Goal: Transaction & Acquisition: Purchase product/service

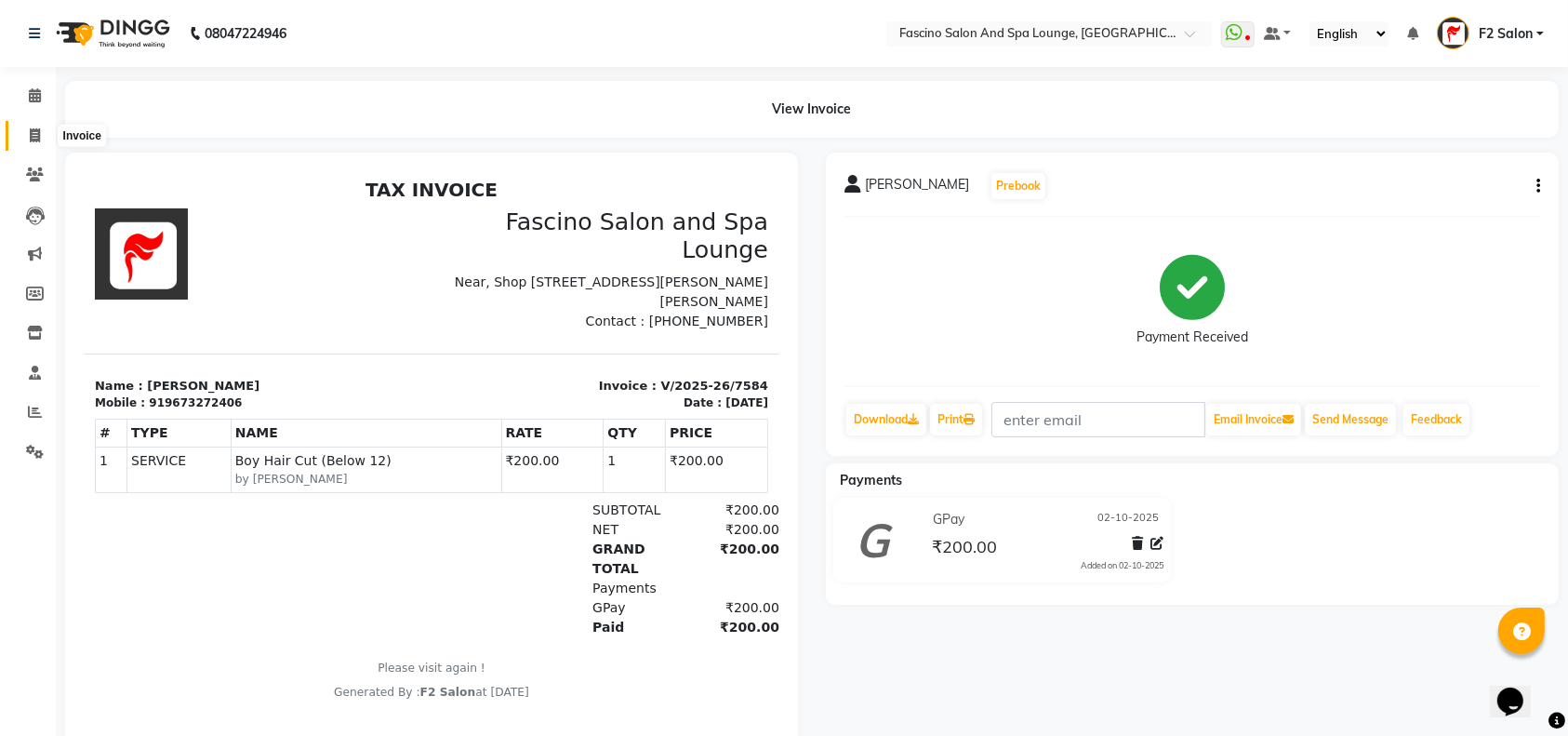
click at [34, 136] on icon at bounding box center [35, 135] width 10 height 14
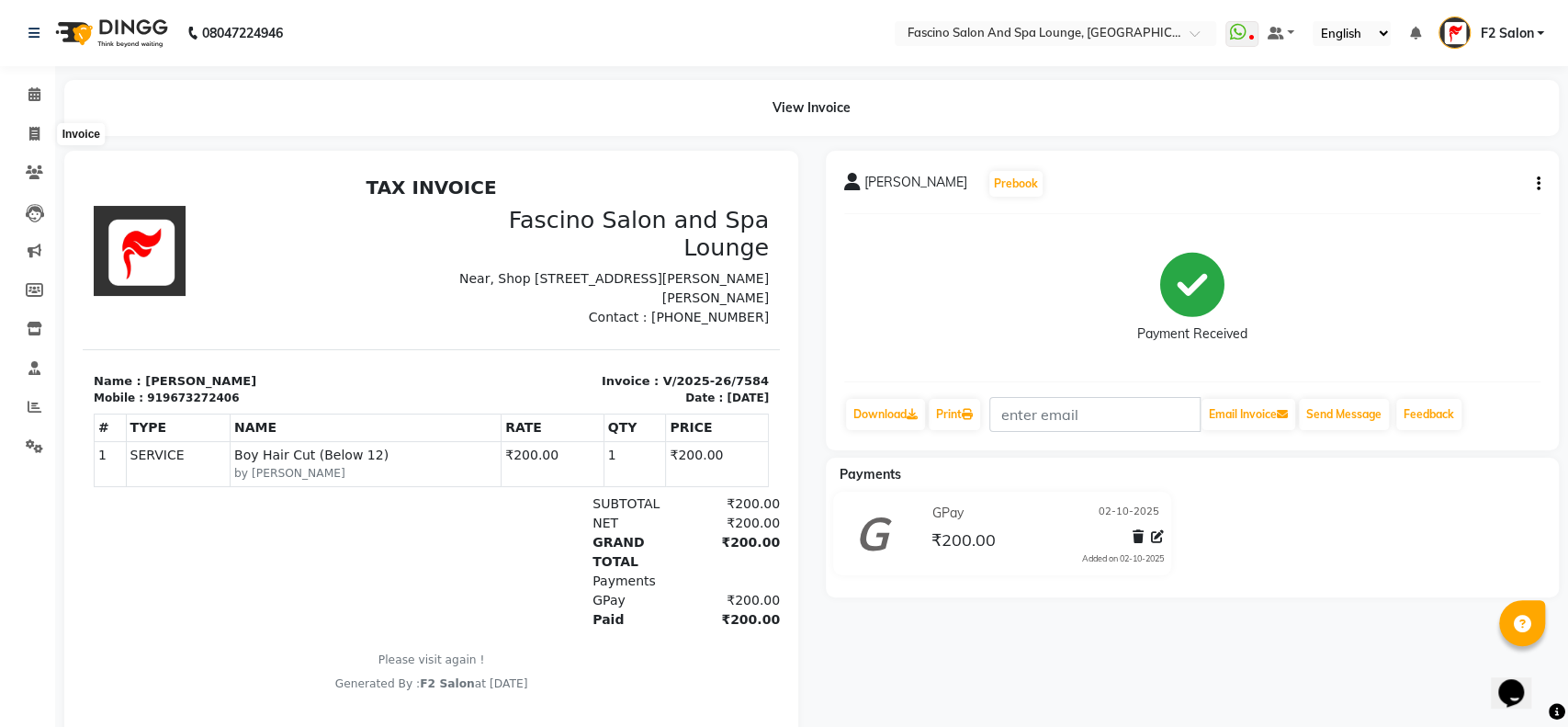
select select "129"
select select "service"
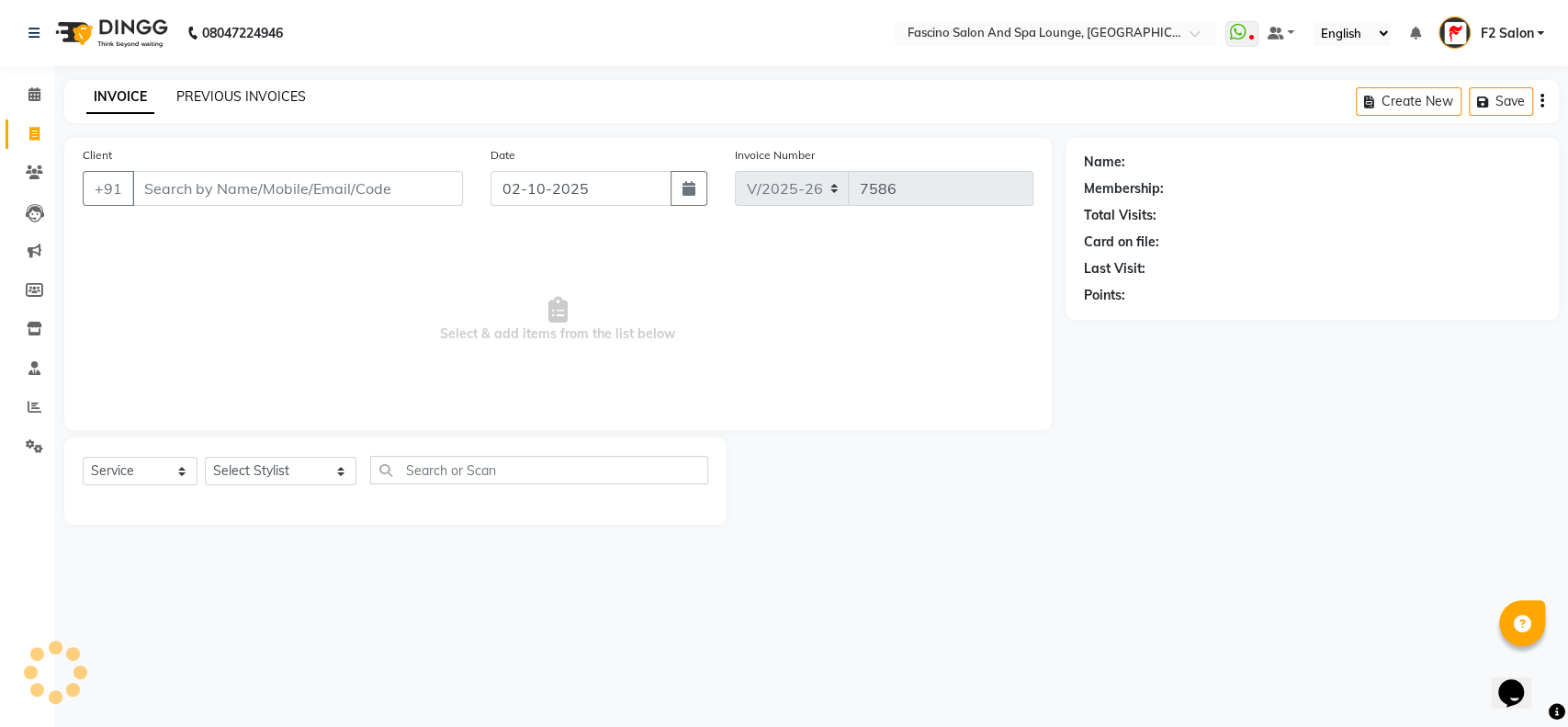
click at [207, 90] on link "PREVIOUS INVOICES" at bounding box center [241, 97] width 129 height 17
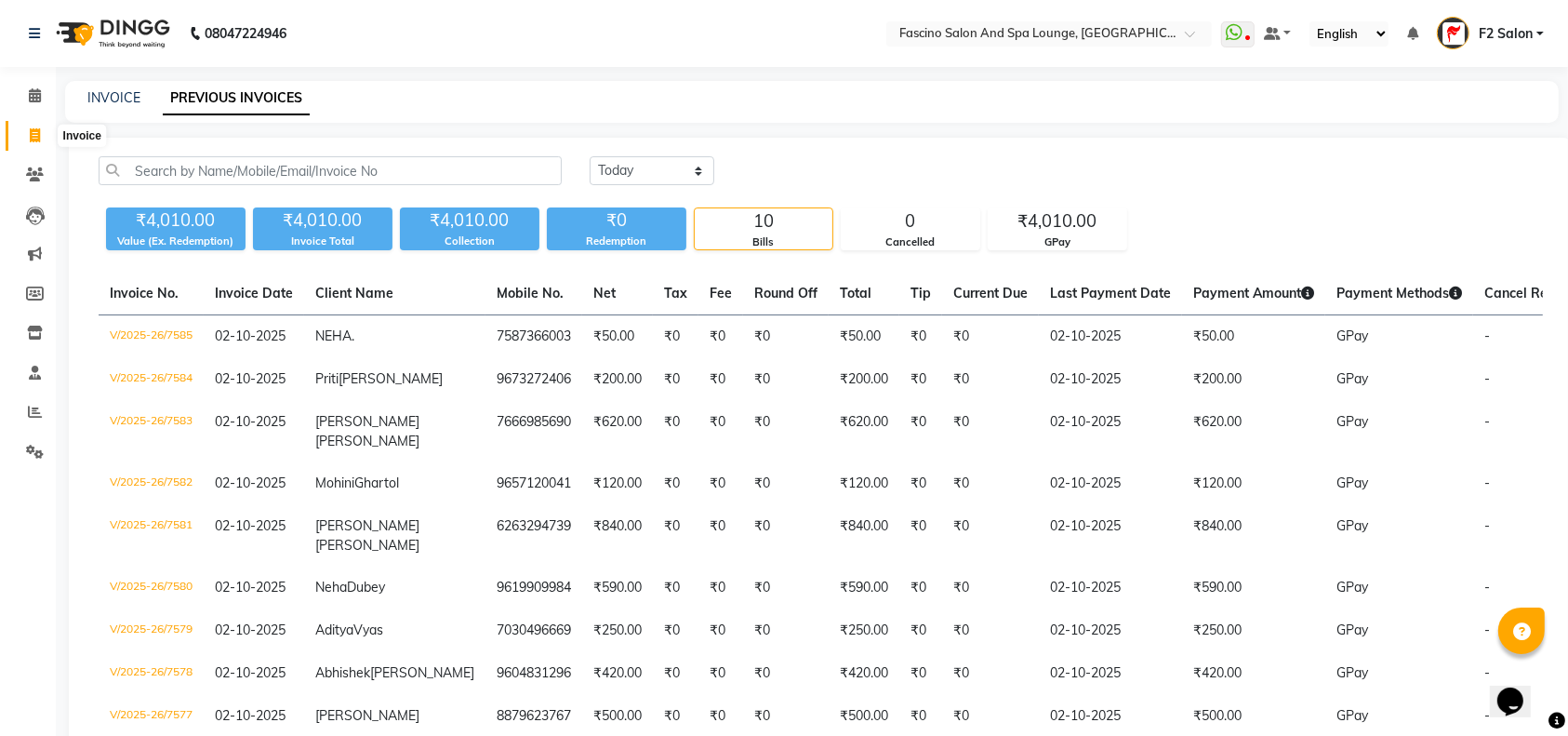
click at [33, 138] on icon at bounding box center [35, 135] width 10 height 14
select select "service"
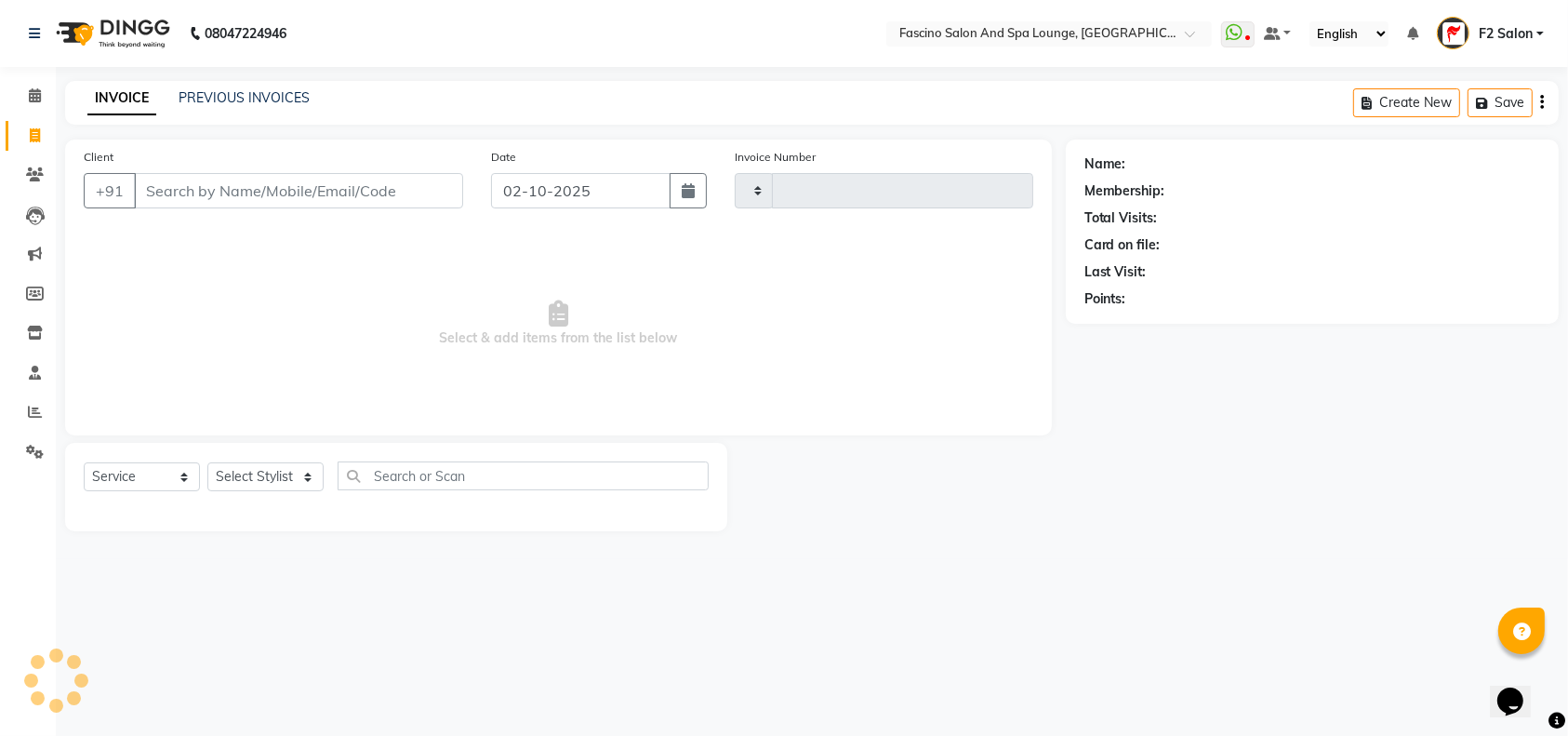
type input "7586"
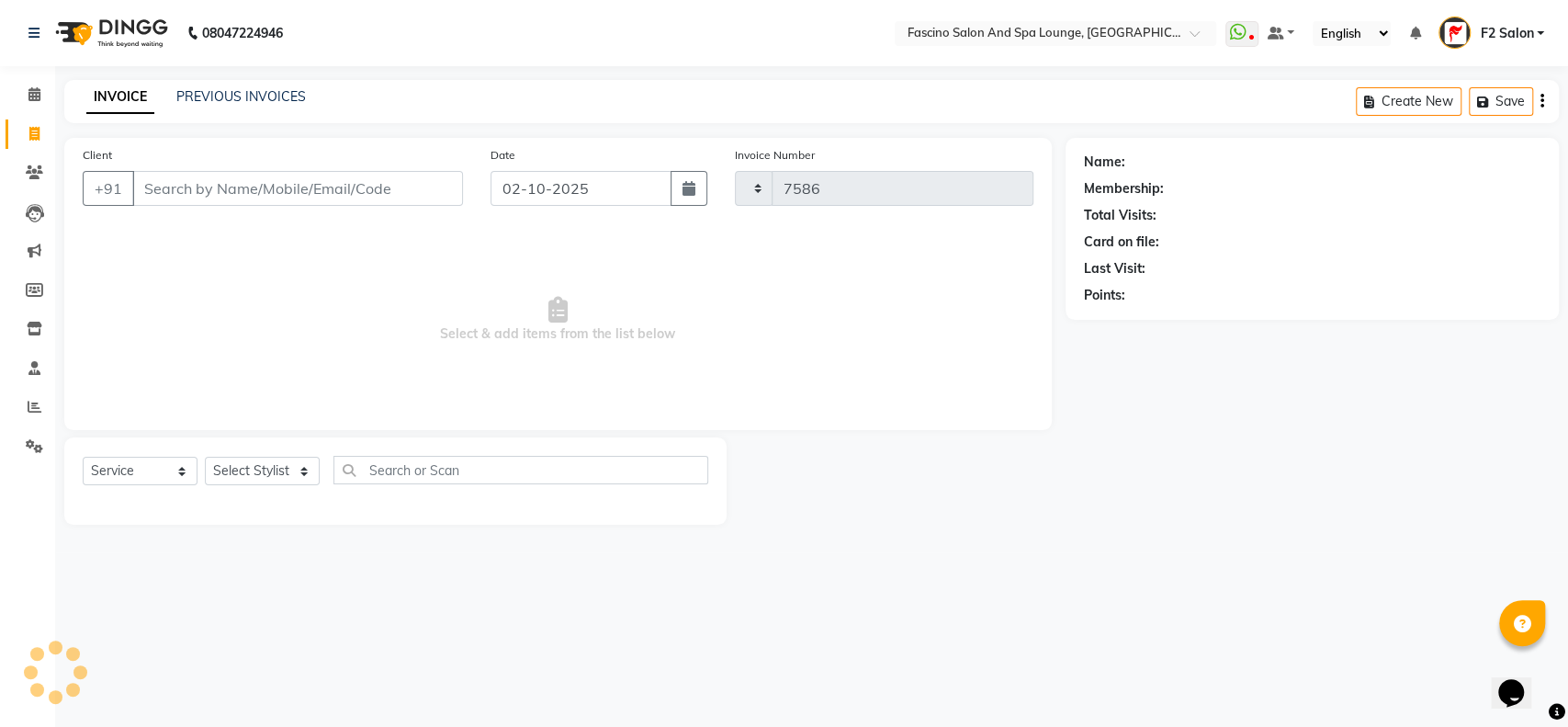
select select "129"
click at [137, 178] on input "Client" at bounding box center [297, 189] width 331 height 35
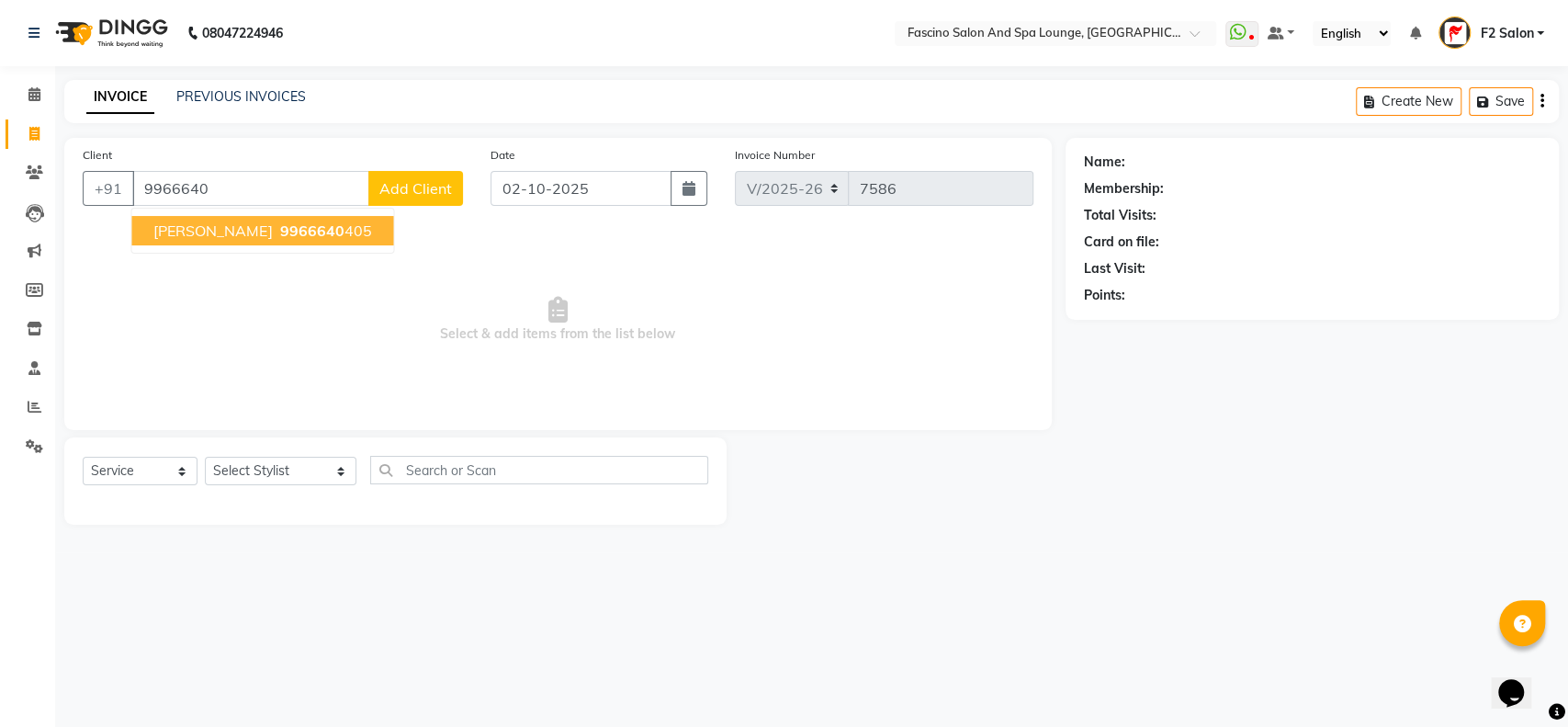
click at [287, 231] on span "9966640" at bounding box center [311, 231] width 64 height 19
type input "9966640405"
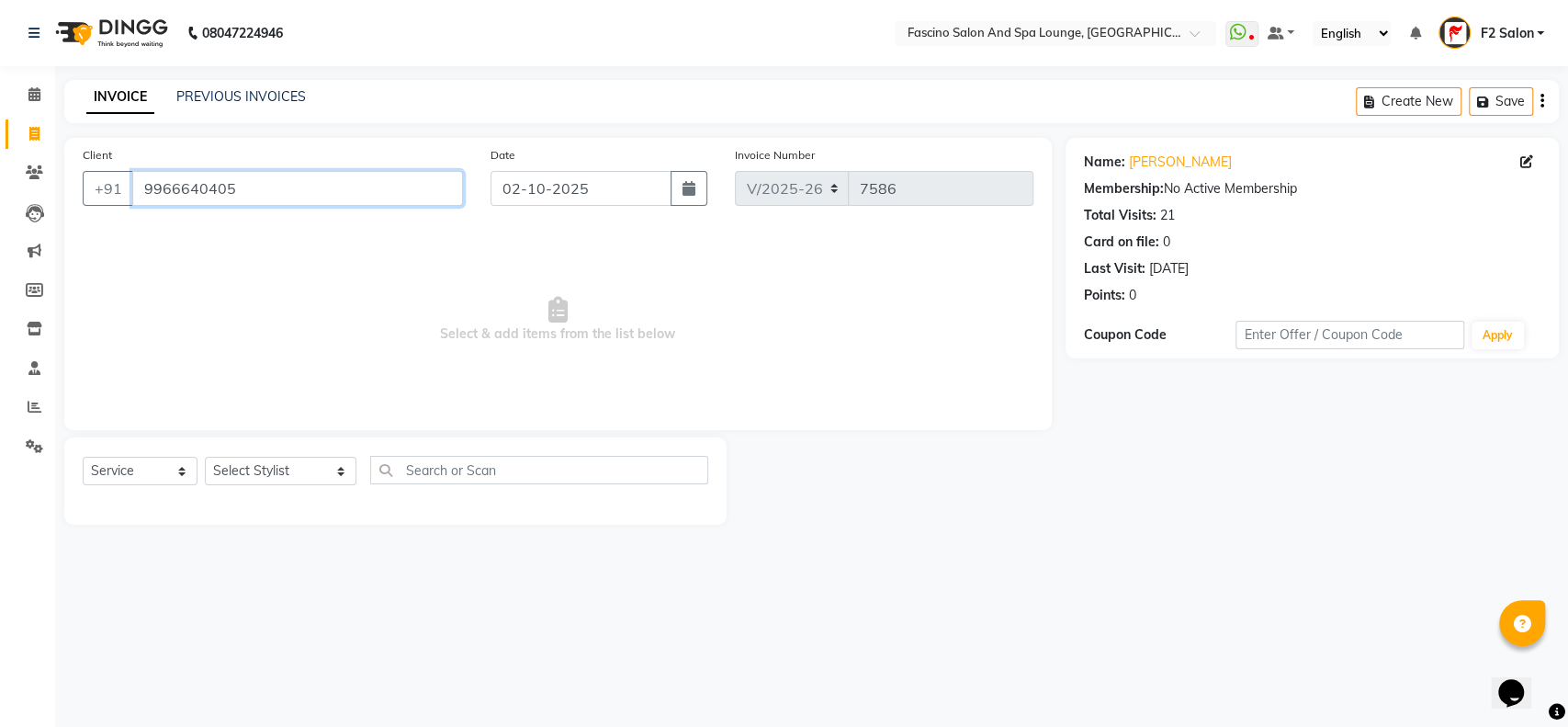
click at [209, 192] on input "9966640405" at bounding box center [297, 189] width 331 height 35
click at [39, 171] on icon at bounding box center [34, 172] width 18 height 14
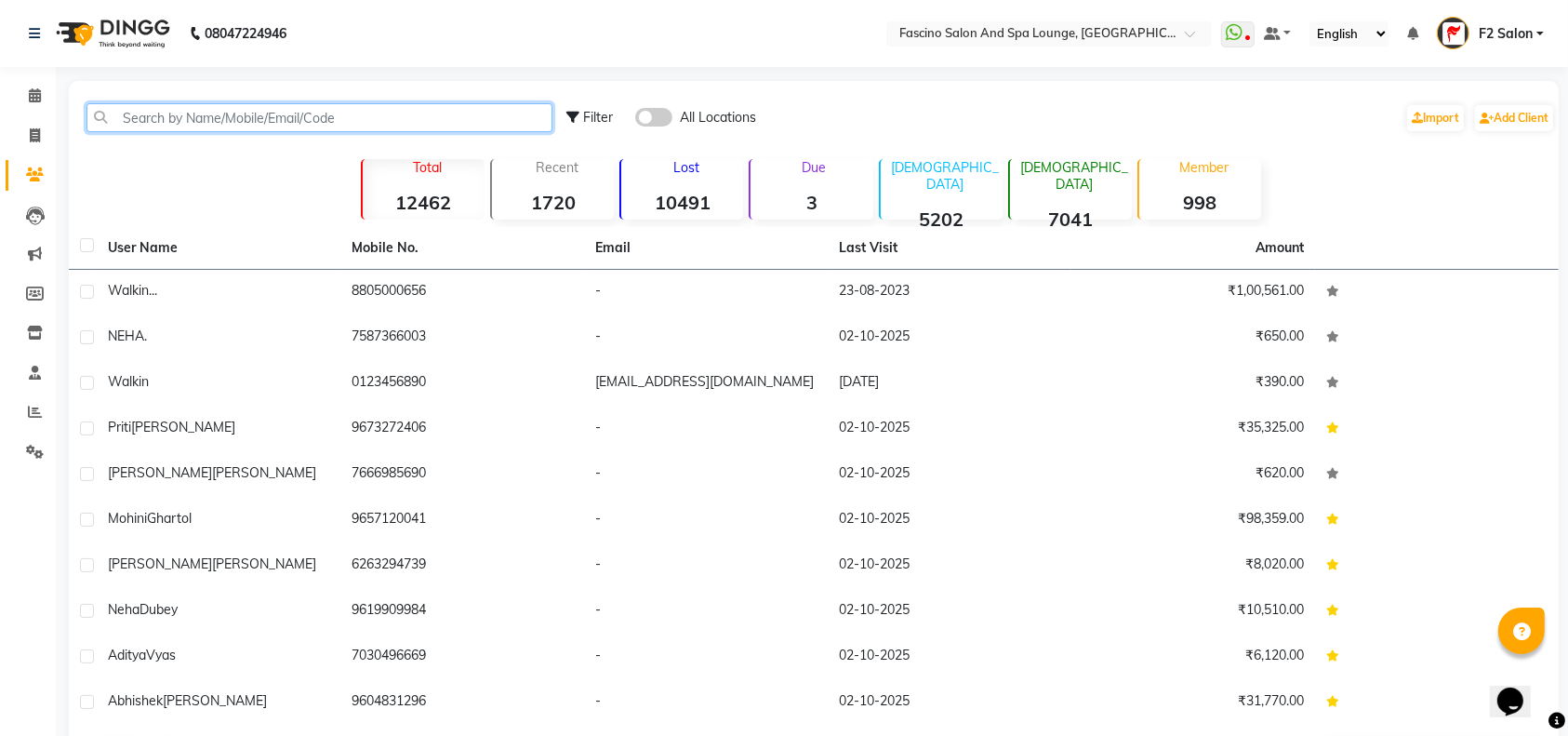
click at [198, 126] on input "text" at bounding box center [319, 118] width 466 height 29
paste input "9966640405"
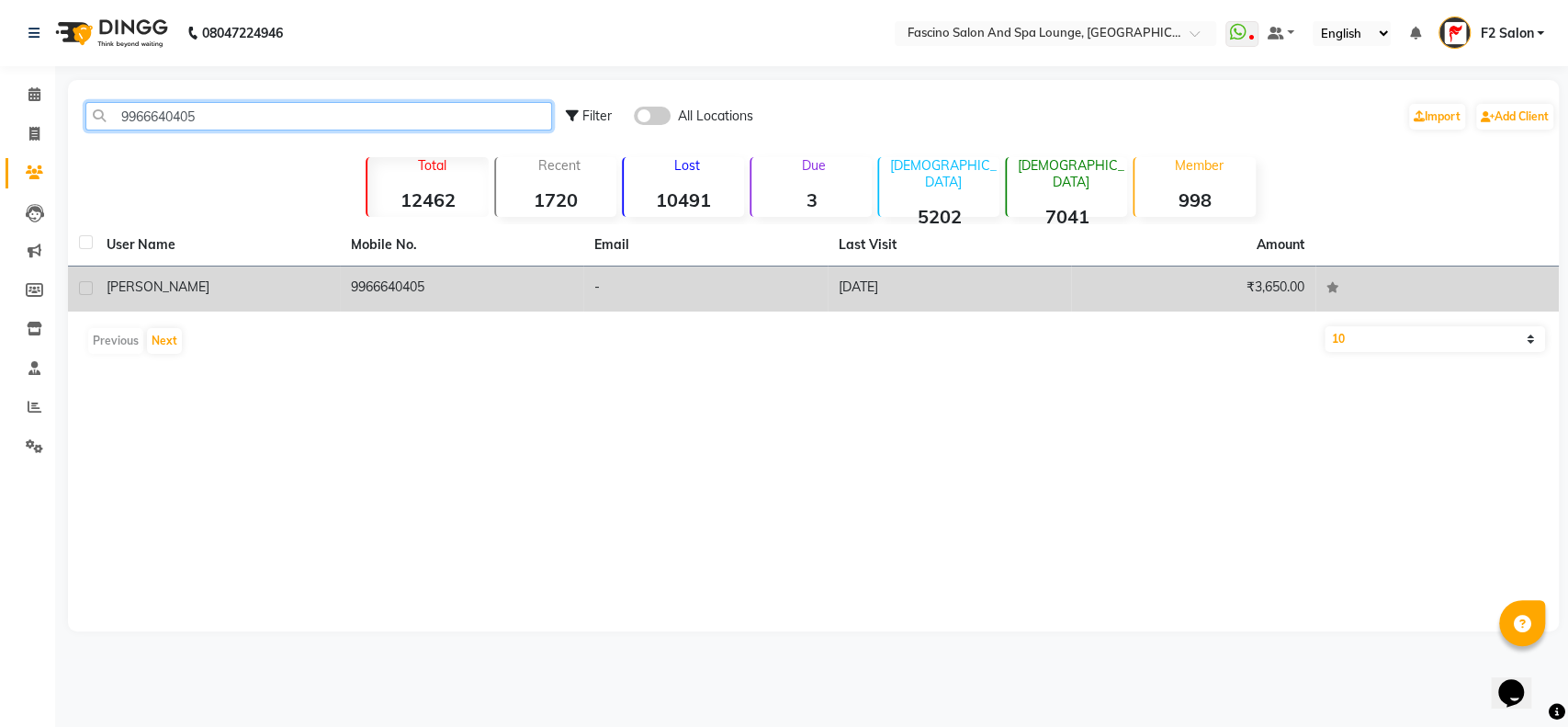
type input "9966640405"
click at [399, 286] on td "9966640405" at bounding box center [462, 289] width 244 height 45
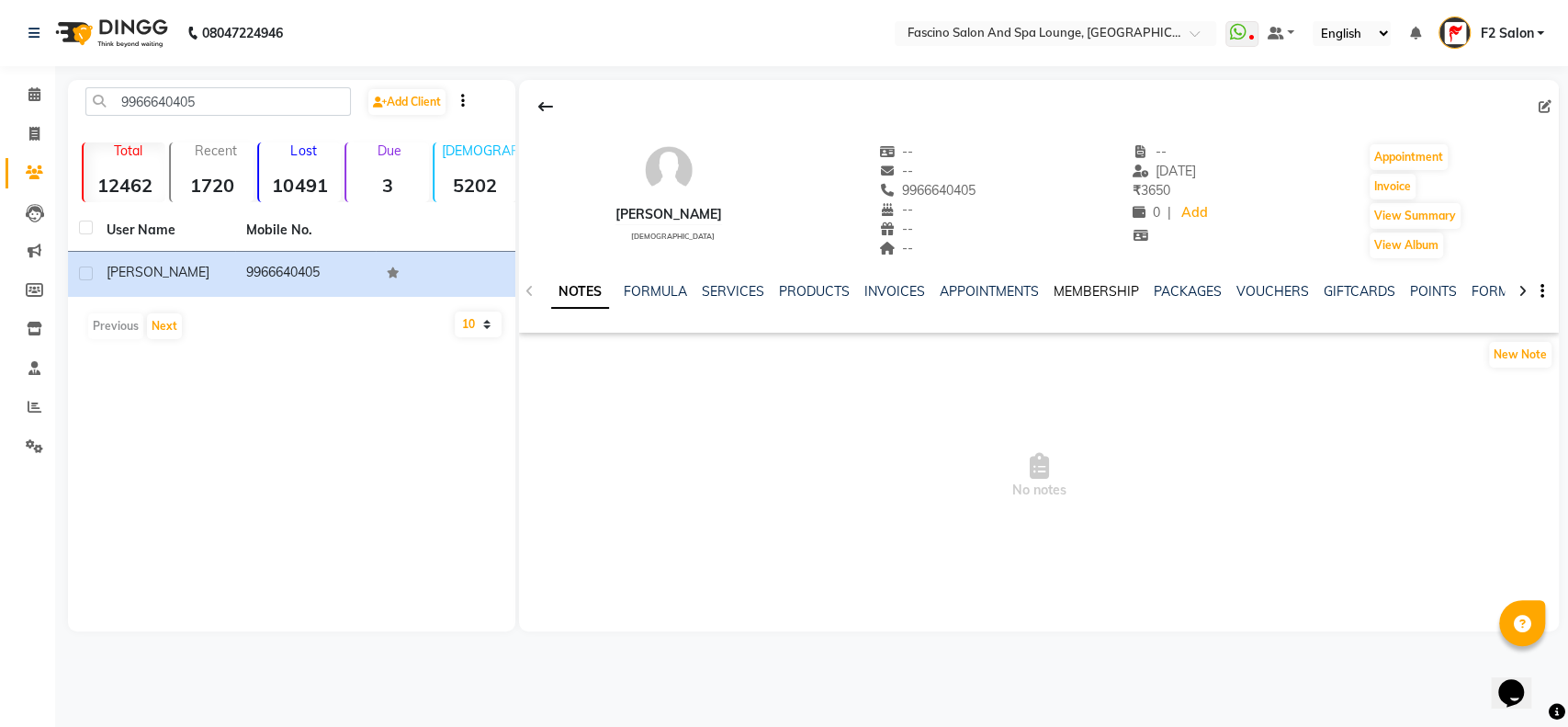
click at [1096, 286] on link "MEMBERSHIP" at bounding box center [1097, 291] width 86 height 17
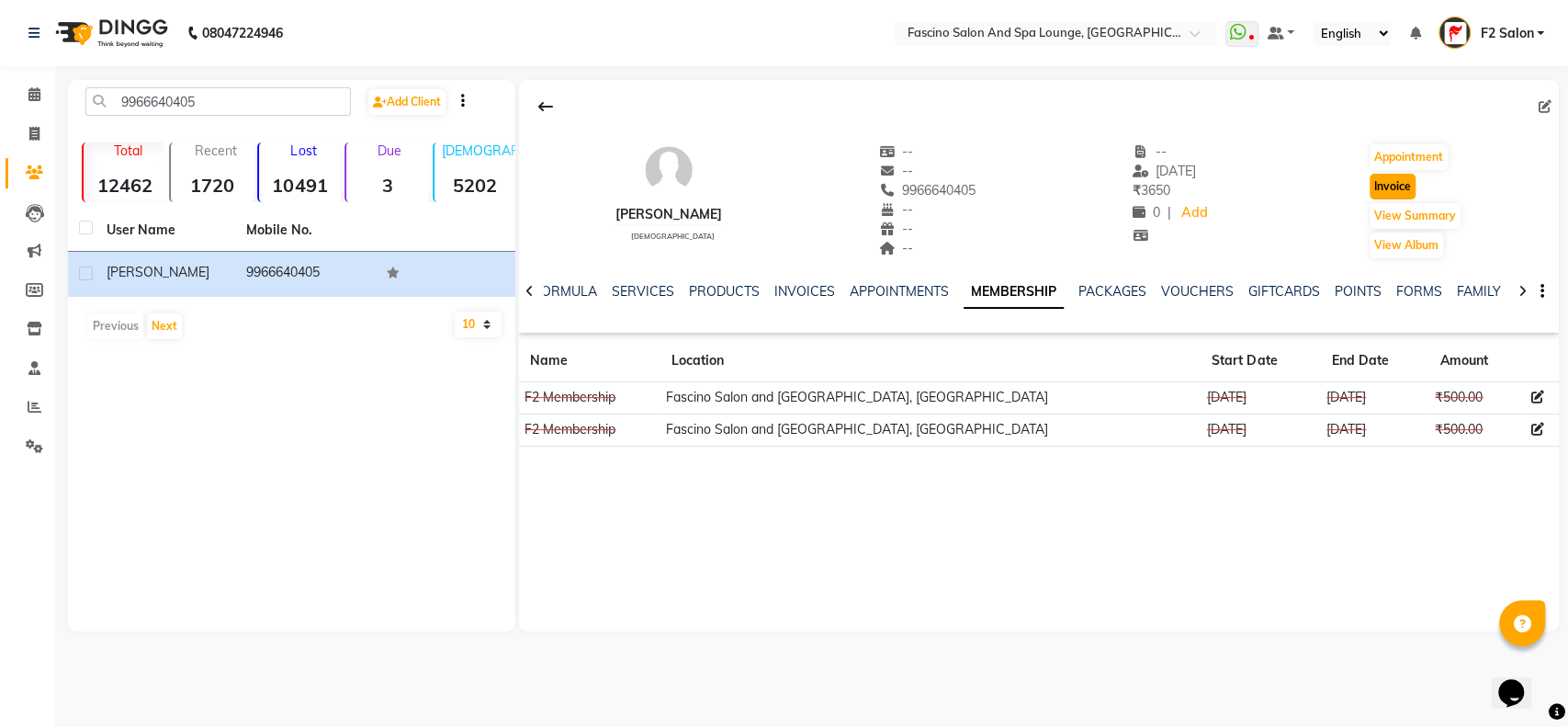
click at [1389, 190] on button "Invoice" at bounding box center [1392, 187] width 46 height 26
select select "service"
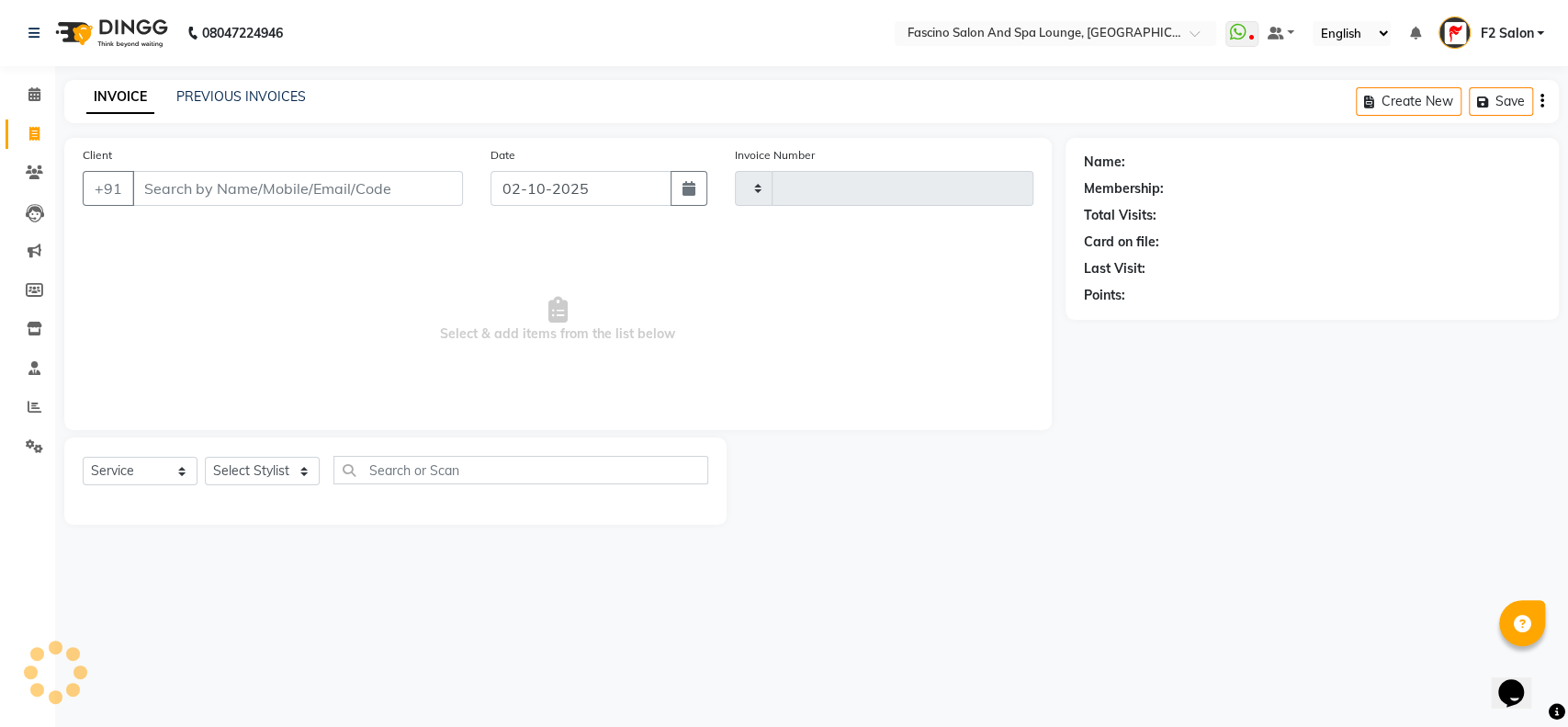
type input "7586"
select select "129"
type input "9966640405"
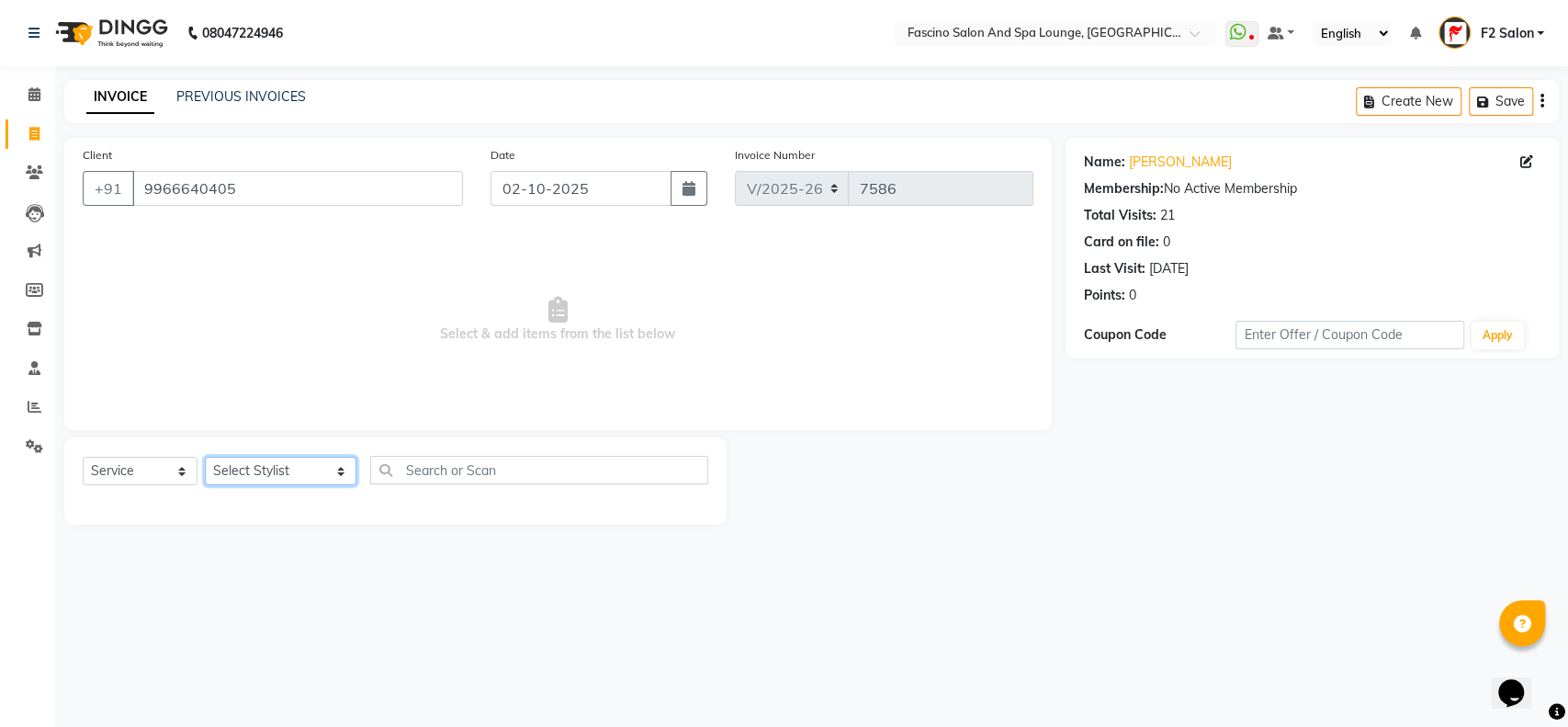
click at [302, 466] on select "Select Stylist akash F3 [PERSON_NAME] [PERSON_NAME] Bhushan [PERSON_NAME] Mam […" at bounding box center [280, 470] width 152 height 29
select select "93539"
click at [204, 456] on select "Select Stylist akash F3 [PERSON_NAME] [PERSON_NAME] Bhushan [PERSON_NAME] Mam […" at bounding box center [280, 470] width 152 height 29
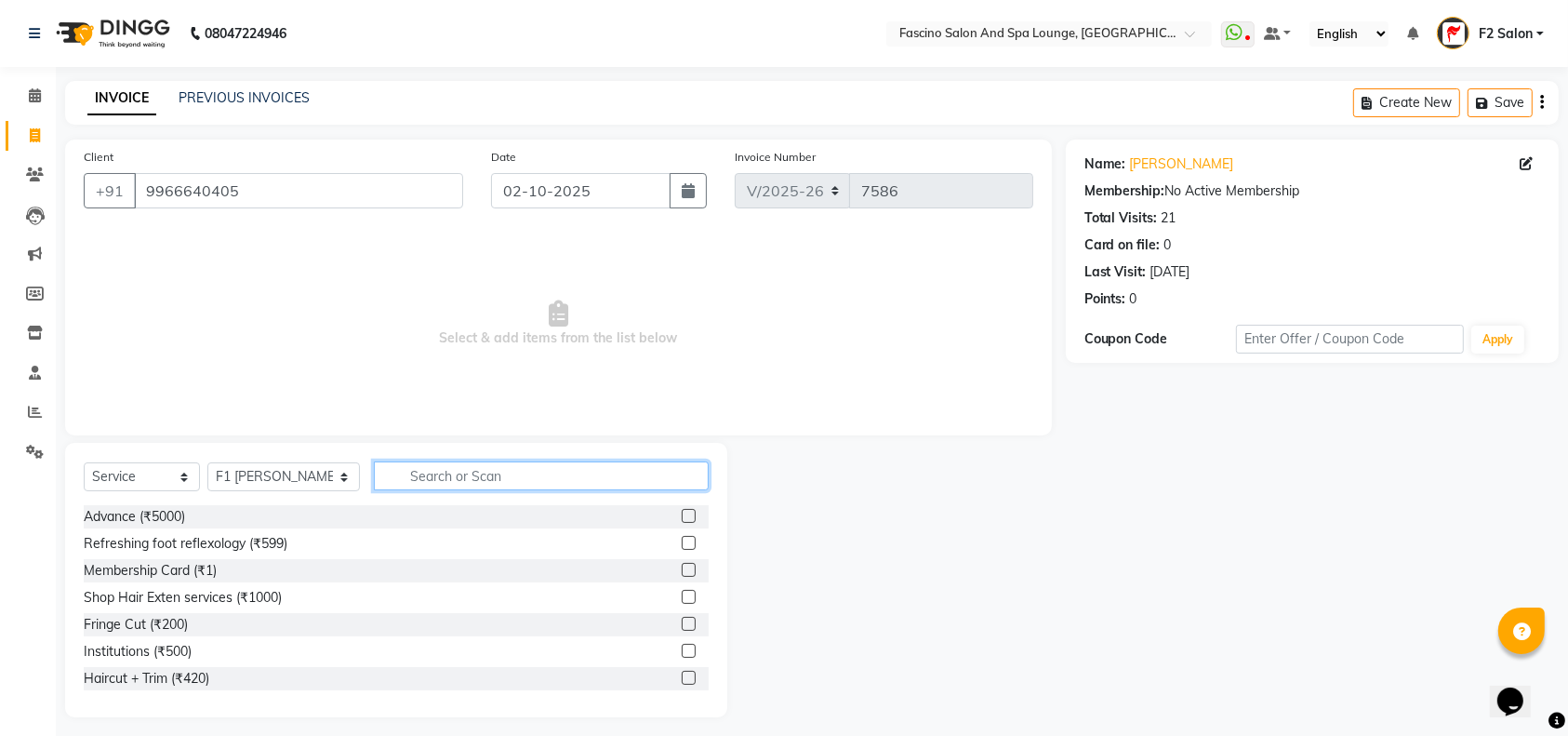
click at [387, 464] on input "text" at bounding box center [541, 475] width 335 height 29
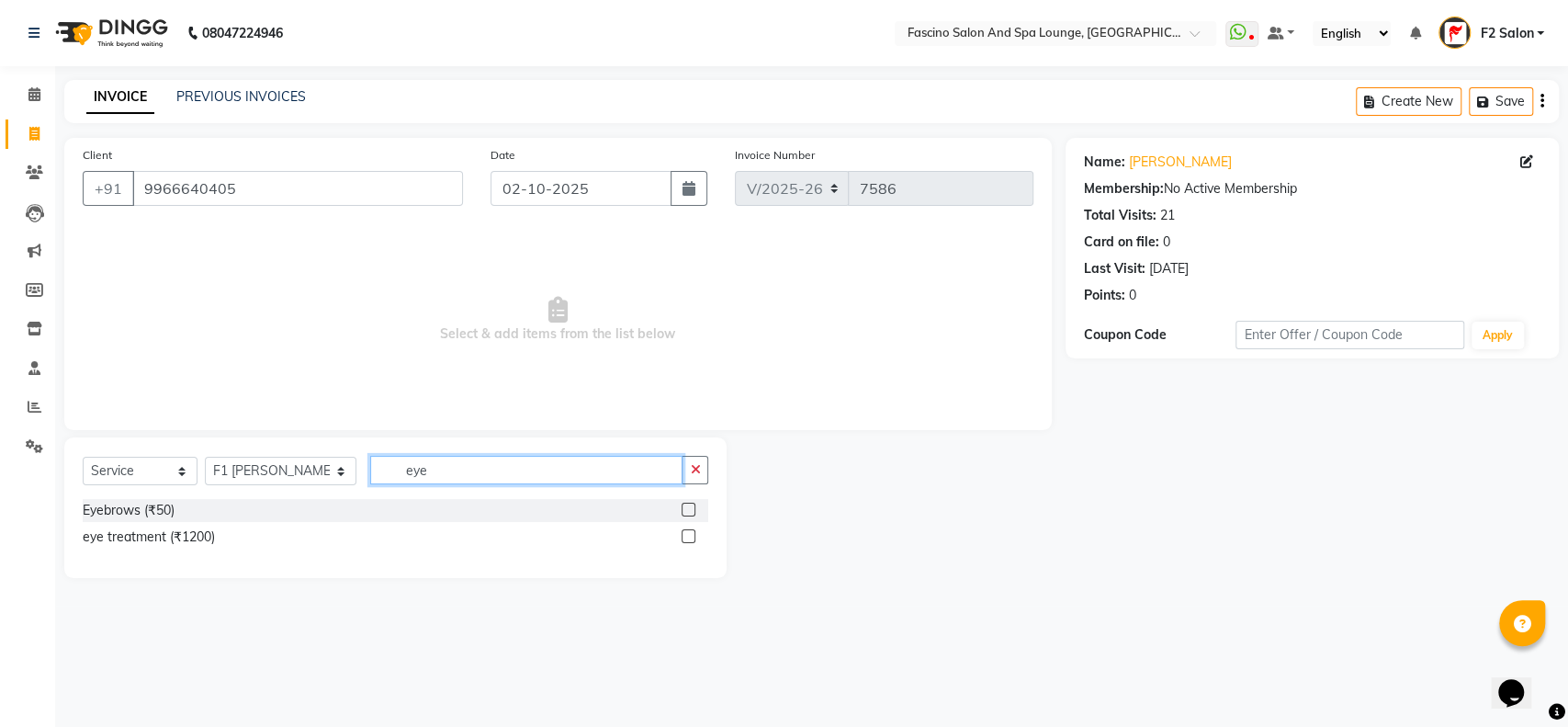
type input "eye"
click at [691, 511] on label at bounding box center [688, 509] width 14 height 14
click at [691, 511] on input "checkbox" at bounding box center [687, 510] width 12 height 12
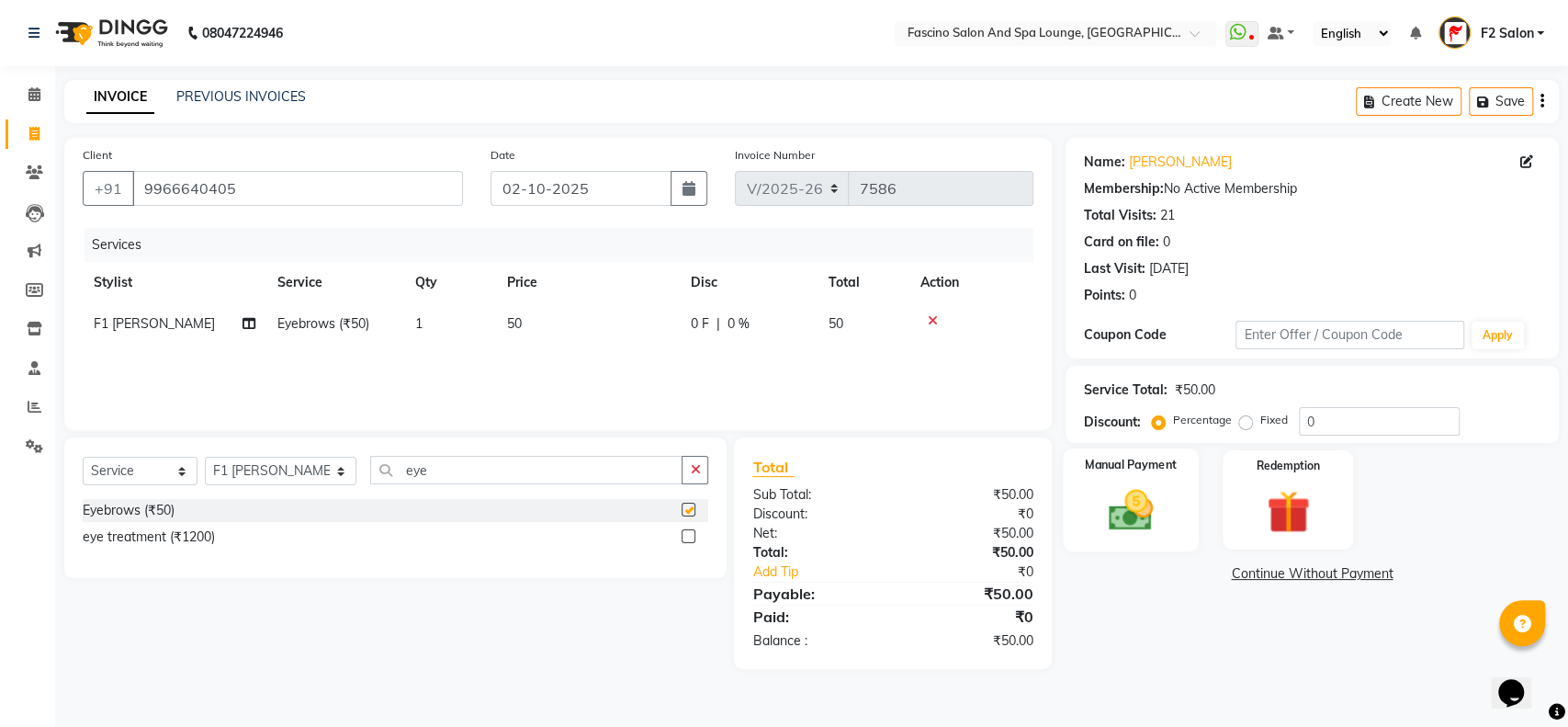
checkbox input "false"
click at [1141, 503] on img at bounding box center [1130, 509] width 72 height 51
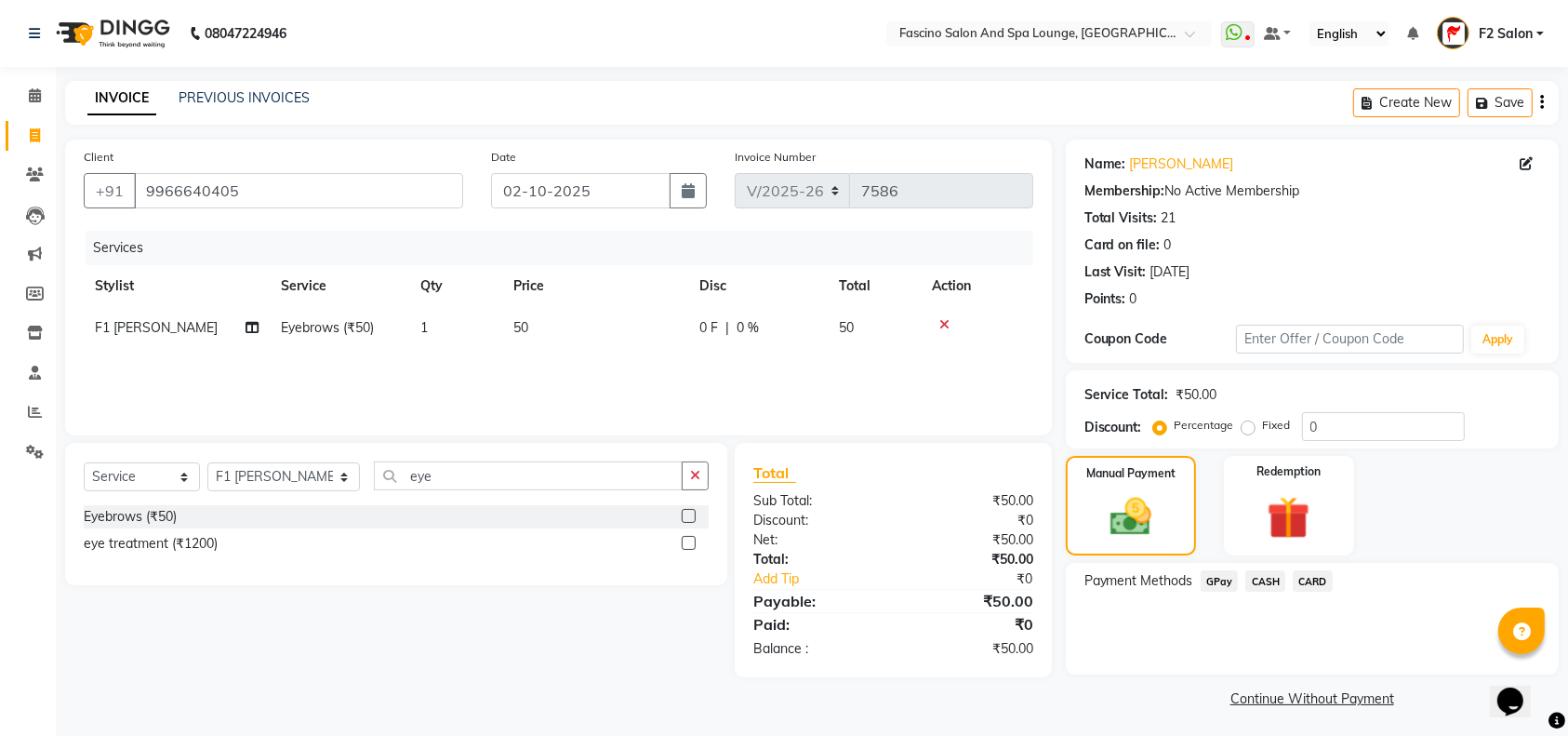
click at [1212, 574] on span "GPay" at bounding box center [1219, 581] width 39 height 22
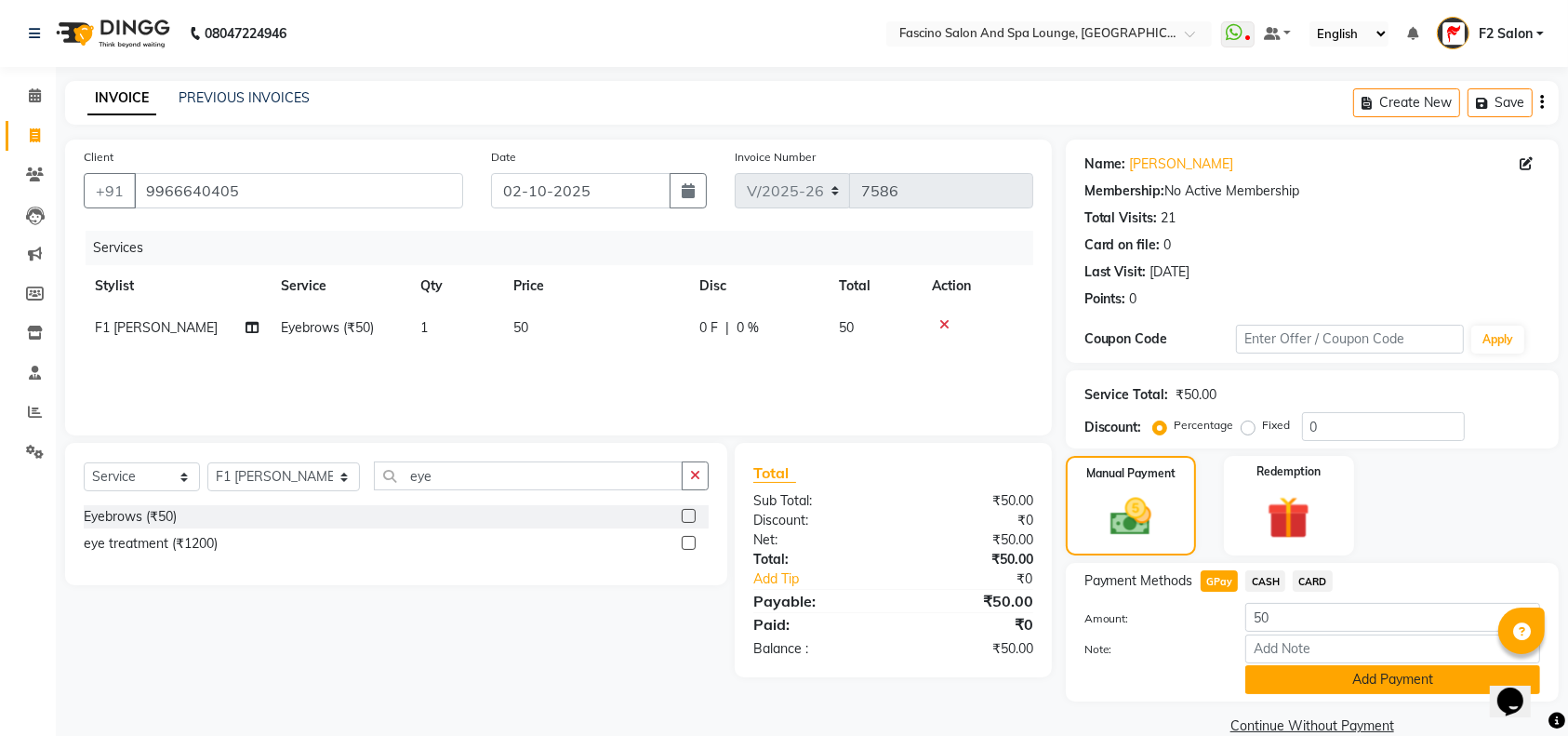
click at [1311, 674] on button "Add Payment" at bounding box center [1392, 680] width 294 height 29
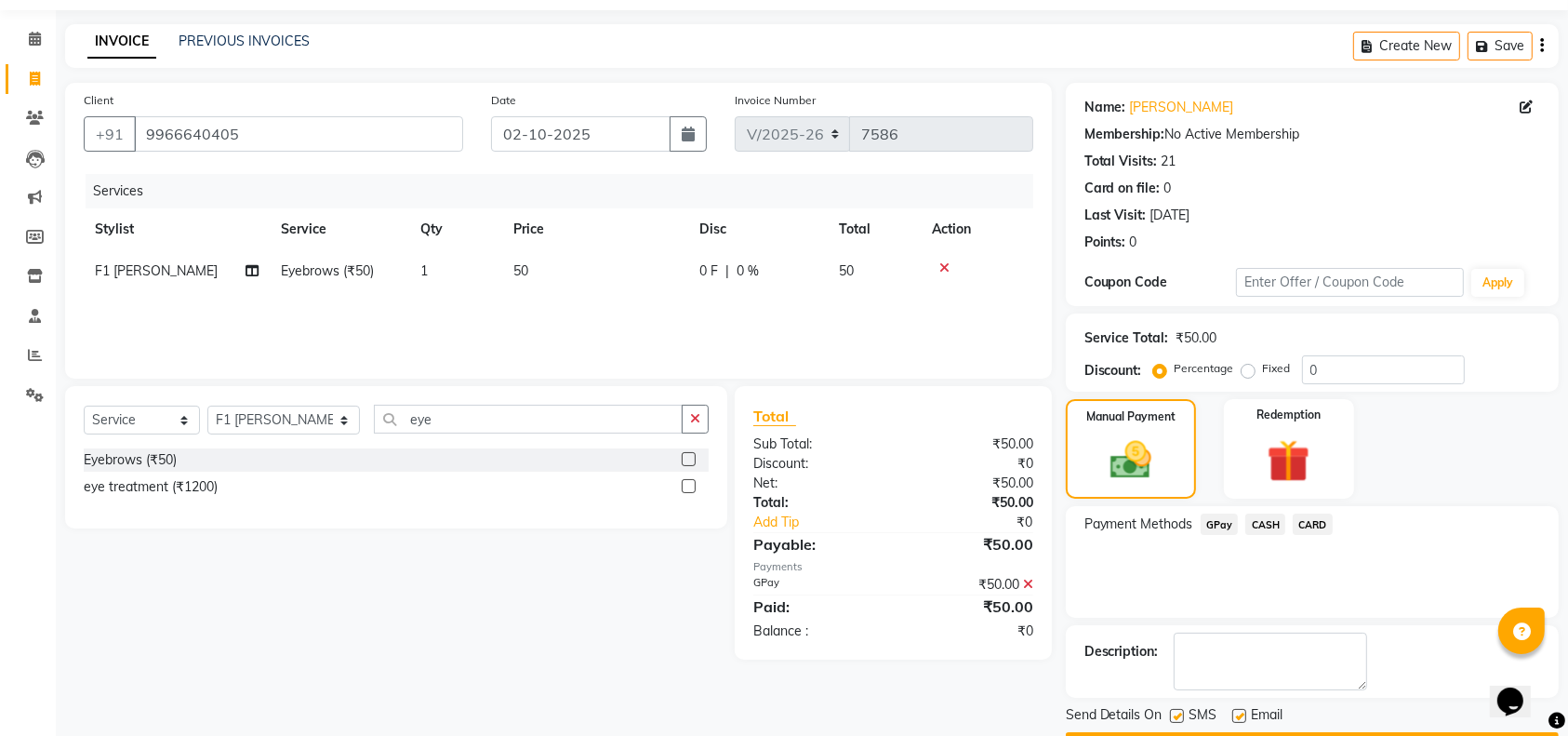
scroll to position [109, 0]
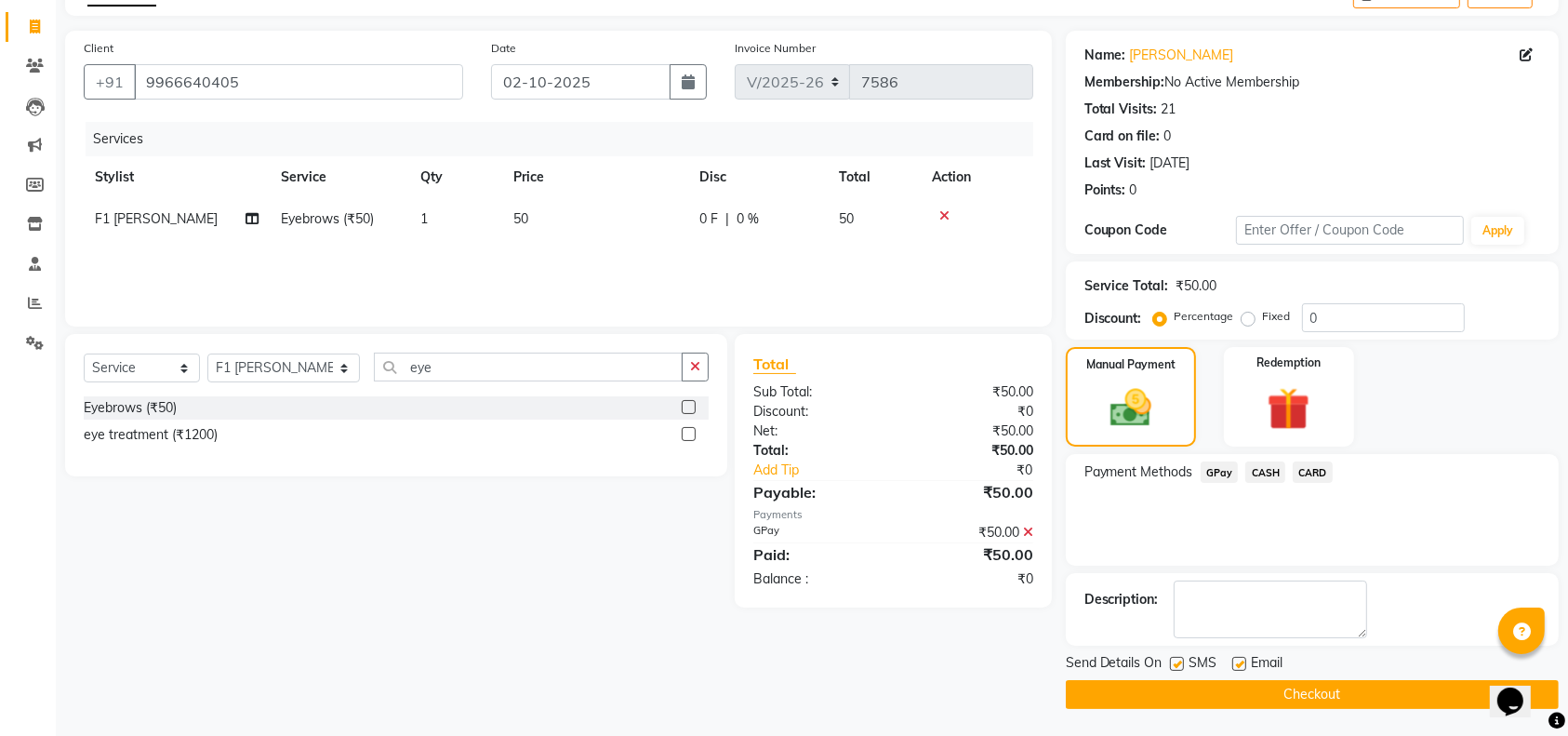
click at [1424, 687] on button "Checkout" at bounding box center [1312, 695] width 493 height 29
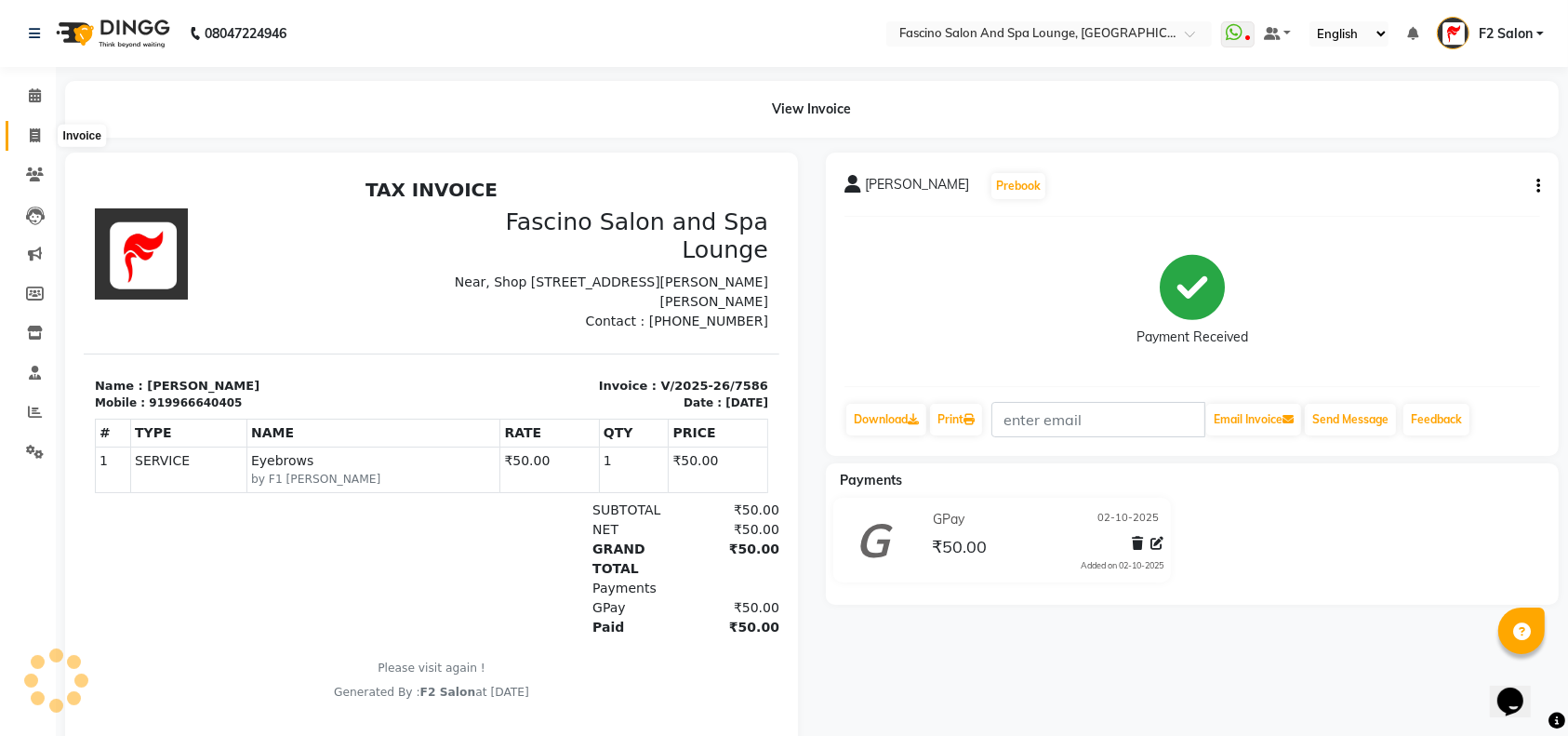
click at [30, 133] on icon at bounding box center [35, 135] width 10 height 14
select select "129"
select select "service"
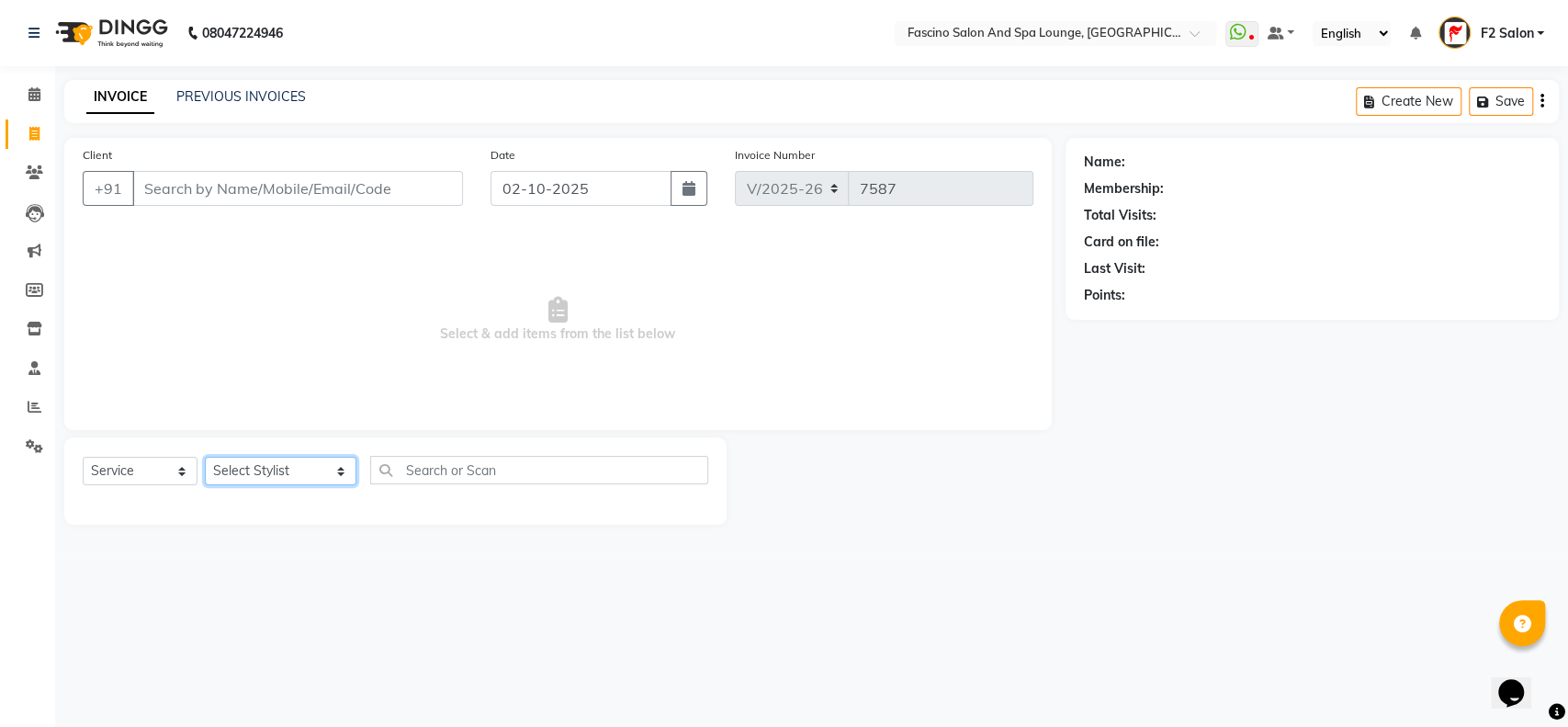
click at [297, 474] on select "Select Stylist akash F3 [PERSON_NAME] [PERSON_NAME] Bhushan [PERSON_NAME] Mam […" at bounding box center [280, 470] width 152 height 29
select select "25247"
click at [204, 456] on select "Select Stylist akash F3 [PERSON_NAME] [PERSON_NAME] Bhushan [PERSON_NAME] Mam […" at bounding box center [280, 470] width 152 height 29
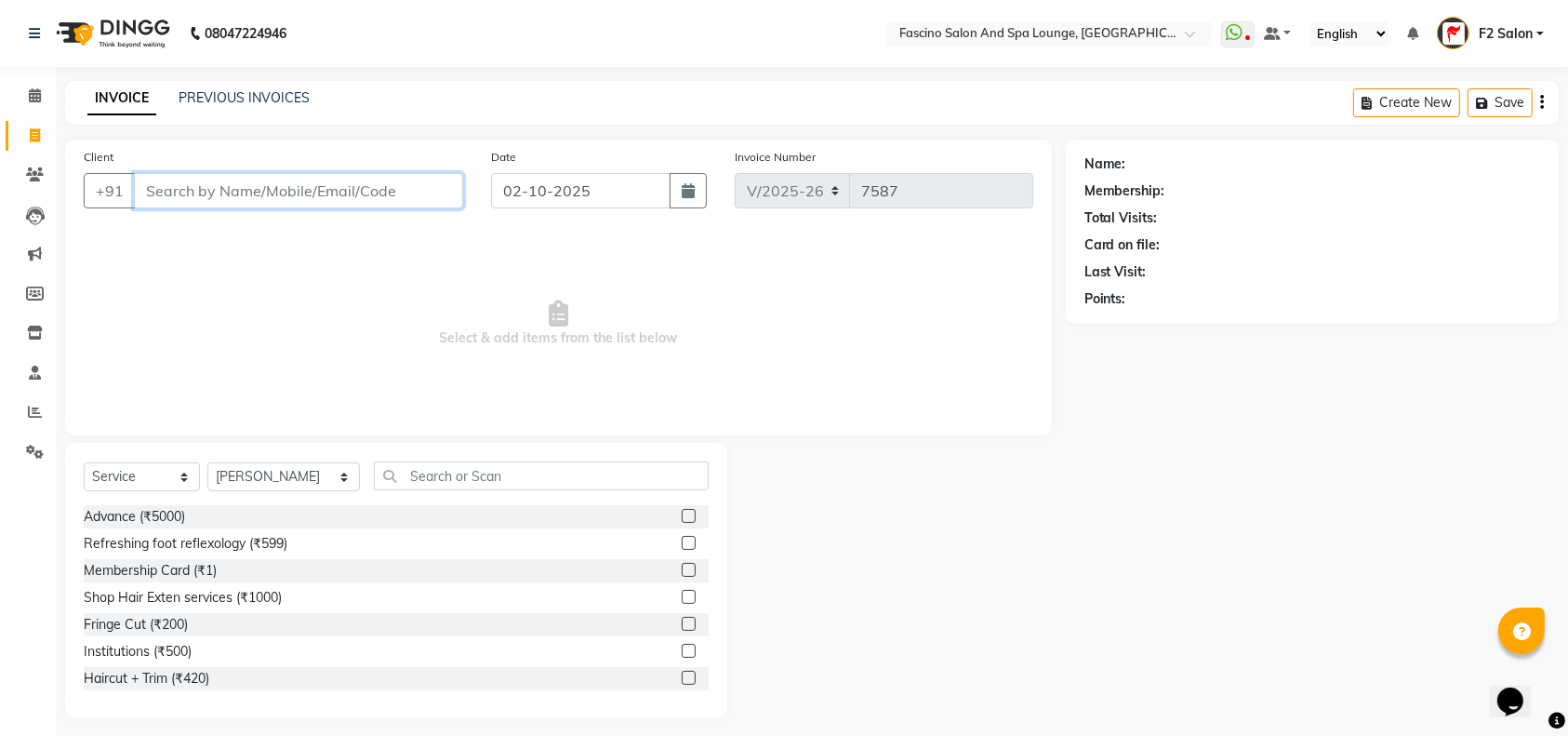
click at [152, 184] on input "Client" at bounding box center [298, 191] width 329 height 36
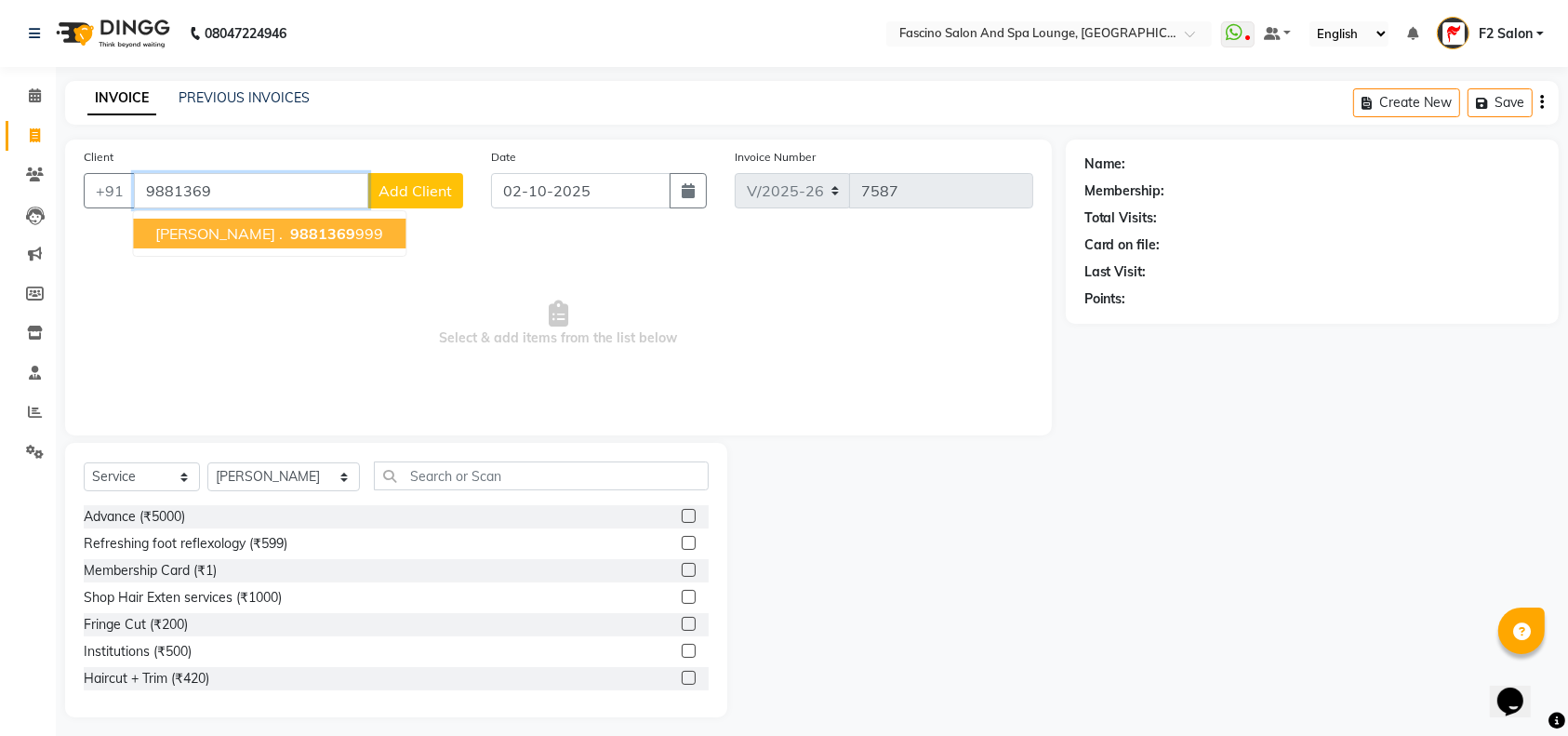
click at [290, 232] on span "9881369" at bounding box center [322, 233] width 65 height 19
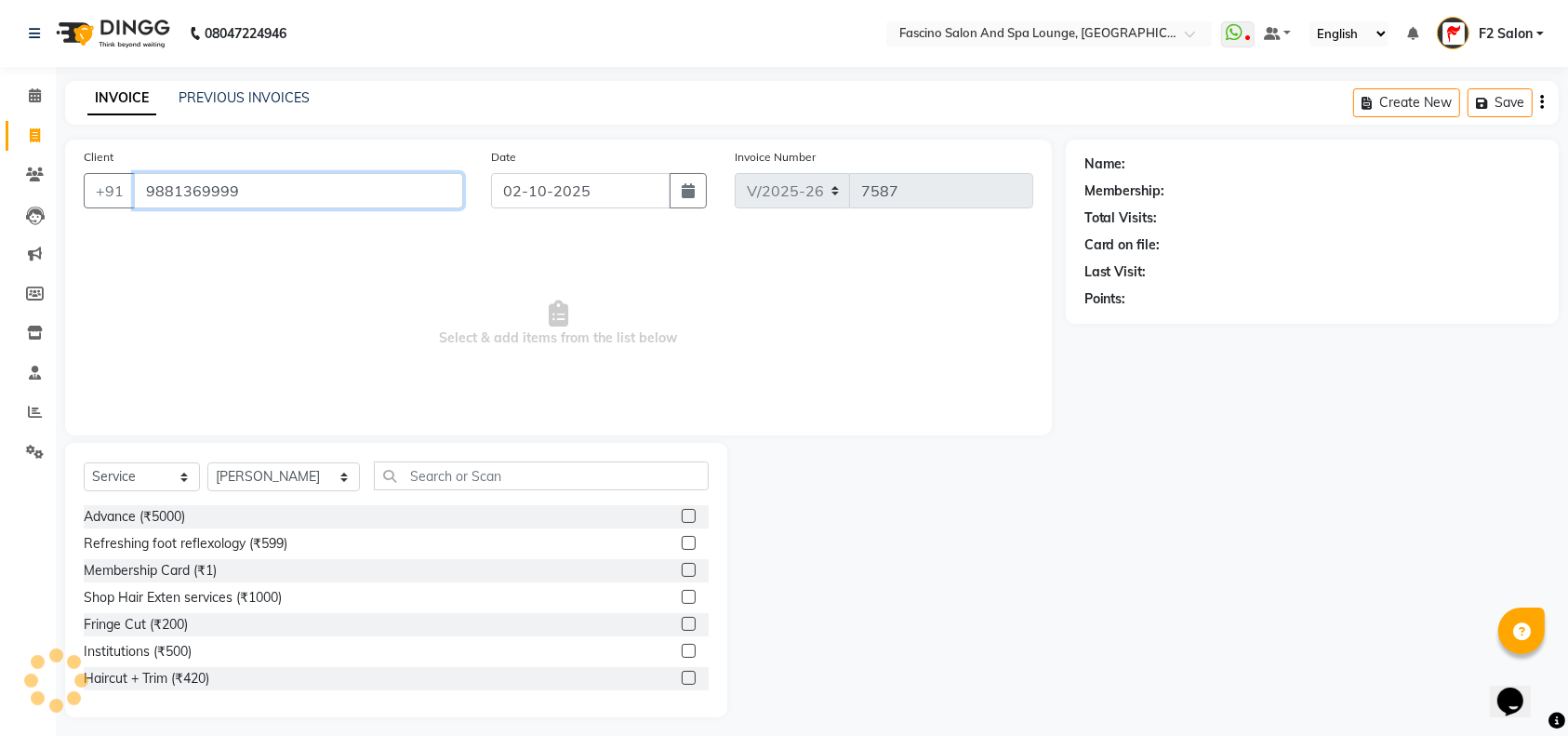
type input "9881369999"
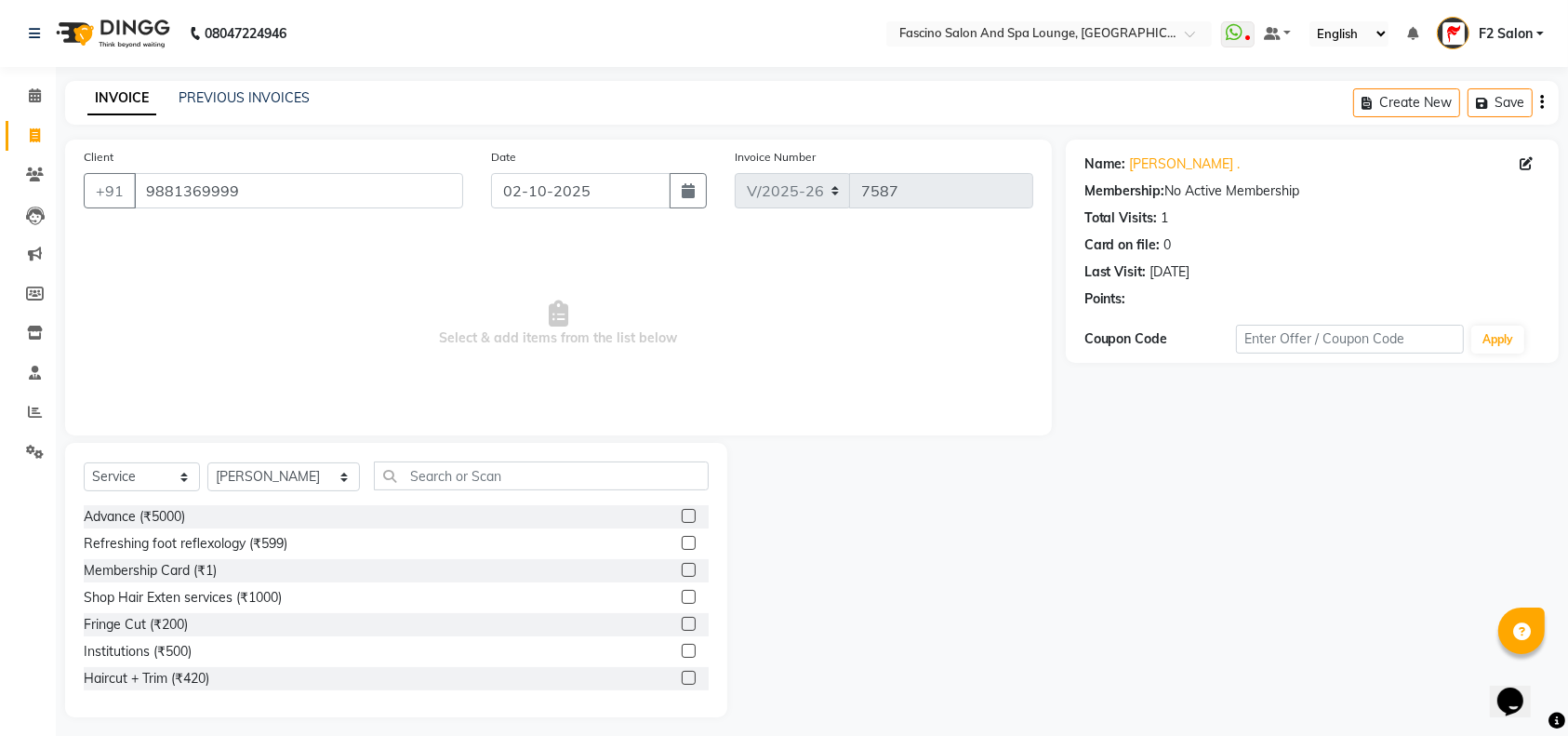
click at [305, 461] on div "Select Service Product Membership Package Voucher Prepaid Gift Card Select Styl…" at bounding box center [396, 483] width 625 height 43
click at [388, 472] on input "text" at bounding box center [541, 475] width 335 height 29
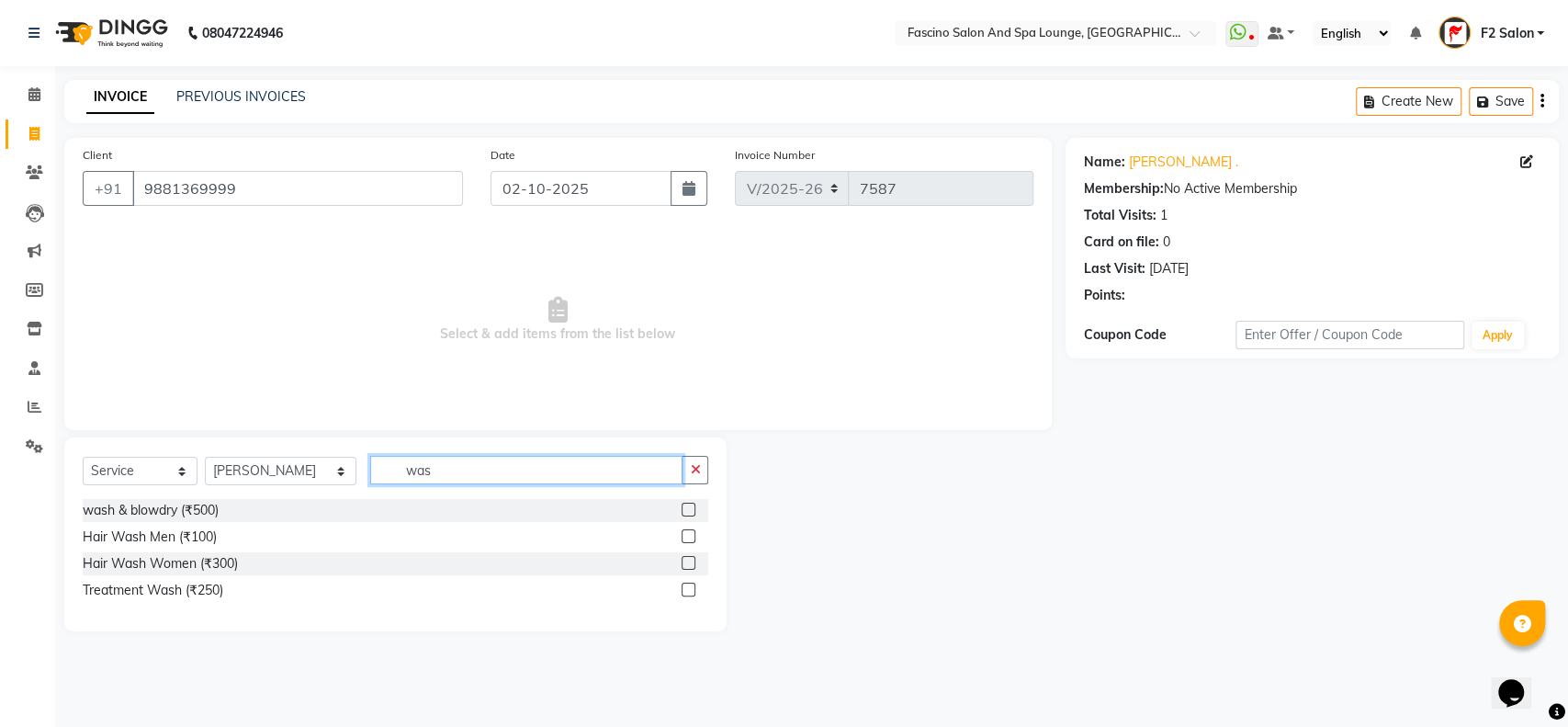
type input "was"
click at [691, 560] on label at bounding box center [688, 562] width 14 height 14
click at [691, 560] on input "checkbox" at bounding box center [687, 563] width 12 height 12
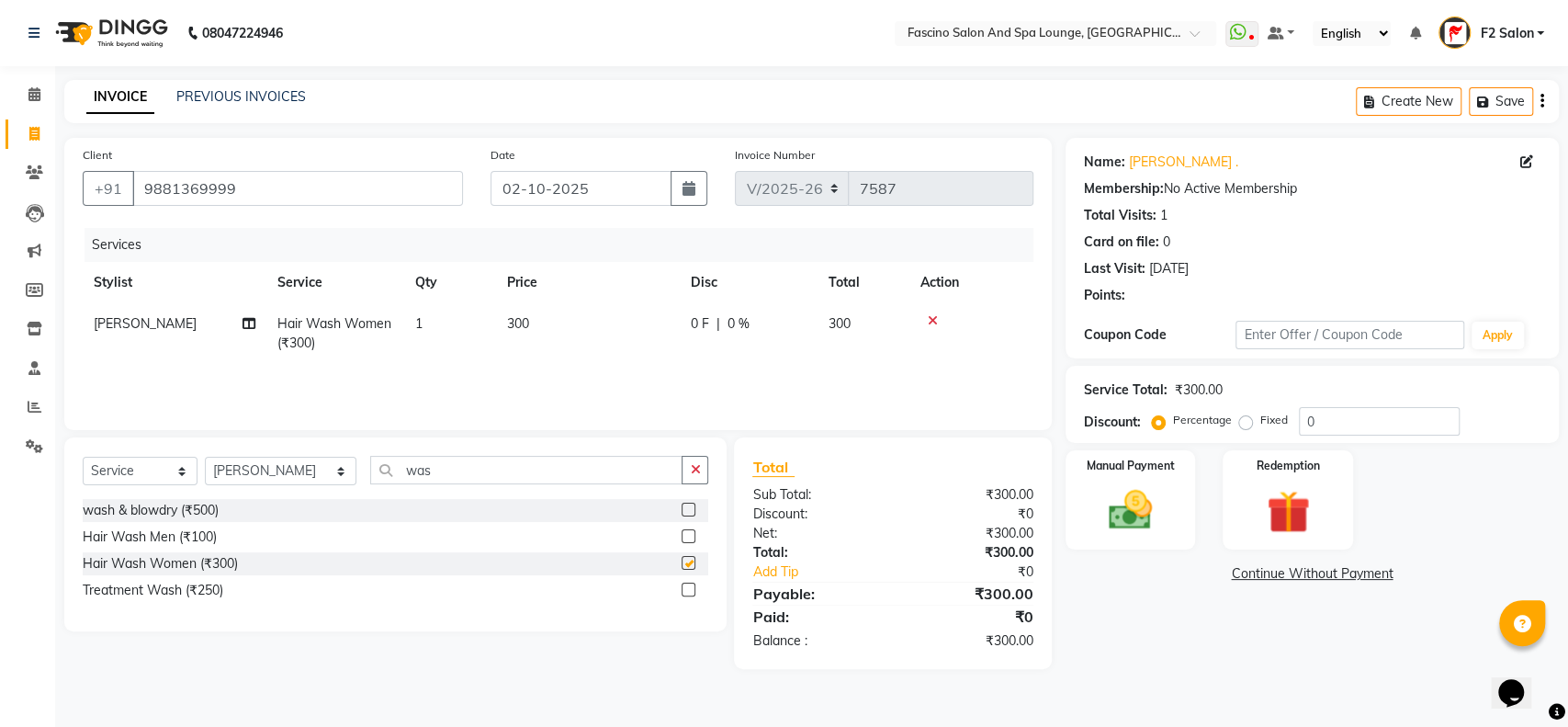
checkbox input "false"
click at [1158, 501] on img at bounding box center [1130, 509] width 72 height 51
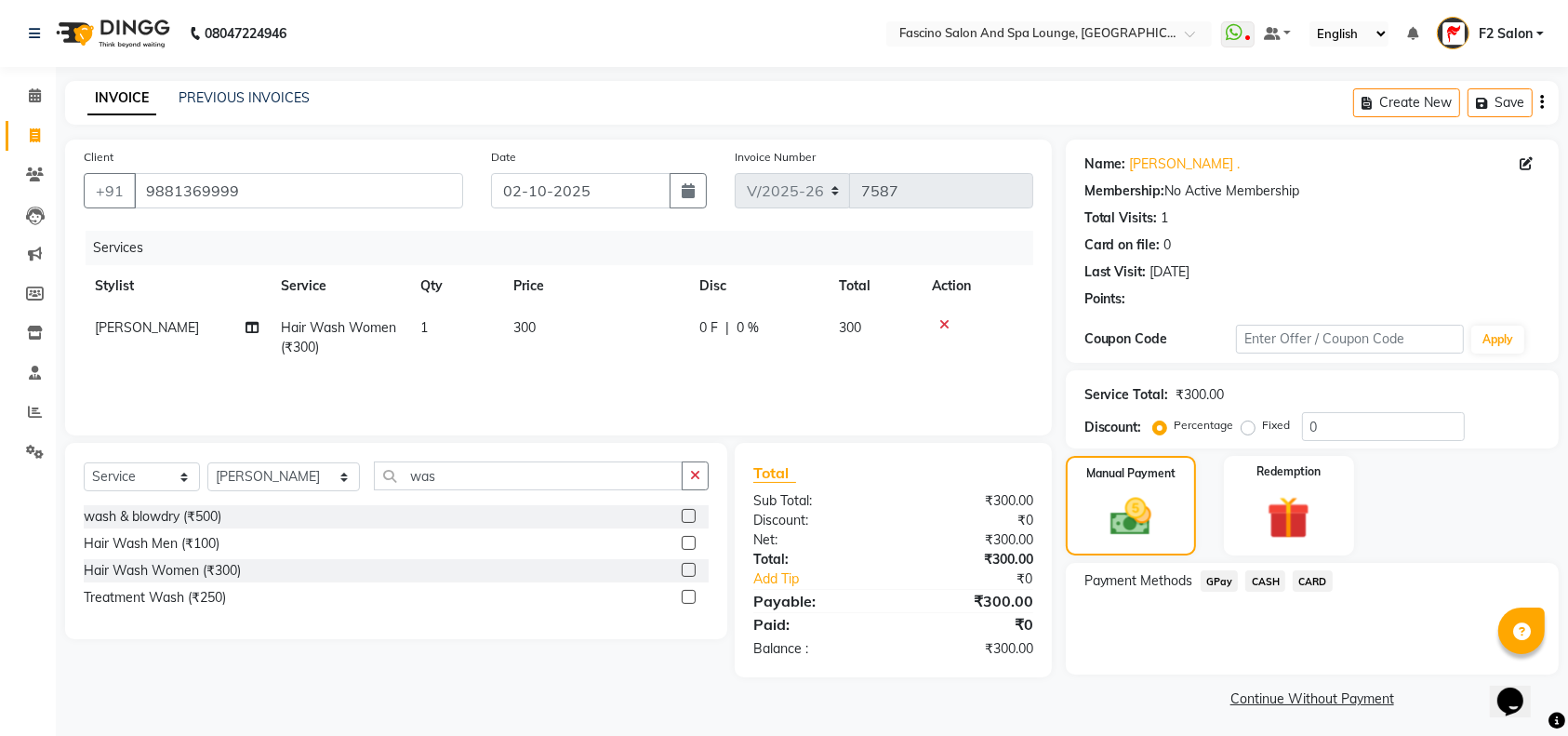
click at [1221, 581] on span "GPay" at bounding box center [1219, 581] width 39 height 22
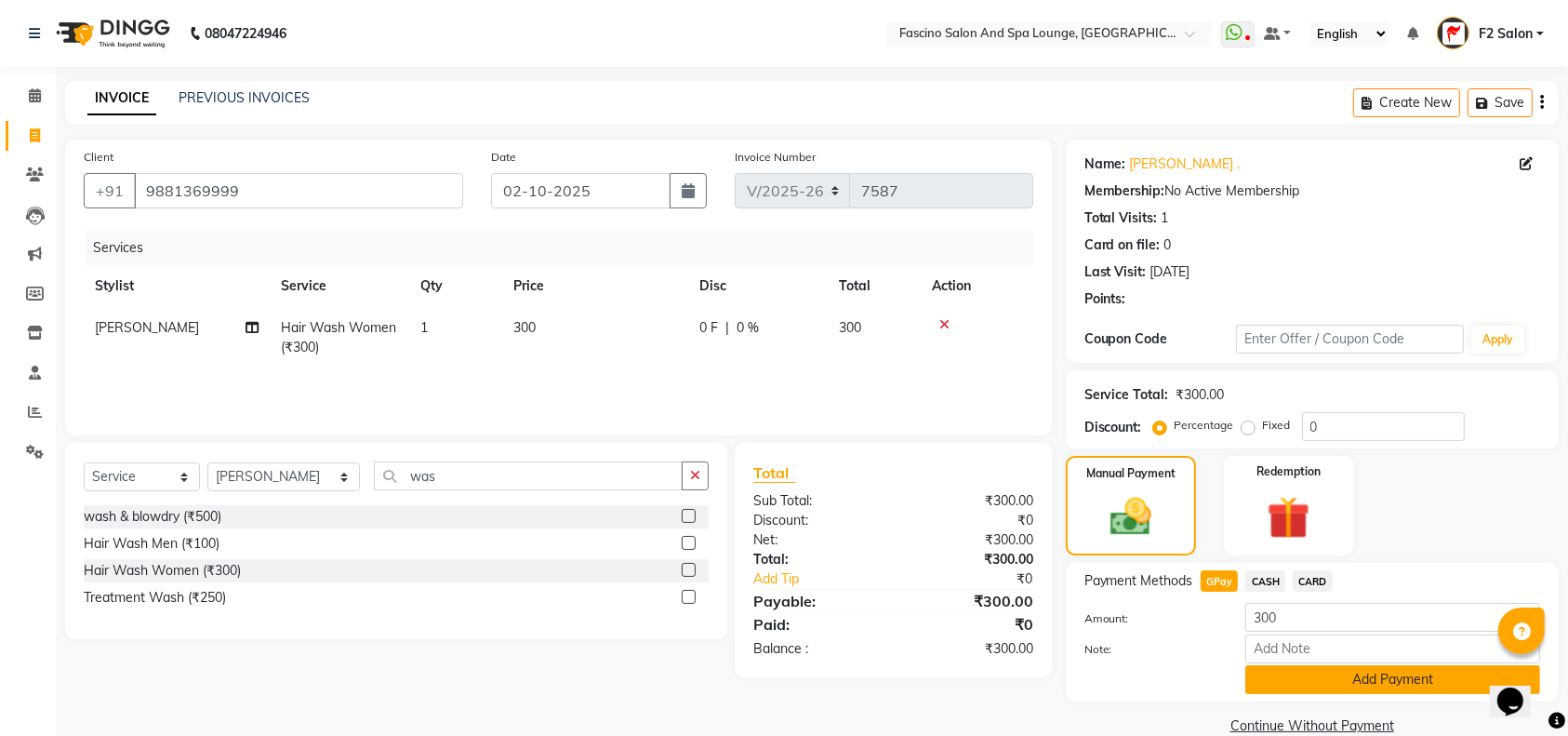
click at [1317, 685] on button "Add Payment" at bounding box center [1392, 680] width 294 height 29
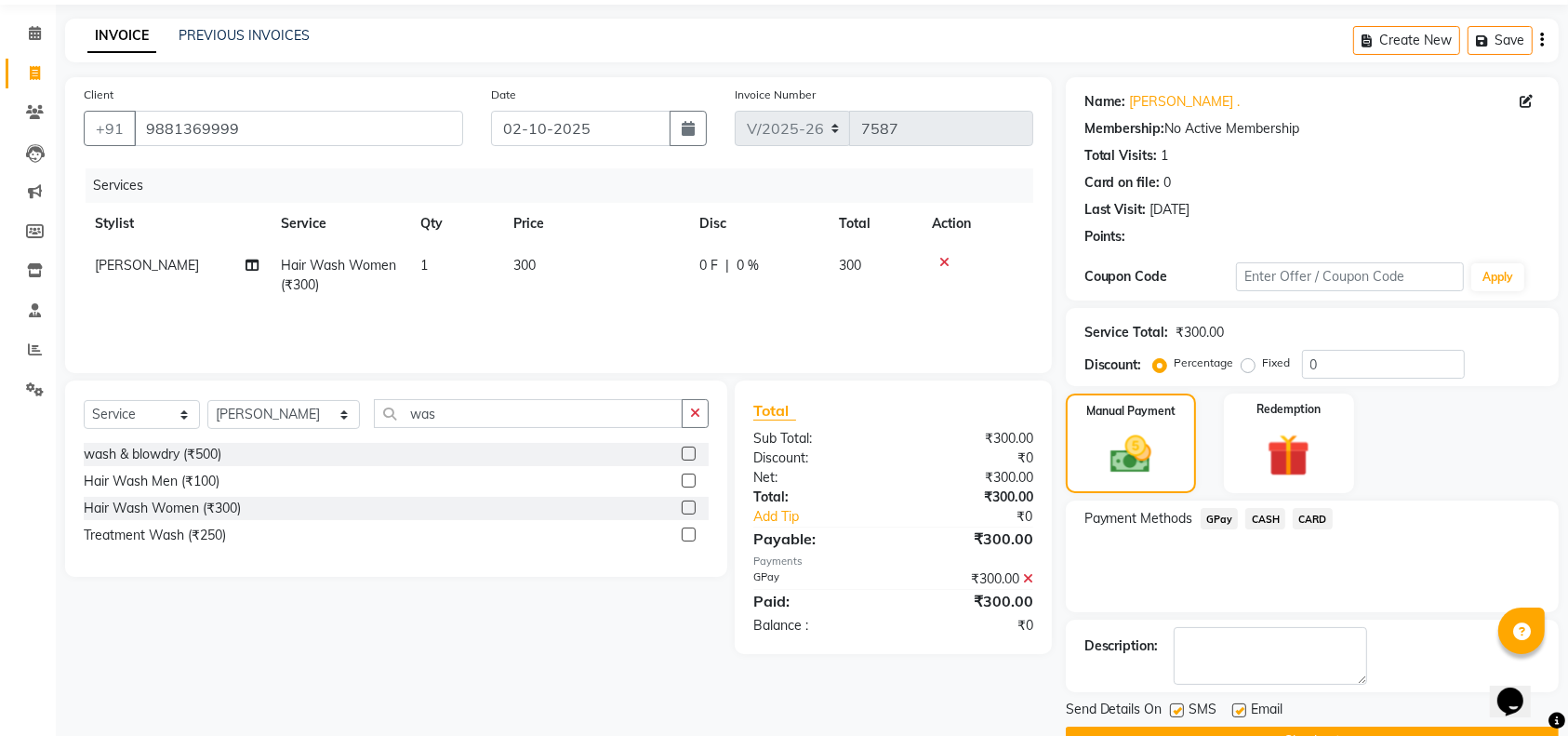
scroll to position [109, 0]
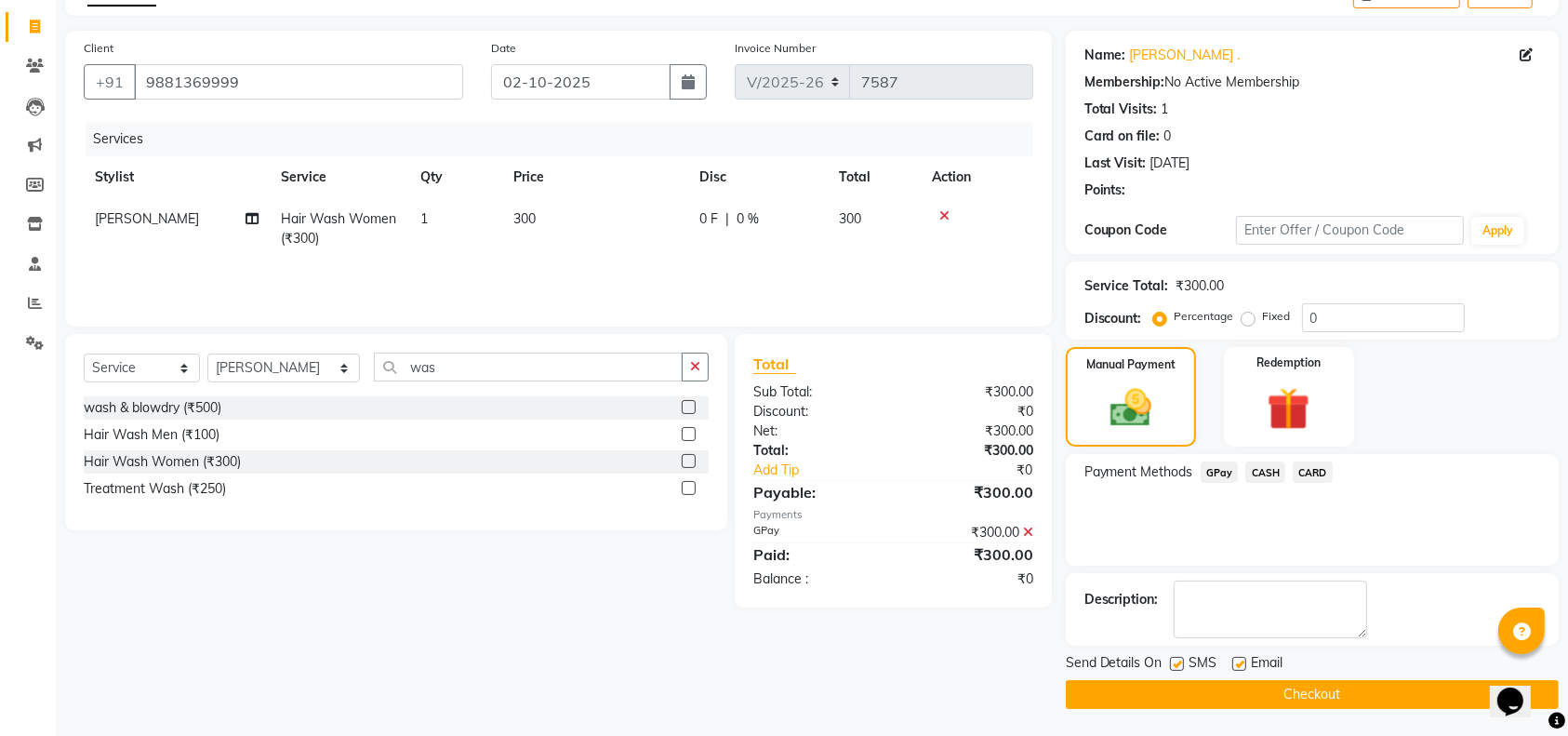
click at [1391, 692] on button "Checkout" at bounding box center [1312, 695] width 493 height 29
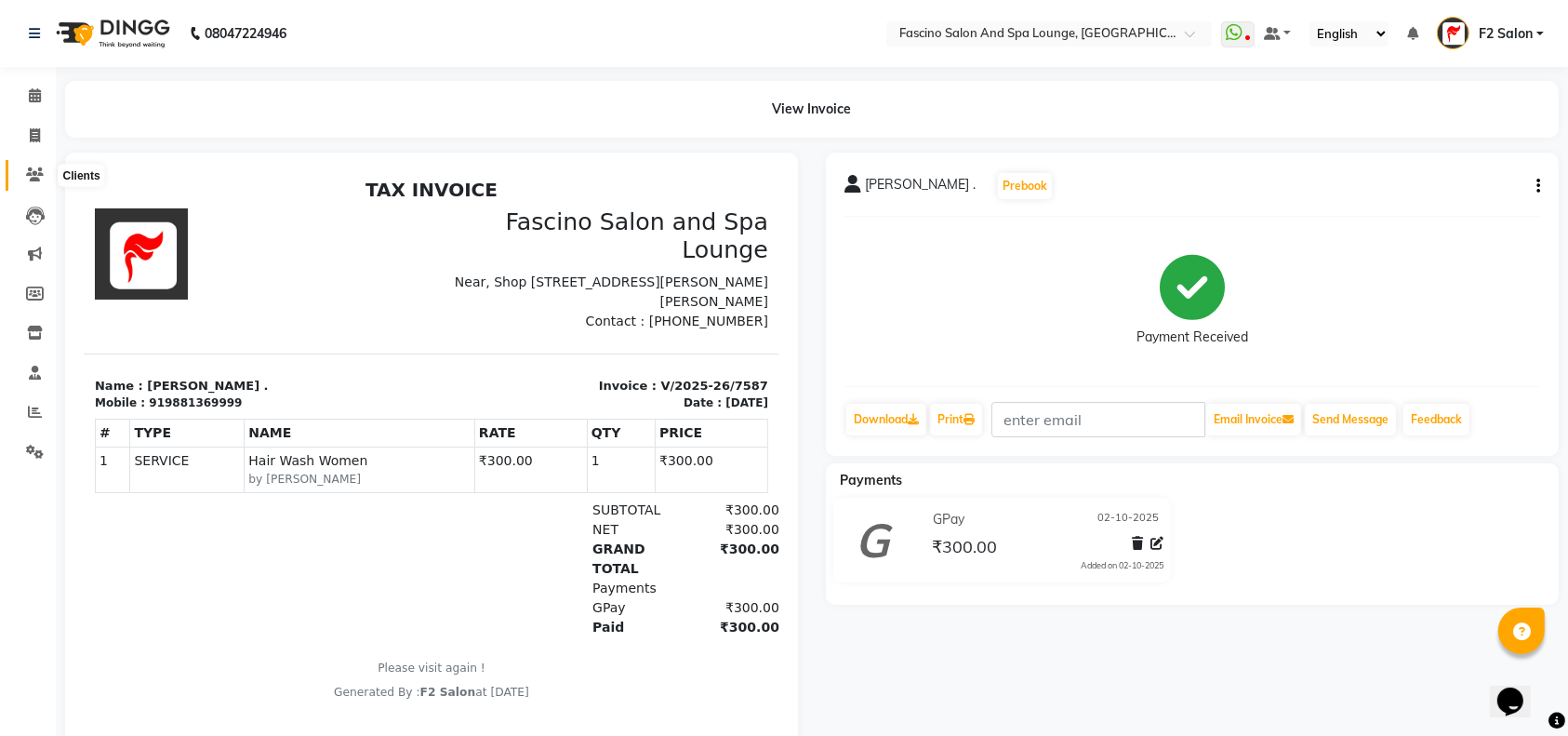
click at [37, 167] on span at bounding box center [35, 175] width 33 height 22
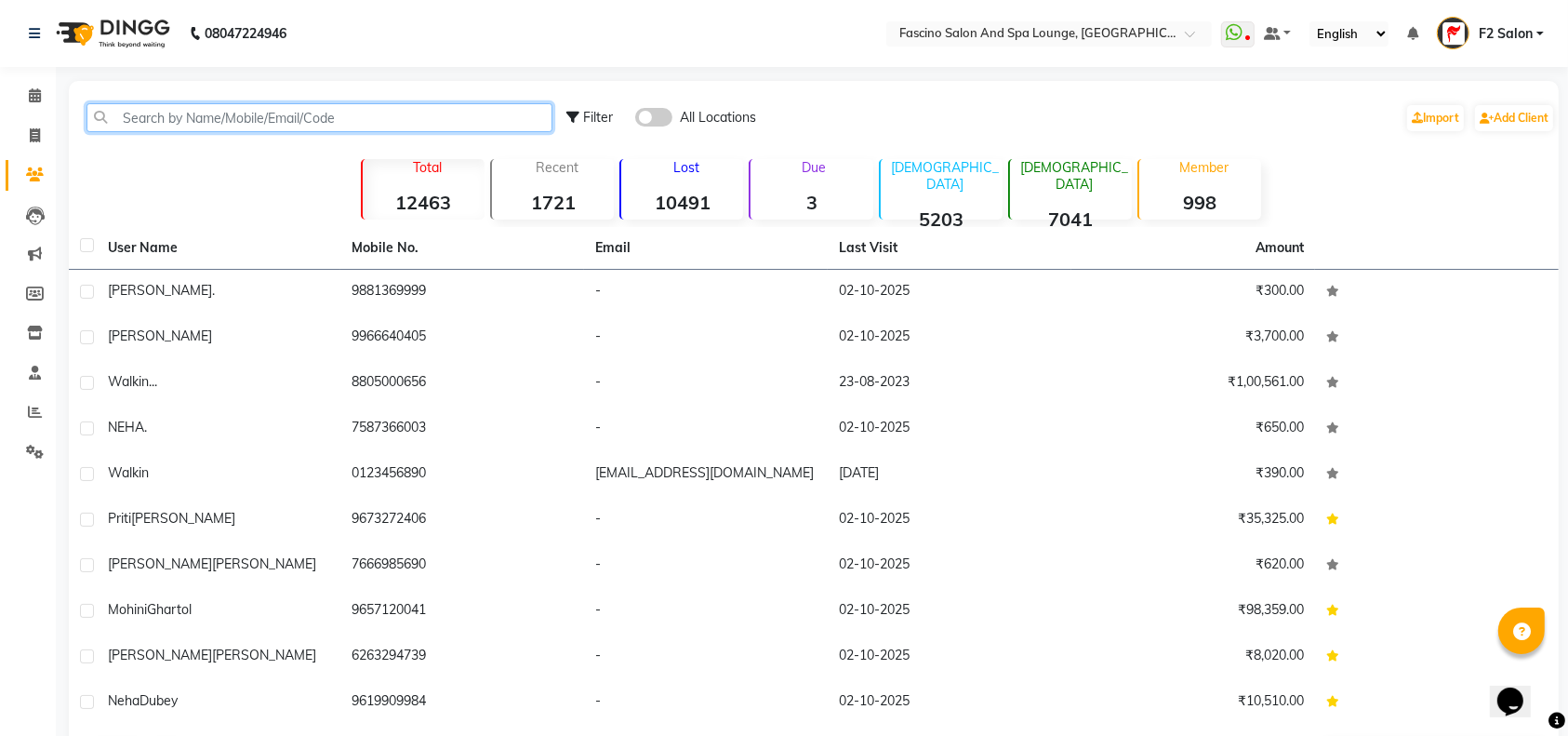
click at [116, 109] on input "text" at bounding box center [319, 118] width 466 height 29
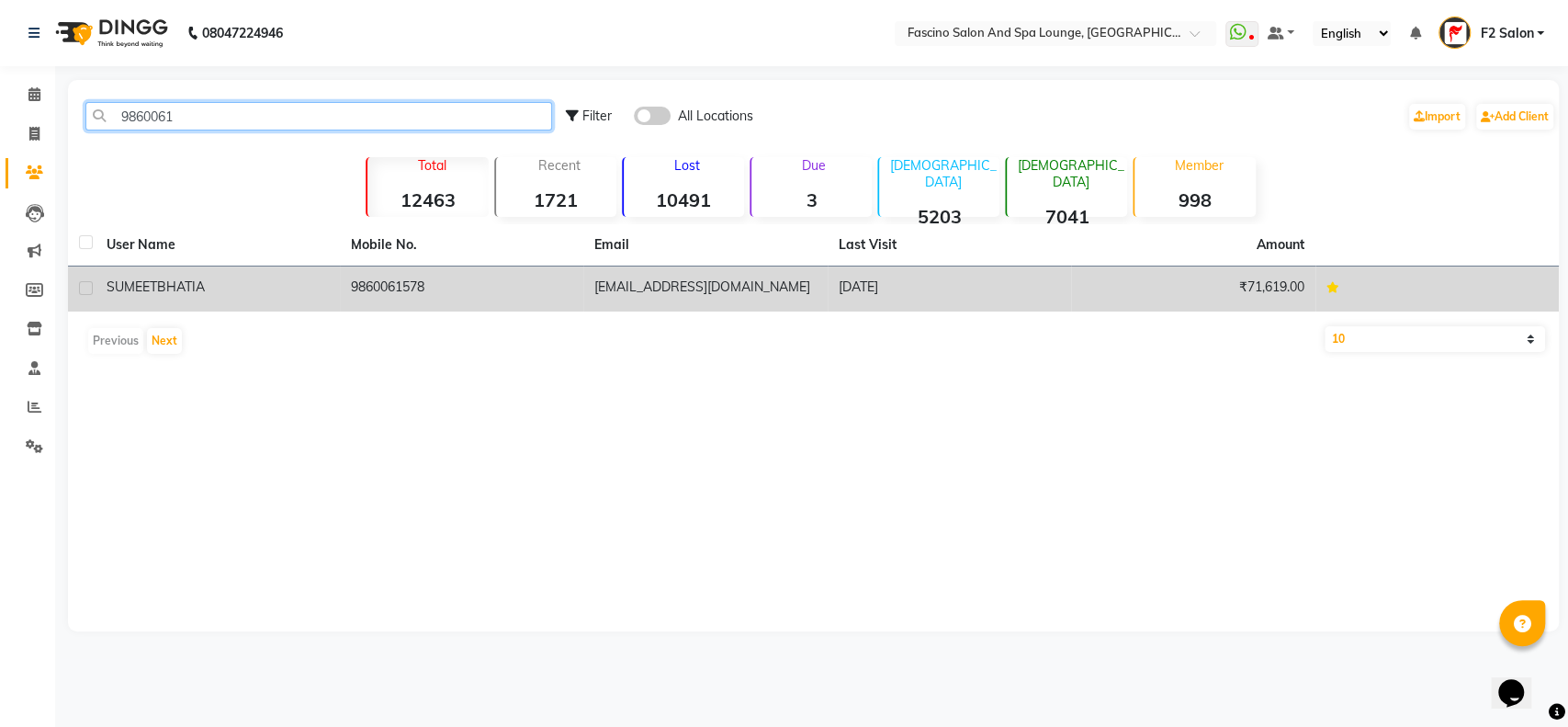
type input "9860061"
click at [375, 281] on td "9860061578" at bounding box center [462, 289] width 244 height 45
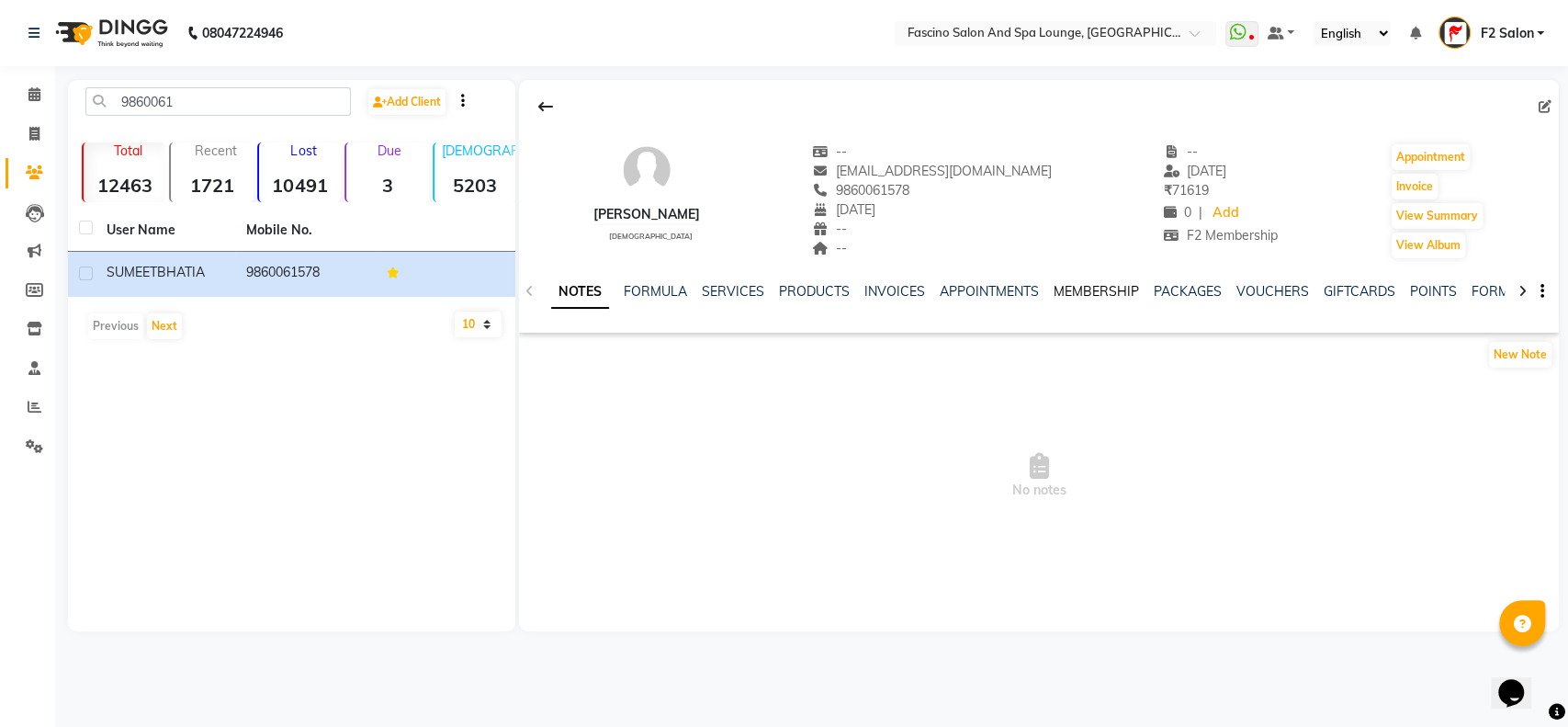
click at [1092, 284] on link "MEMBERSHIP" at bounding box center [1097, 291] width 86 height 17
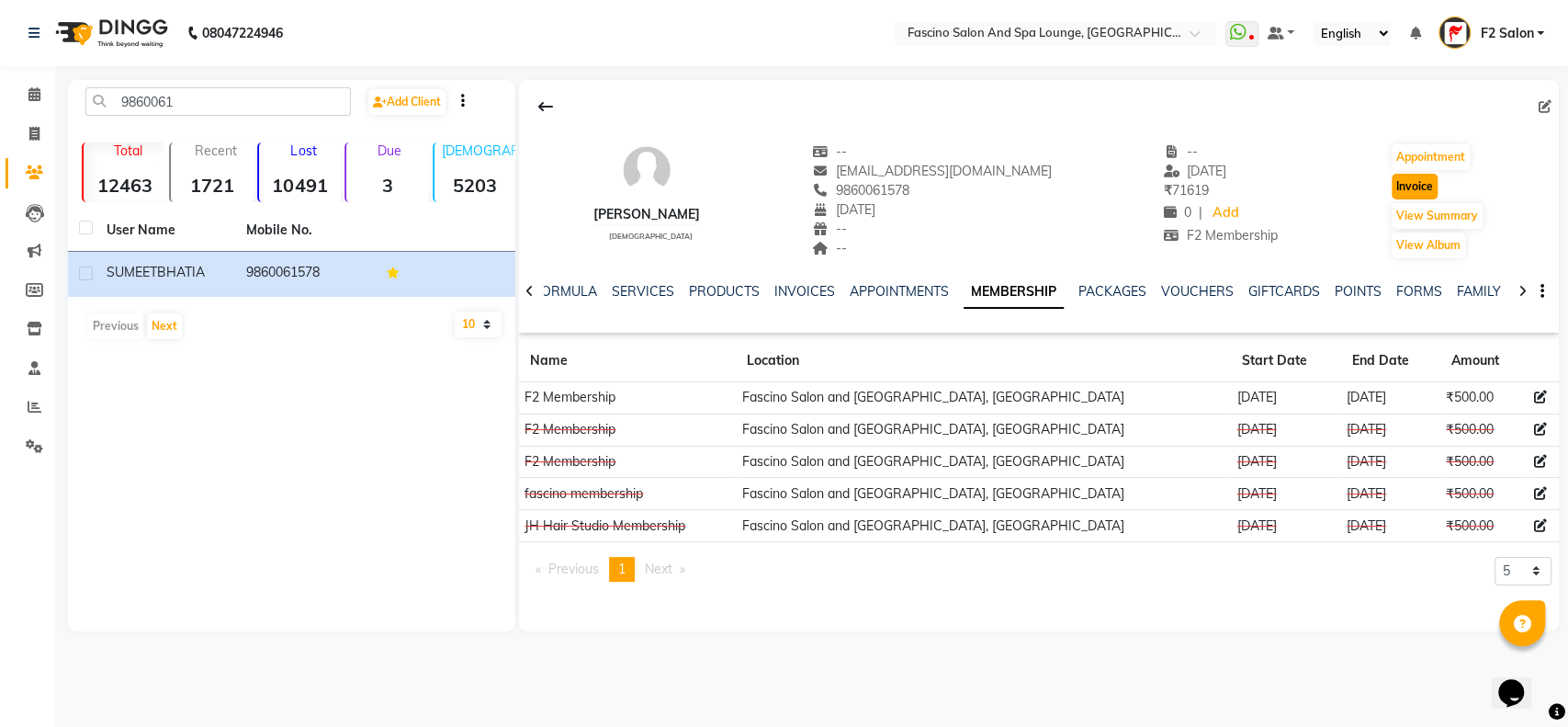
click at [1413, 184] on button "Invoice" at bounding box center [1415, 187] width 46 height 26
select select "129"
select select "service"
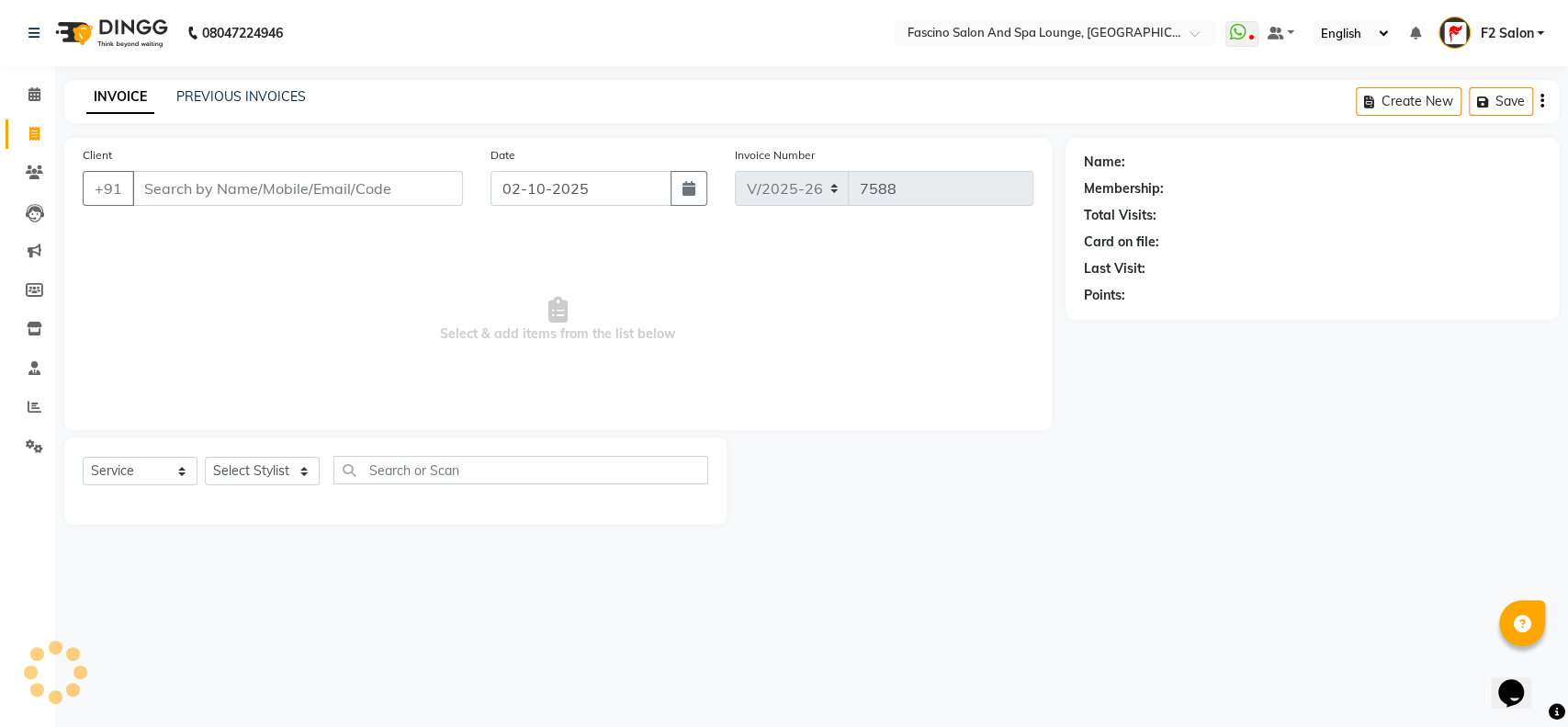
type input "9860061578"
select select "1: Object"
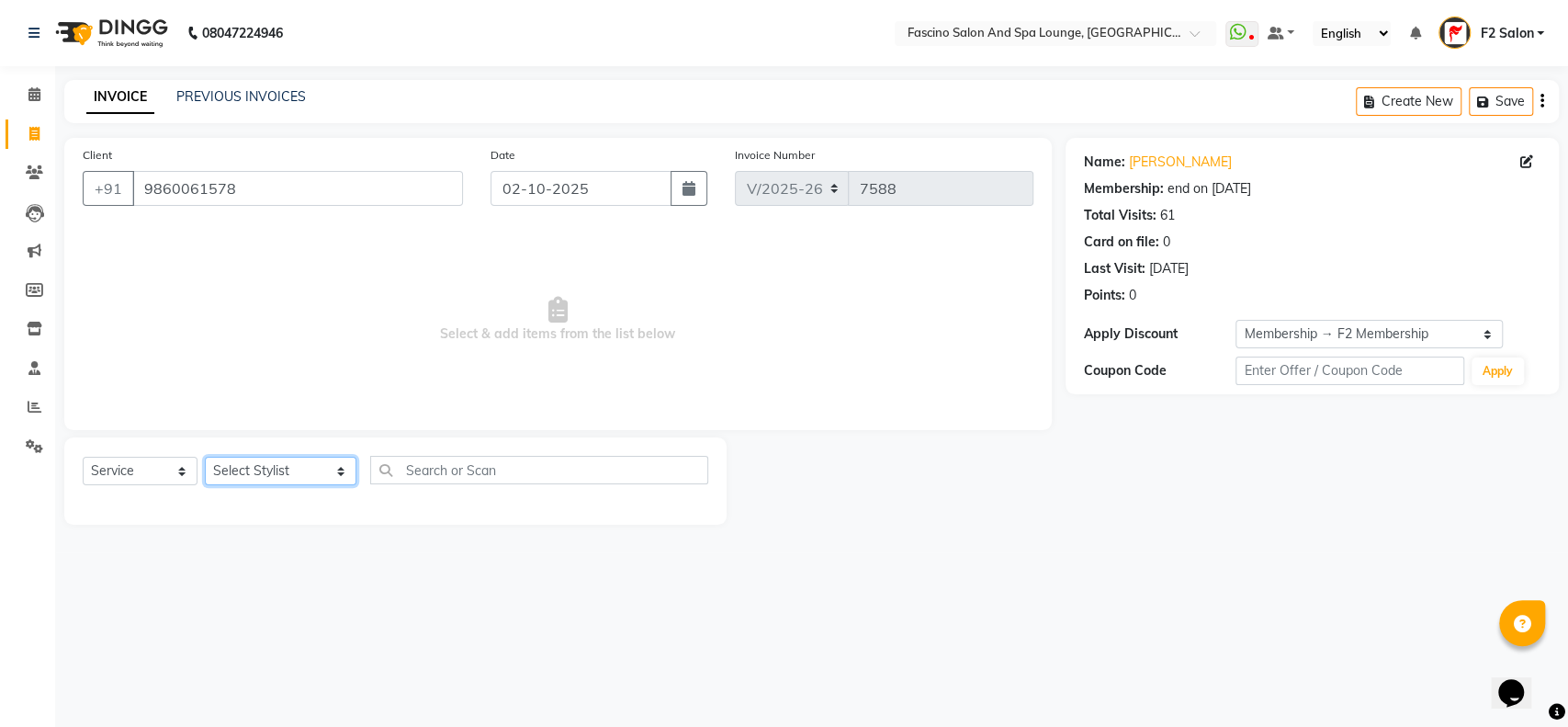
click at [301, 471] on select "Select Stylist akash F3 [PERSON_NAME] [PERSON_NAME] Bhushan [PERSON_NAME] Mam […" at bounding box center [280, 470] width 152 height 29
select select "25247"
click at [204, 456] on select "Select Stylist akash F3 [PERSON_NAME] [PERSON_NAME] Bhushan [PERSON_NAME] Mam […" at bounding box center [280, 470] width 152 height 29
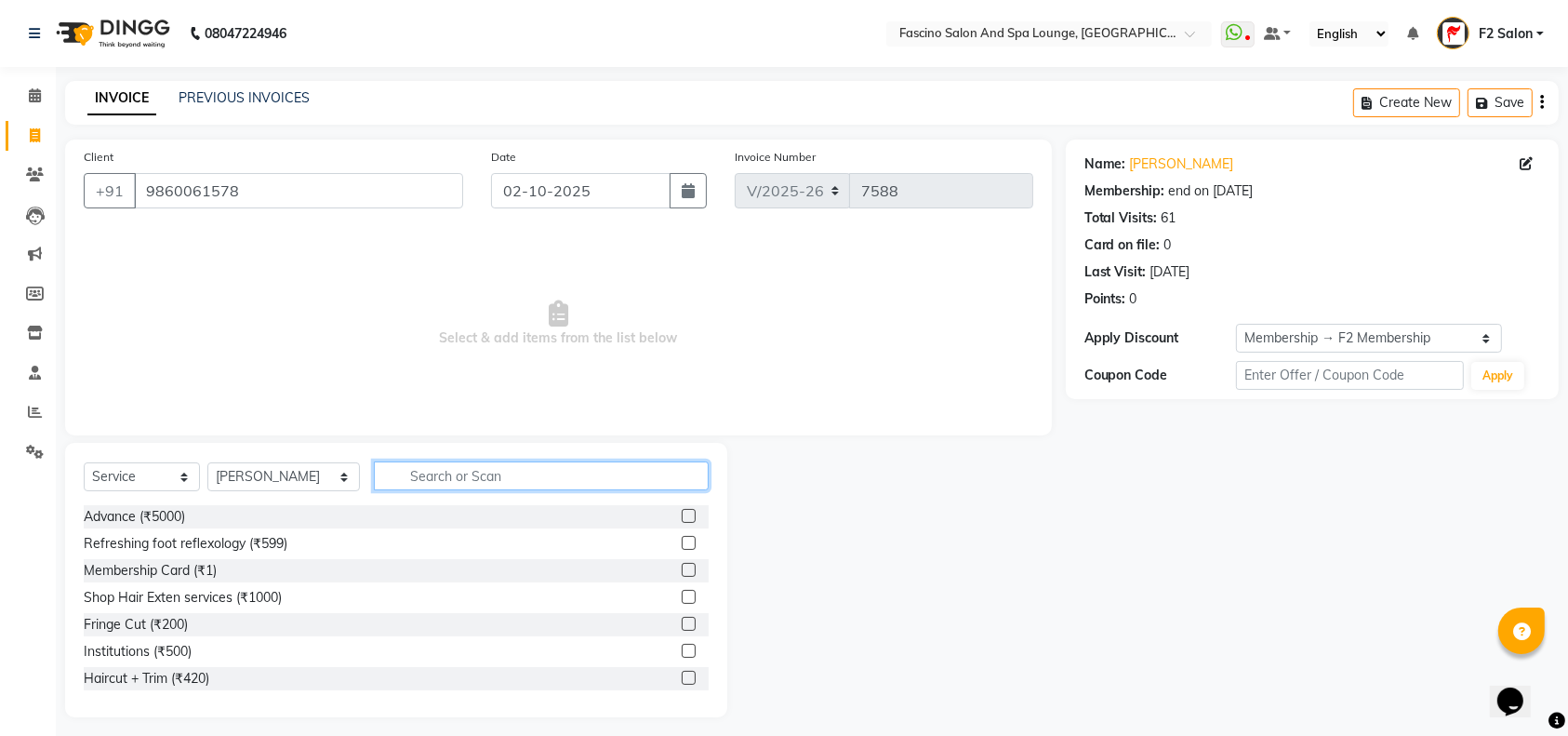
click at [376, 465] on input "text" at bounding box center [541, 475] width 335 height 29
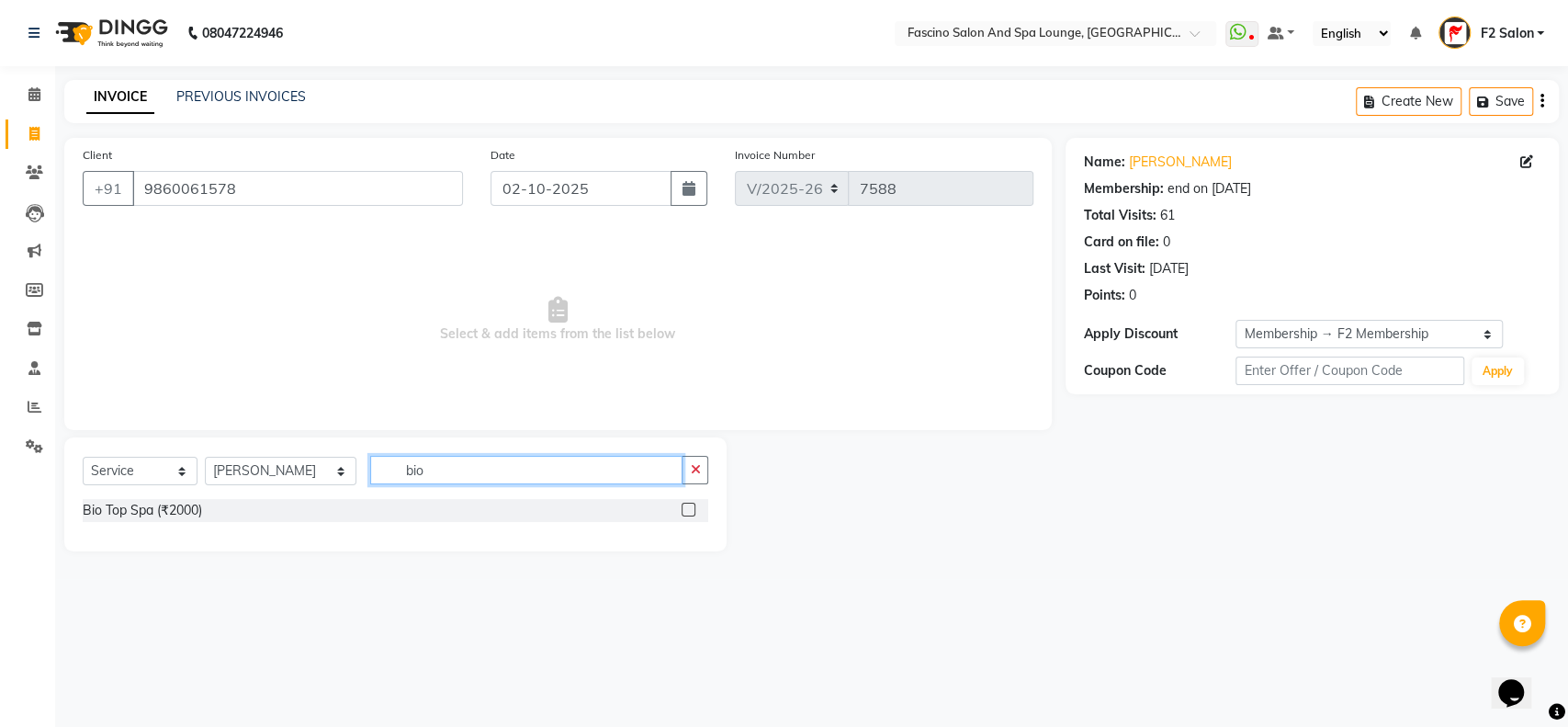
type input "bio"
click at [683, 506] on label at bounding box center [688, 509] width 14 height 14
click at [683, 506] on input "checkbox" at bounding box center [687, 510] width 12 height 12
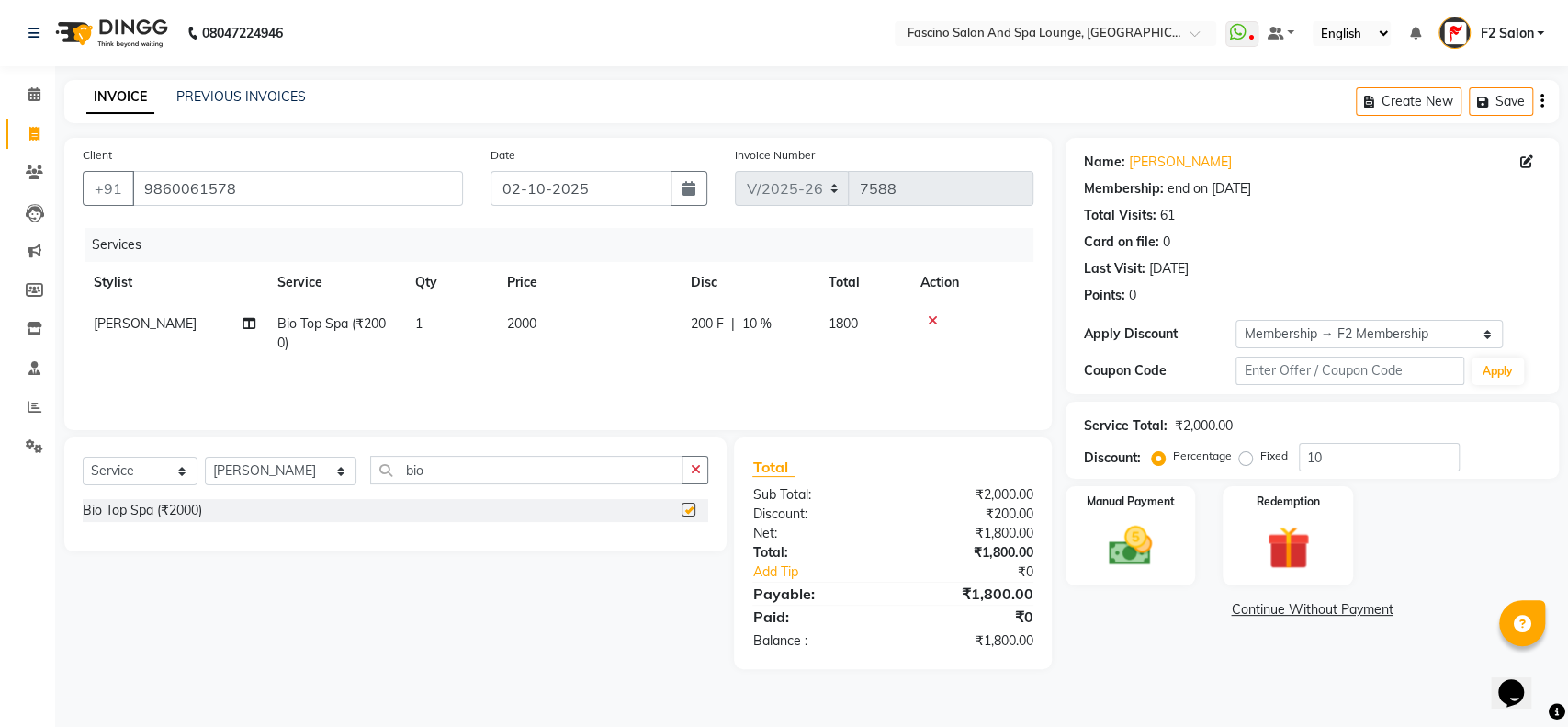
checkbox input "false"
click at [541, 309] on td "2000" at bounding box center [588, 333] width 184 height 60
select select "25247"
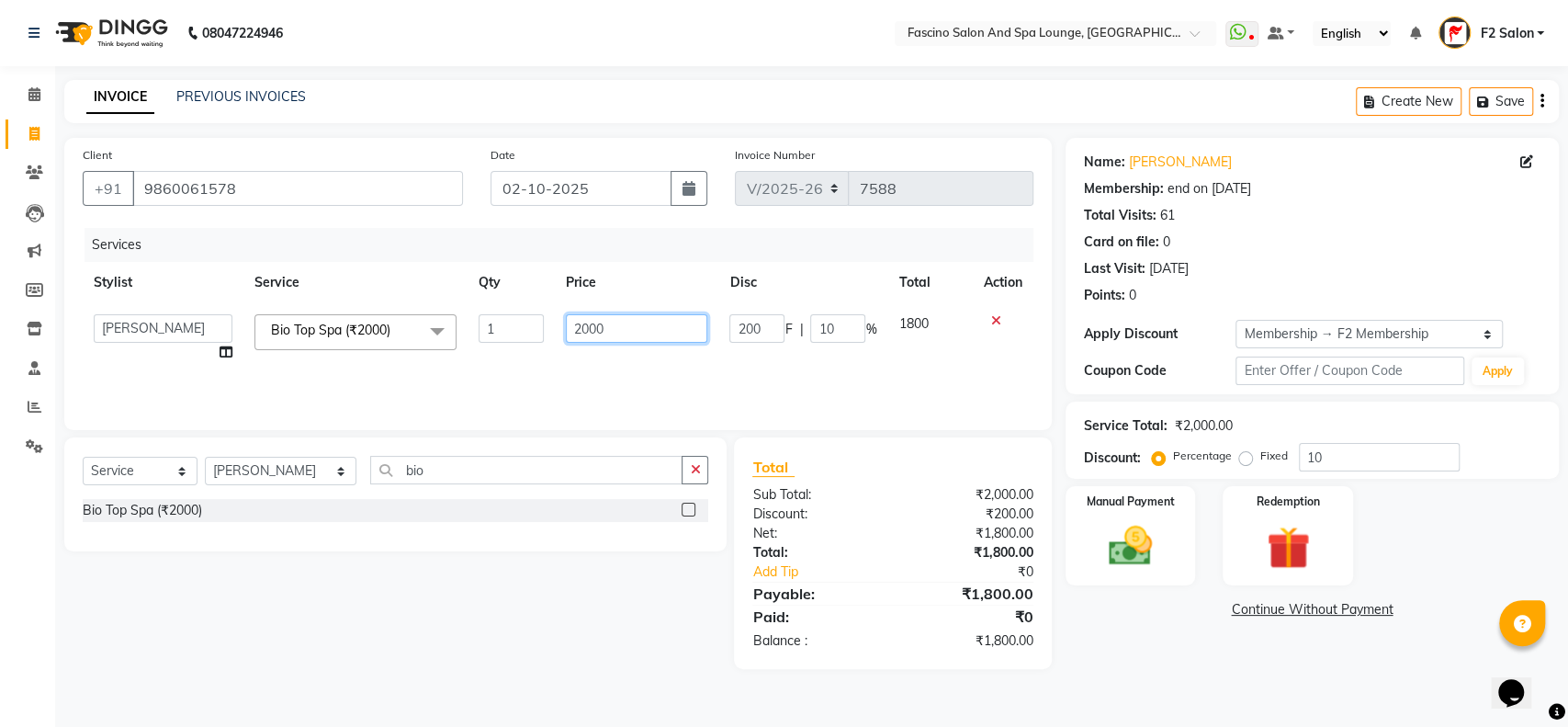
click at [639, 324] on input "2000" at bounding box center [637, 328] width 142 height 29
type input "2"
type input "3000"
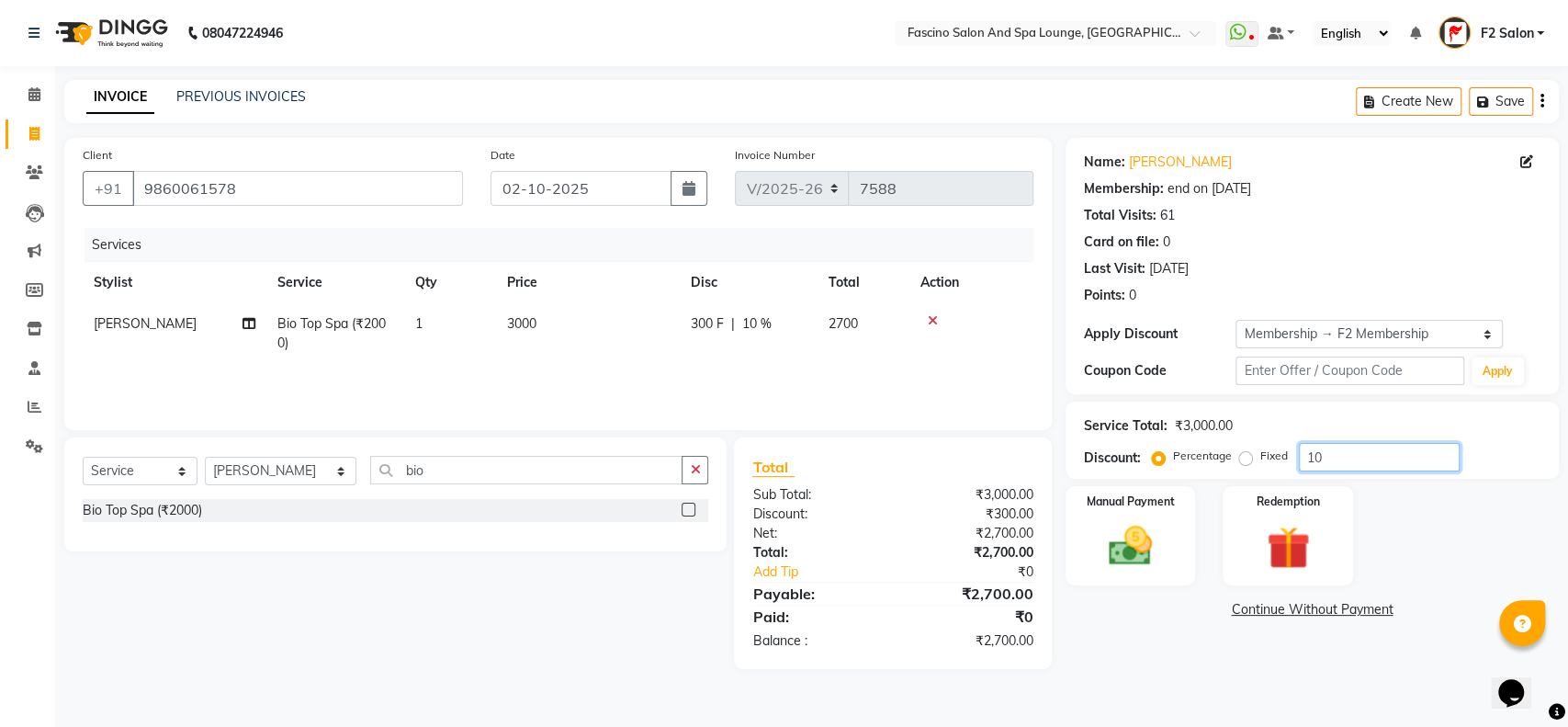
click at [1352, 447] on input "10" at bounding box center [1379, 456] width 161 height 29
type input "1"
click at [1151, 525] on img at bounding box center [1130, 545] width 72 height 51
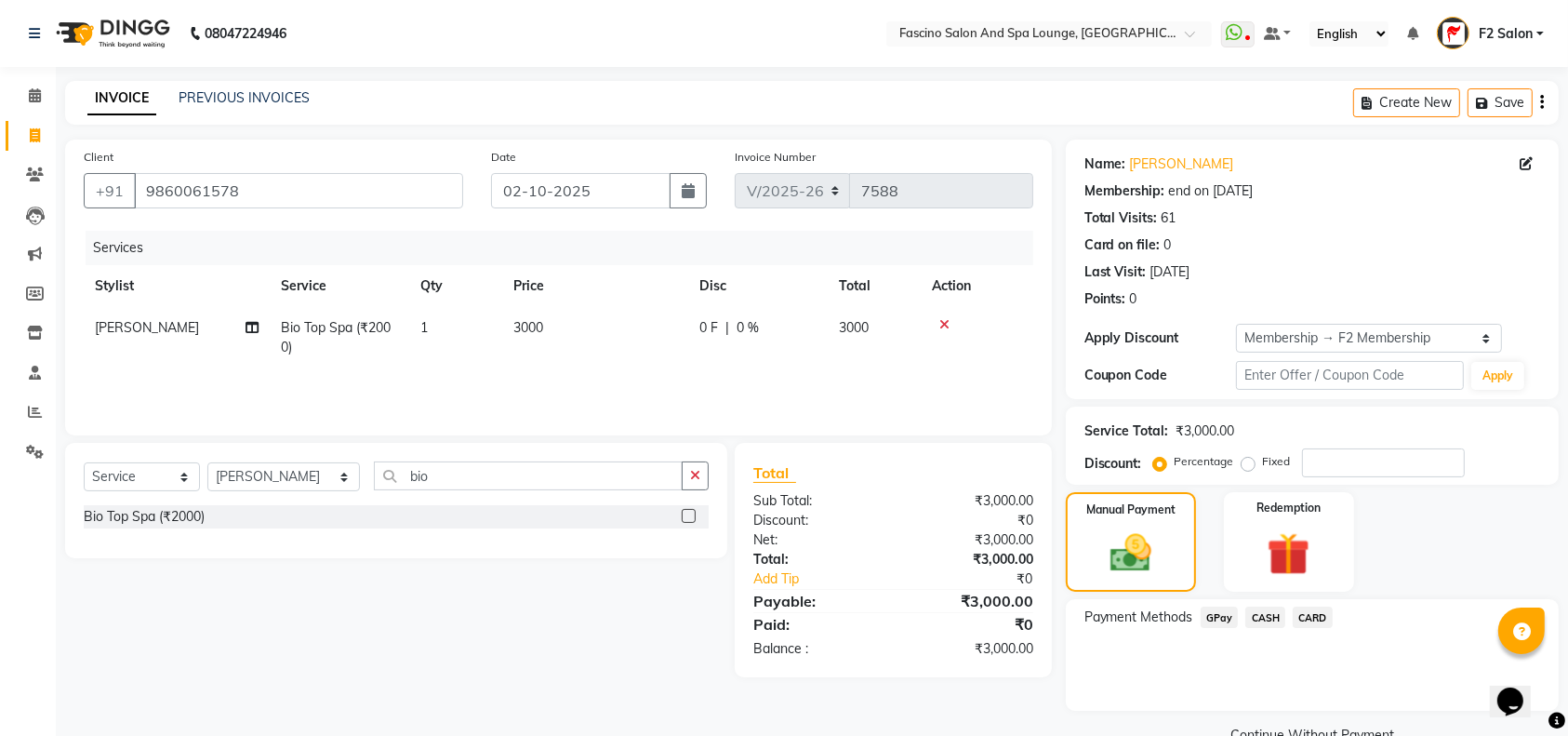
click at [1214, 616] on span "GPay" at bounding box center [1219, 617] width 39 height 22
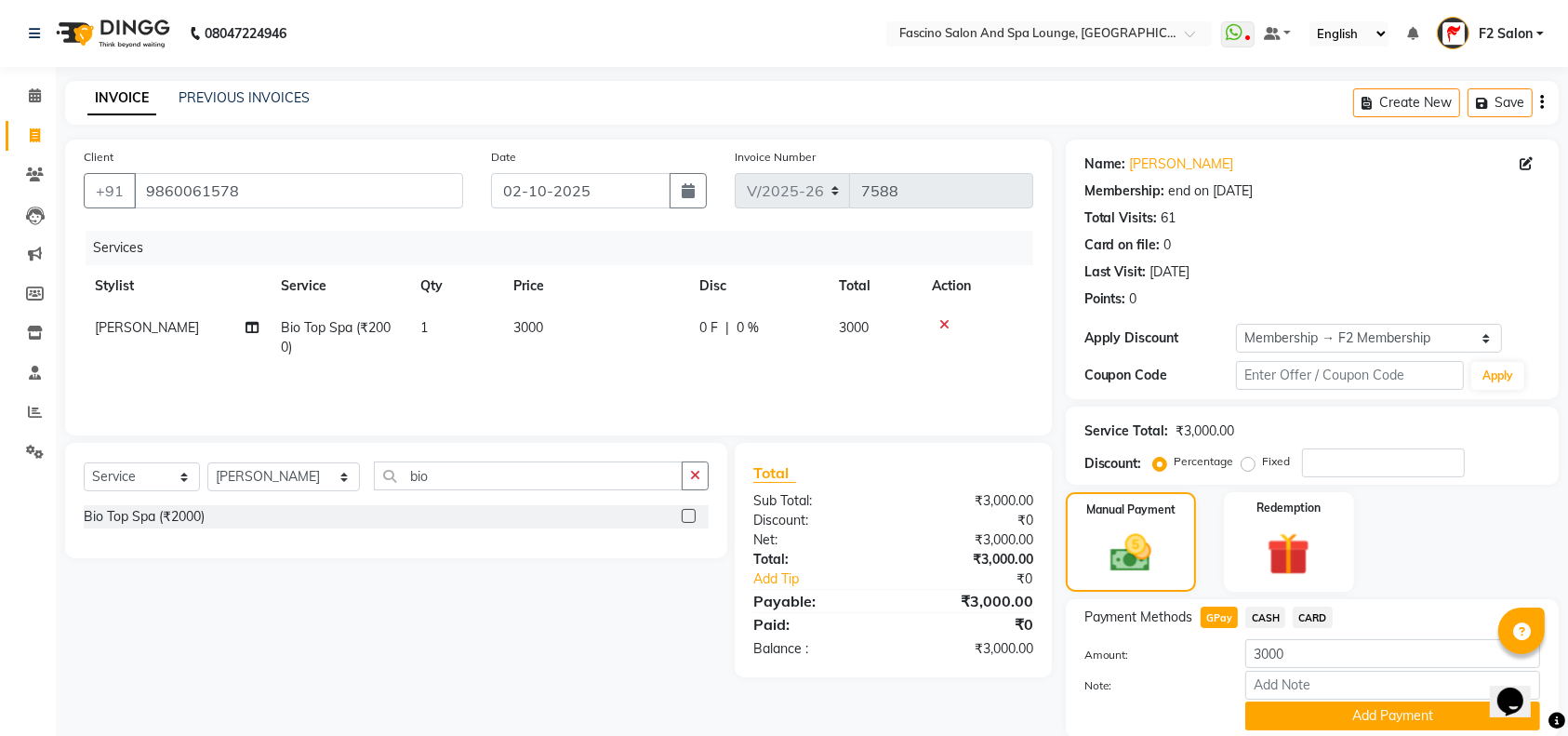
click at [1261, 614] on span "CASH" at bounding box center [1265, 617] width 40 height 22
click at [1332, 714] on button "Add Payment" at bounding box center [1392, 715] width 294 height 29
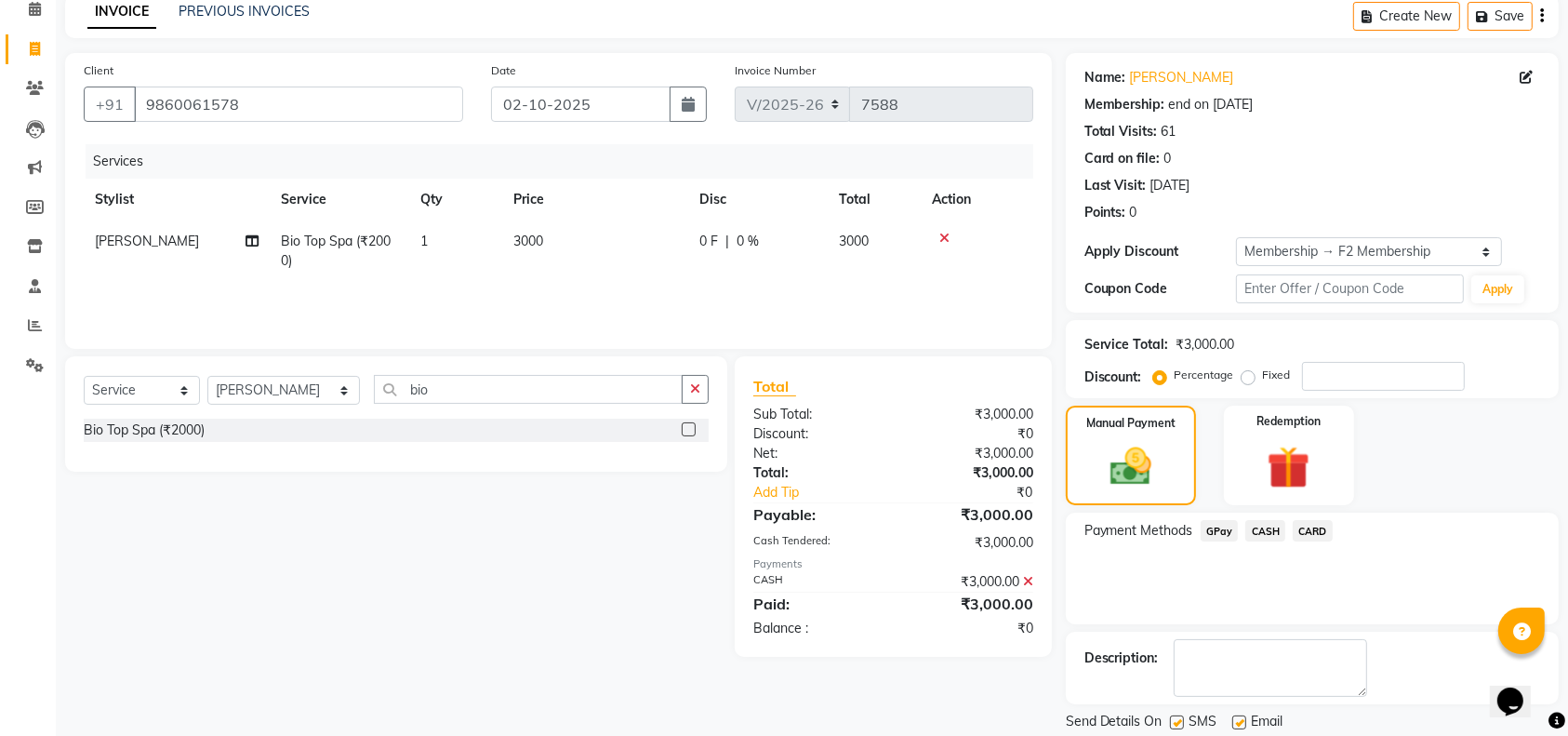
scroll to position [145, 0]
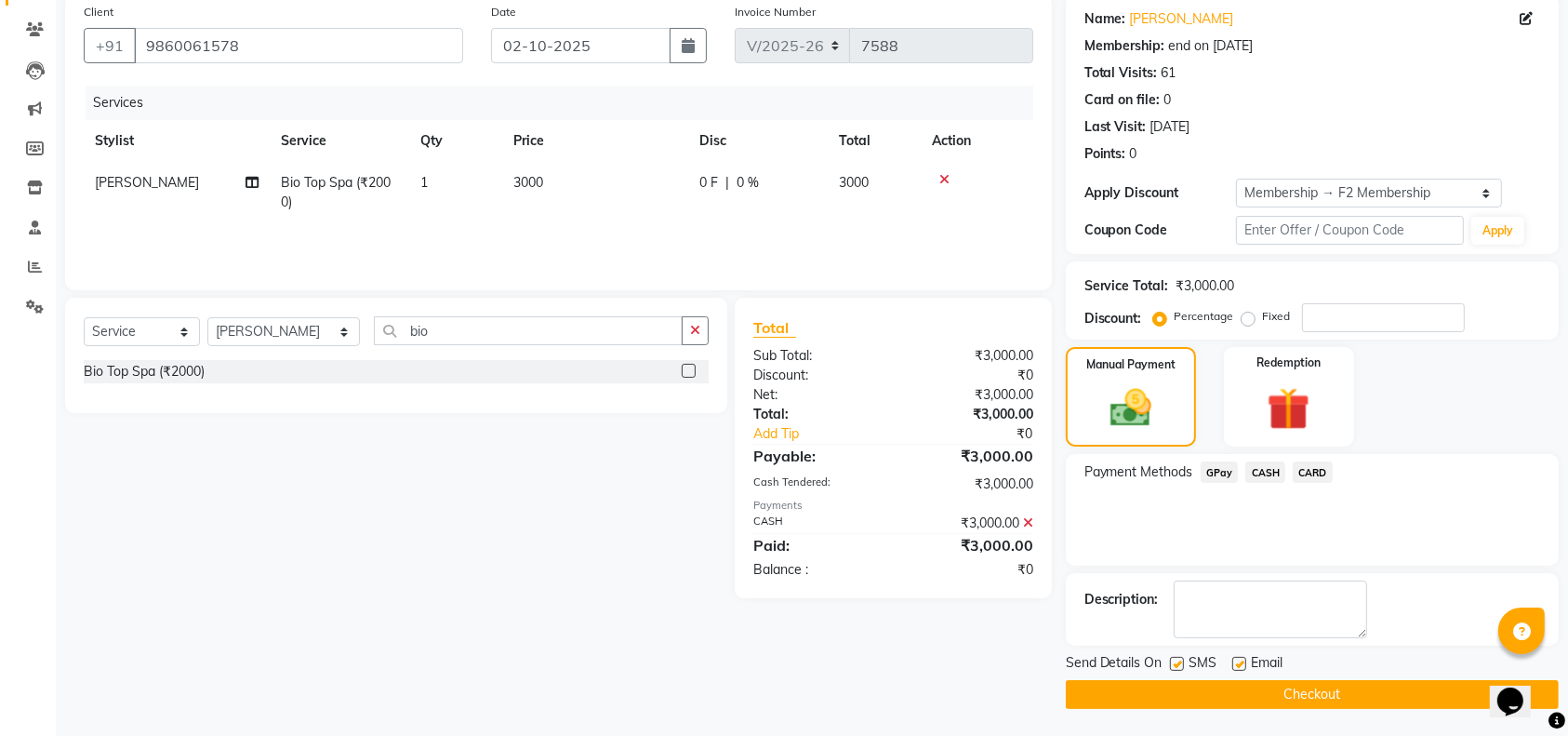
click at [1428, 696] on button "Checkout" at bounding box center [1312, 695] width 493 height 29
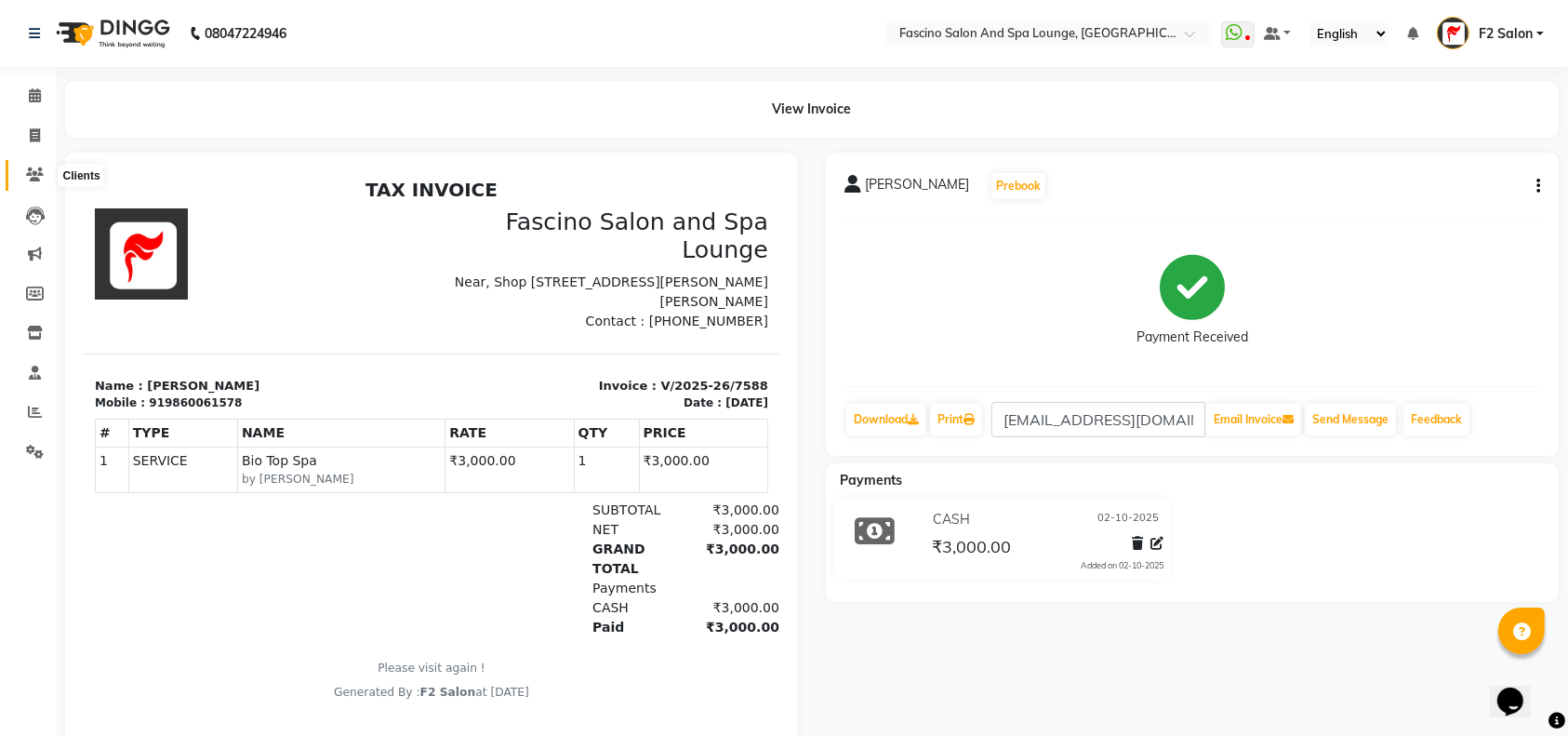
click at [33, 175] on icon at bounding box center [35, 174] width 18 height 14
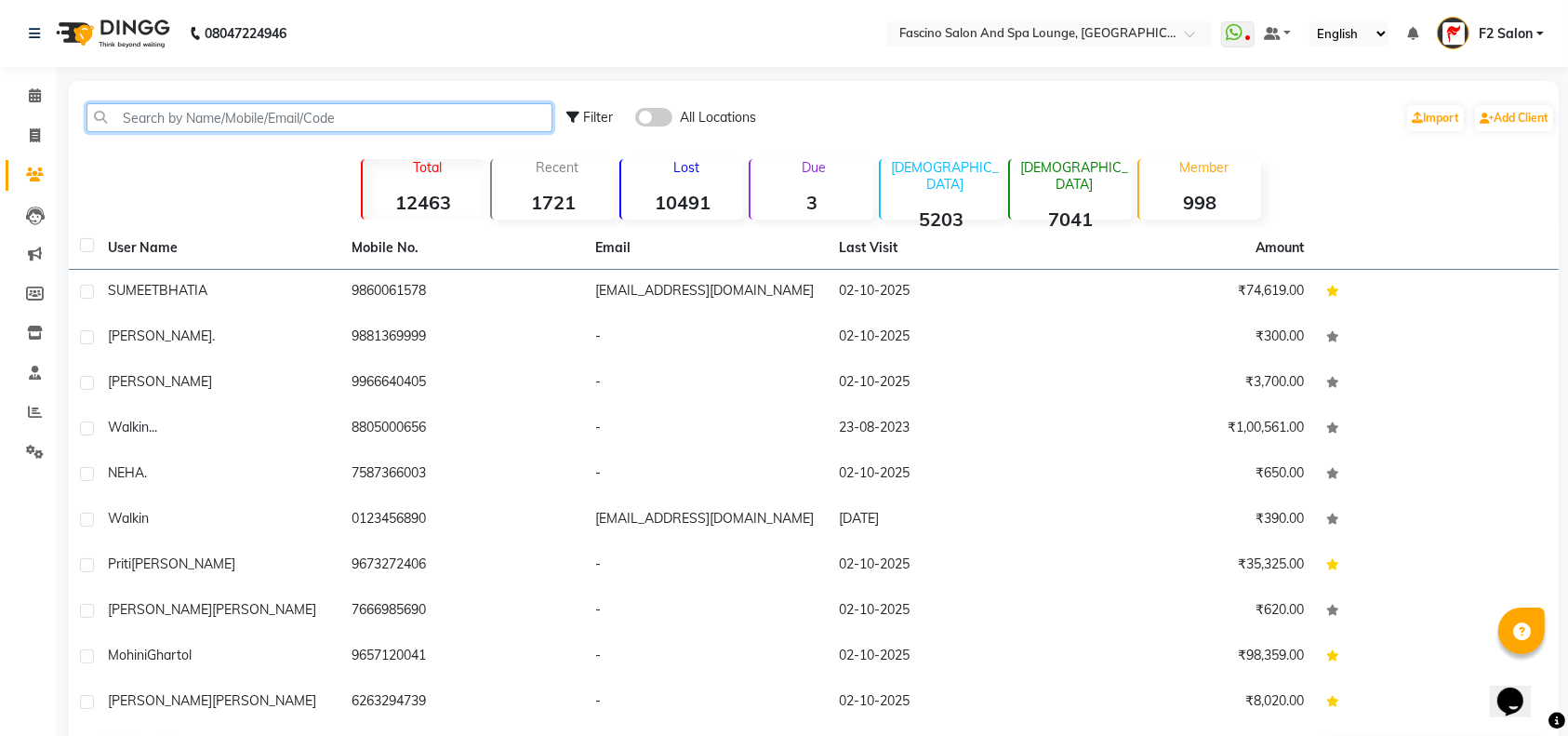
click at [112, 121] on input "text" at bounding box center [319, 118] width 466 height 29
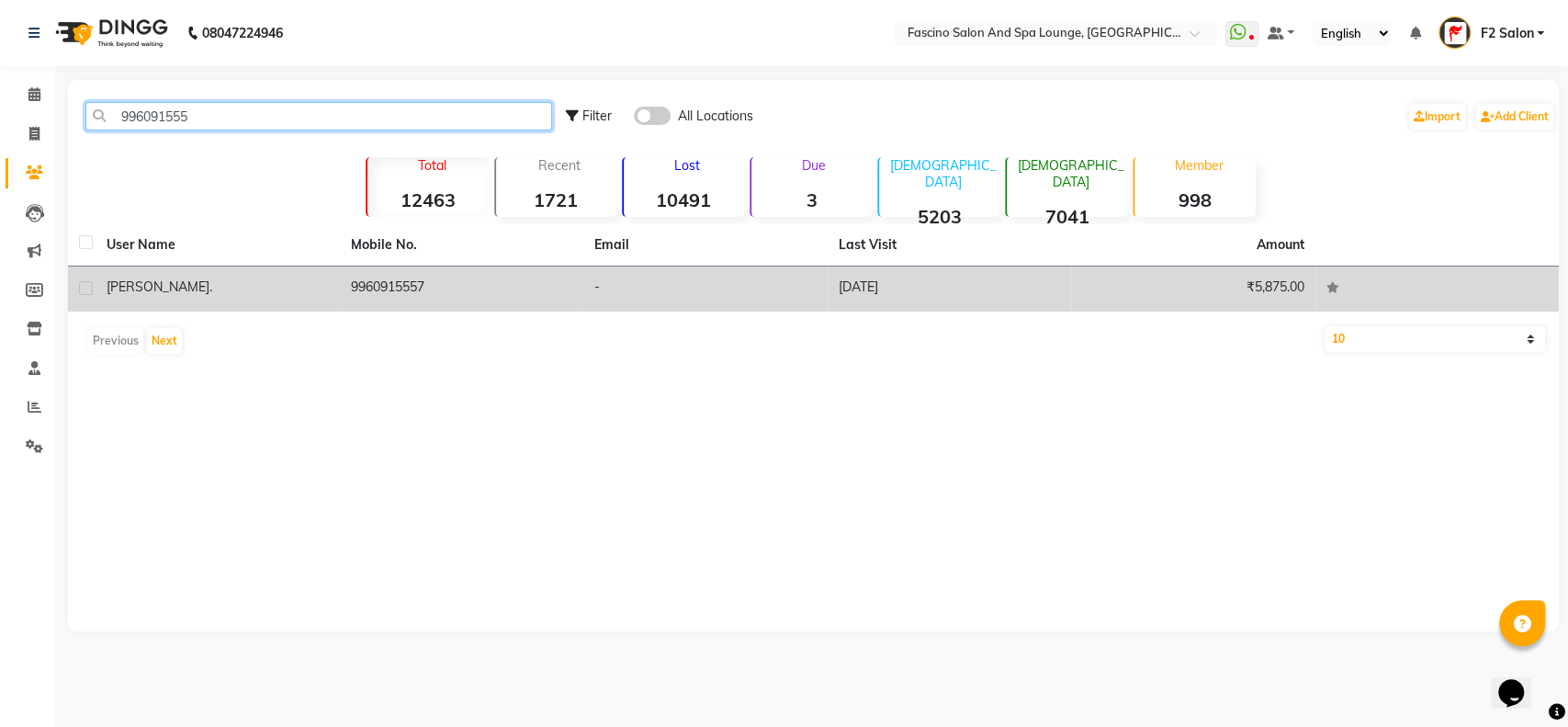
type input "996091555"
click at [402, 289] on td "9960915557" at bounding box center [462, 289] width 244 height 45
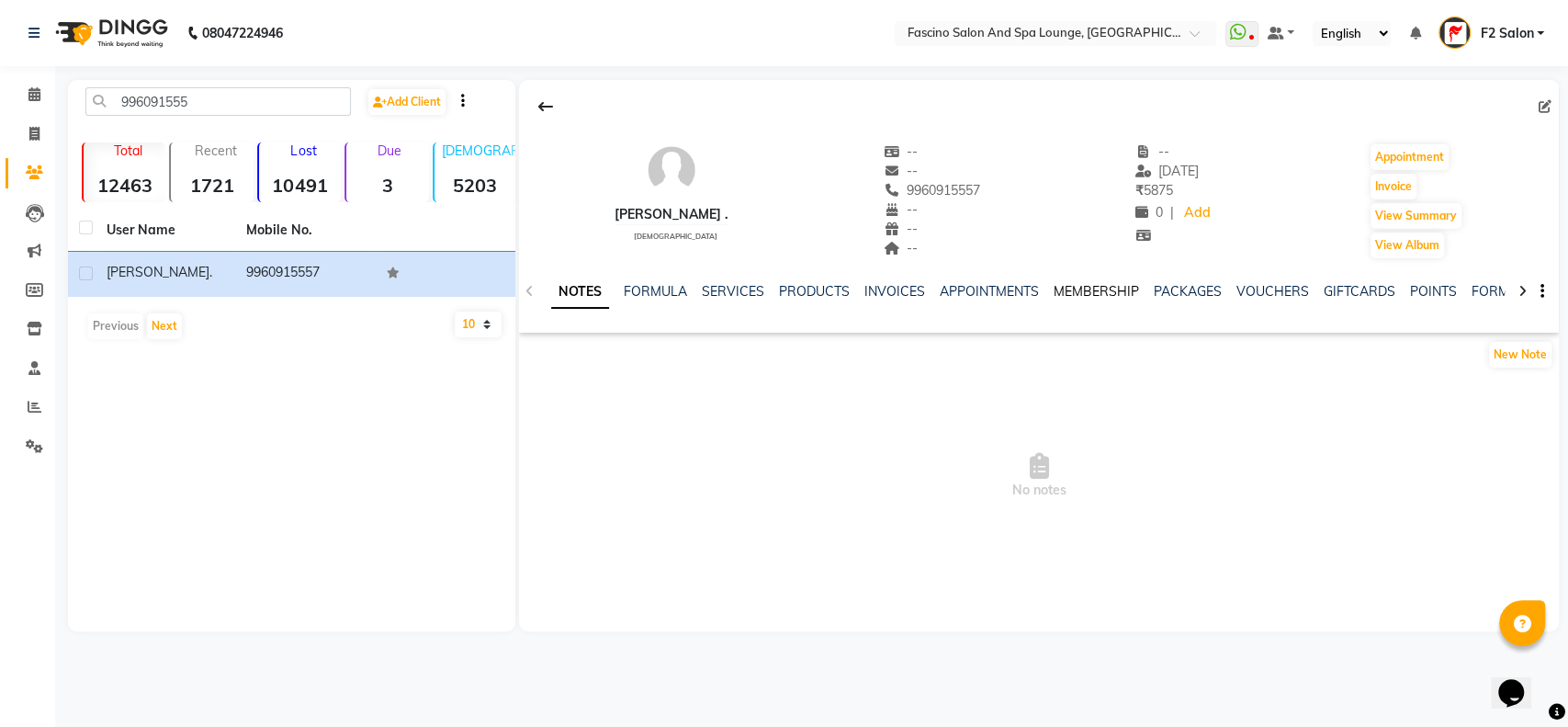
click at [1073, 293] on link "MEMBERSHIP" at bounding box center [1097, 291] width 86 height 17
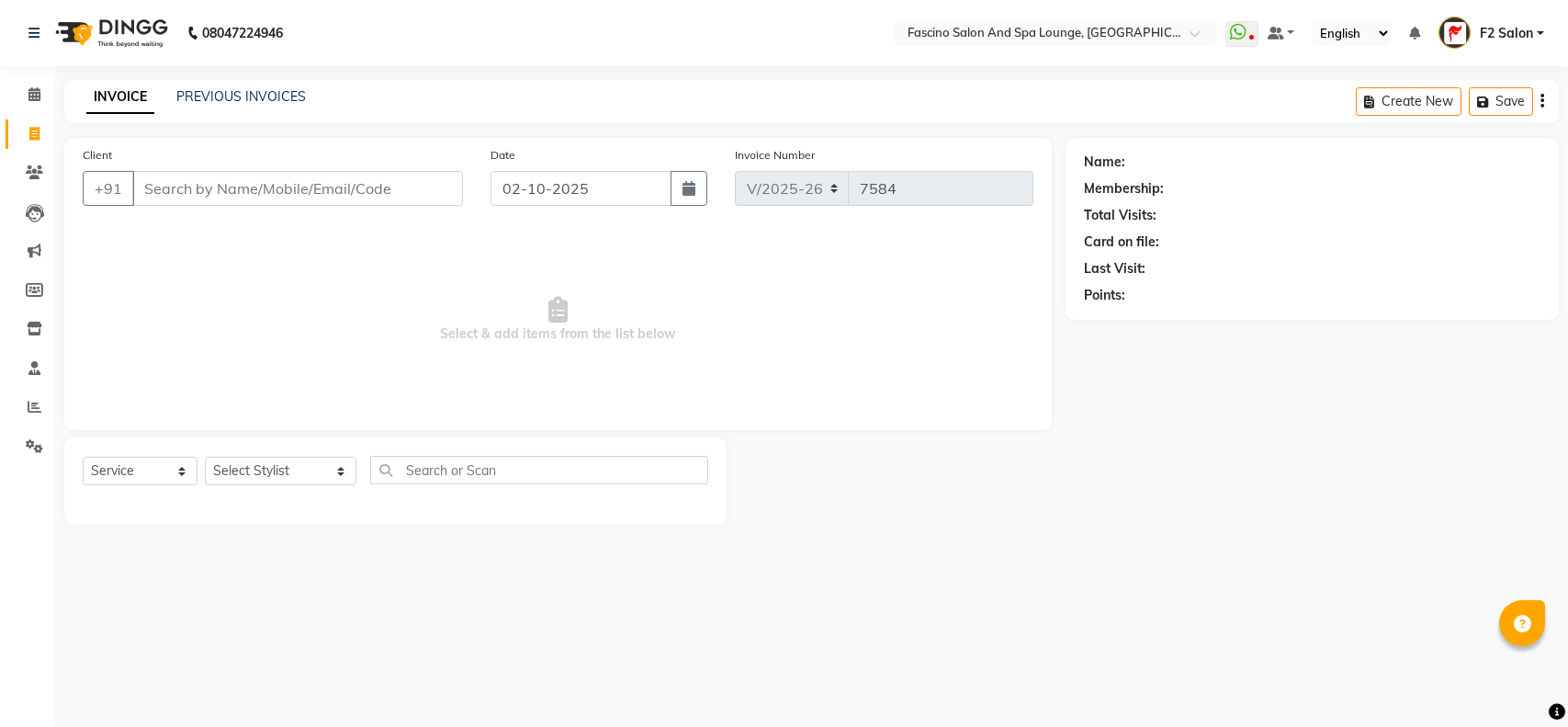
select select "129"
select select "service"
click at [163, 183] on input "Client" at bounding box center [297, 189] width 331 height 35
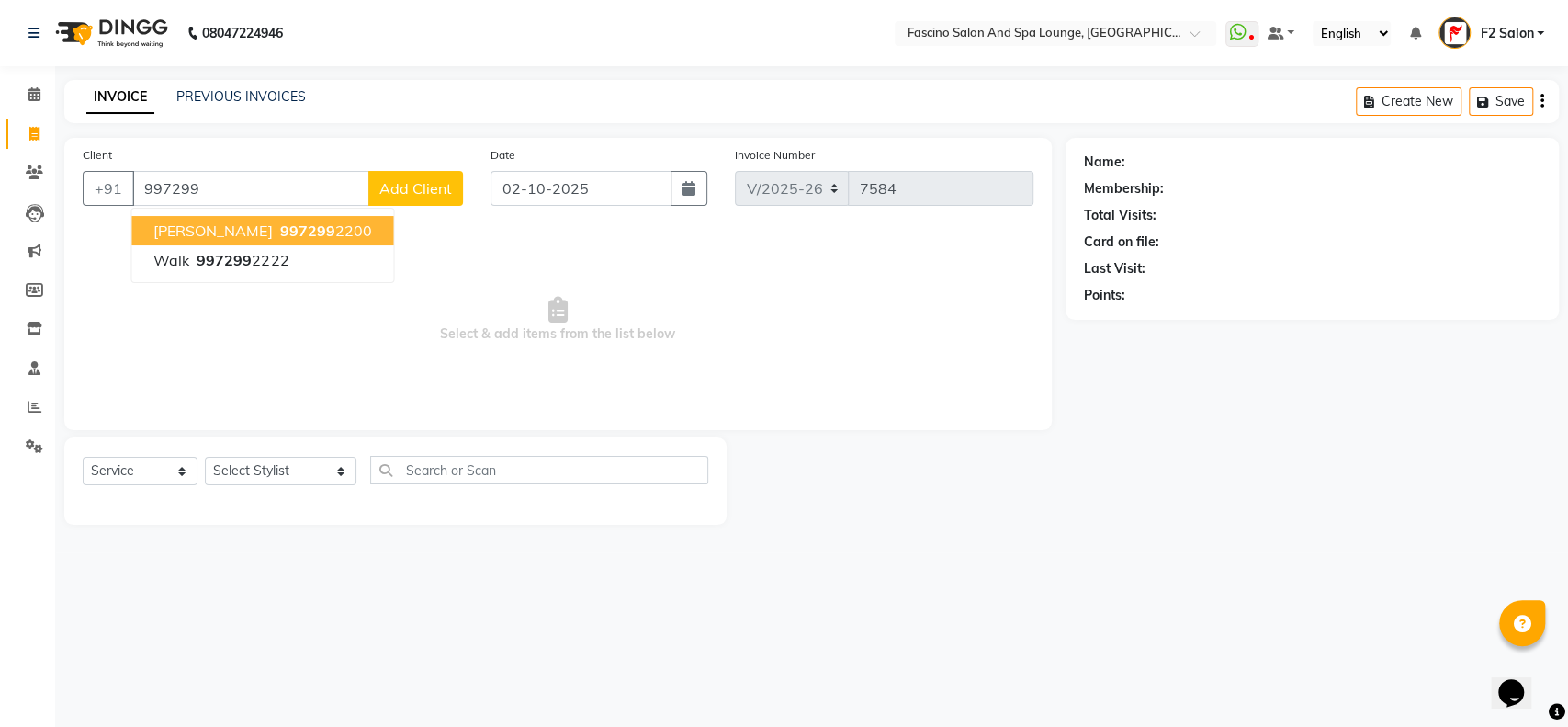
click at [272, 230] on span "[PERSON_NAME]" at bounding box center [213, 231] width 119 height 19
type input "9972992200"
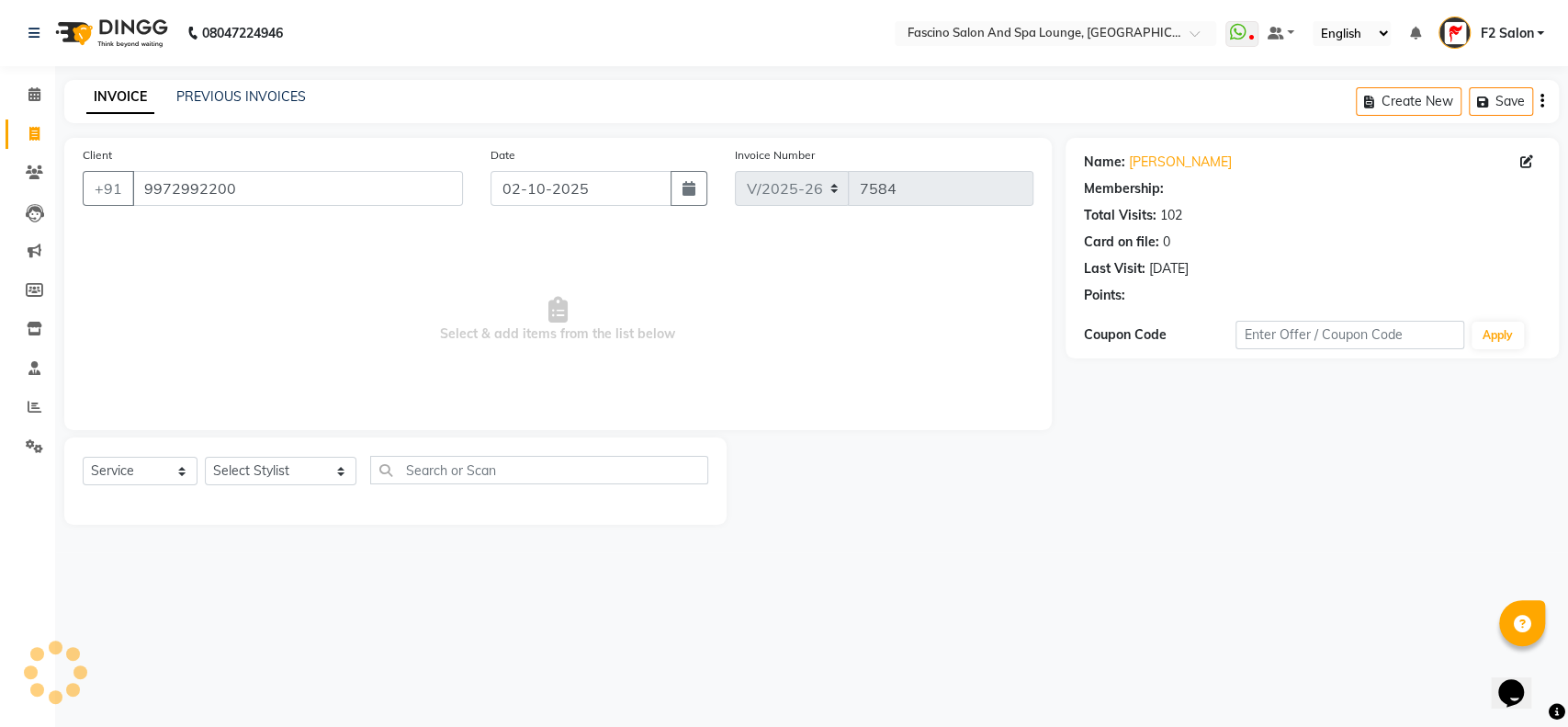
select select "1: Object"
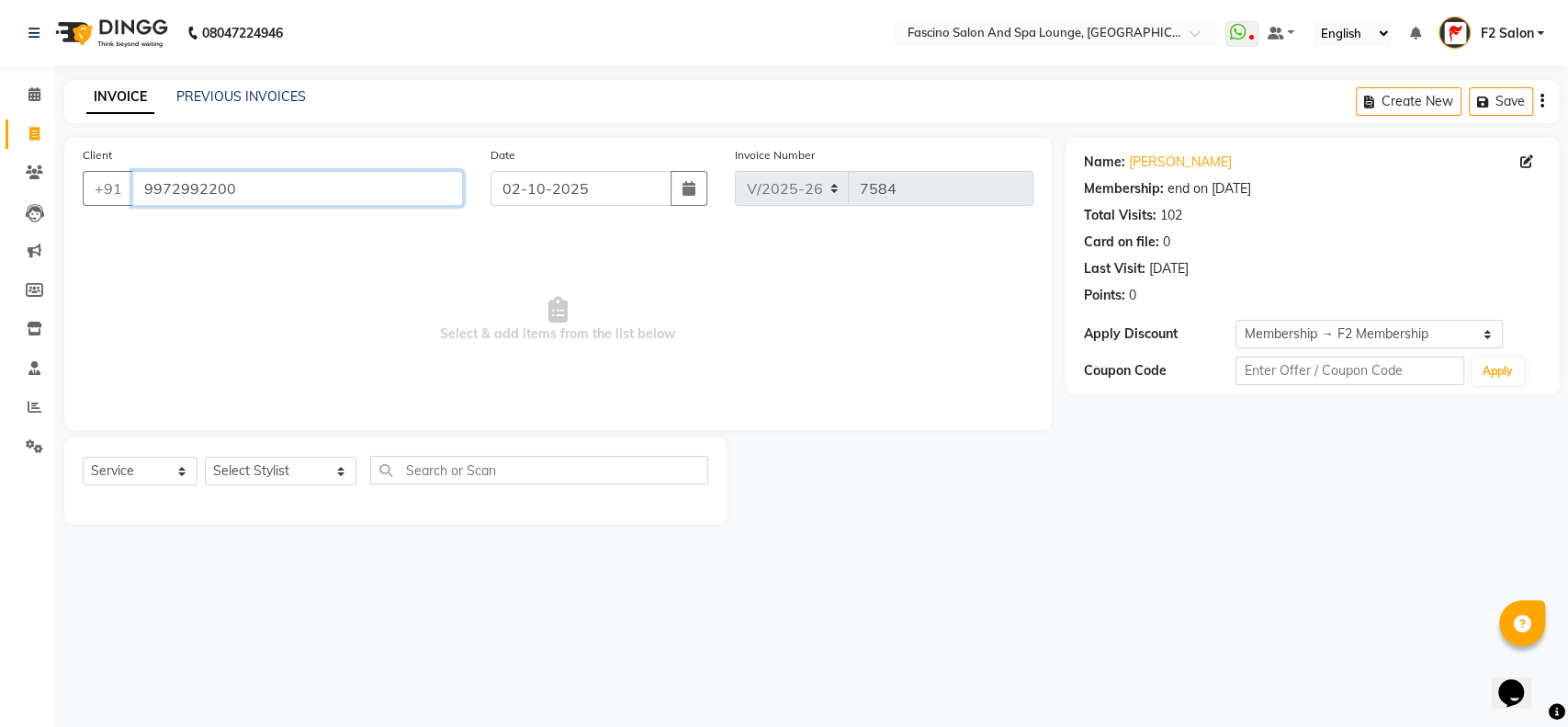
click at [250, 188] on input "9972992200" at bounding box center [297, 189] width 331 height 35
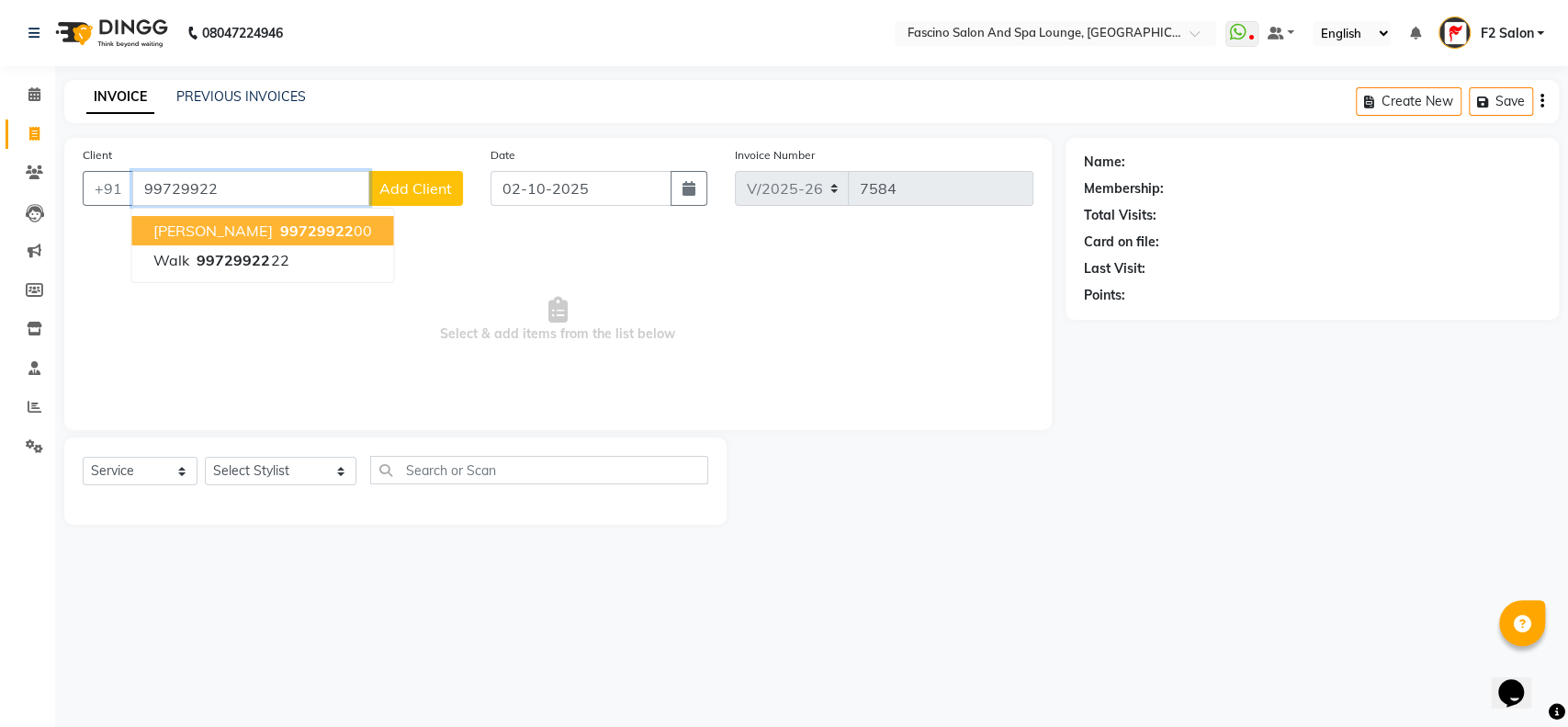
click at [294, 228] on span "99729922" at bounding box center [316, 231] width 73 height 19
type input "9972992200"
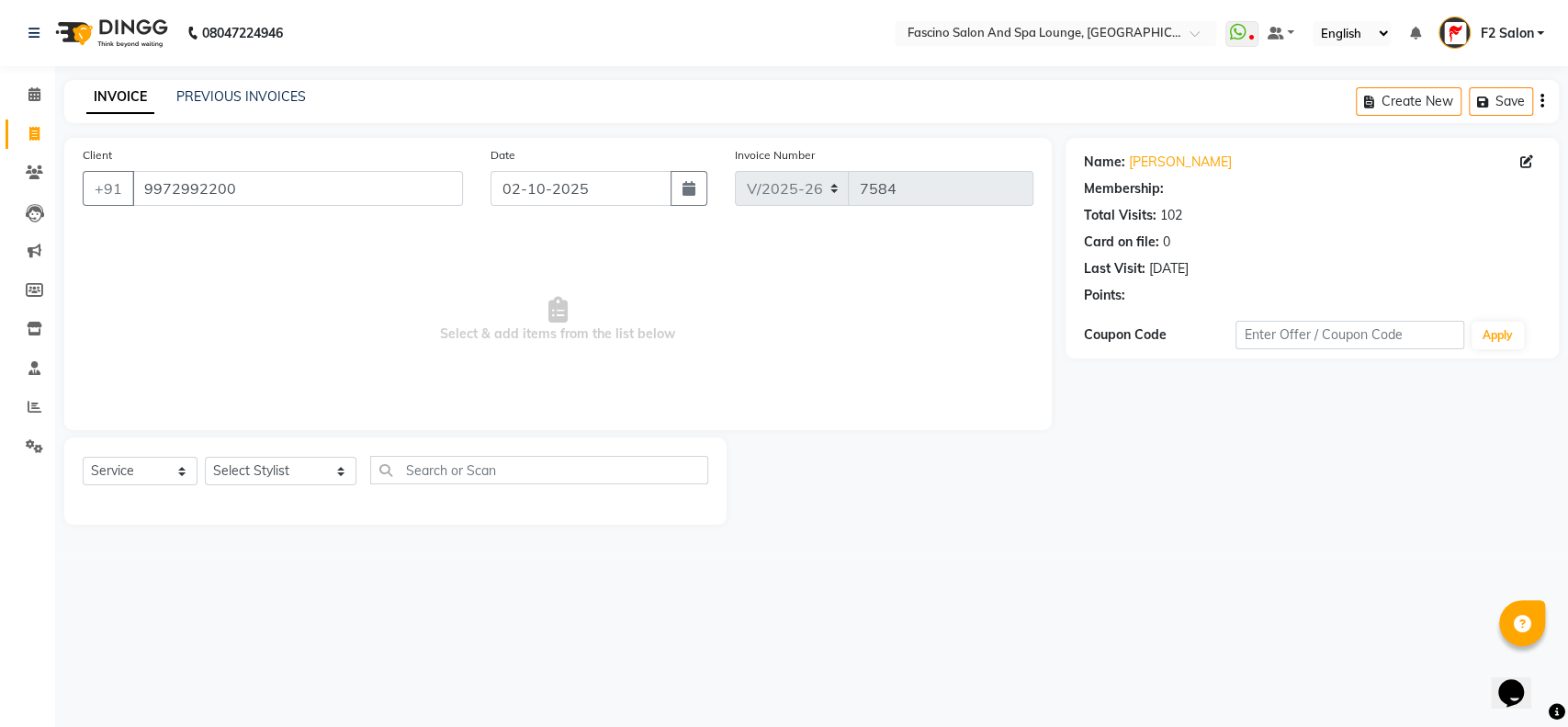
select select "1: Object"
click at [302, 467] on select "Select Stylist akash F3 [PERSON_NAME] [PERSON_NAME] Bhushan [PERSON_NAME] Mam […" at bounding box center [280, 470] width 152 height 29
select select "93539"
click at [204, 456] on select "Select Stylist akash F3 [PERSON_NAME] [PERSON_NAME] Bhushan [PERSON_NAME] Mam […" at bounding box center [280, 470] width 152 height 29
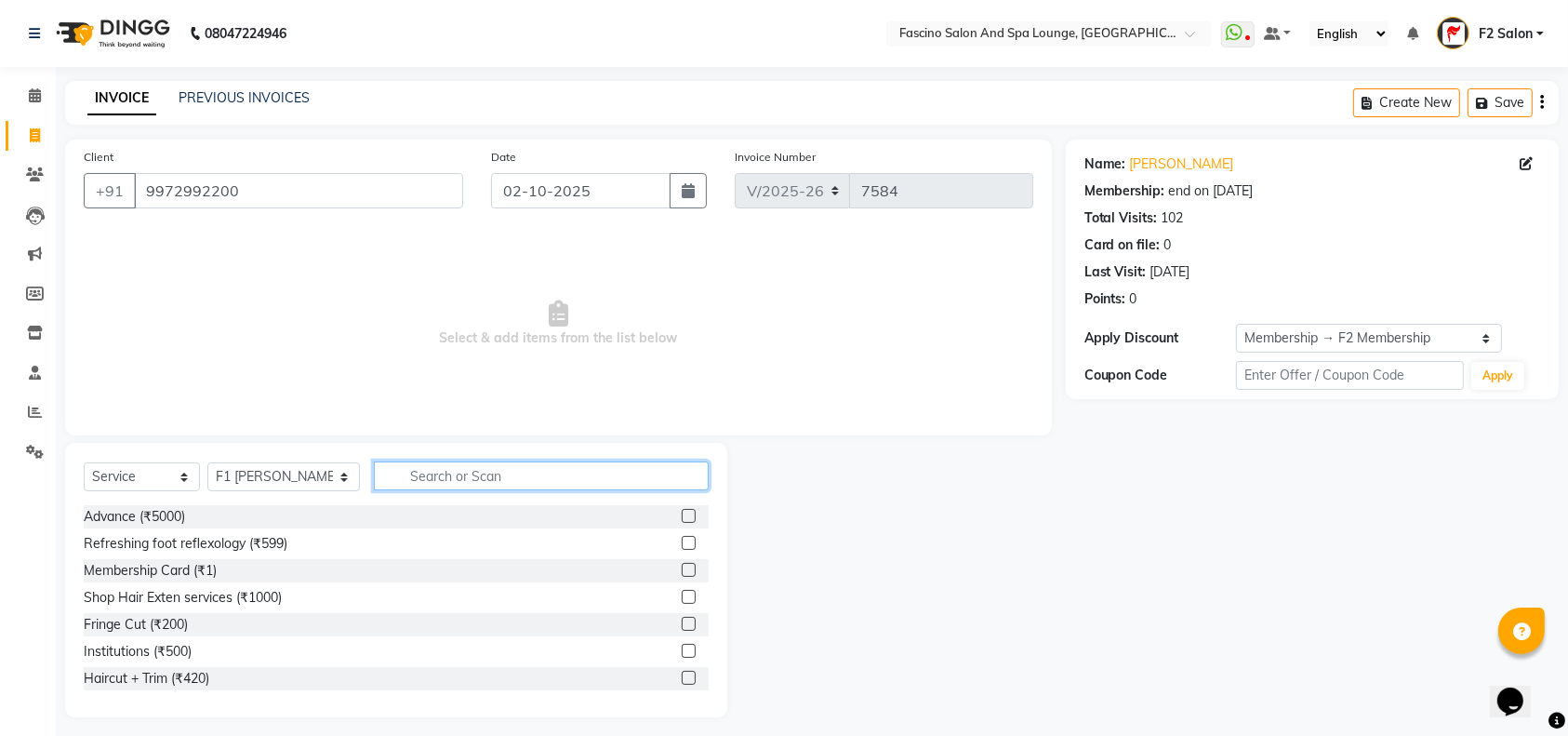
click at [394, 466] on input "text" at bounding box center [541, 475] width 335 height 29
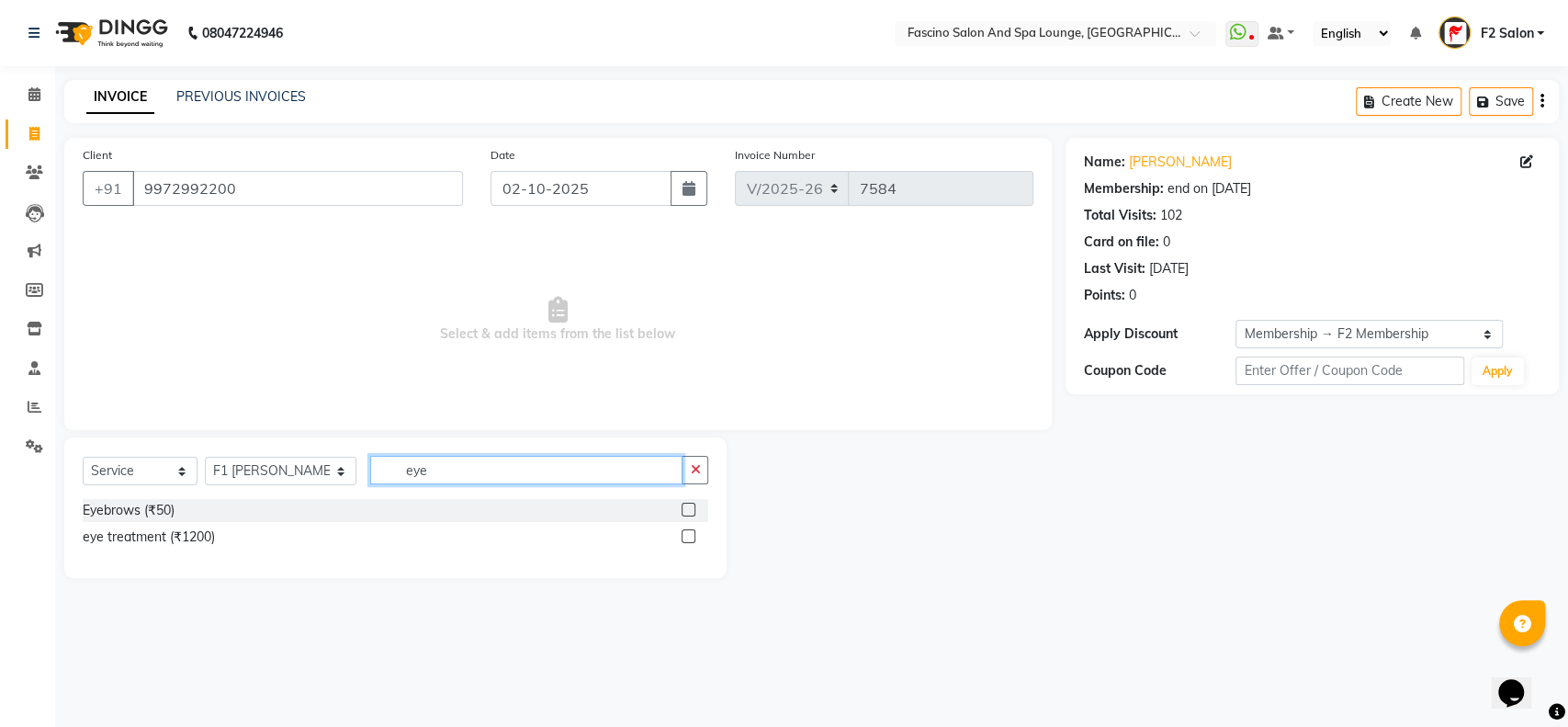
type input "eye"
click at [691, 510] on label at bounding box center [688, 509] width 14 height 14
click at [691, 510] on input "checkbox" at bounding box center [687, 510] width 12 height 12
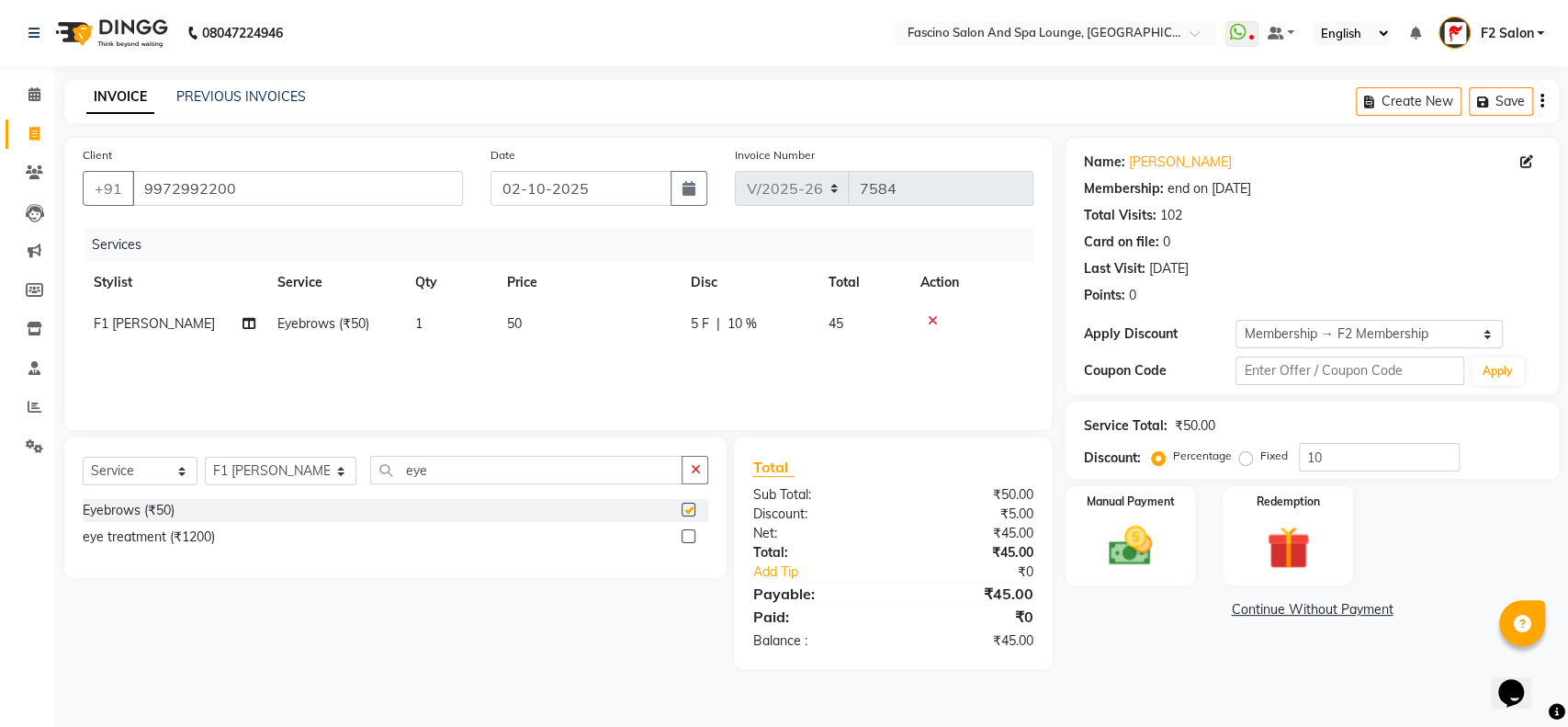
checkbox input "false"
click at [1335, 447] on input "10" at bounding box center [1379, 456] width 161 height 29
type input "1"
click at [561, 324] on td "50" at bounding box center [588, 324] width 184 height 41
select select "93539"
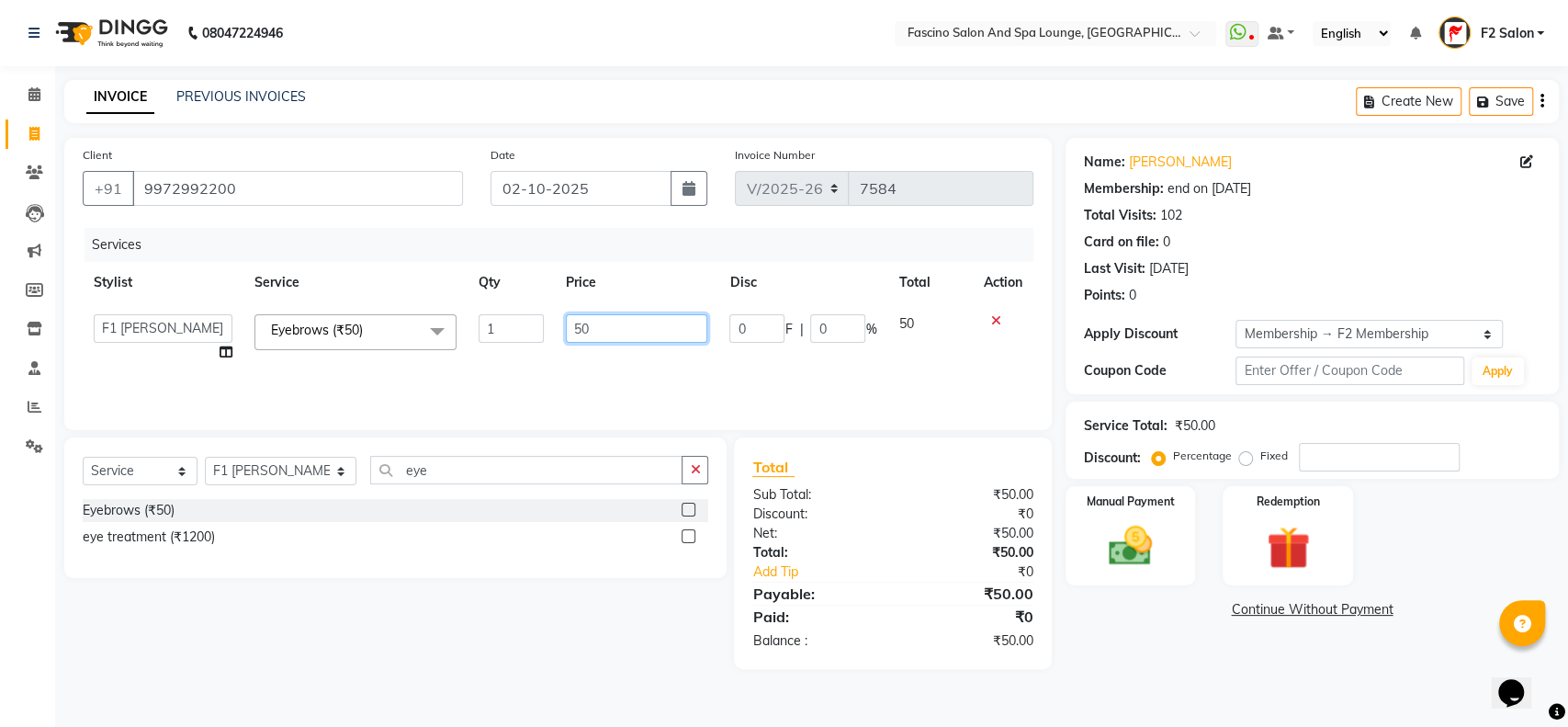
click at [622, 324] on input "50" at bounding box center [637, 328] width 142 height 29
type input "5"
type input "40"
click at [1134, 528] on img at bounding box center [1130, 545] width 72 height 51
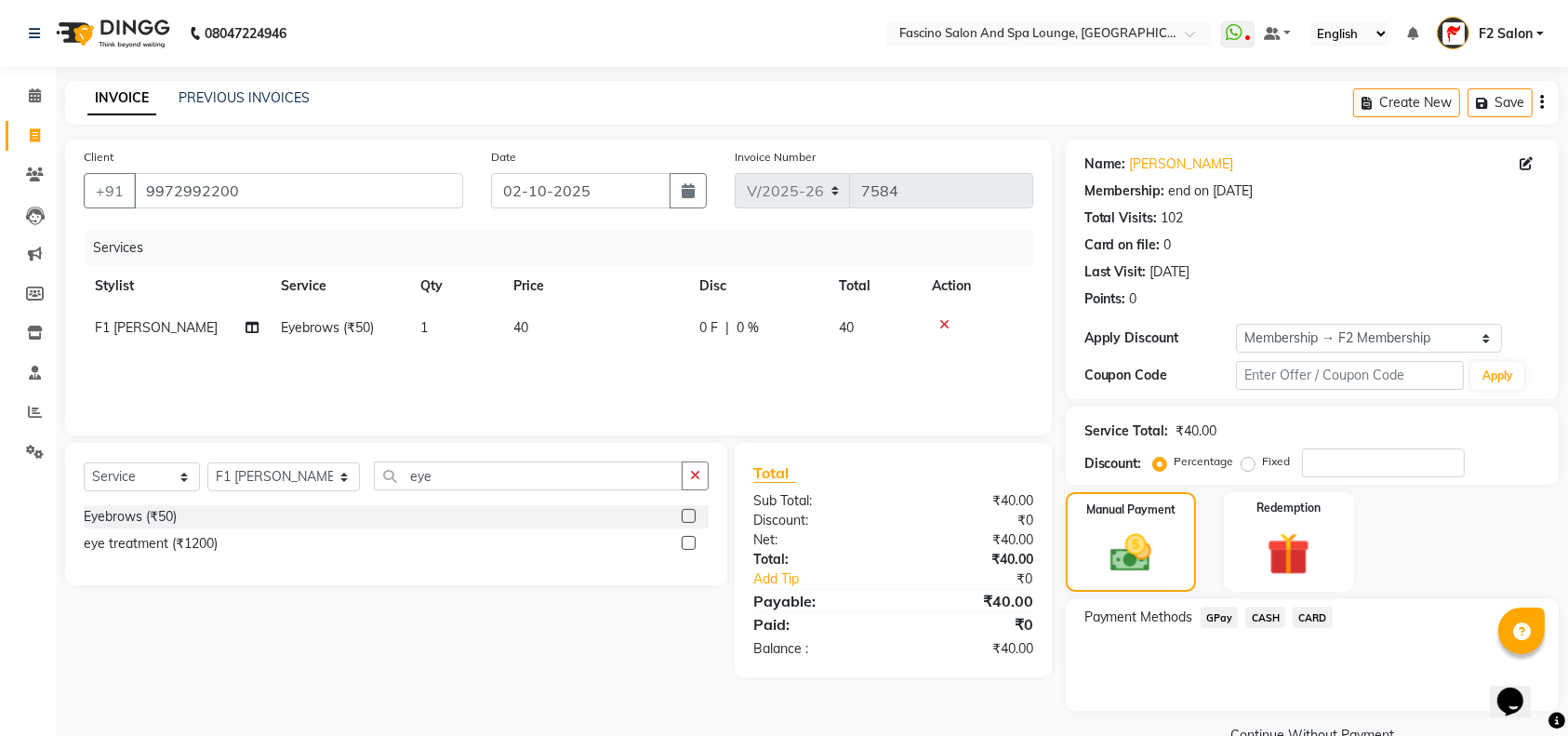
click at [1212, 614] on span "GPay" at bounding box center [1219, 617] width 39 height 22
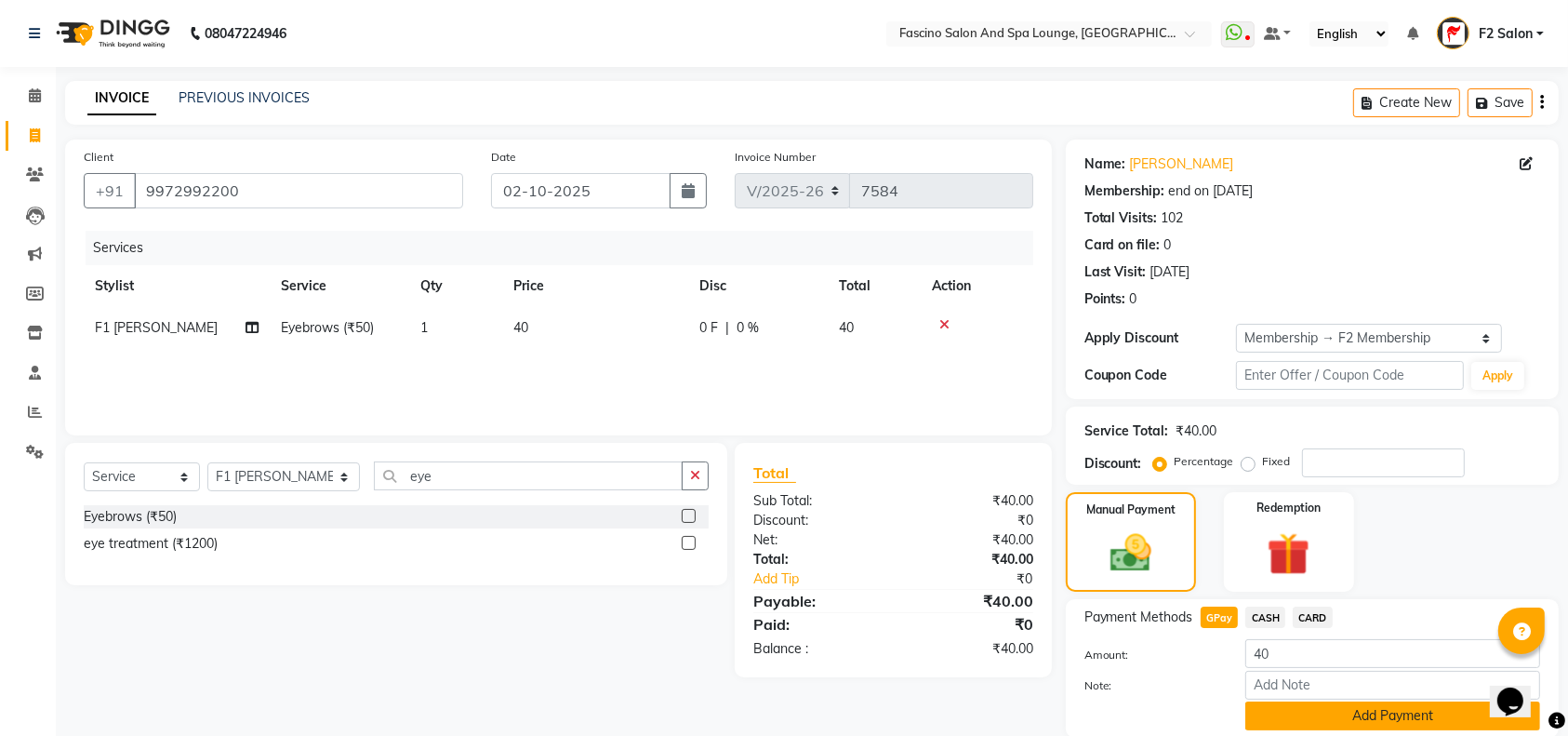
click at [1286, 711] on button "Add Payment" at bounding box center [1392, 715] width 294 height 29
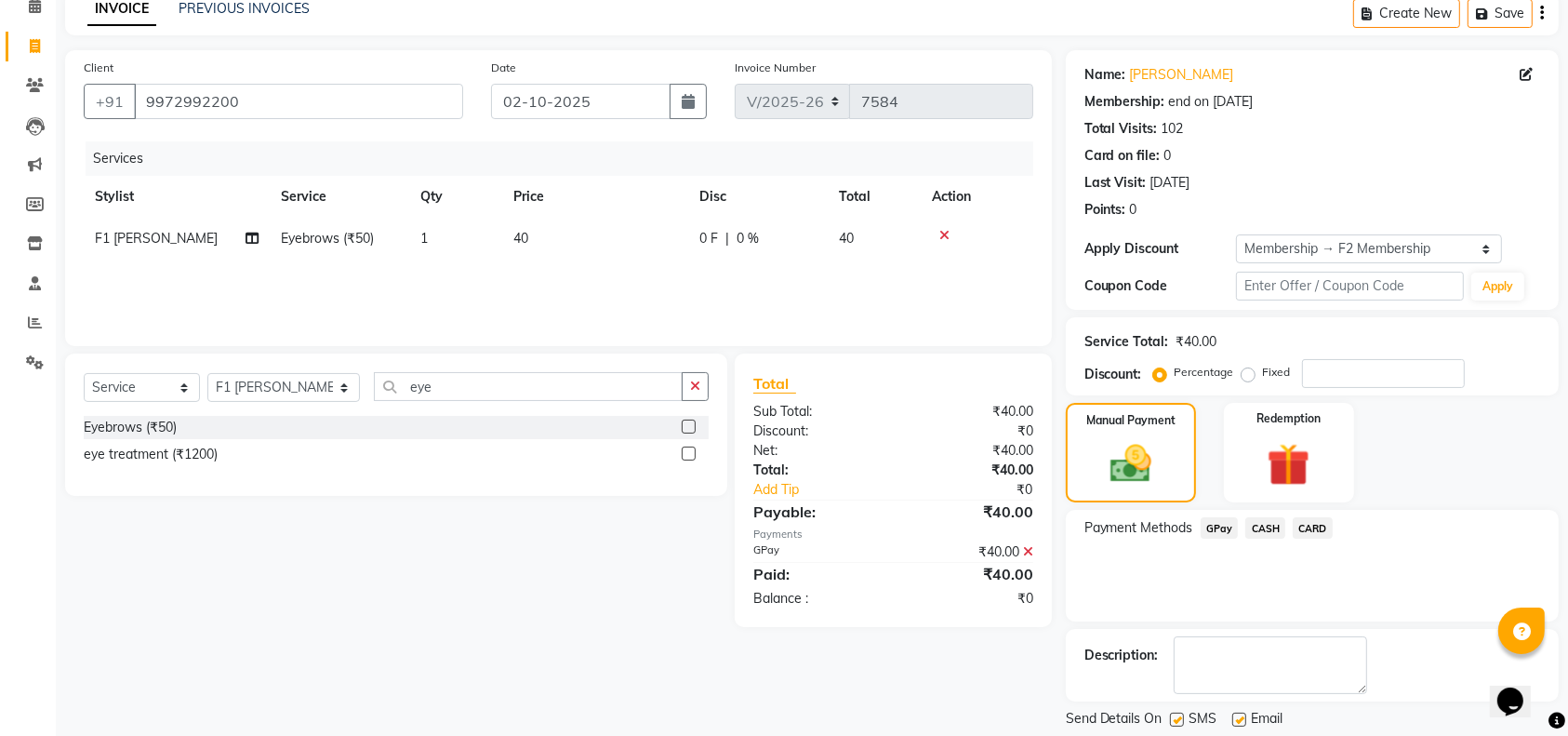
scroll to position [145, 0]
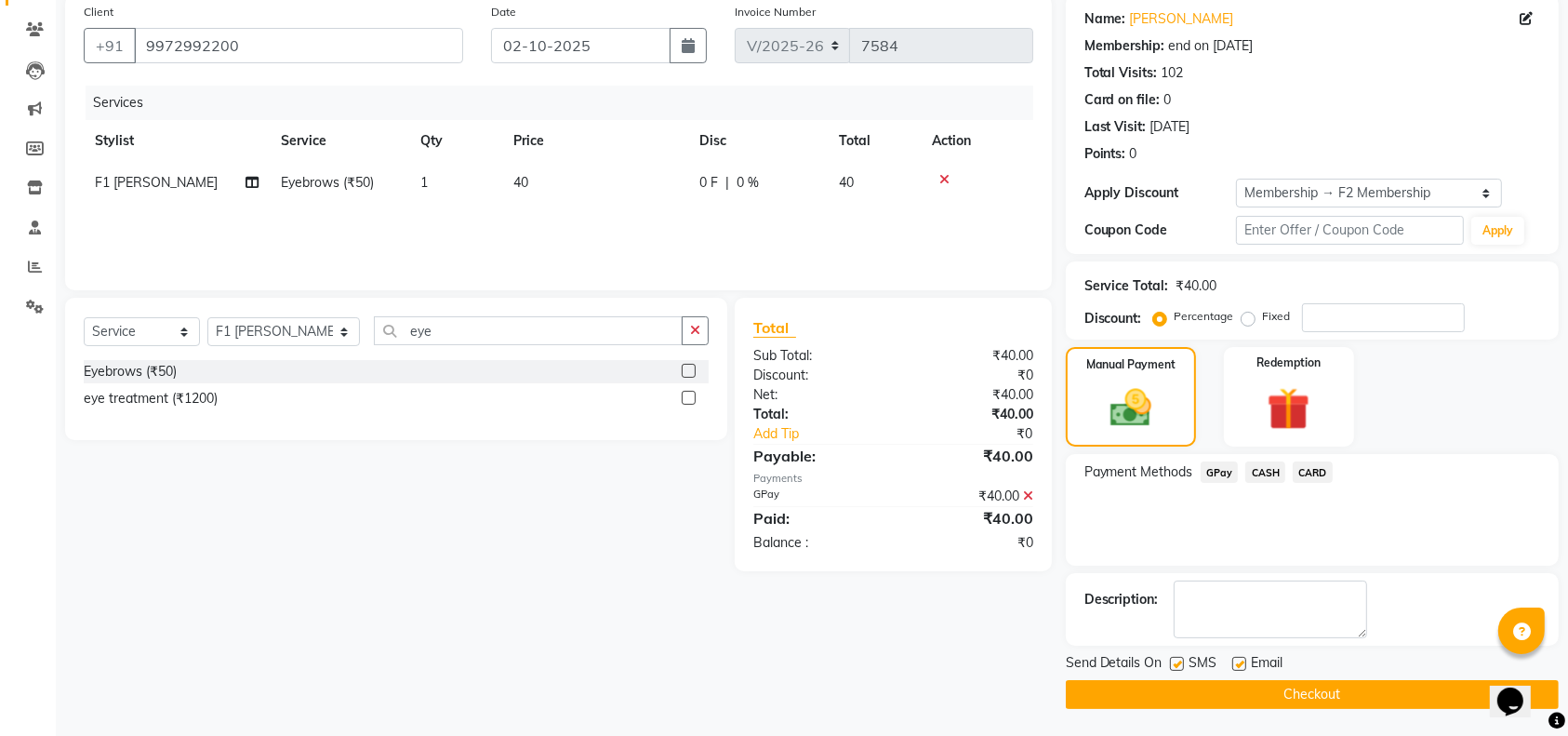
click at [1417, 694] on button "Checkout" at bounding box center [1312, 695] width 493 height 29
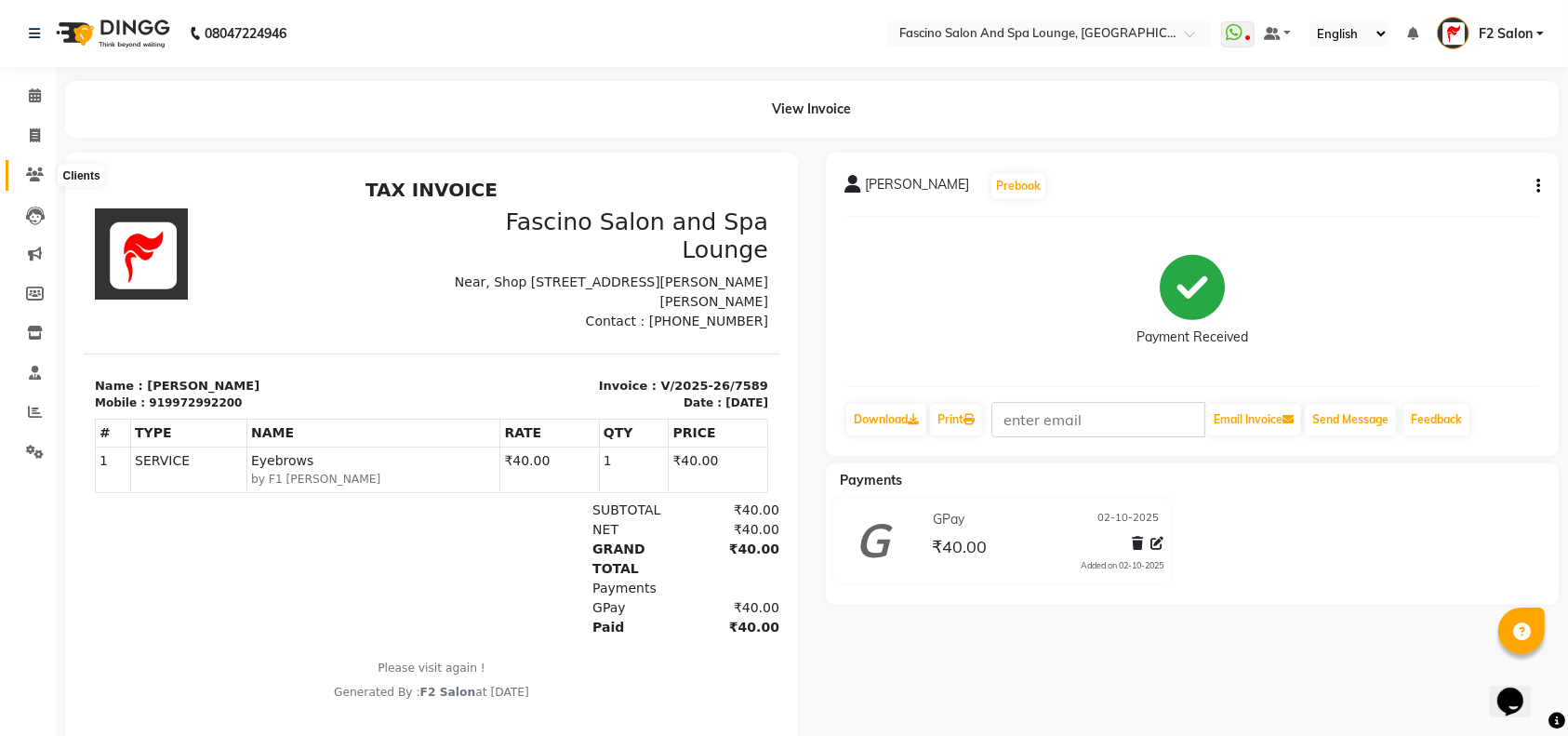
click at [33, 170] on icon at bounding box center [35, 174] width 18 height 14
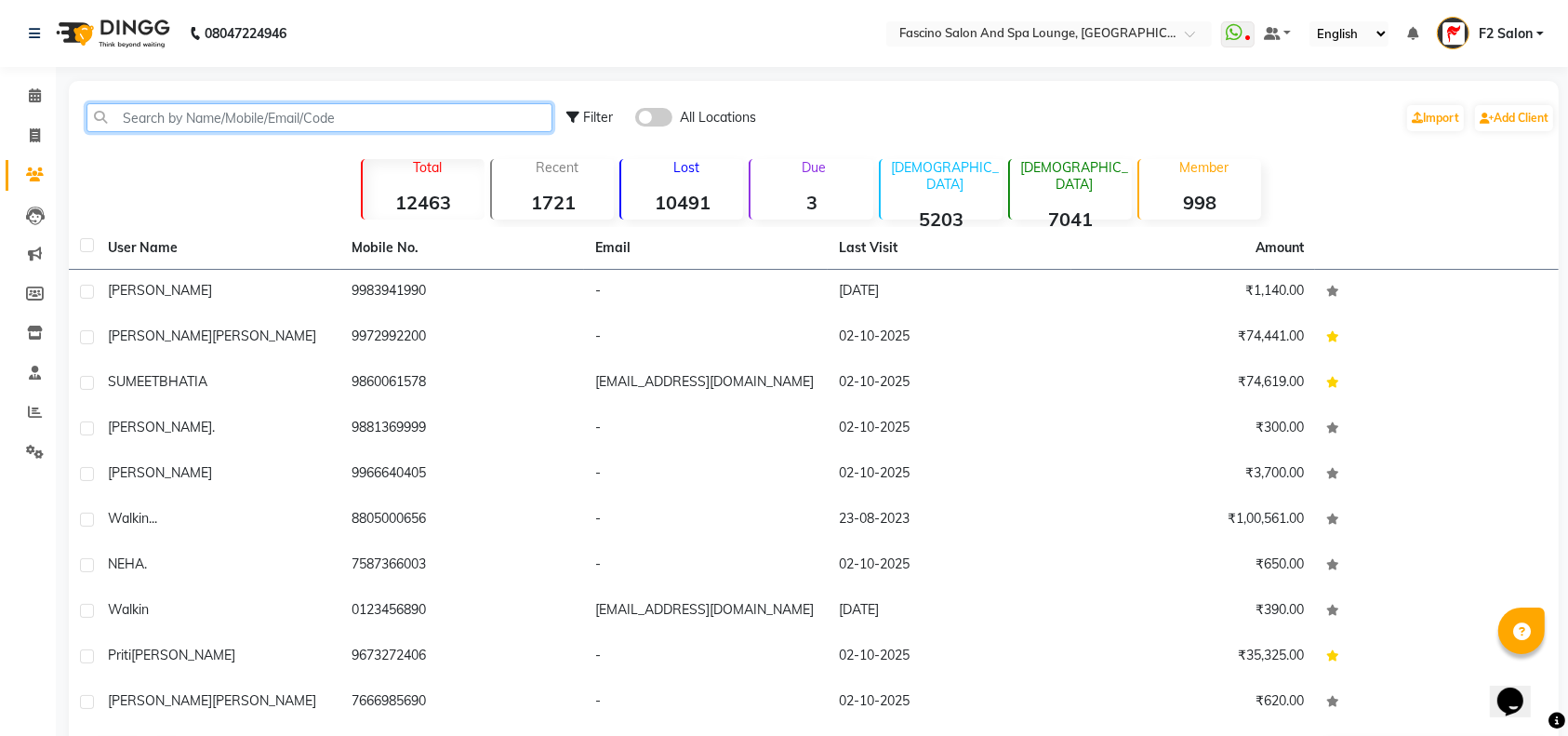
click at [124, 121] on input "text" at bounding box center [319, 118] width 466 height 29
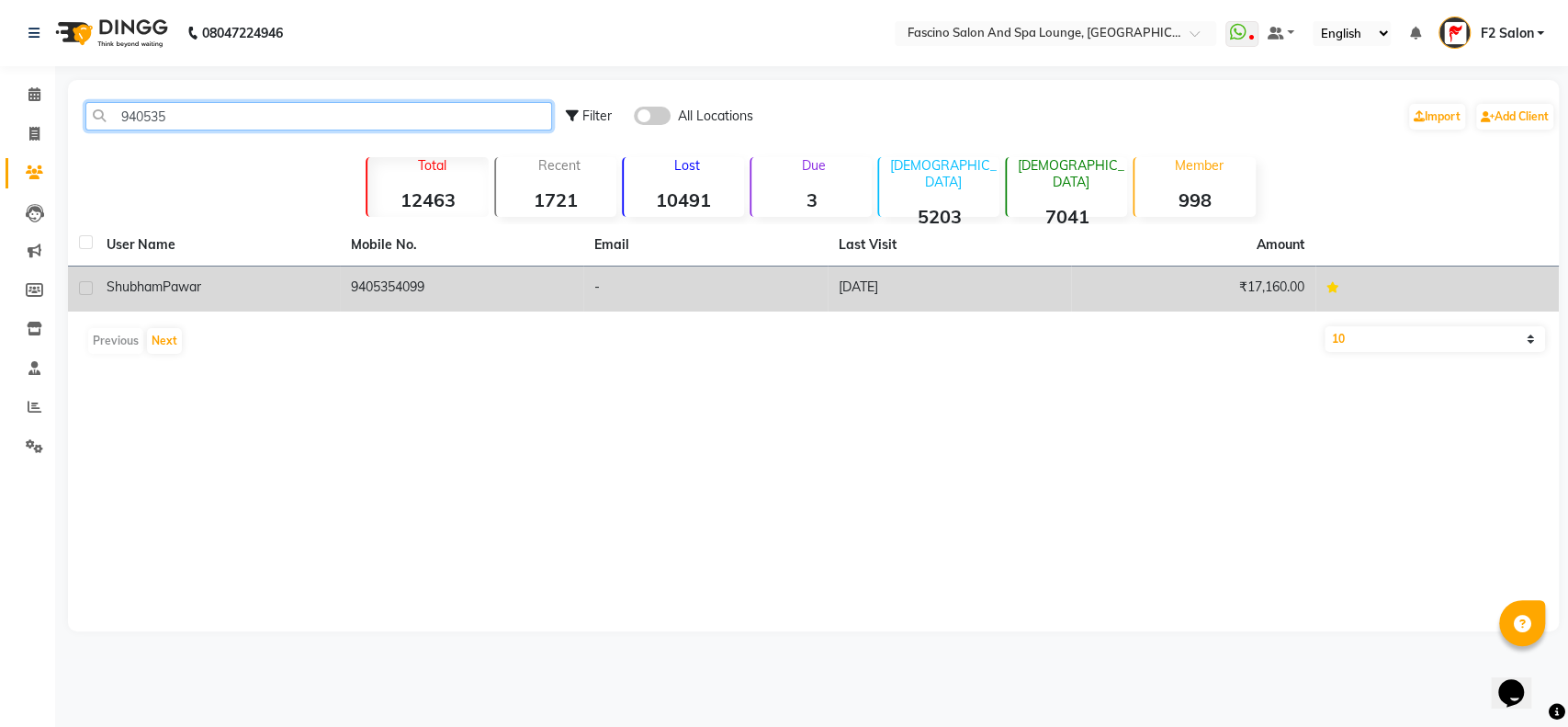
type input "940535"
click at [428, 286] on td "9405354099" at bounding box center [462, 289] width 244 height 45
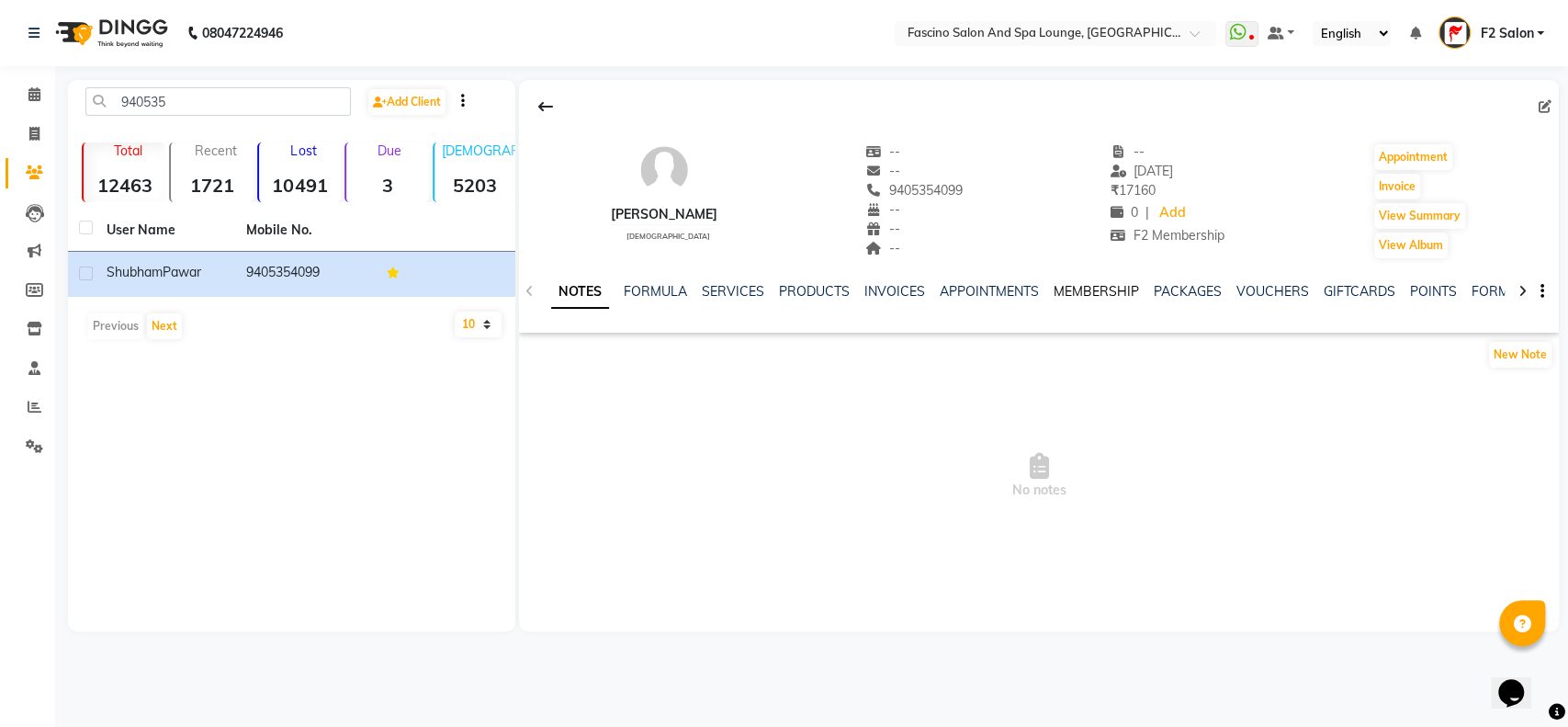
click at [1102, 297] on link "MEMBERSHIP" at bounding box center [1097, 291] width 86 height 17
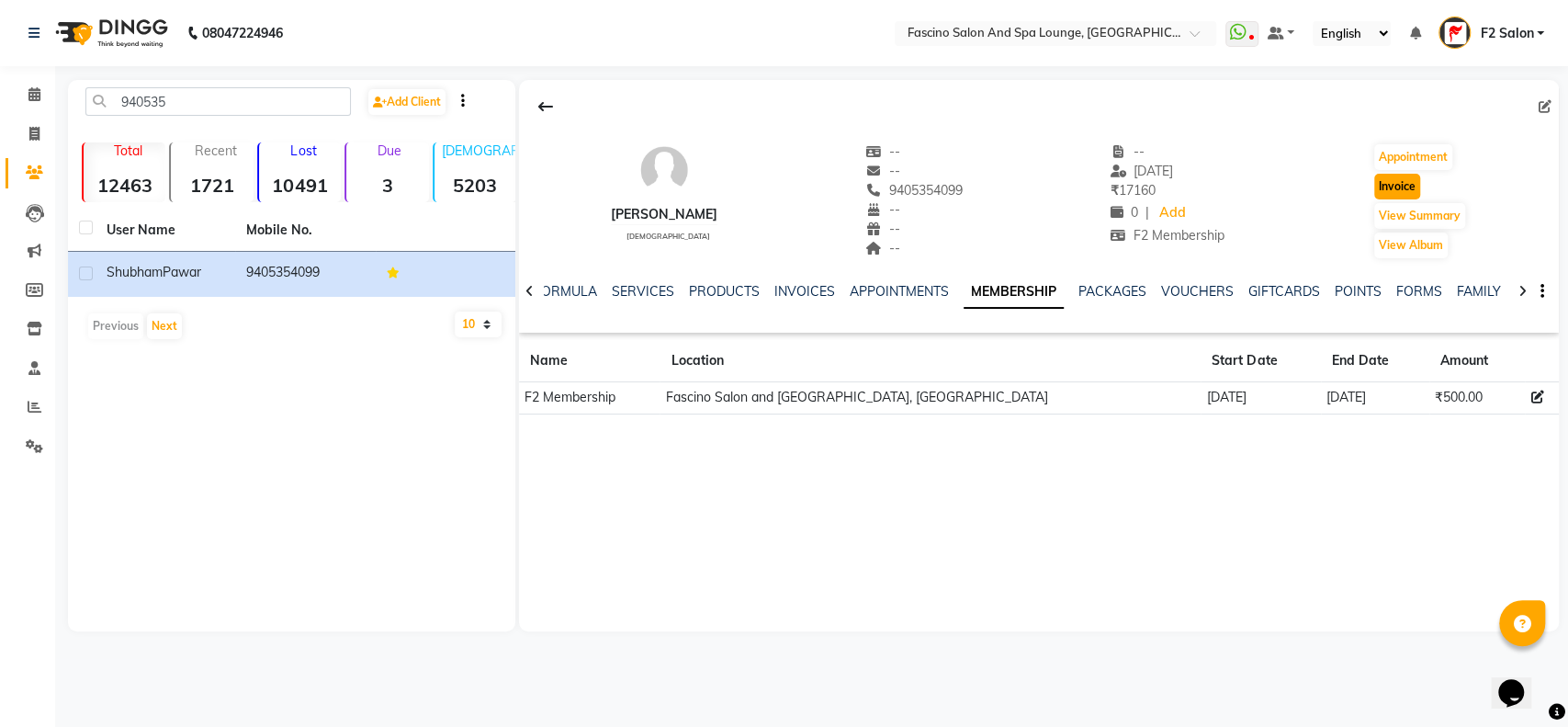
click at [1392, 188] on button "Invoice" at bounding box center [1397, 187] width 46 height 26
select select "service"
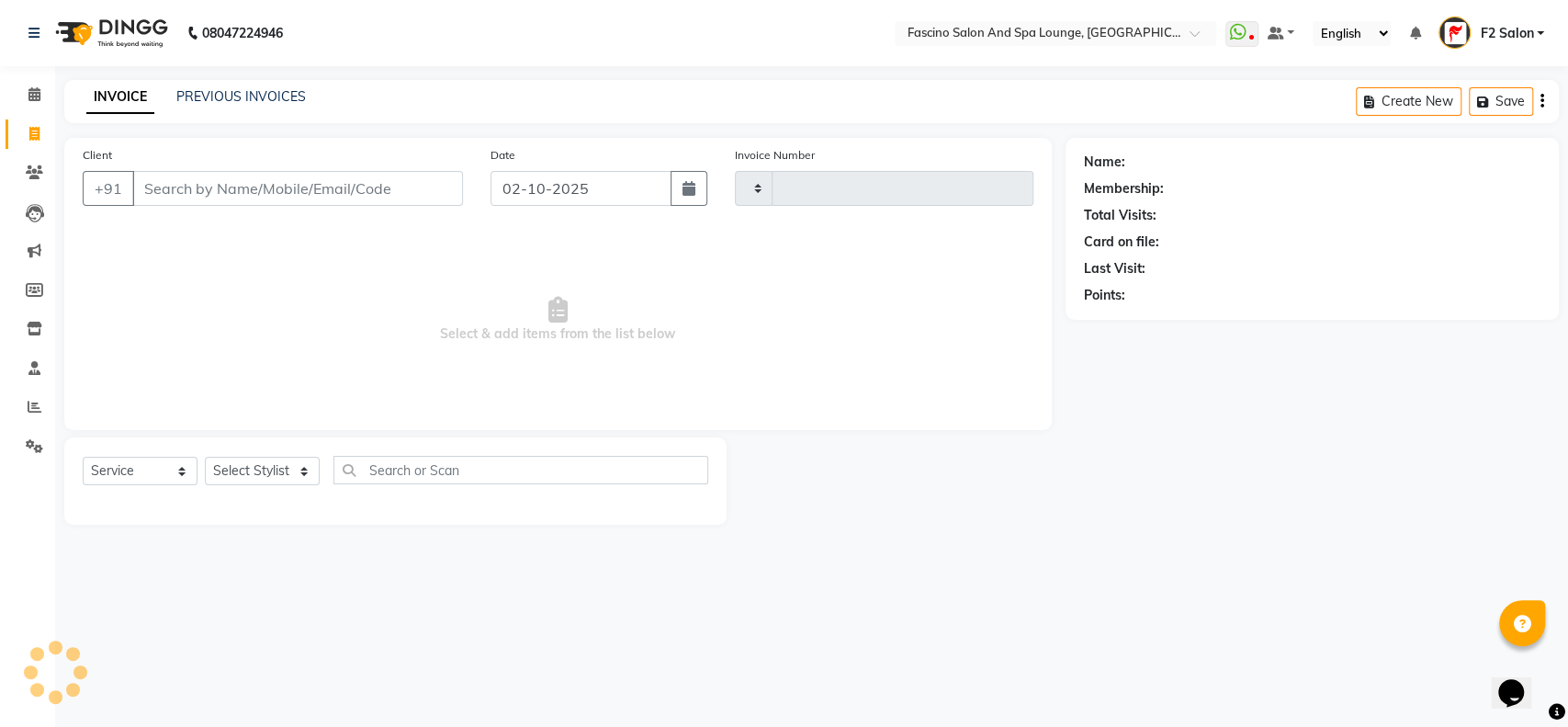
type input "7590"
select select "129"
type input "9405354099"
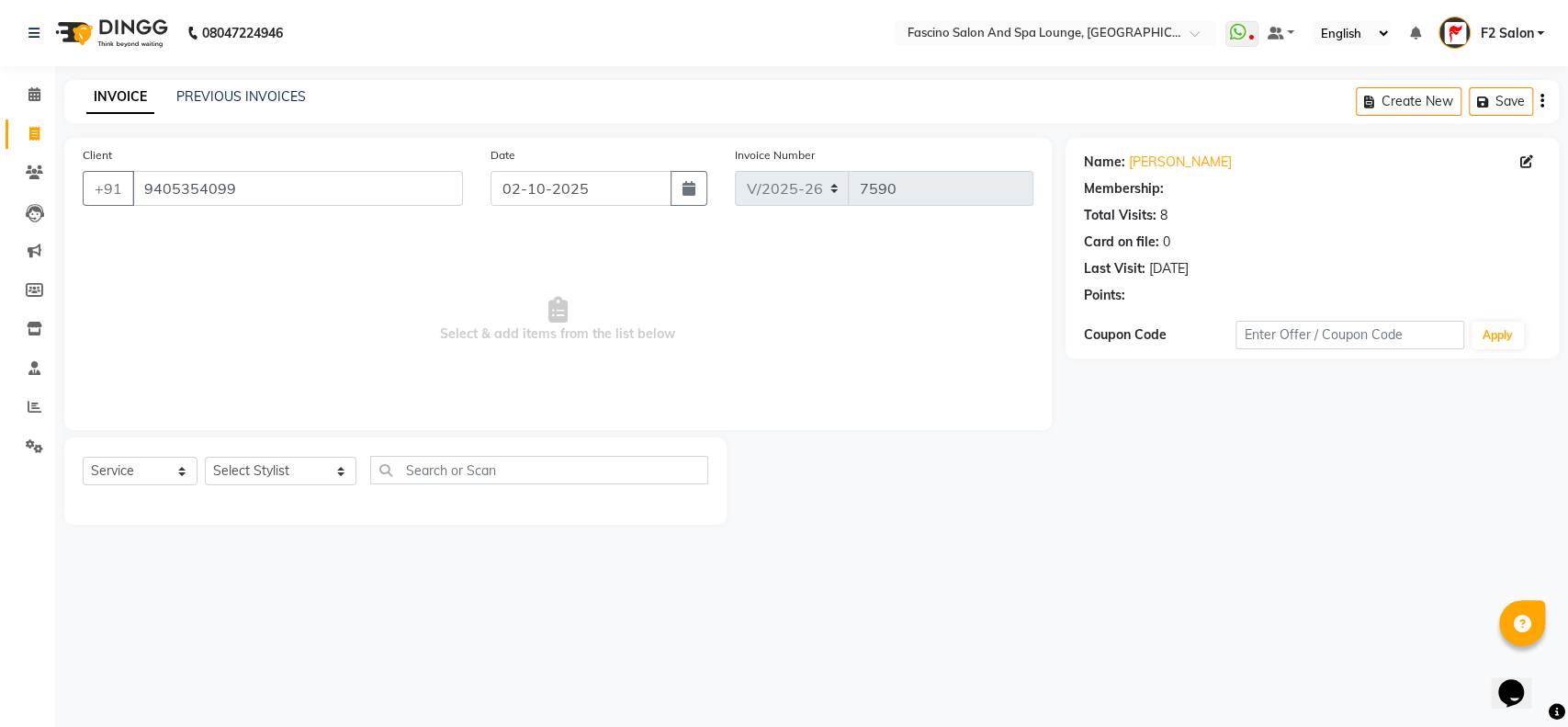
select select "1: Object"
click at [300, 474] on select "Select Stylist akash F3 [PERSON_NAME] [PERSON_NAME] Bhushan [PERSON_NAME] Mam […" at bounding box center [280, 470] width 152 height 29
select select "74326"
click at [204, 456] on select "Select Stylist akash F3 [PERSON_NAME] [PERSON_NAME] Bhushan [PERSON_NAME] Mam […" at bounding box center [280, 470] width 152 height 29
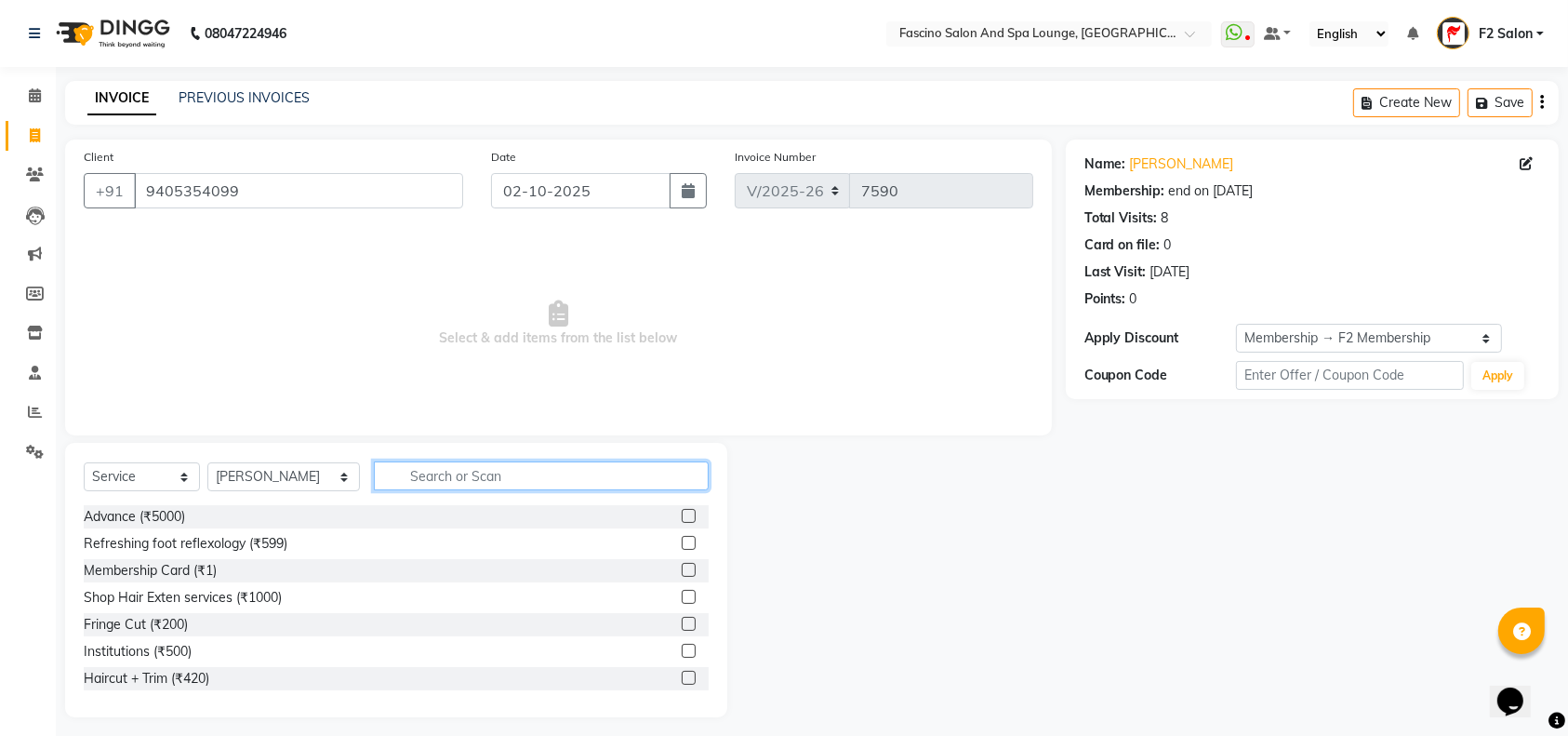
click at [393, 476] on input "text" at bounding box center [541, 475] width 335 height 29
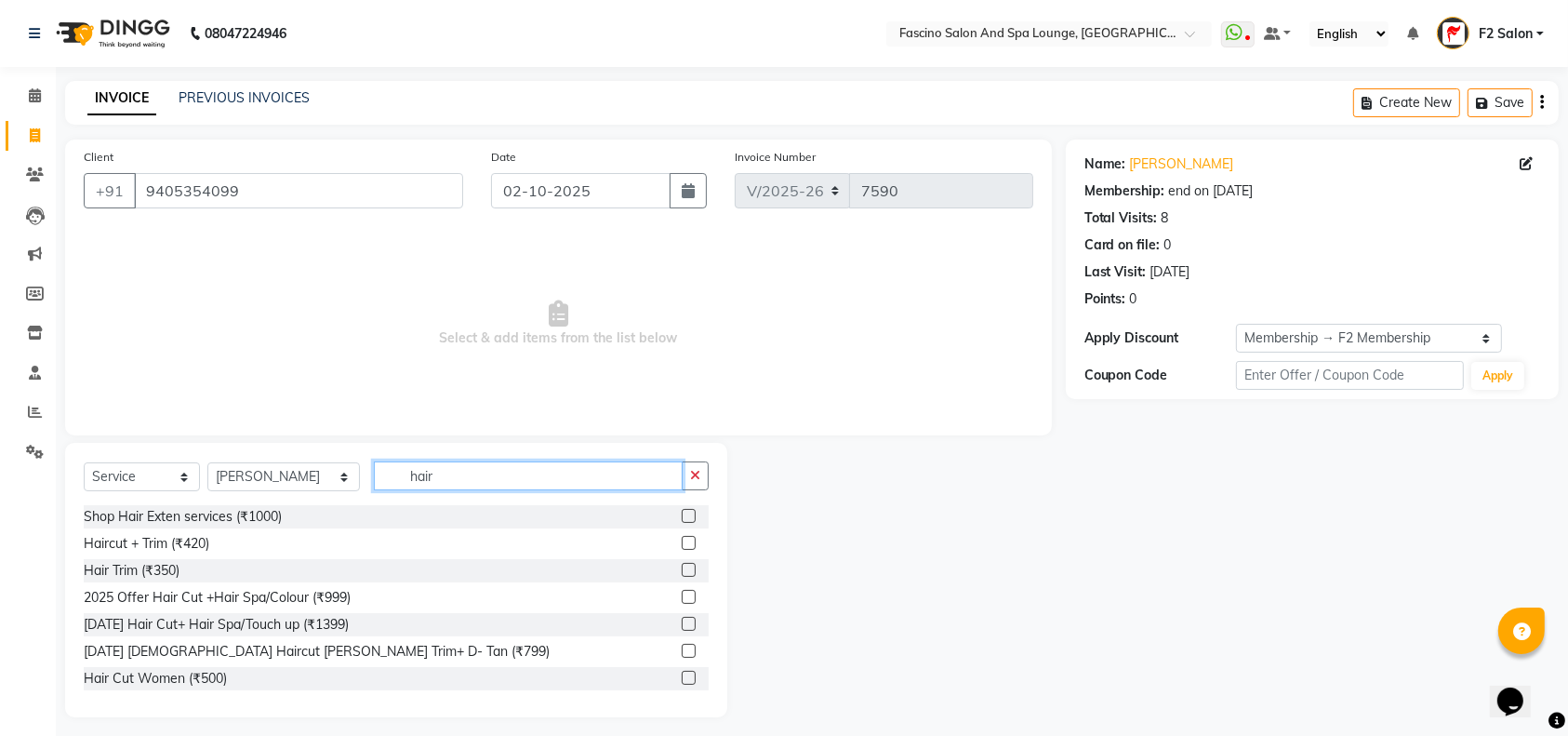
type input "hair"
click at [682, 541] on label at bounding box center [689, 542] width 14 height 14
click at [682, 541] on input "checkbox" at bounding box center [688, 543] width 12 height 12
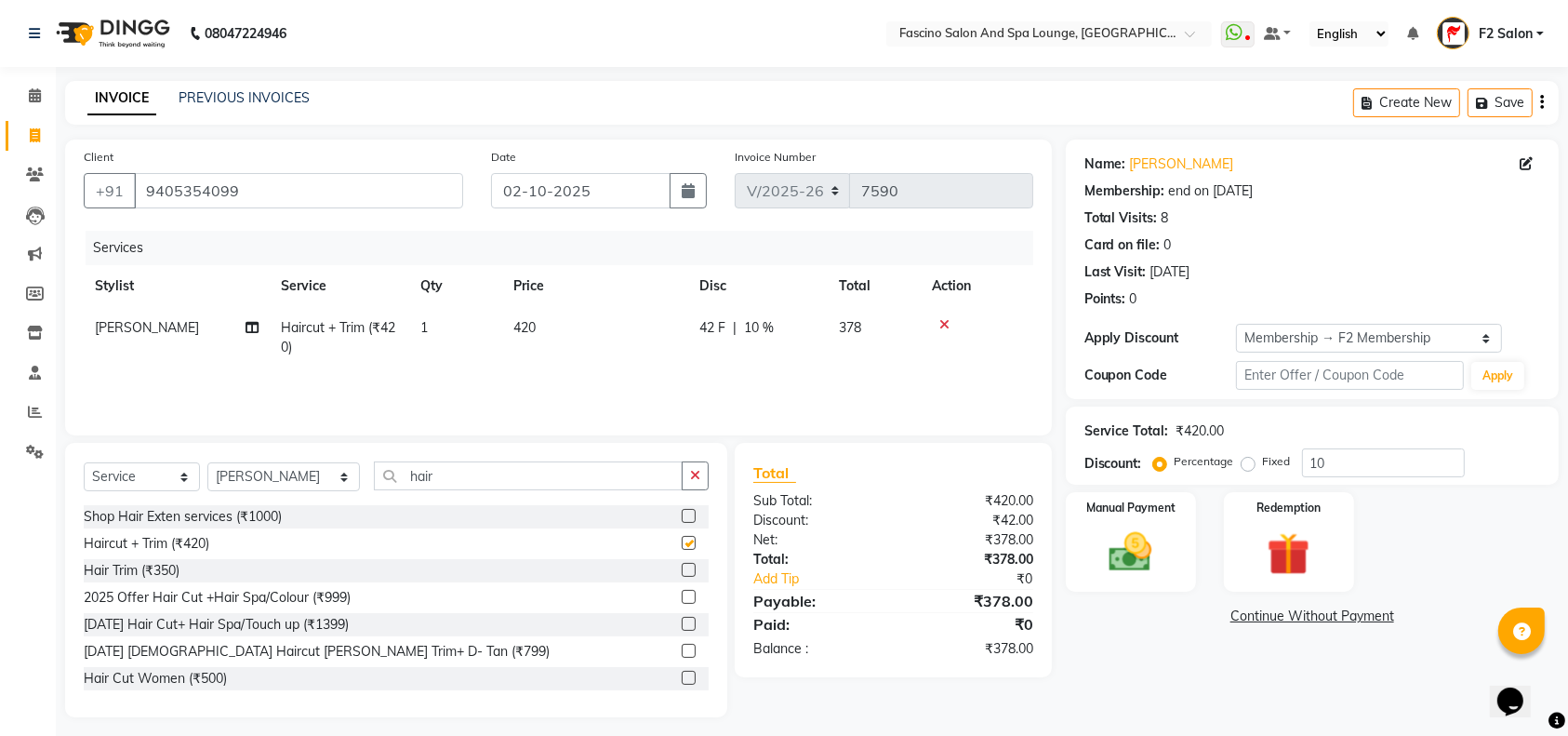
checkbox input "false"
click at [1336, 458] on input "10" at bounding box center [1383, 462] width 163 height 29
type input "1"
click at [1151, 551] on img at bounding box center [1130, 552] width 72 height 51
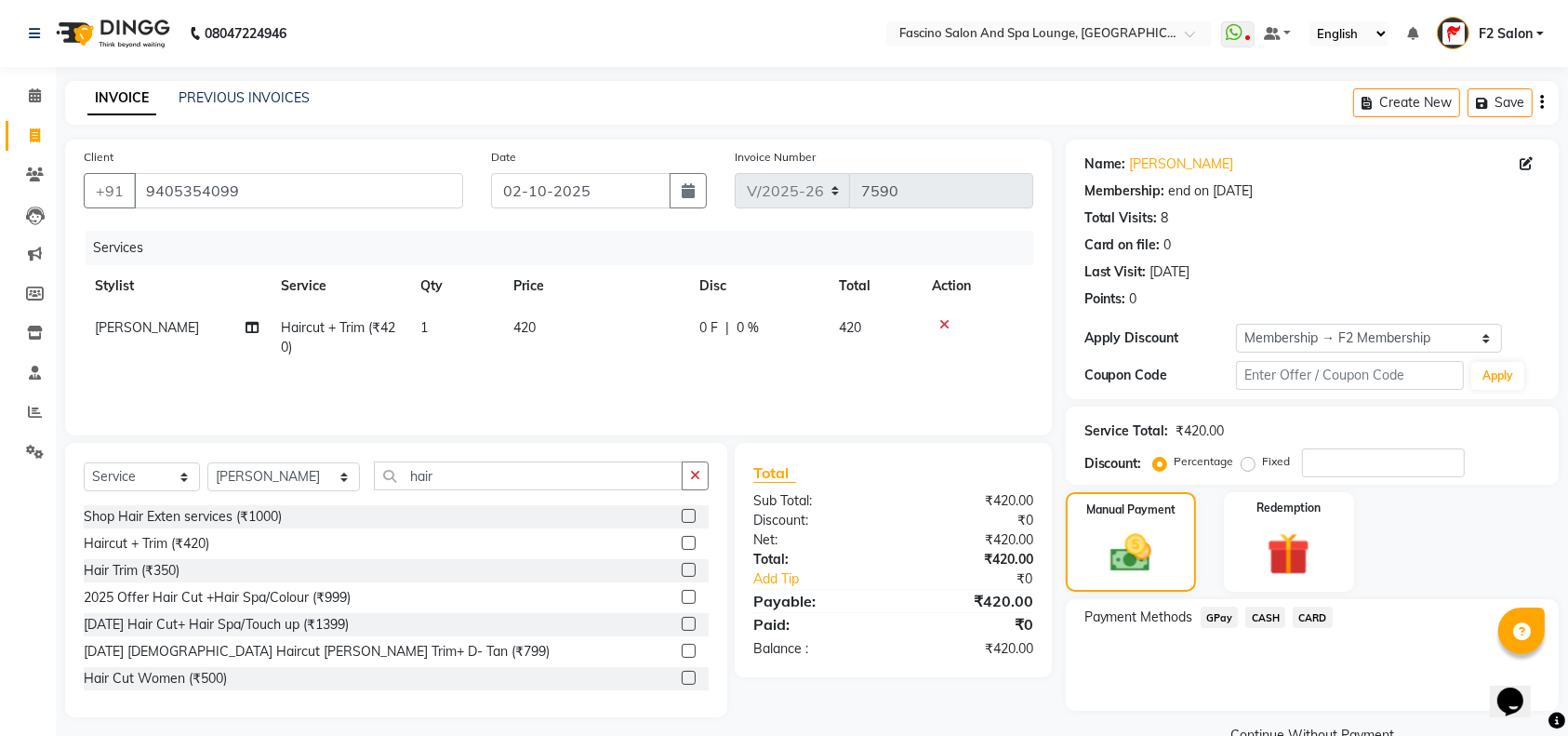
click at [1212, 614] on span "GPay" at bounding box center [1219, 617] width 39 height 22
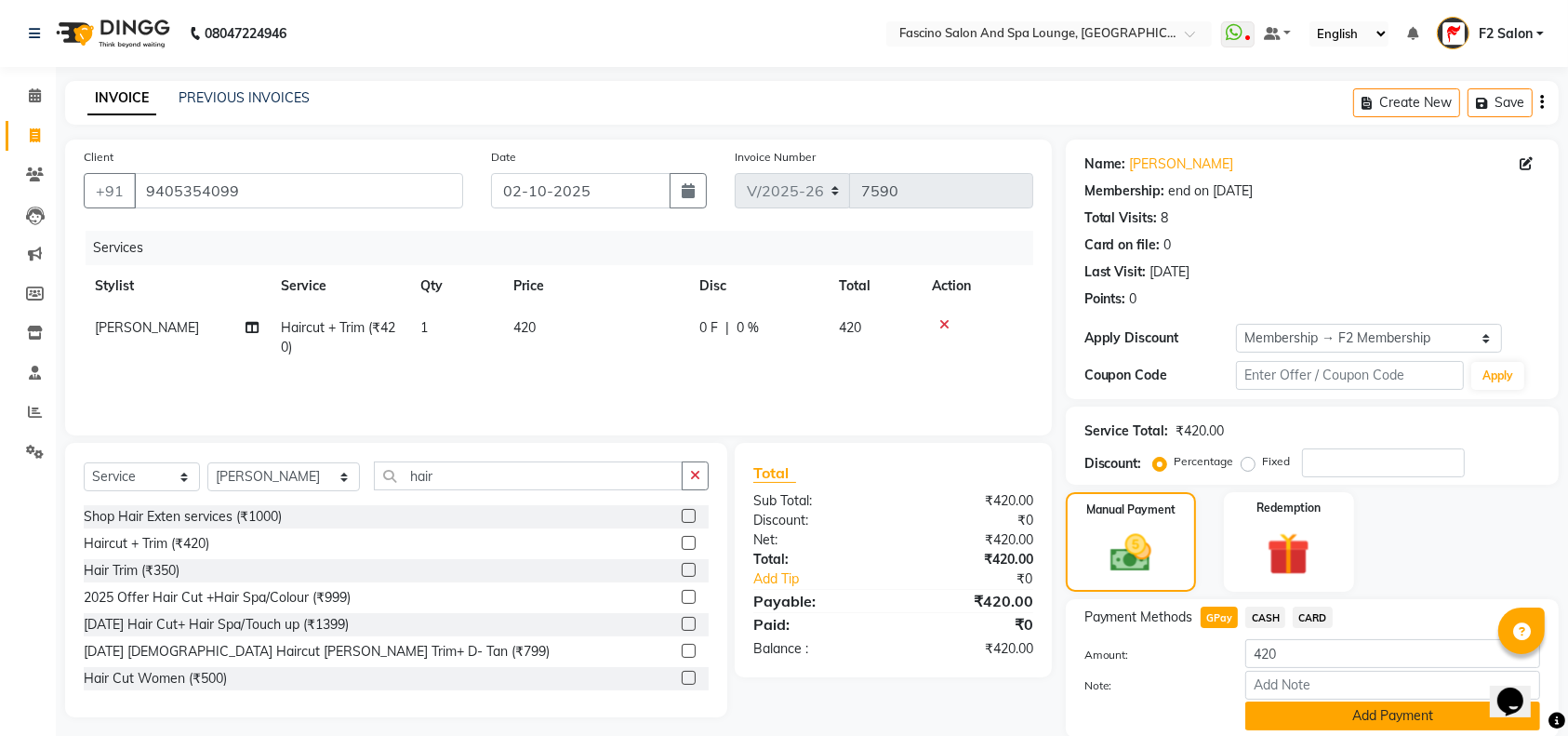
click at [1284, 701] on button "Add Payment" at bounding box center [1392, 715] width 294 height 29
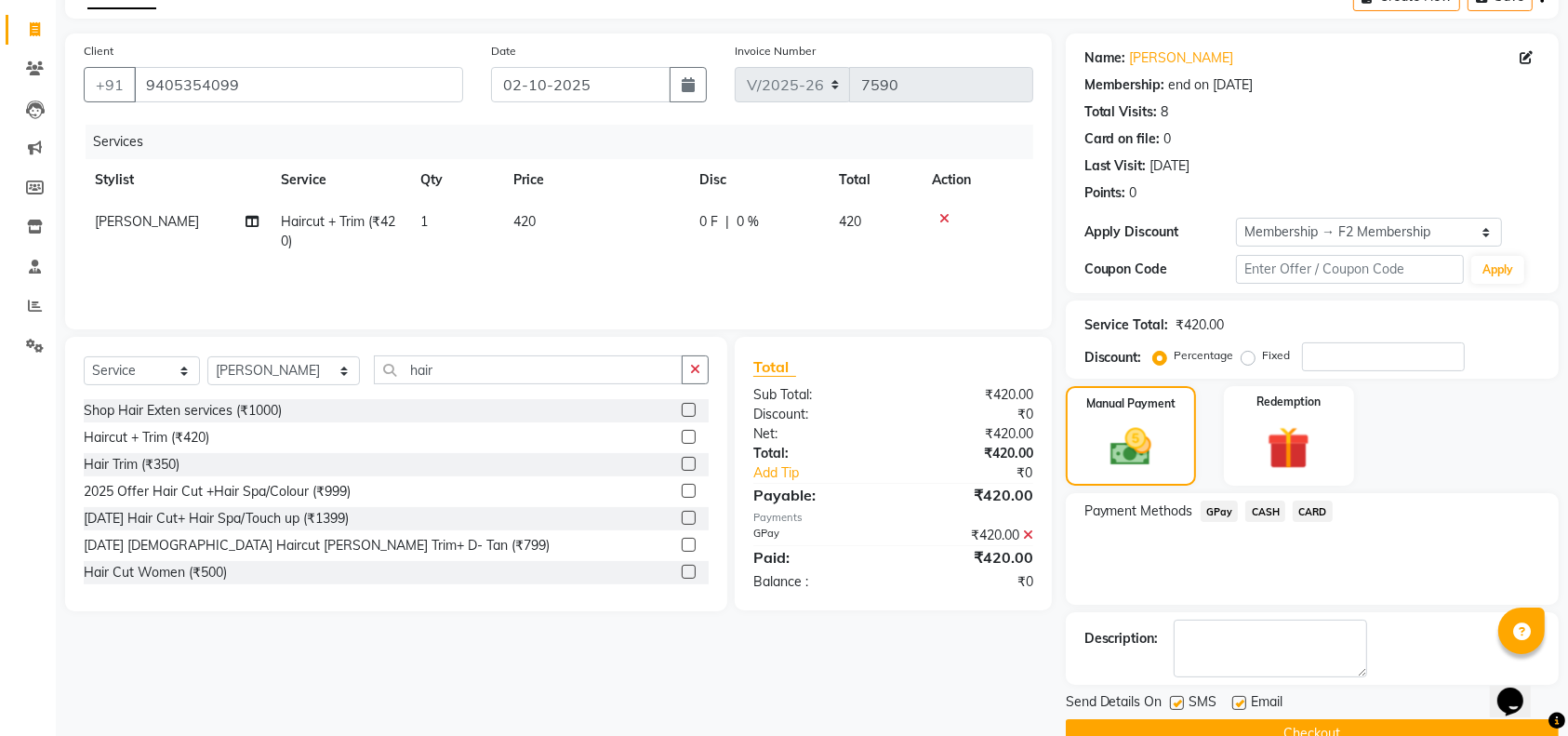
scroll to position [145, 0]
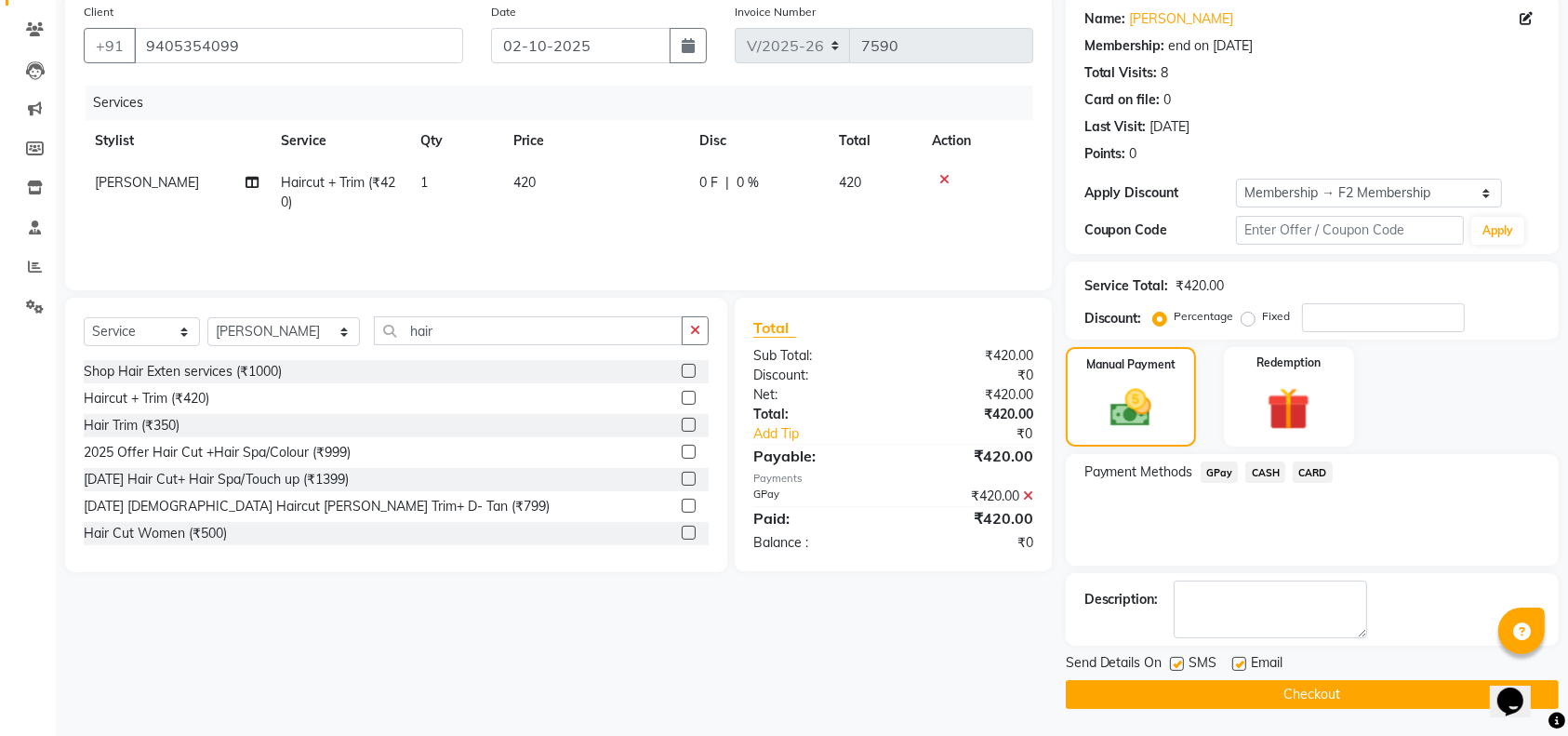
click at [1452, 693] on button "Checkout" at bounding box center [1312, 695] width 493 height 29
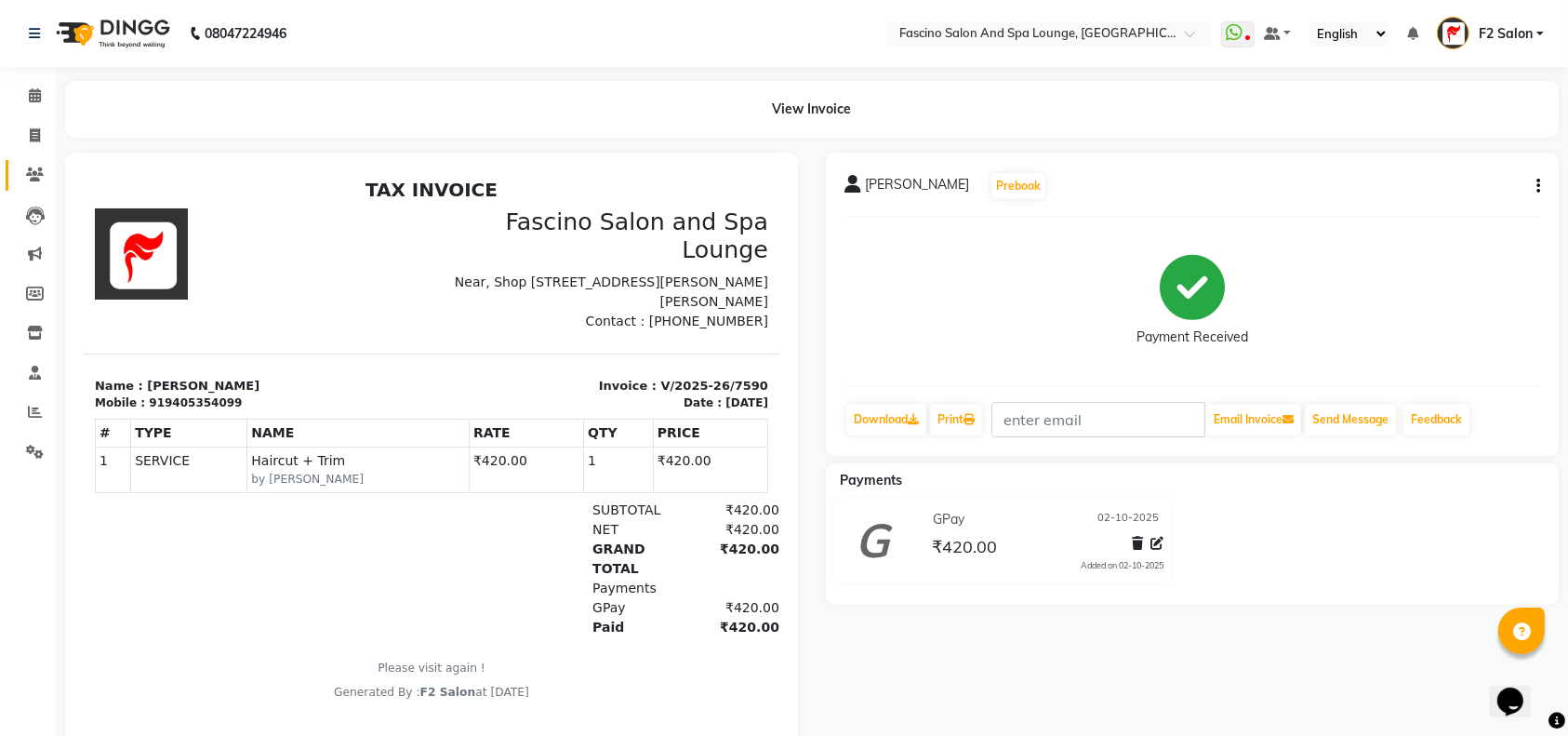
click at [33, 162] on link "Clients" at bounding box center [27, 175] width 44 height 31
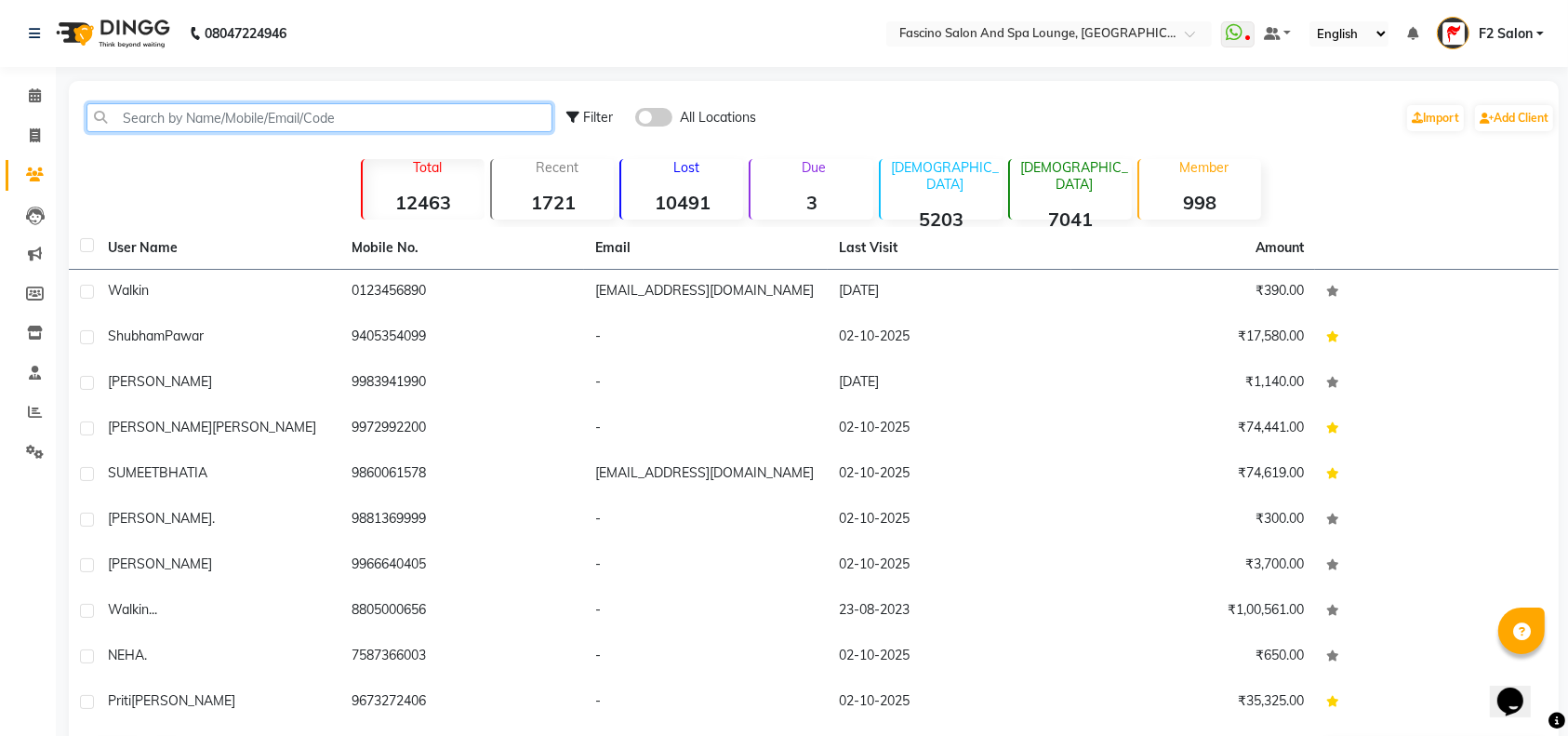
click at [135, 107] on input "text" at bounding box center [319, 118] width 466 height 29
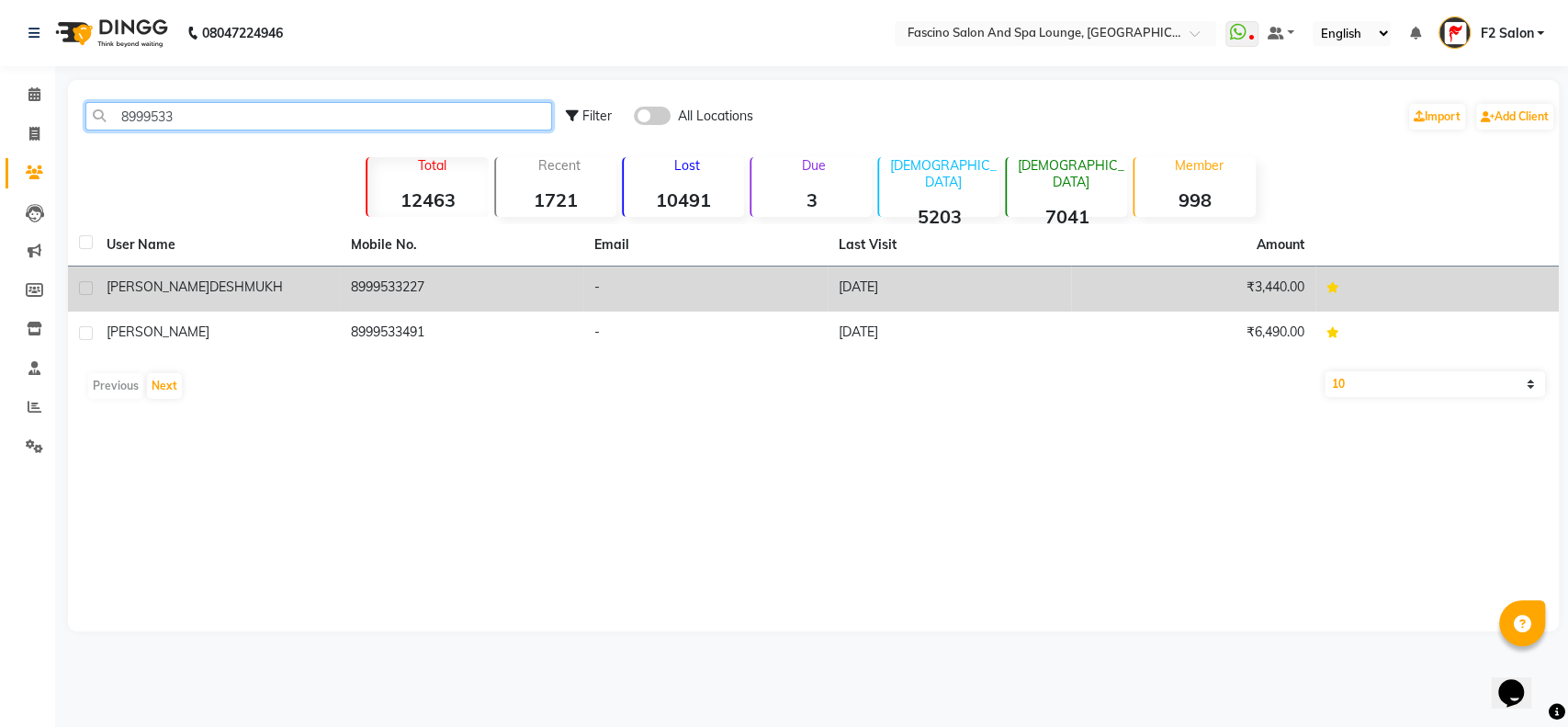
type input "8999533"
click at [379, 290] on td "8999533227" at bounding box center [462, 289] width 244 height 45
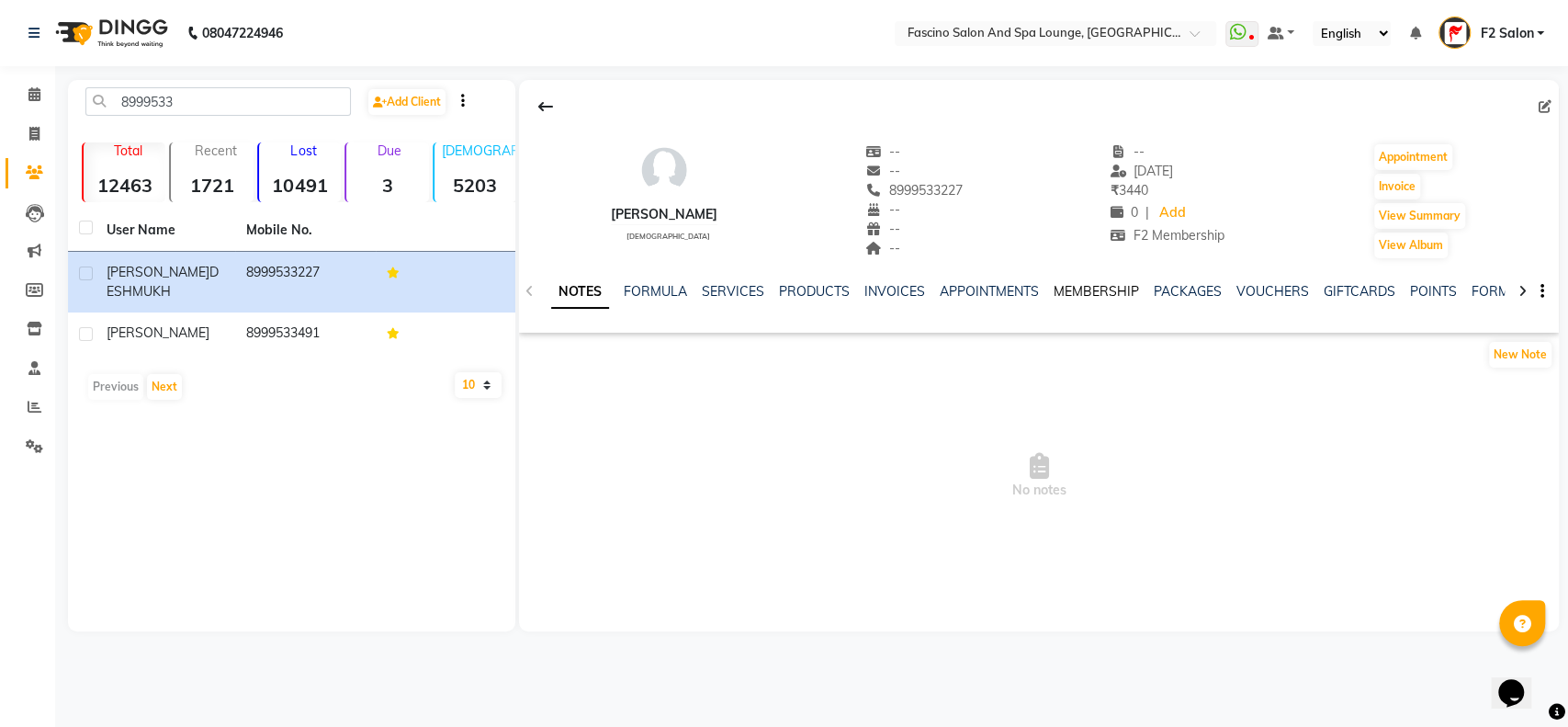
click at [1062, 287] on link "MEMBERSHIP" at bounding box center [1097, 291] width 86 height 17
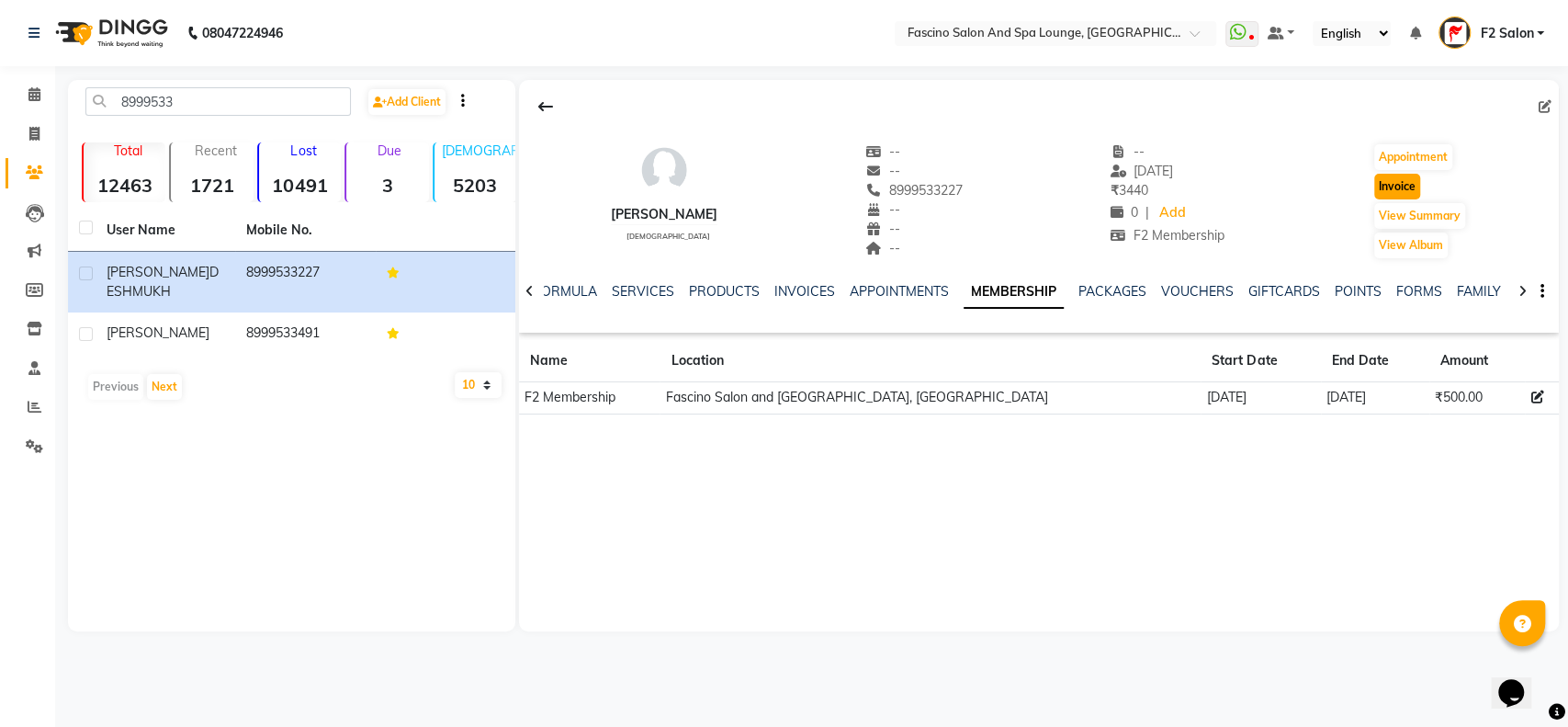
click at [1393, 182] on button "Invoice" at bounding box center [1397, 187] width 46 height 26
select select "service"
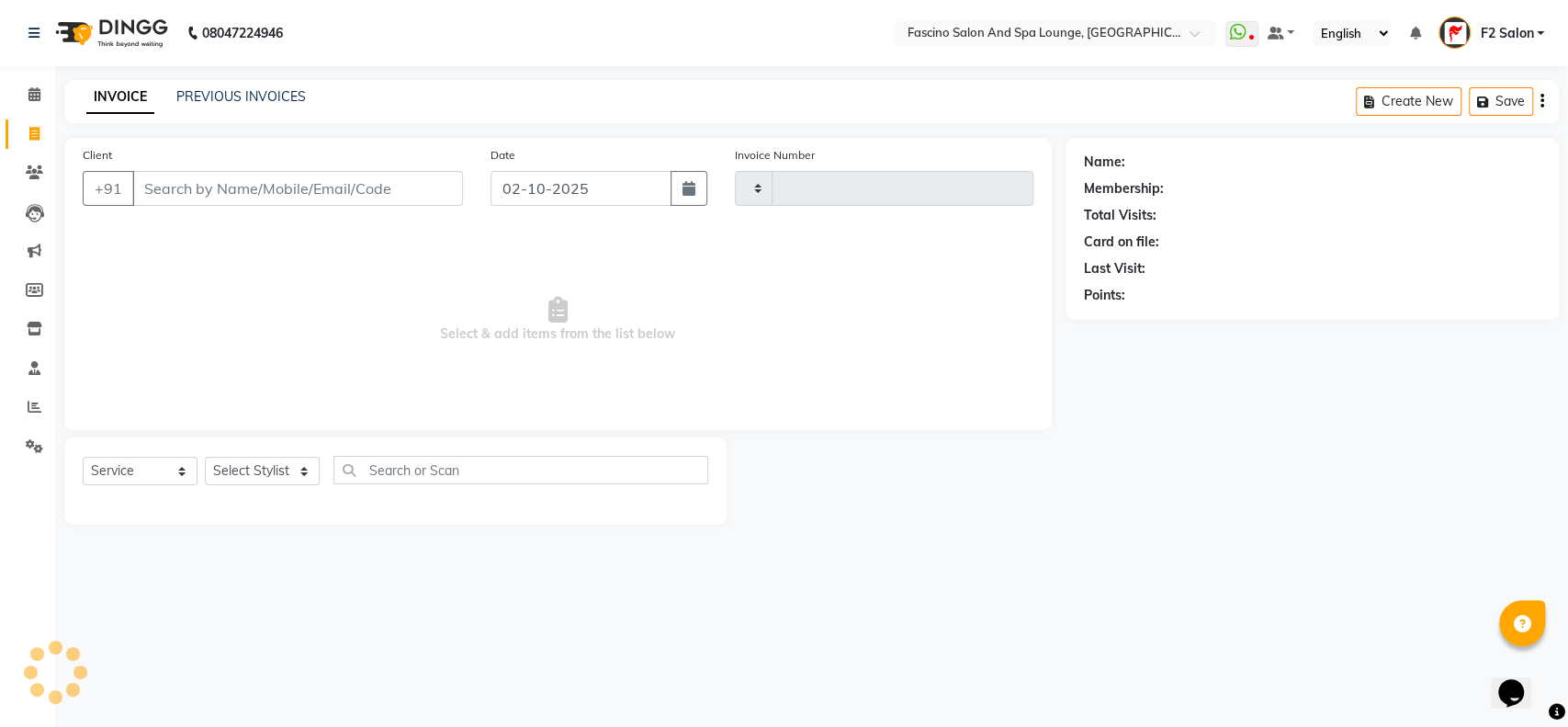
type input "7591"
select select "129"
type input "8999533227"
select select "1: Object"
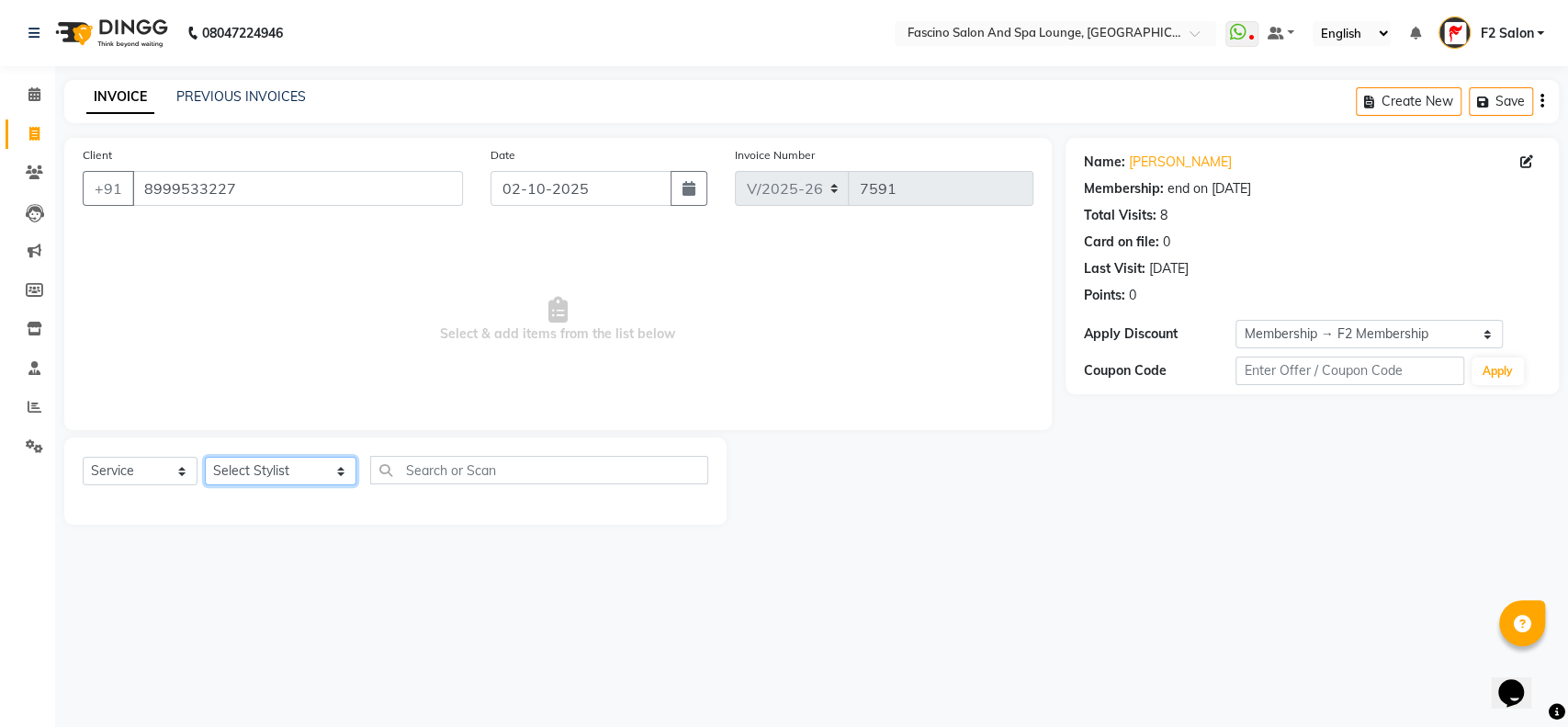
click at [298, 476] on select "Select Stylist akash F3 [PERSON_NAME] [PERSON_NAME] Bhushan [PERSON_NAME] Mam […" at bounding box center [280, 470] width 152 height 29
select select "93539"
click at [204, 456] on select "Select Stylist akash F3 [PERSON_NAME] [PERSON_NAME] Bhushan [PERSON_NAME] Mam […" at bounding box center [280, 470] width 152 height 29
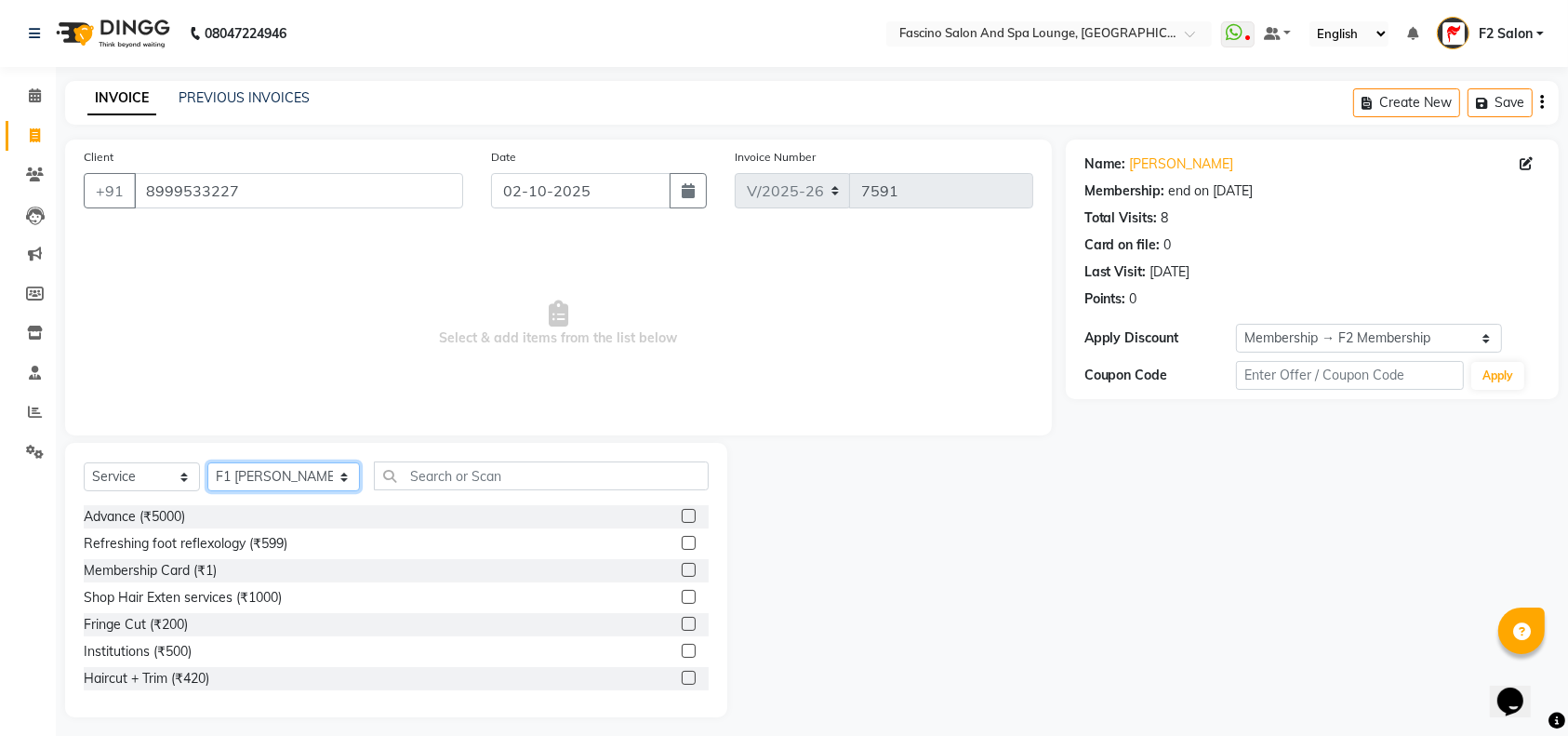
click at [311, 474] on select "Select Stylist akash F3 [PERSON_NAME] [PERSON_NAME] Bhushan [PERSON_NAME] Mam […" at bounding box center [283, 476] width 152 height 29
click at [390, 473] on input "text" at bounding box center [541, 475] width 335 height 29
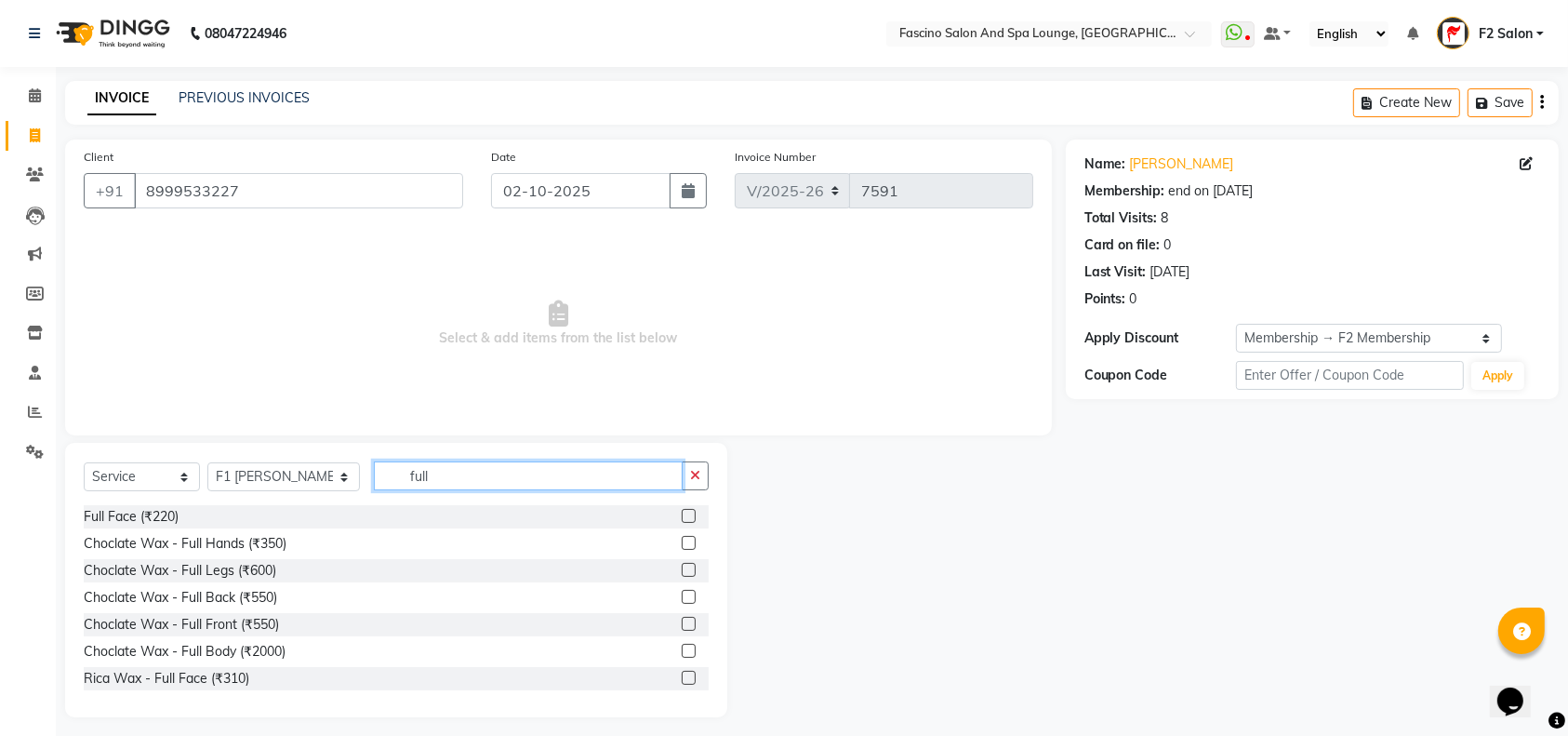
type input "full"
click at [682, 512] on label at bounding box center [689, 516] width 14 height 14
click at [682, 512] on input "checkbox" at bounding box center [688, 517] width 12 height 12
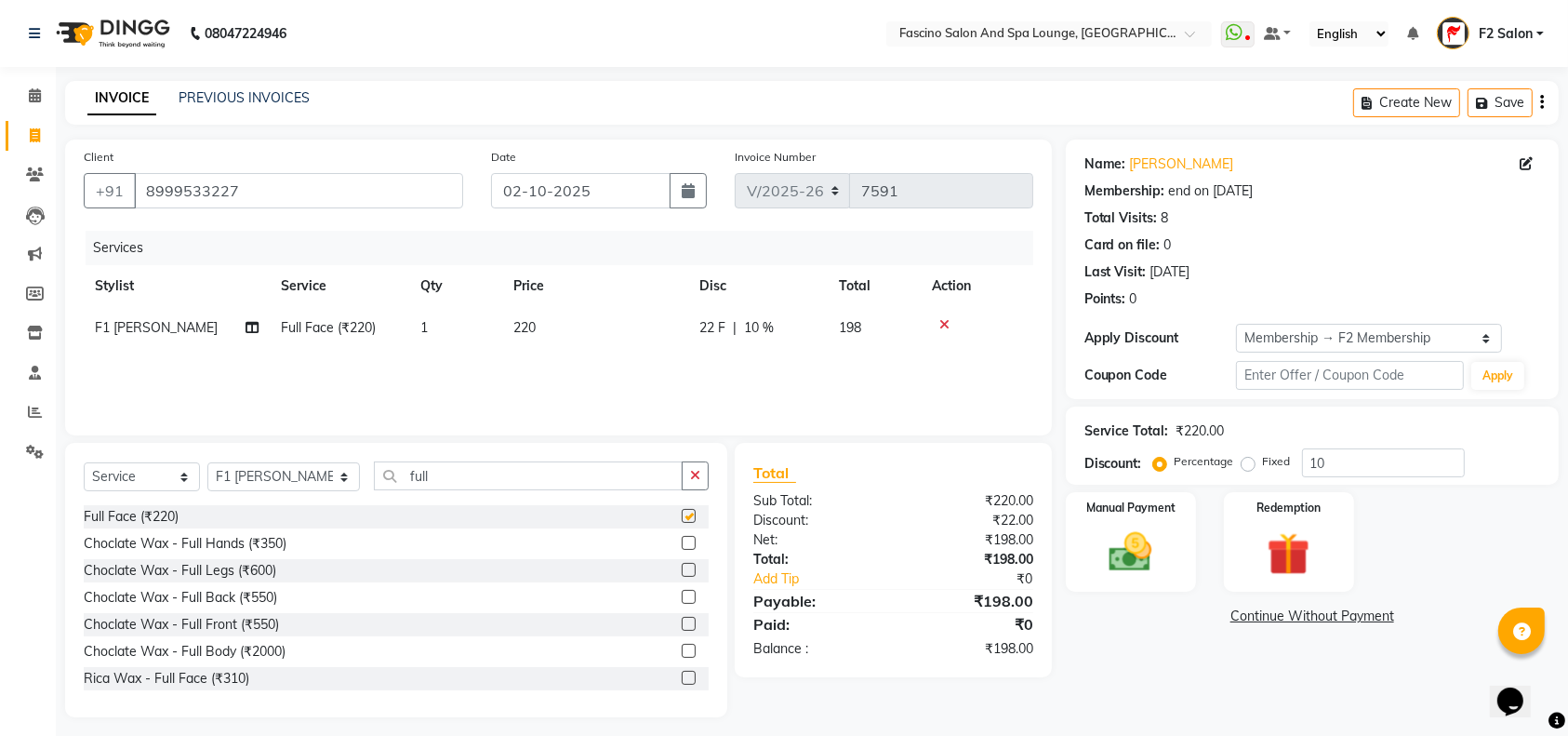
checkbox input "false"
click at [558, 318] on td "220" at bounding box center [595, 328] width 186 height 41
select select "93539"
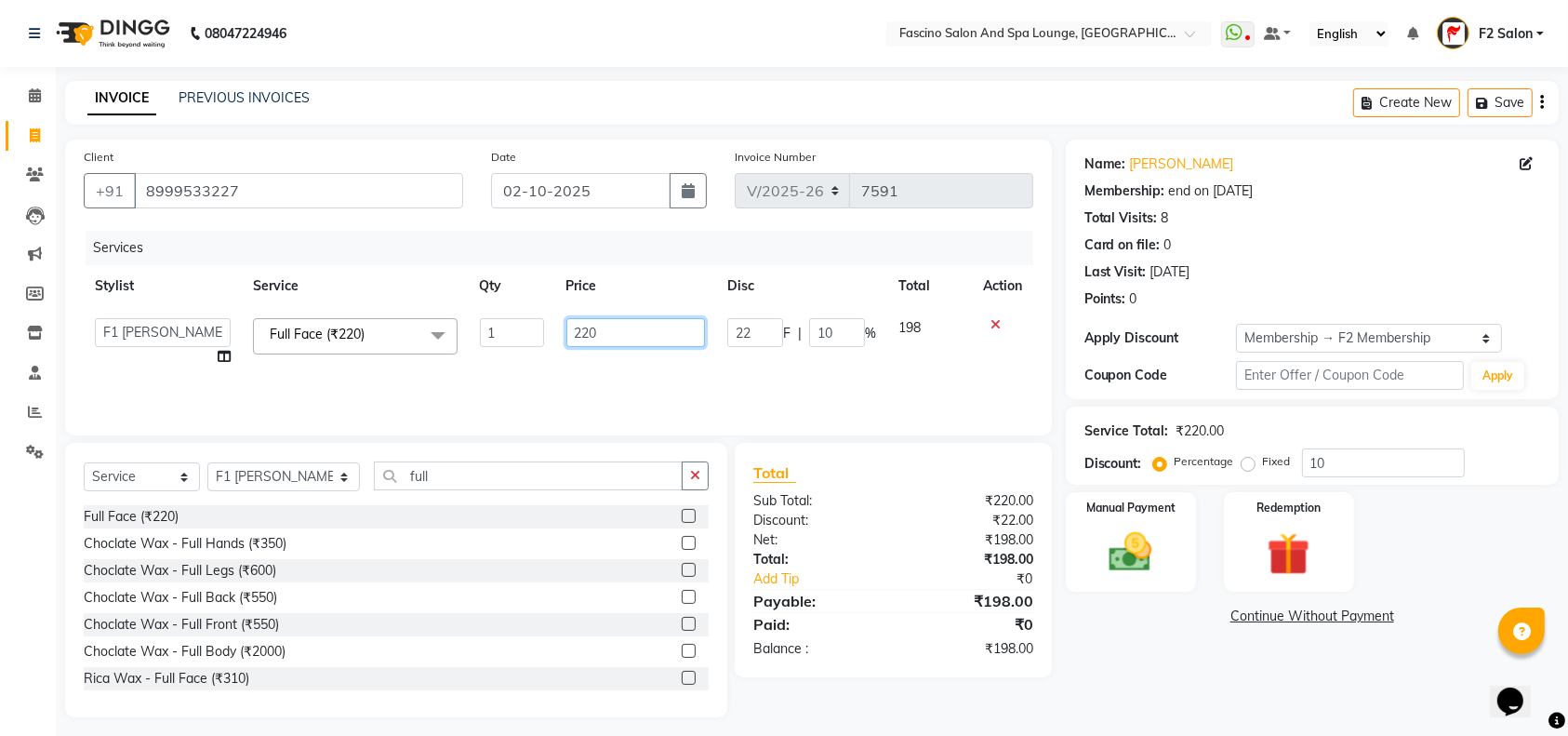
click at [616, 335] on input "220" at bounding box center [636, 332] width 139 height 29
type input "2"
type input "150"
click at [1361, 449] on input "10" at bounding box center [1383, 462] width 163 height 29
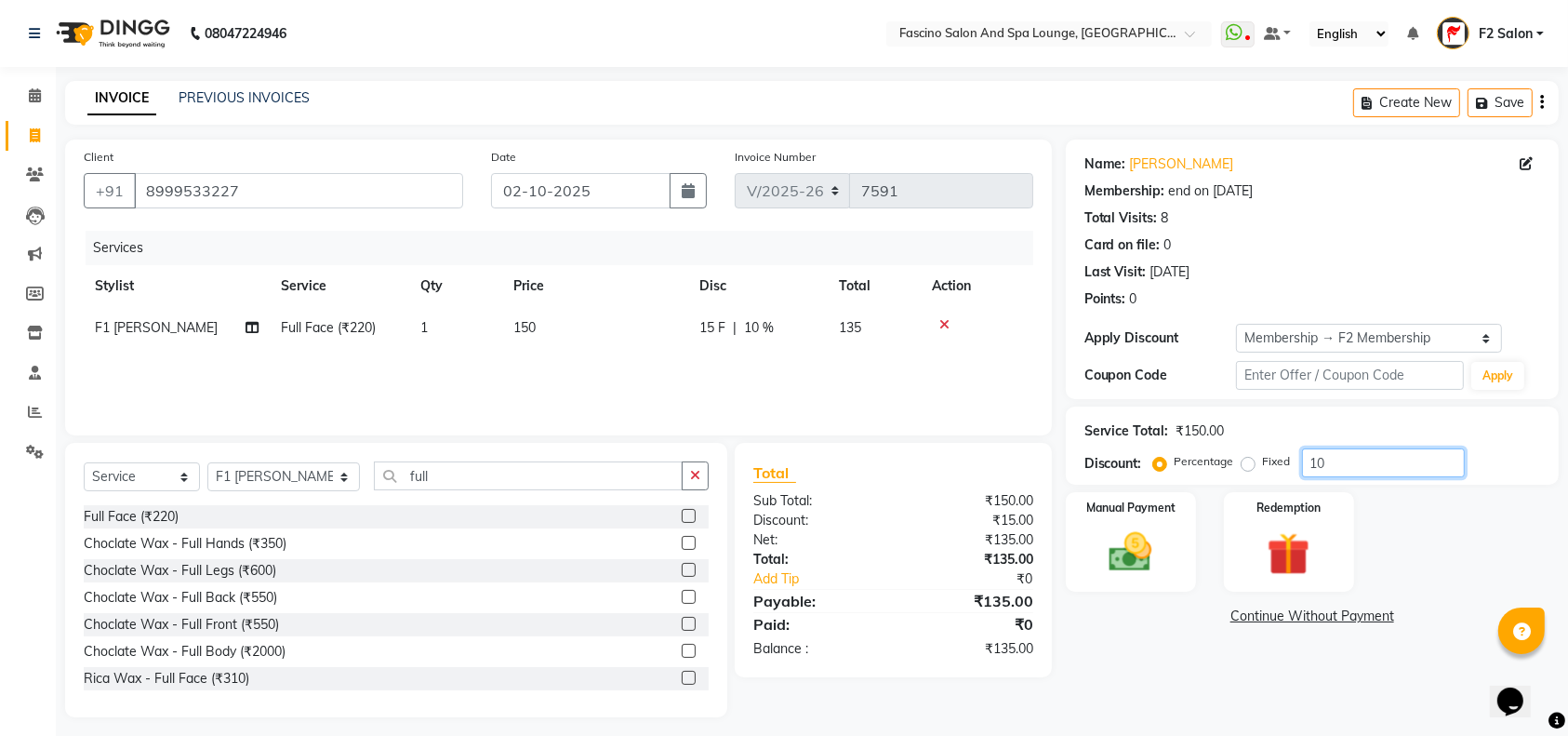
type input "1"
click at [1129, 567] on img at bounding box center [1130, 552] width 72 height 51
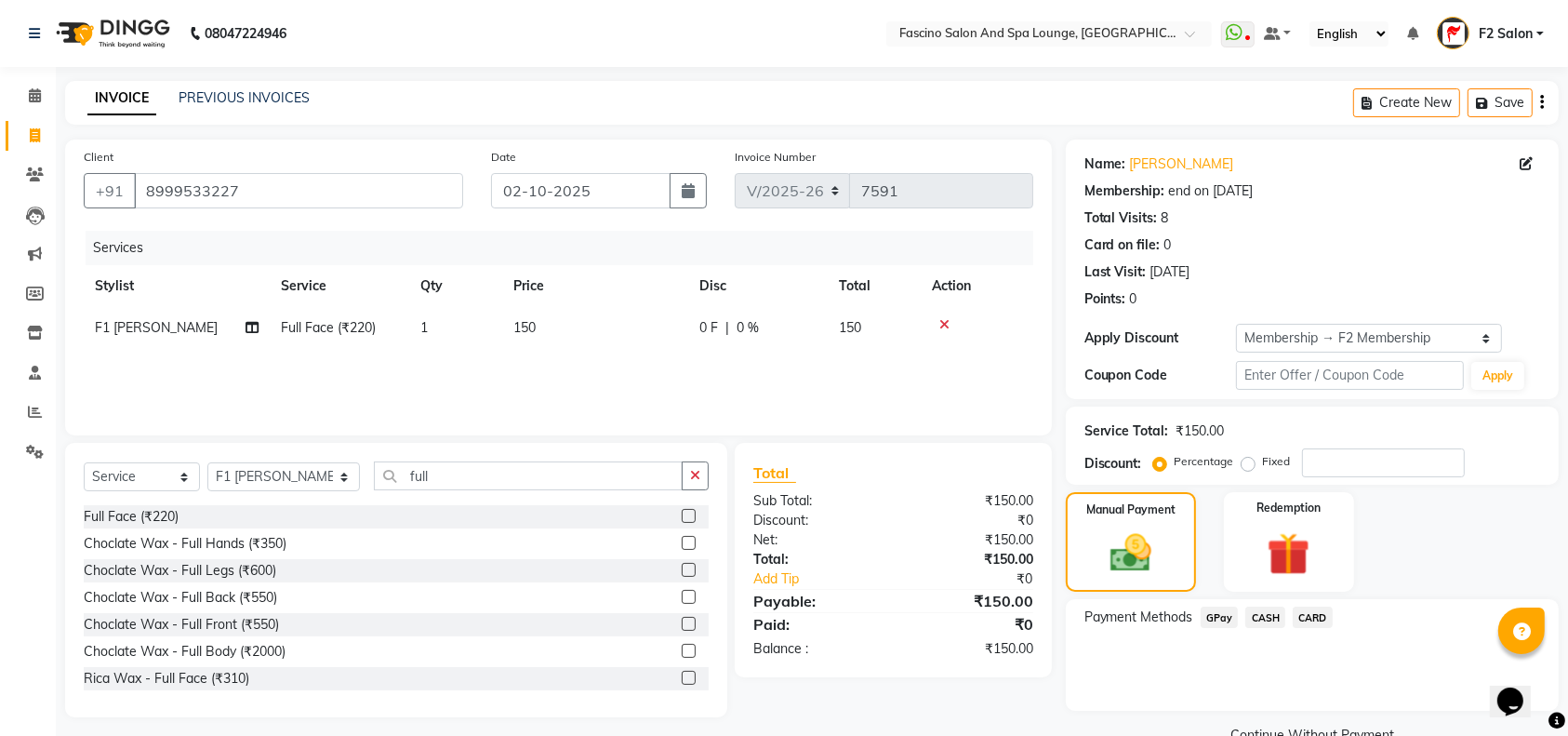
click at [1214, 616] on span "GPay" at bounding box center [1219, 617] width 39 height 22
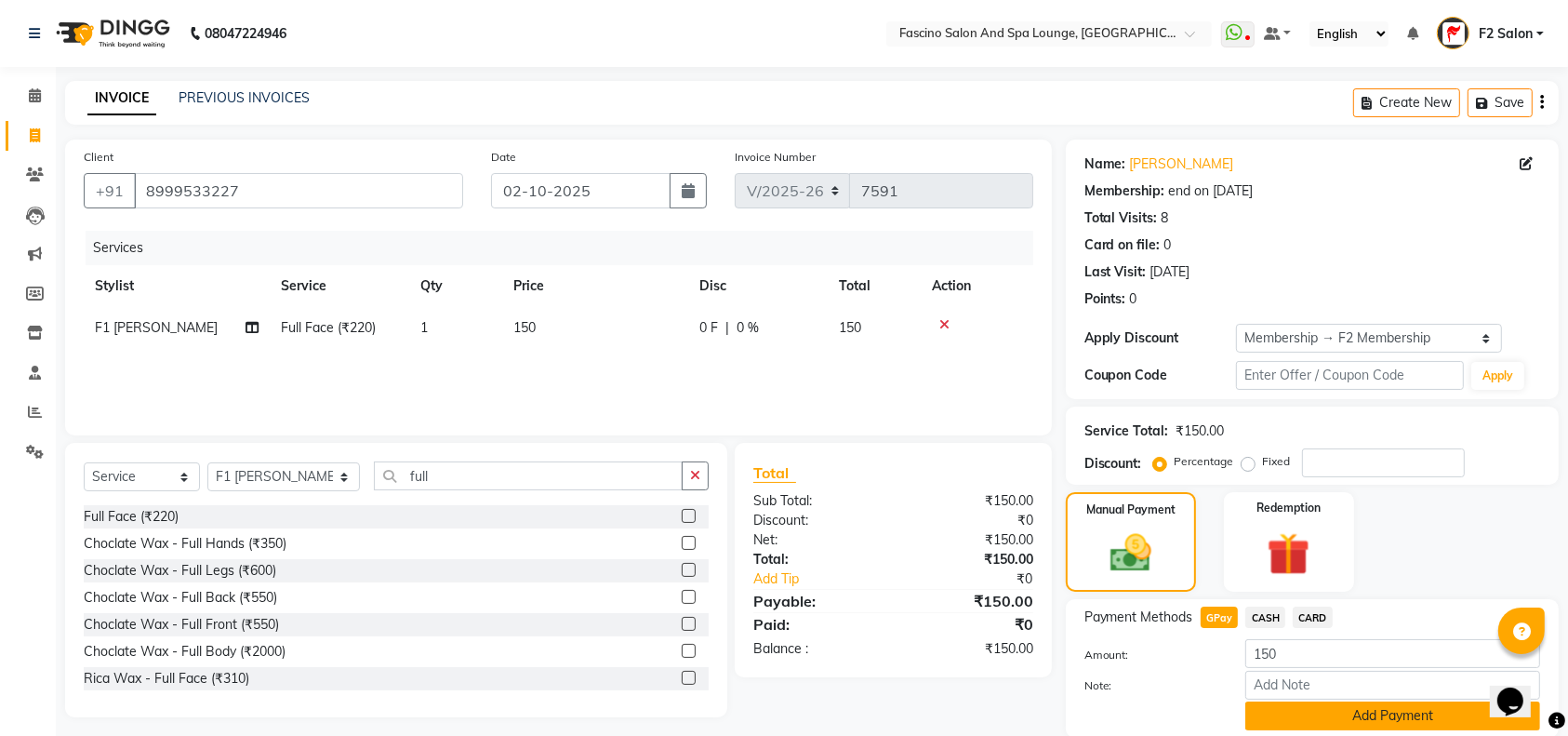
click at [1303, 711] on button "Add Payment" at bounding box center [1392, 715] width 294 height 29
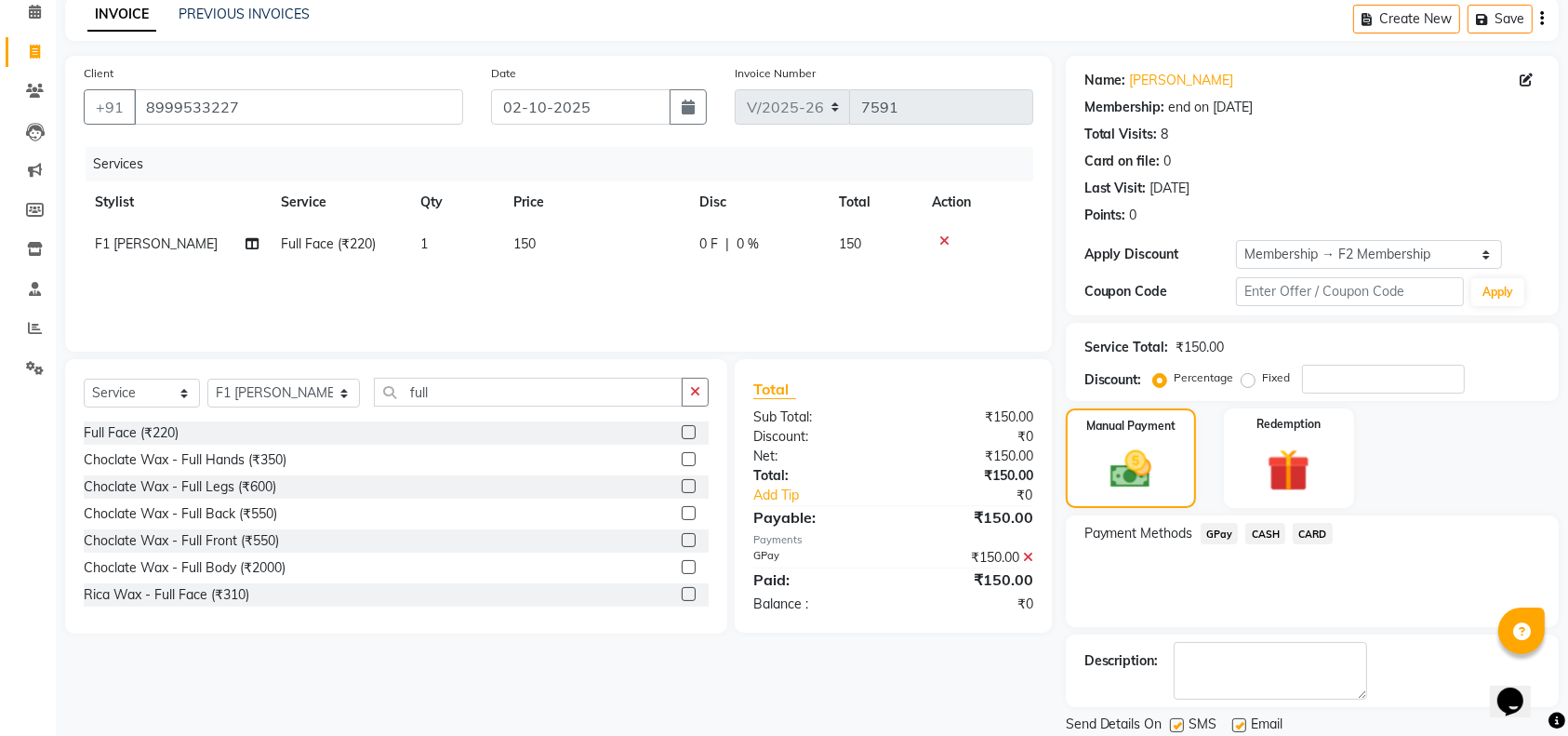
scroll to position [145, 0]
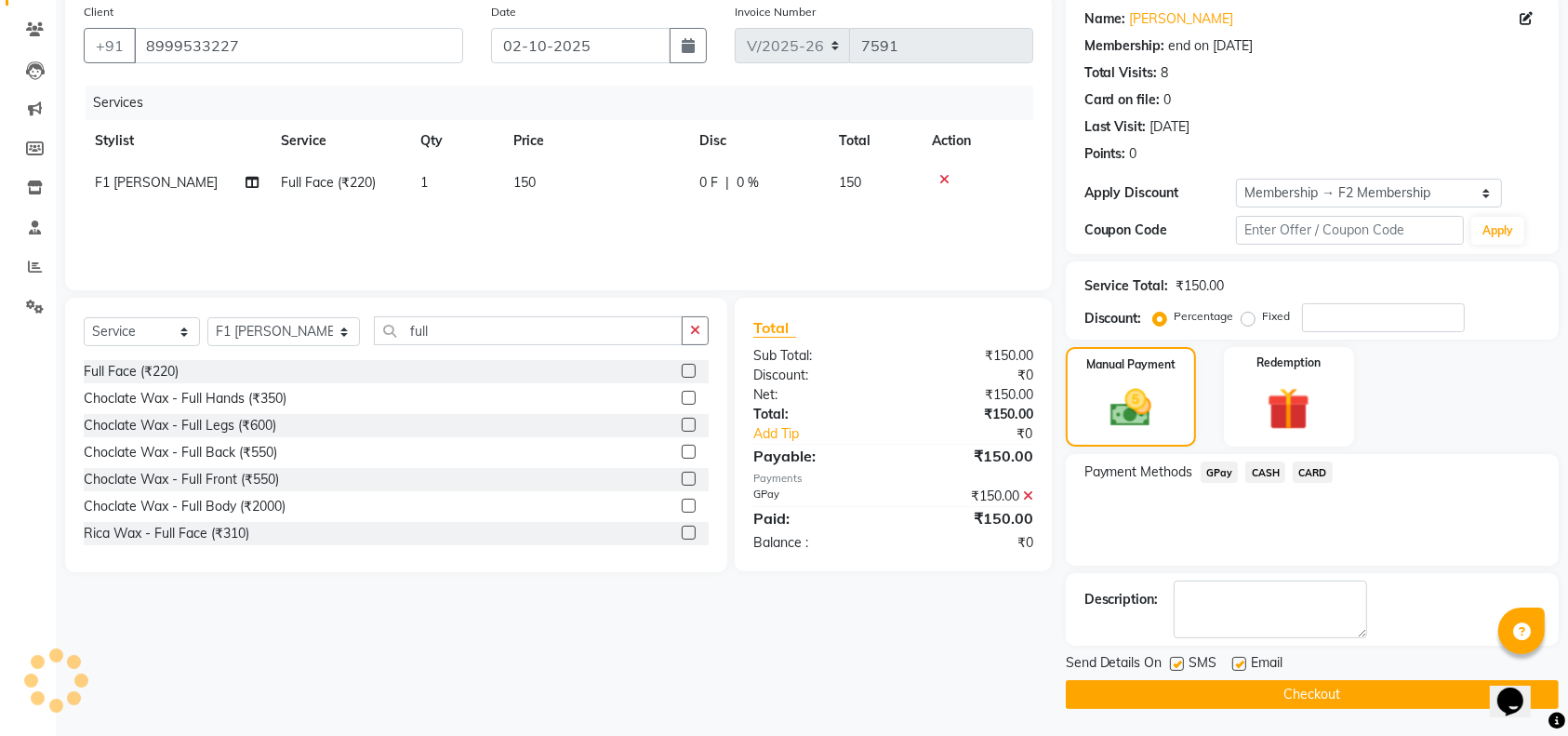
click at [1357, 689] on button "Checkout" at bounding box center [1312, 695] width 493 height 29
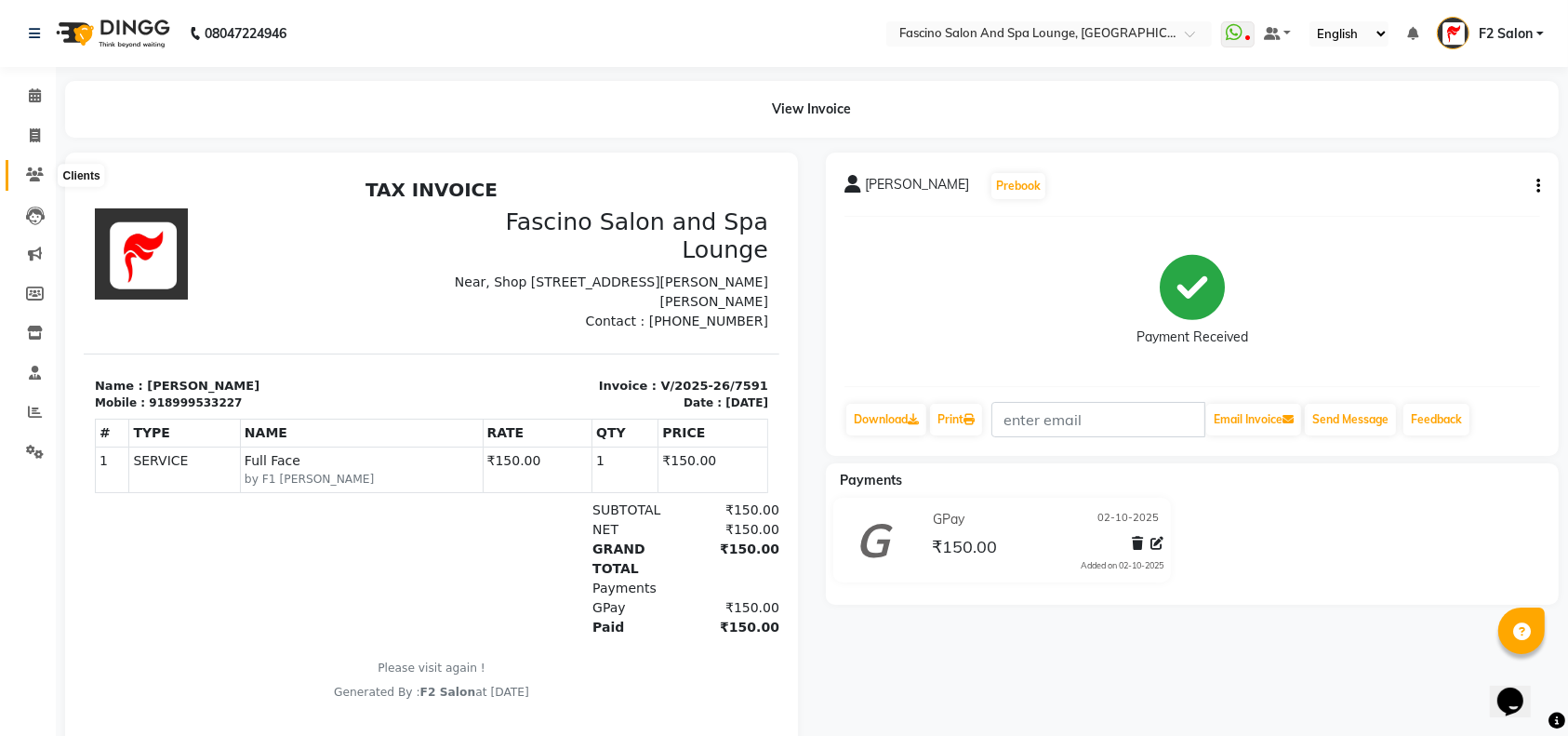
click at [36, 171] on icon at bounding box center [35, 174] width 18 height 14
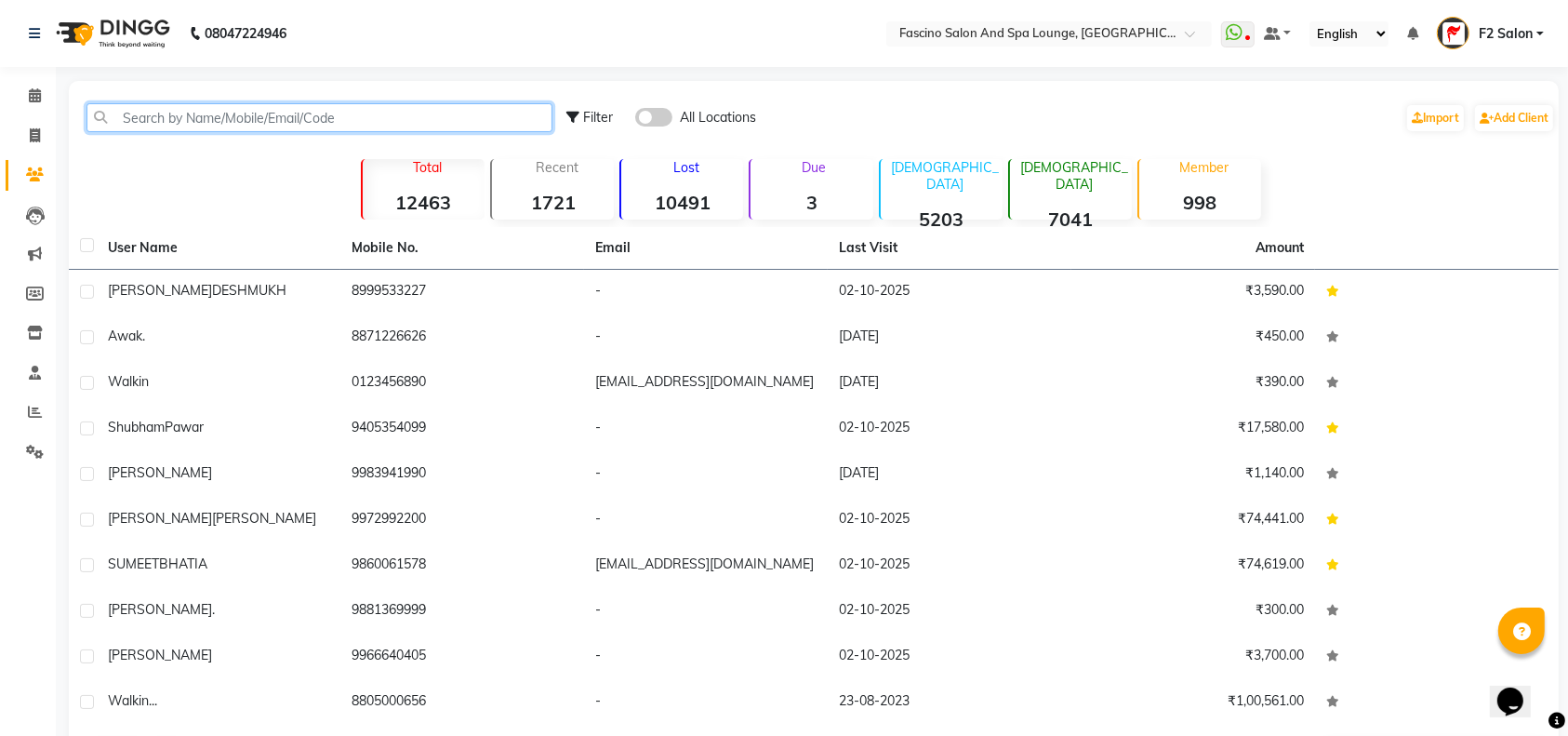
click at [126, 114] on input "text" at bounding box center [319, 118] width 466 height 29
paste input "8106767870"
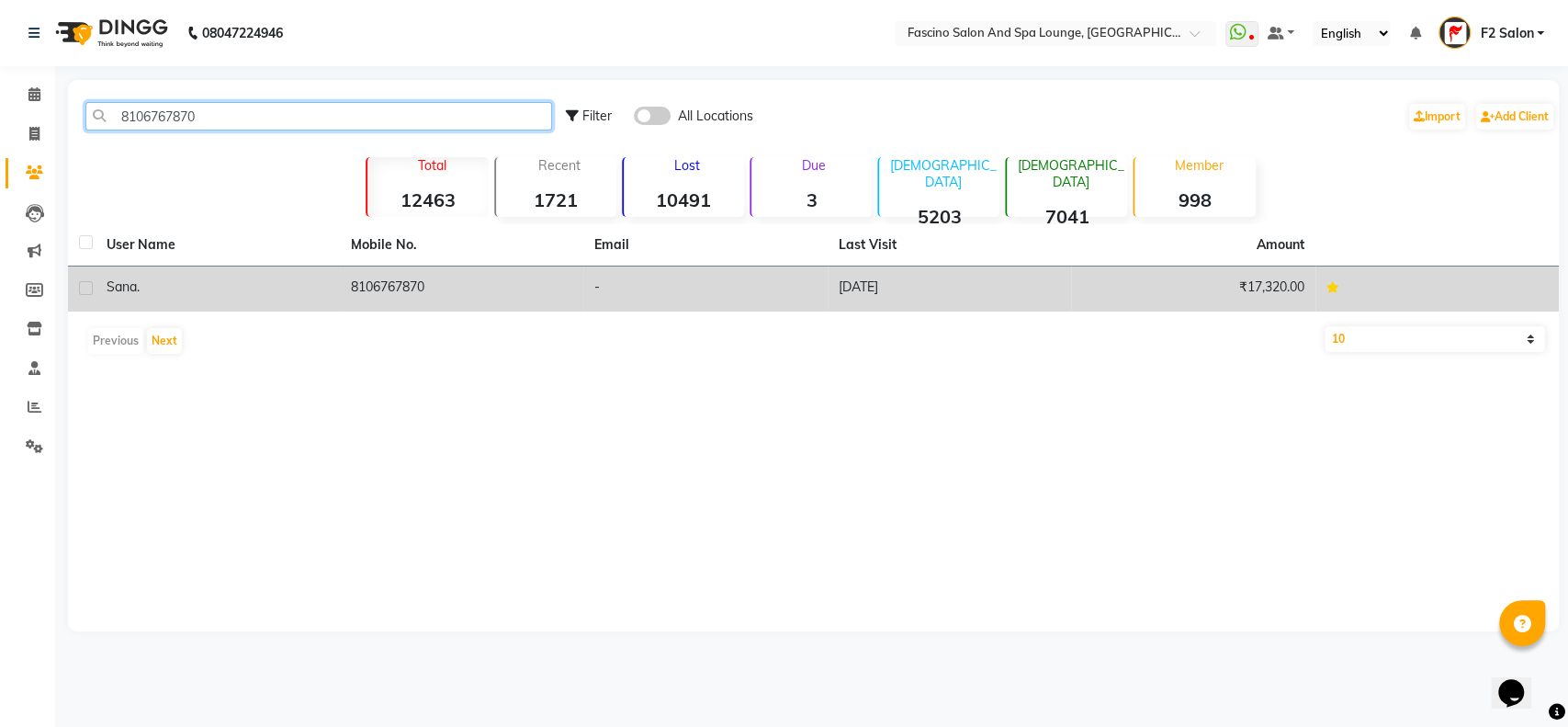
type input "8106767870"
click at [715, 283] on td "-" at bounding box center [705, 289] width 244 height 45
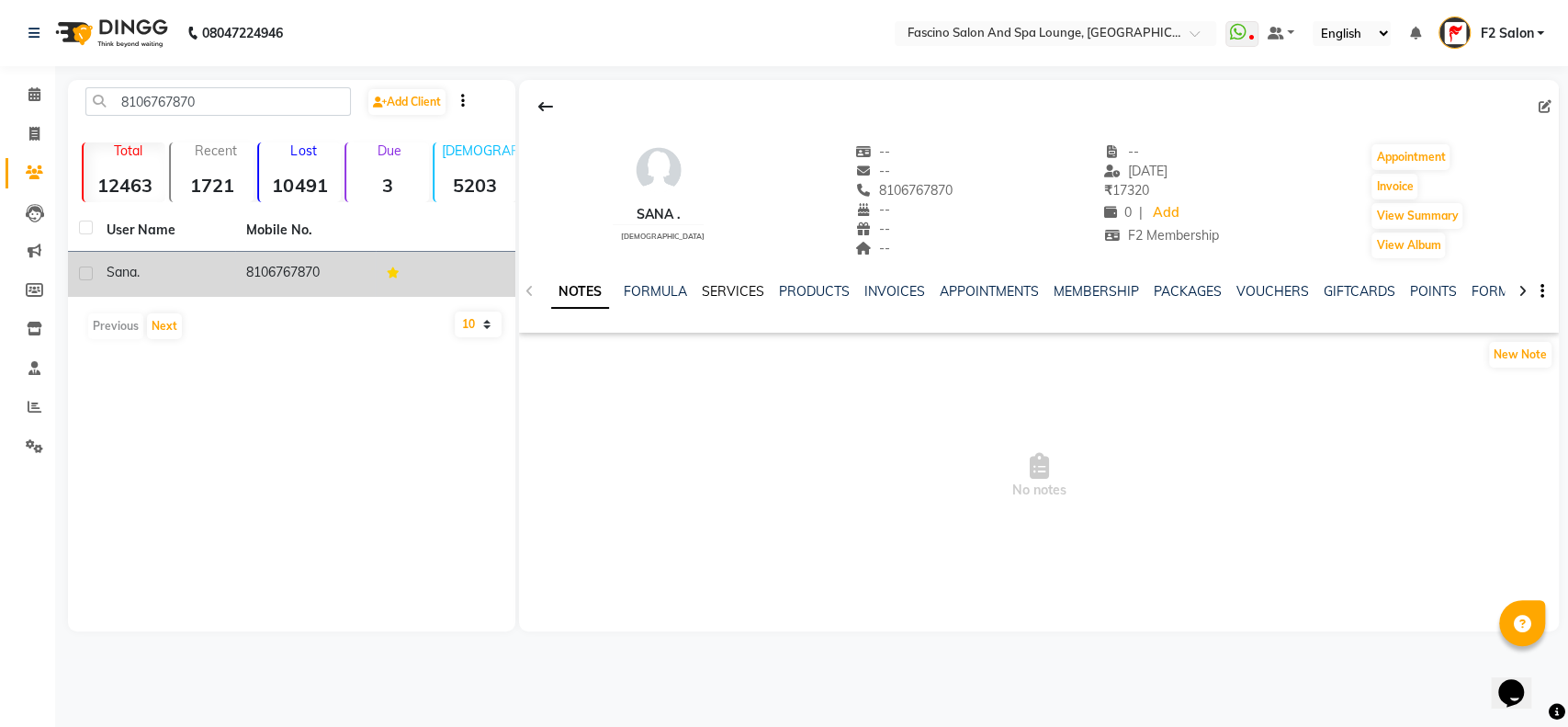
click at [738, 287] on link "SERVICES" at bounding box center [732, 291] width 62 height 17
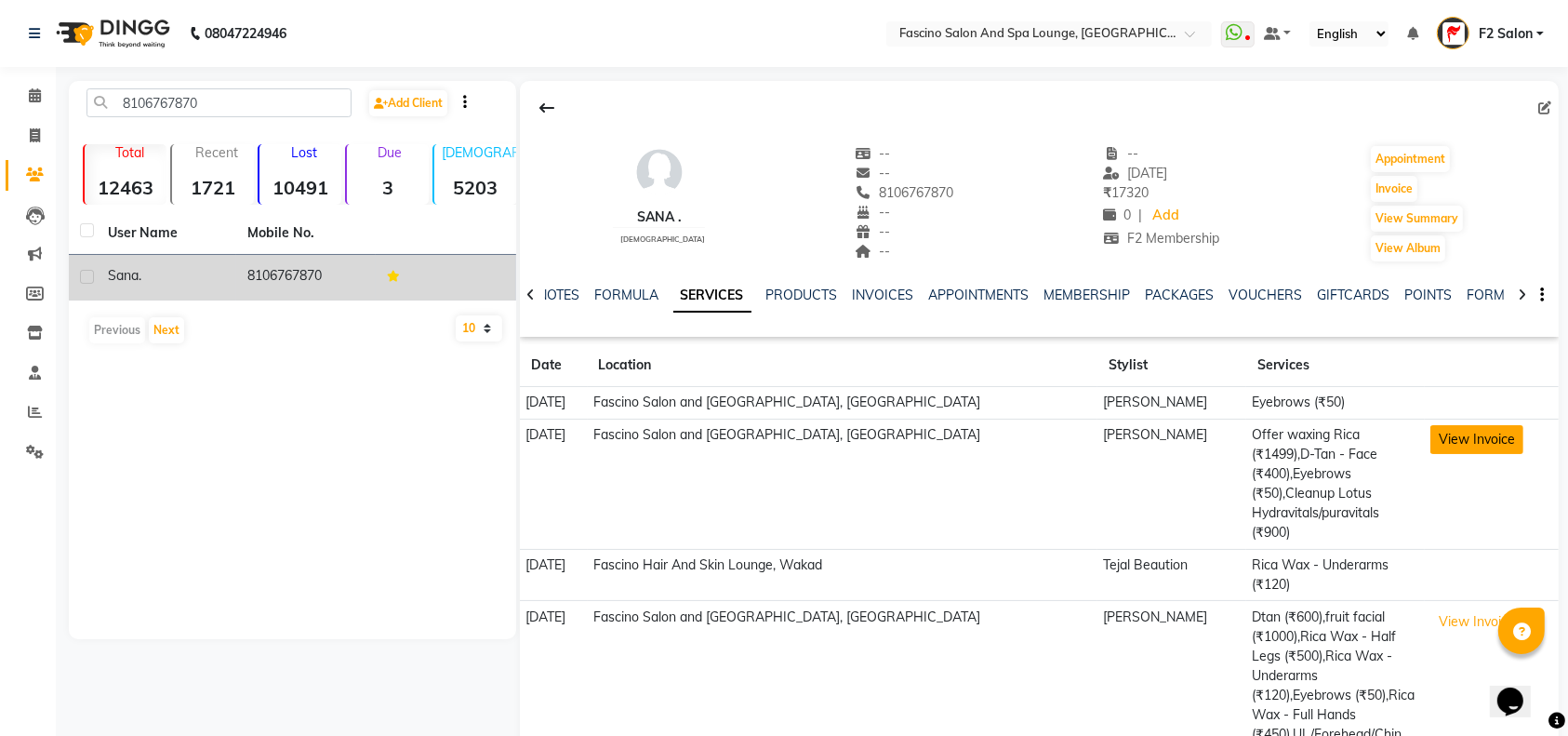
click at [1474, 433] on button "View Invoice" at bounding box center [1476, 440] width 93 height 29
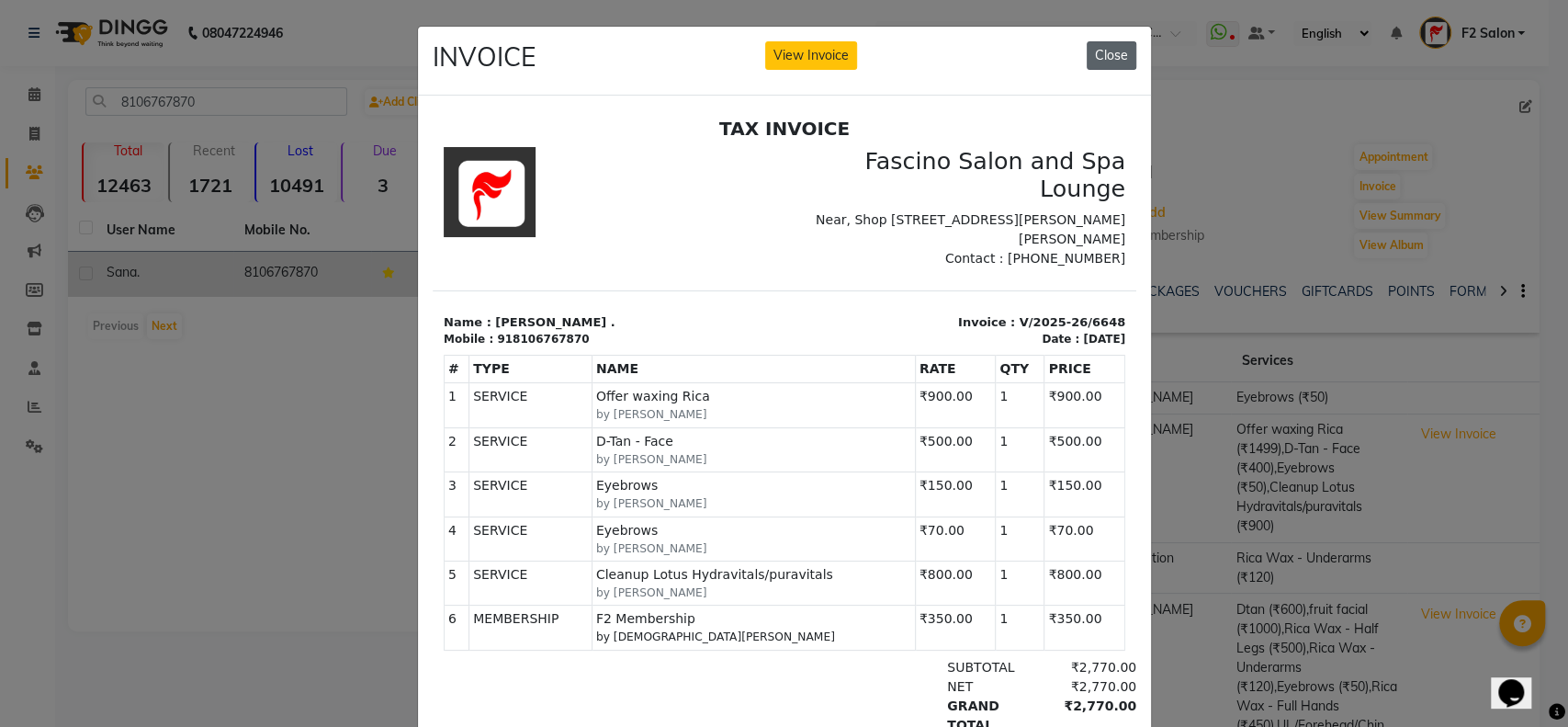
click at [1098, 56] on button "Close" at bounding box center [1111, 55] width 49 height 29
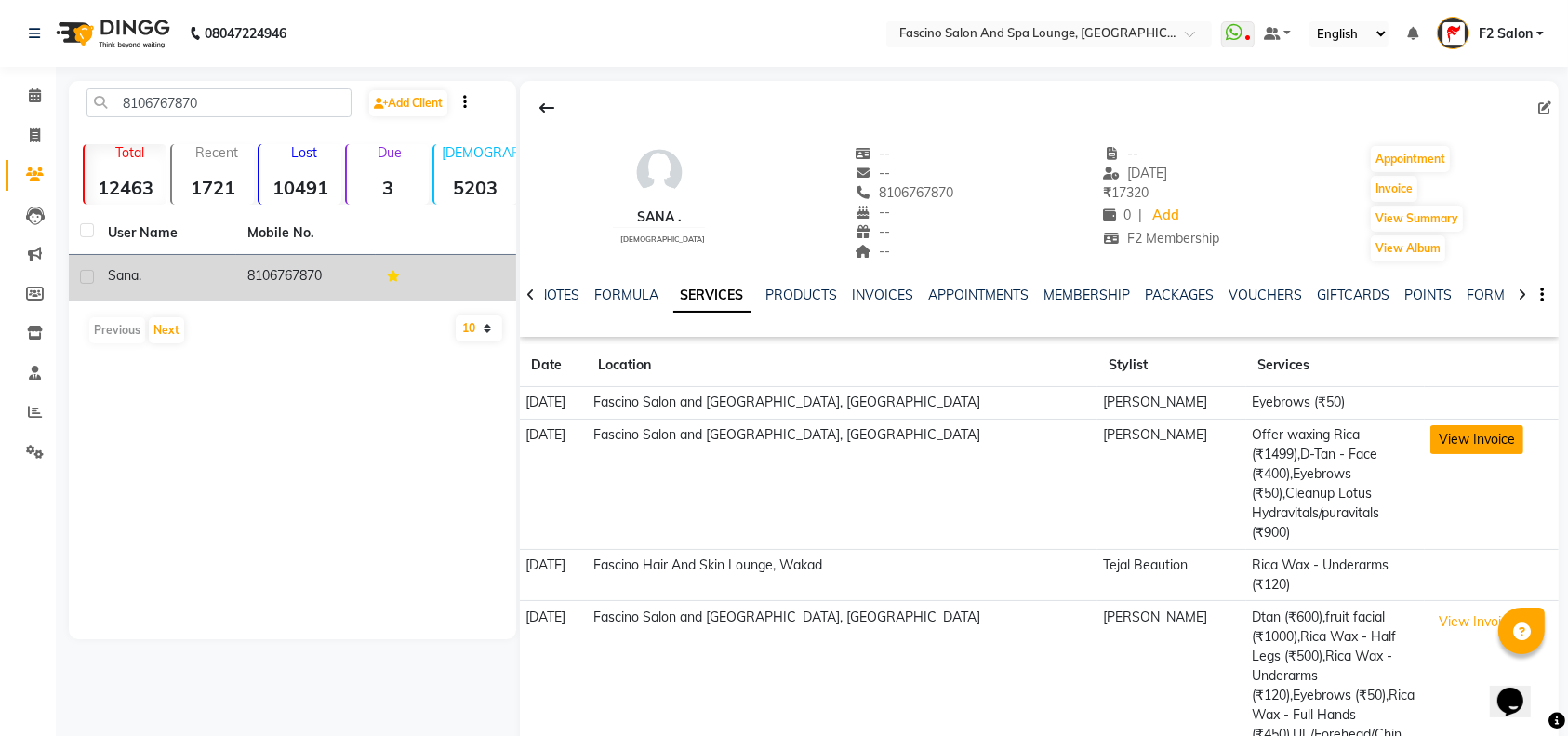
click at [1455, 443] on button "View Invoice" at bounding box center [1476, 440] width 93 height 29
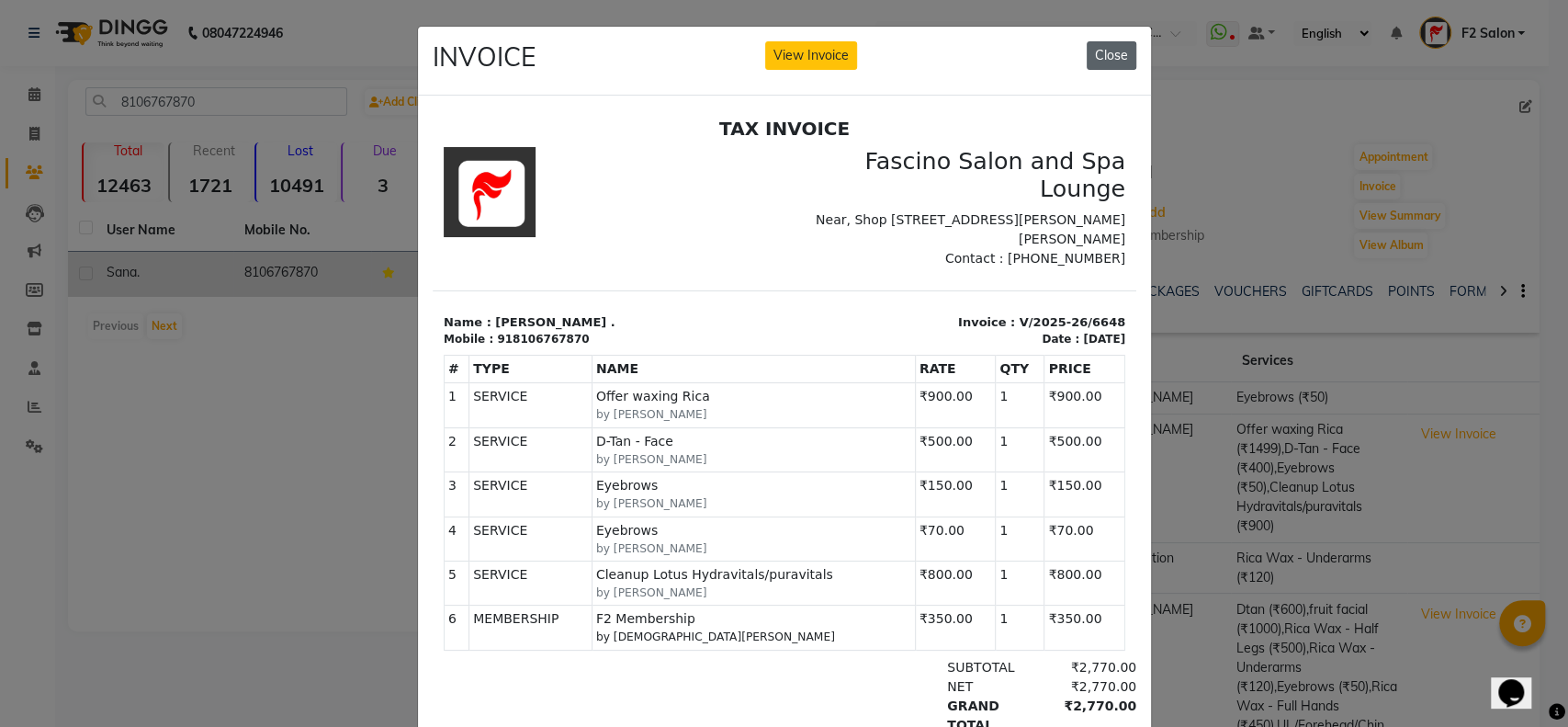
click at [1104, 51] on button "Close" at bounding box center [1111, 55] width 49 height 29
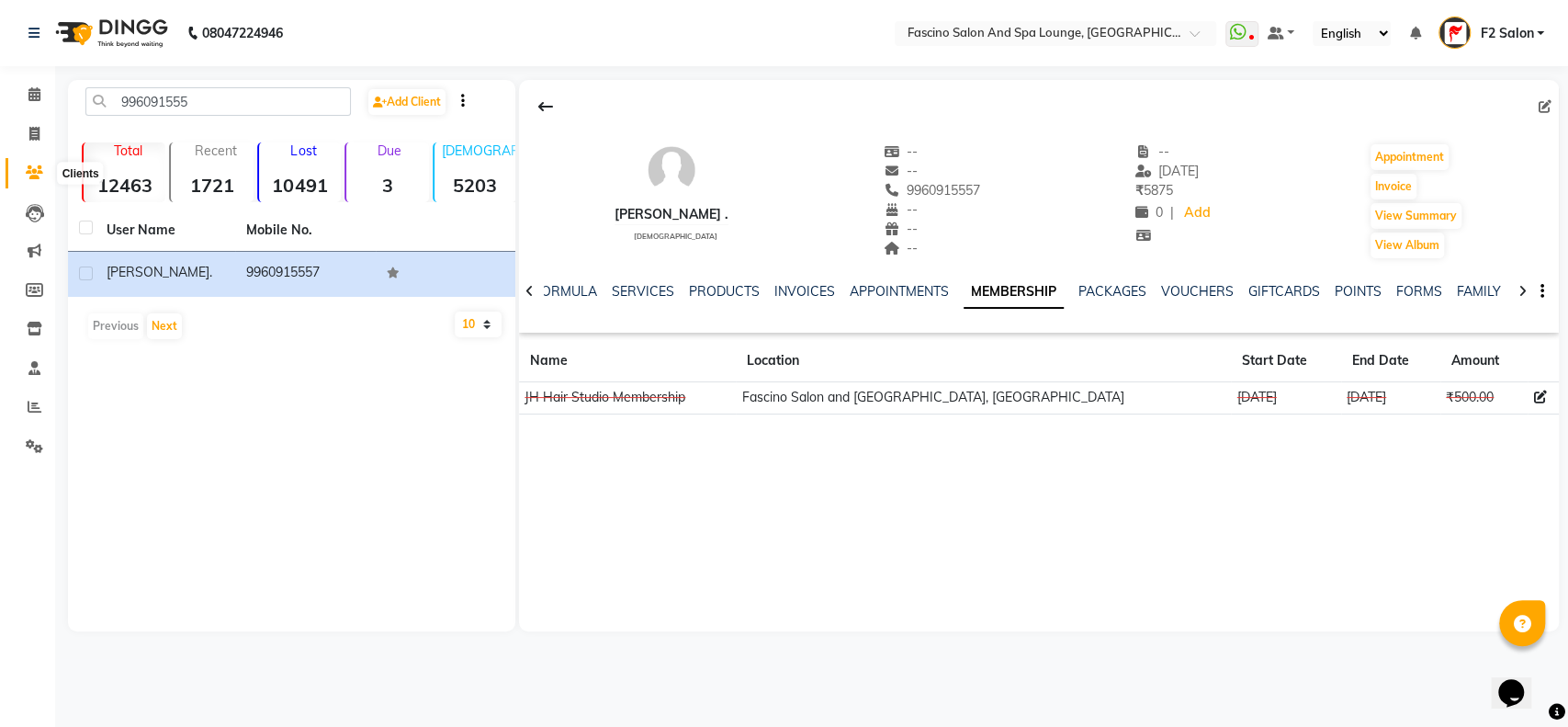
click at [39, 170] on icon at bounding box center [34, 172] width 18 height 14
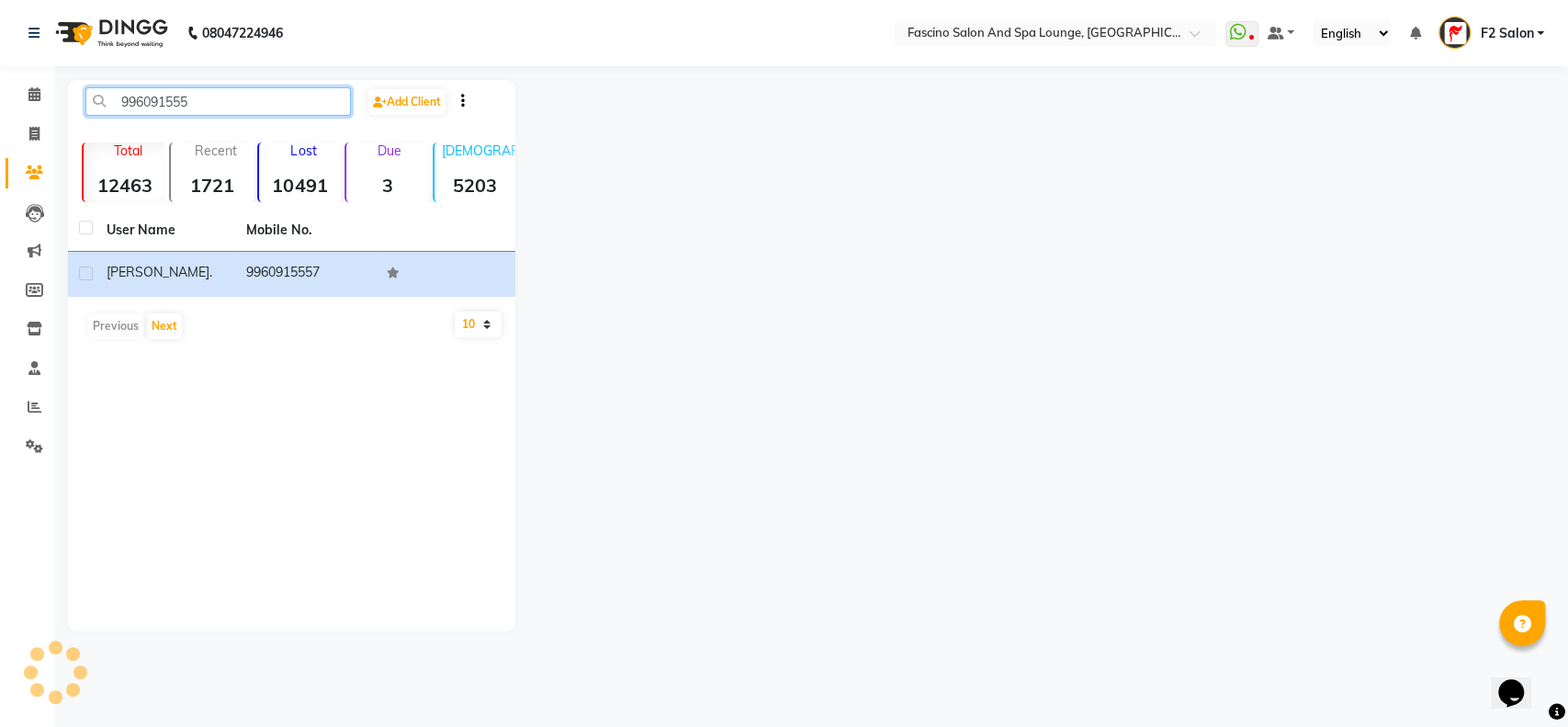
click at [201, 91] on input "996091555" at bounding box center [218, 101] width 266 height 29
type input "9"
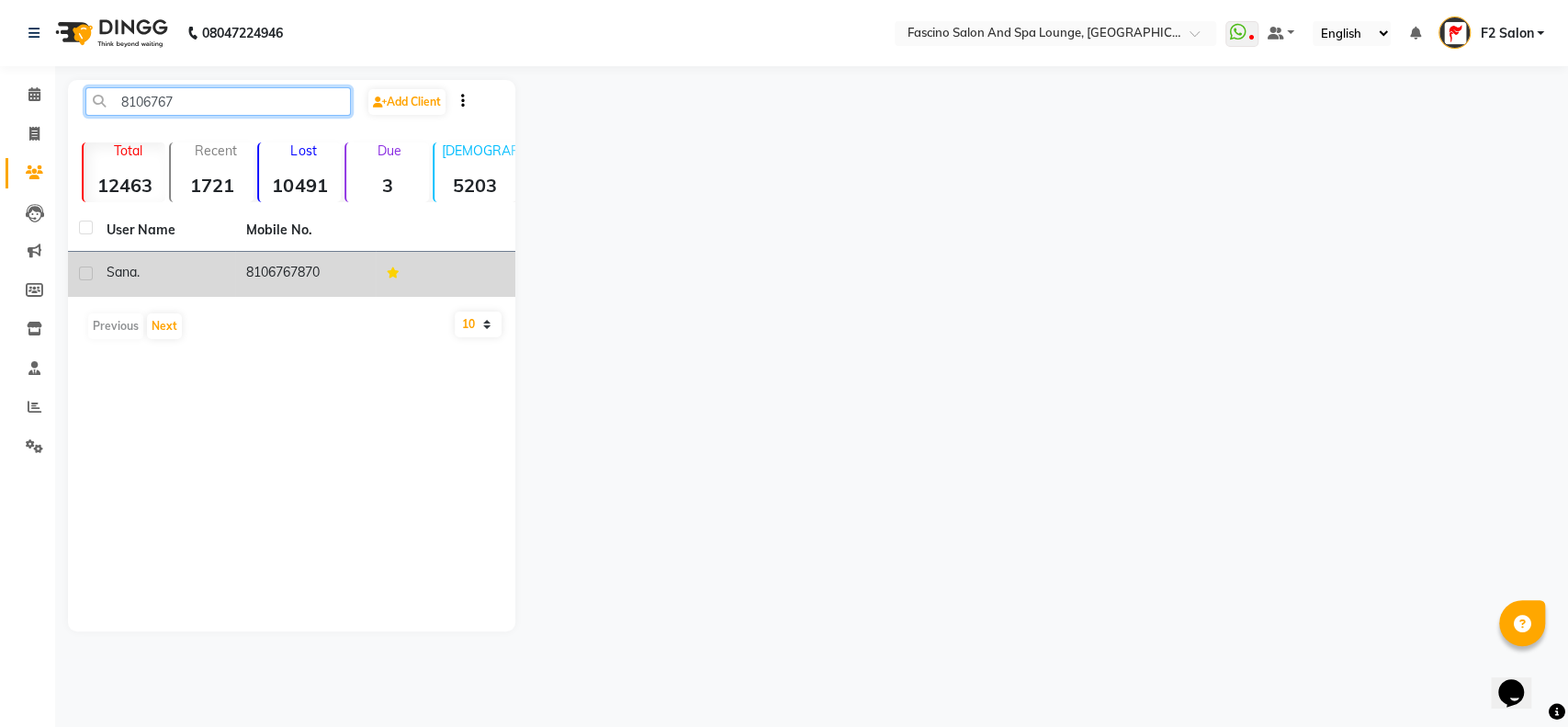
type input "8106767"
click at [310, 271] on td "8106767870" at bounding box center [305, 274] width 139 height 45
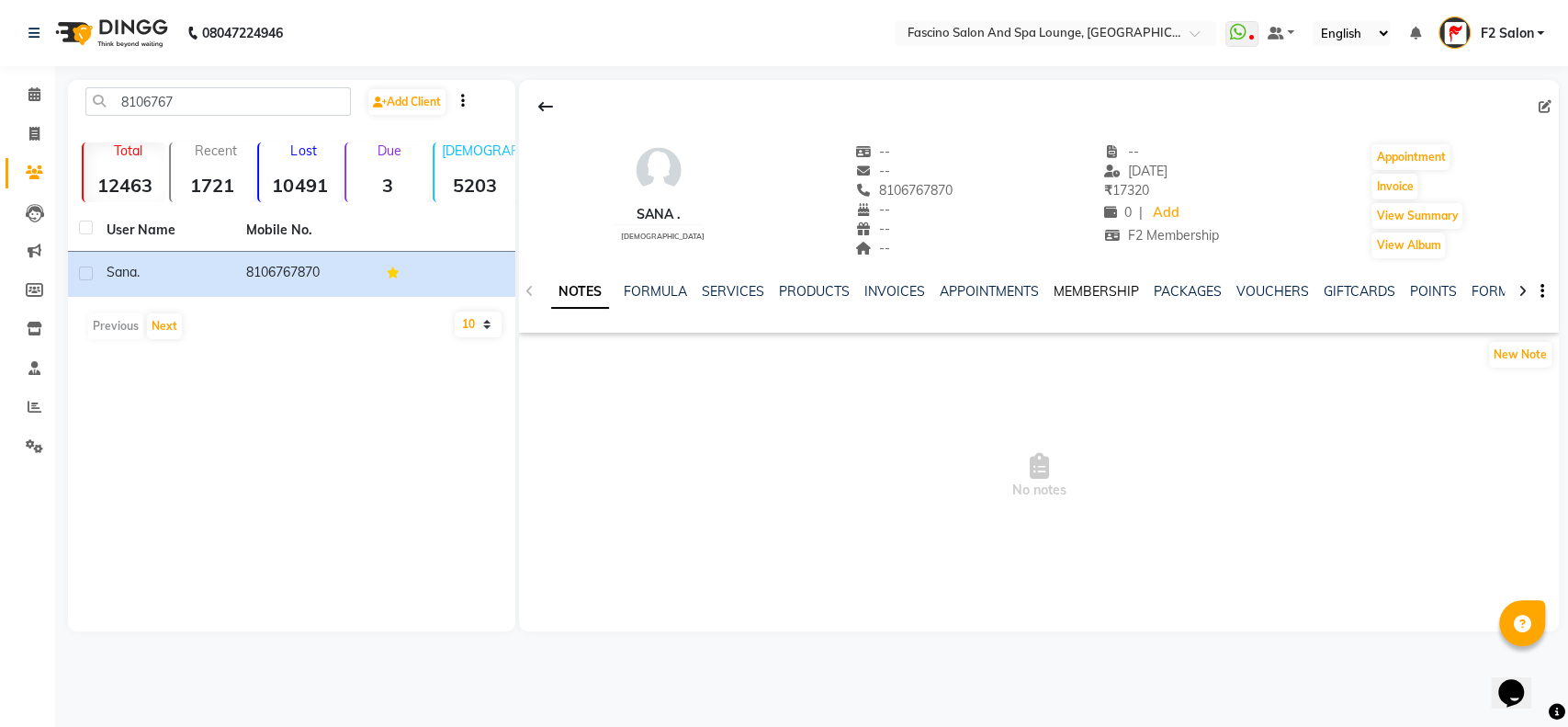
click at [1083, 291] on link "MEMBERSHIP" at bounding box center [1097, 291] width 86 height 17
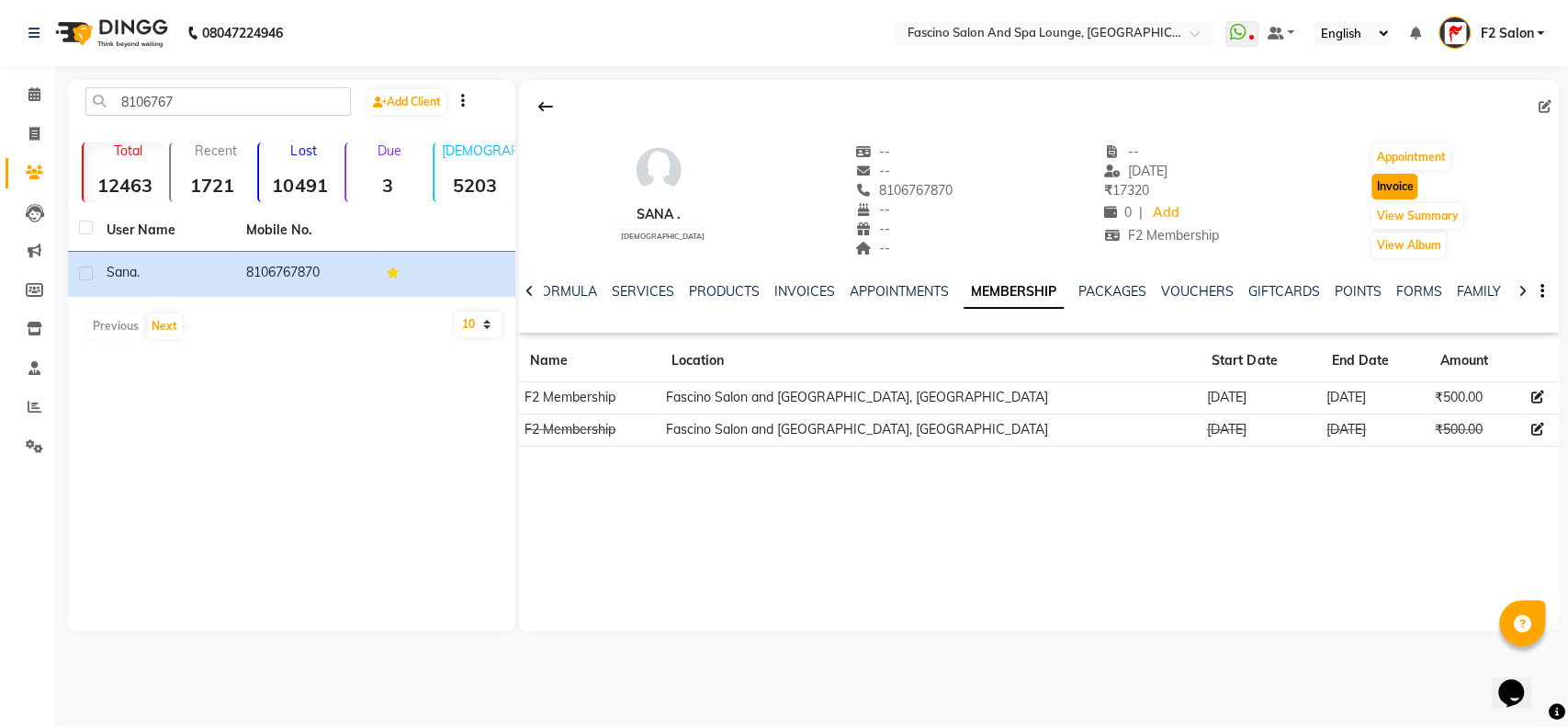
click at [1396, 188] on button "Invoice" at bounding box center [1394, 187] width 46 height 26
select select "service"
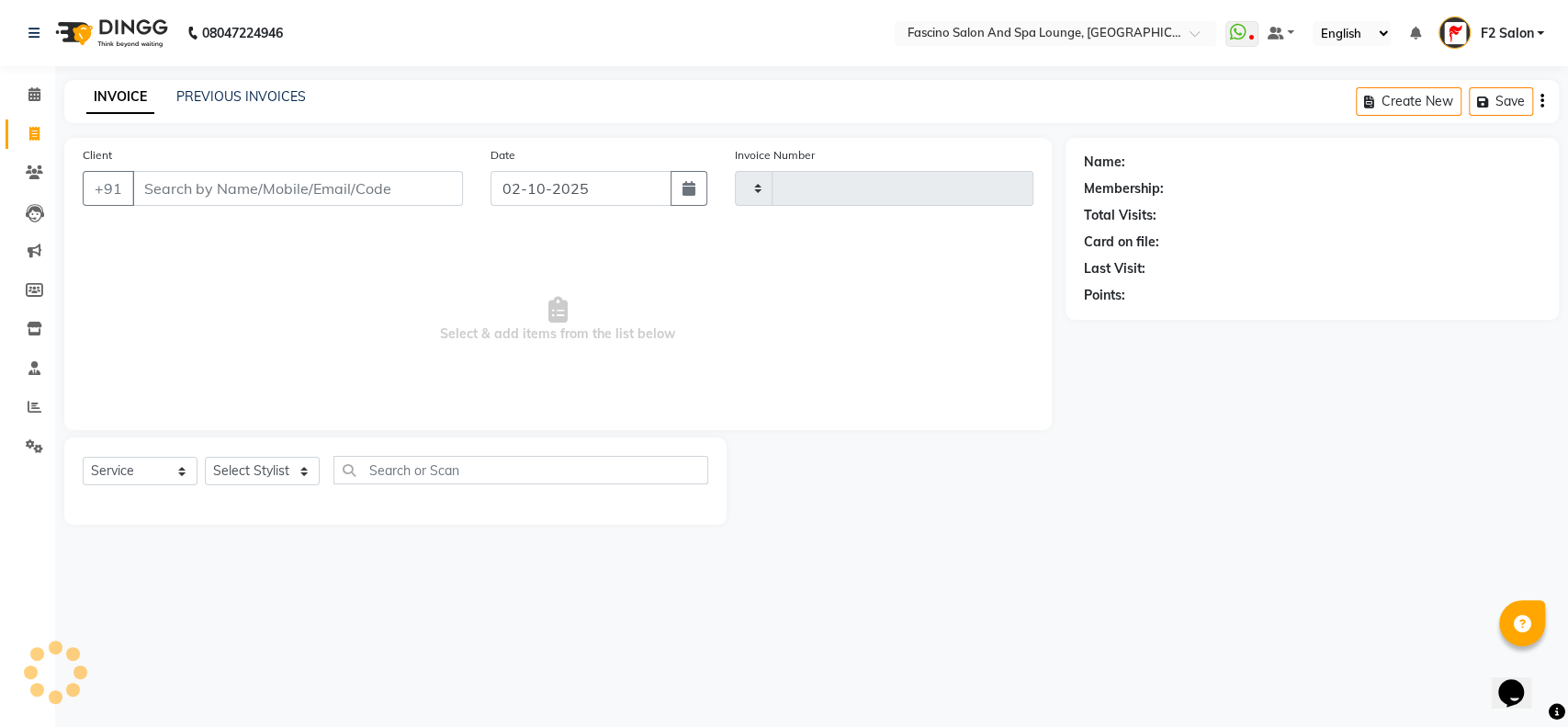
type input "7591"
select select "129"
type input "8106767870"
select select "1: Object"
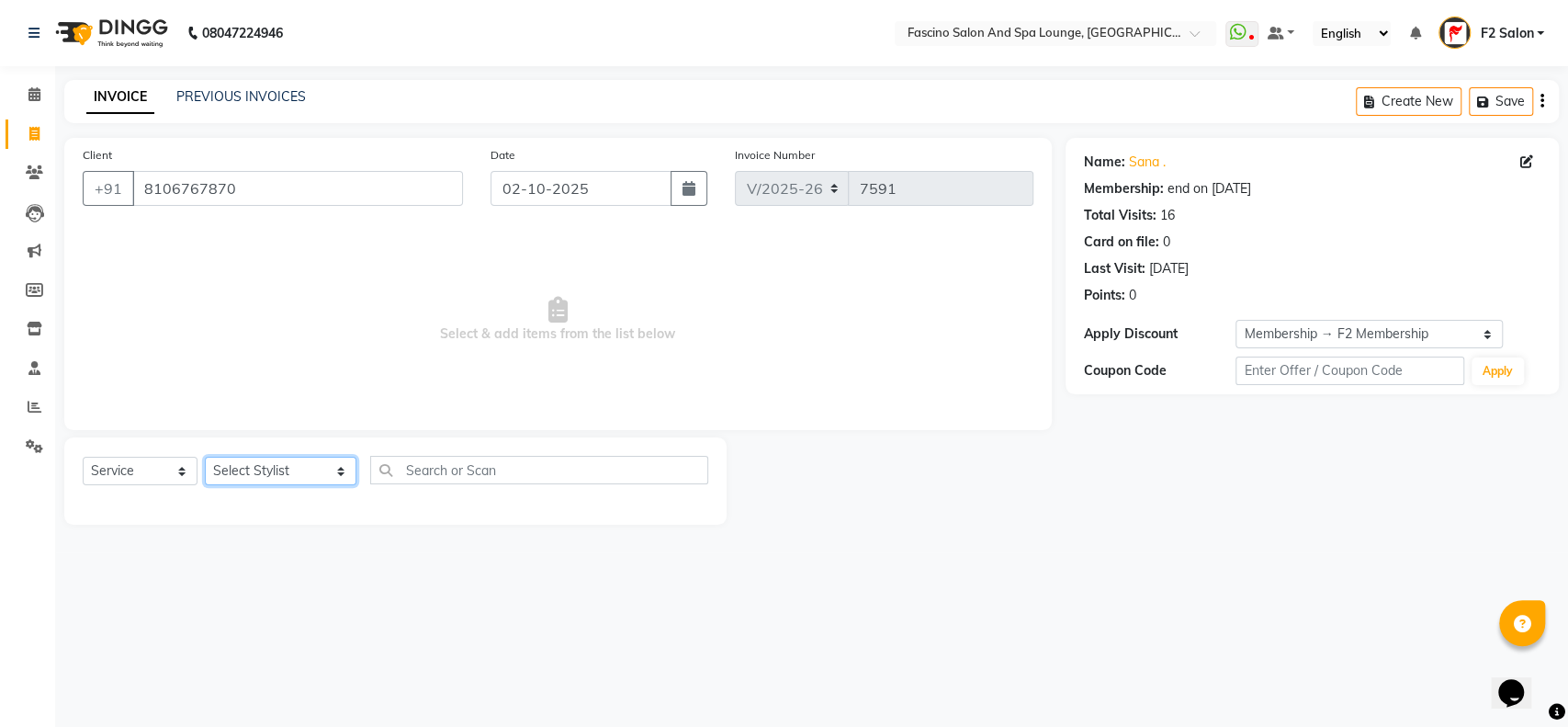
click at [300, 475] on select "Select Stylist akash F3 [PERSON_NAME] [PERSON_NAME] Bhushan [PERSON_NAME] Mam […" at bounding box center [280, 470] width 152 height 29
select select "76334"
click at [204, 456] on select "Select Stylist akash F3 [PERSON_NAME] [PERSON_NAME] Bhushan [PERSON_NAME] Mam […" at bounding box center [280, 470] width 152 height 29
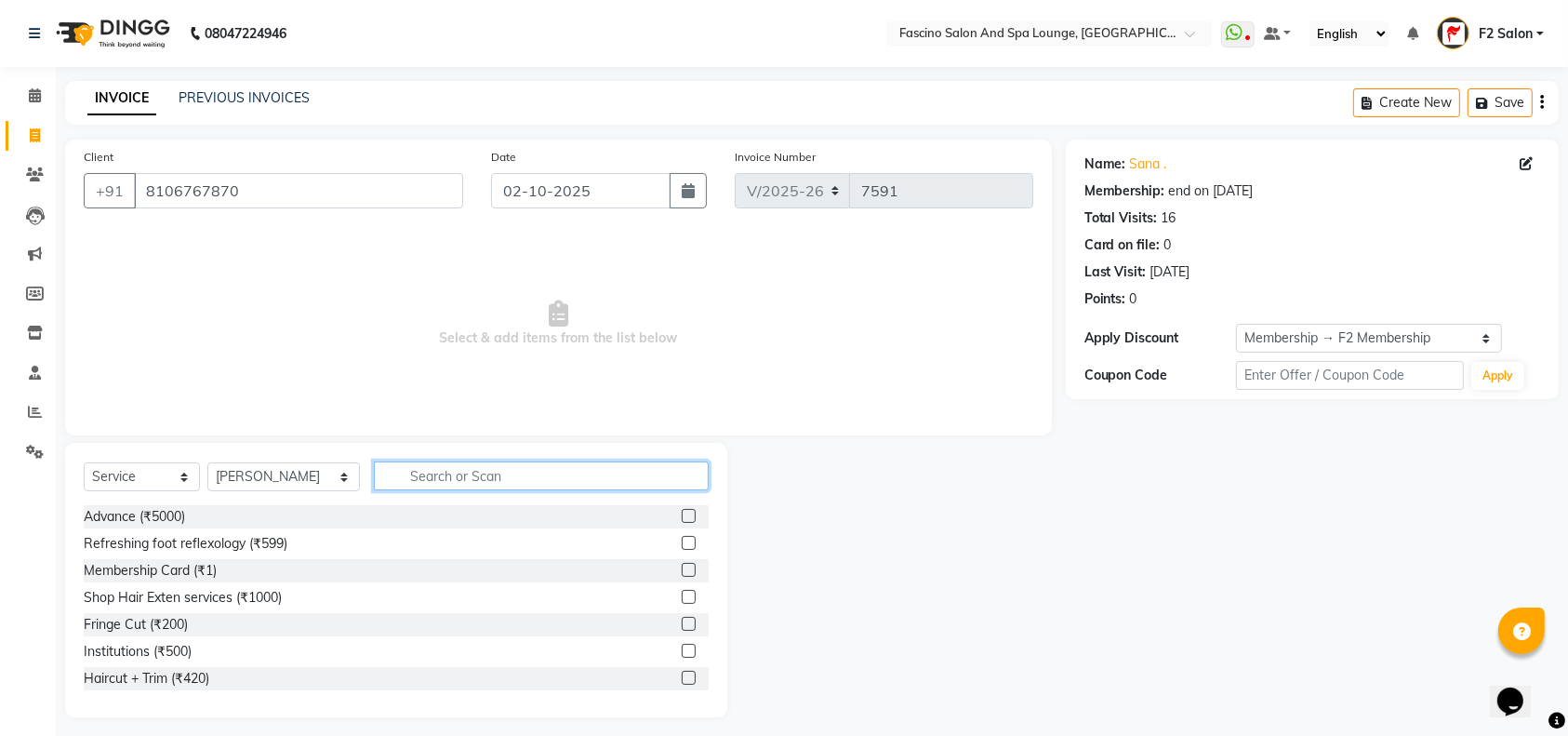
click at [386, 480] on input "text" at bounding box center [541, 475] width 335 height 29
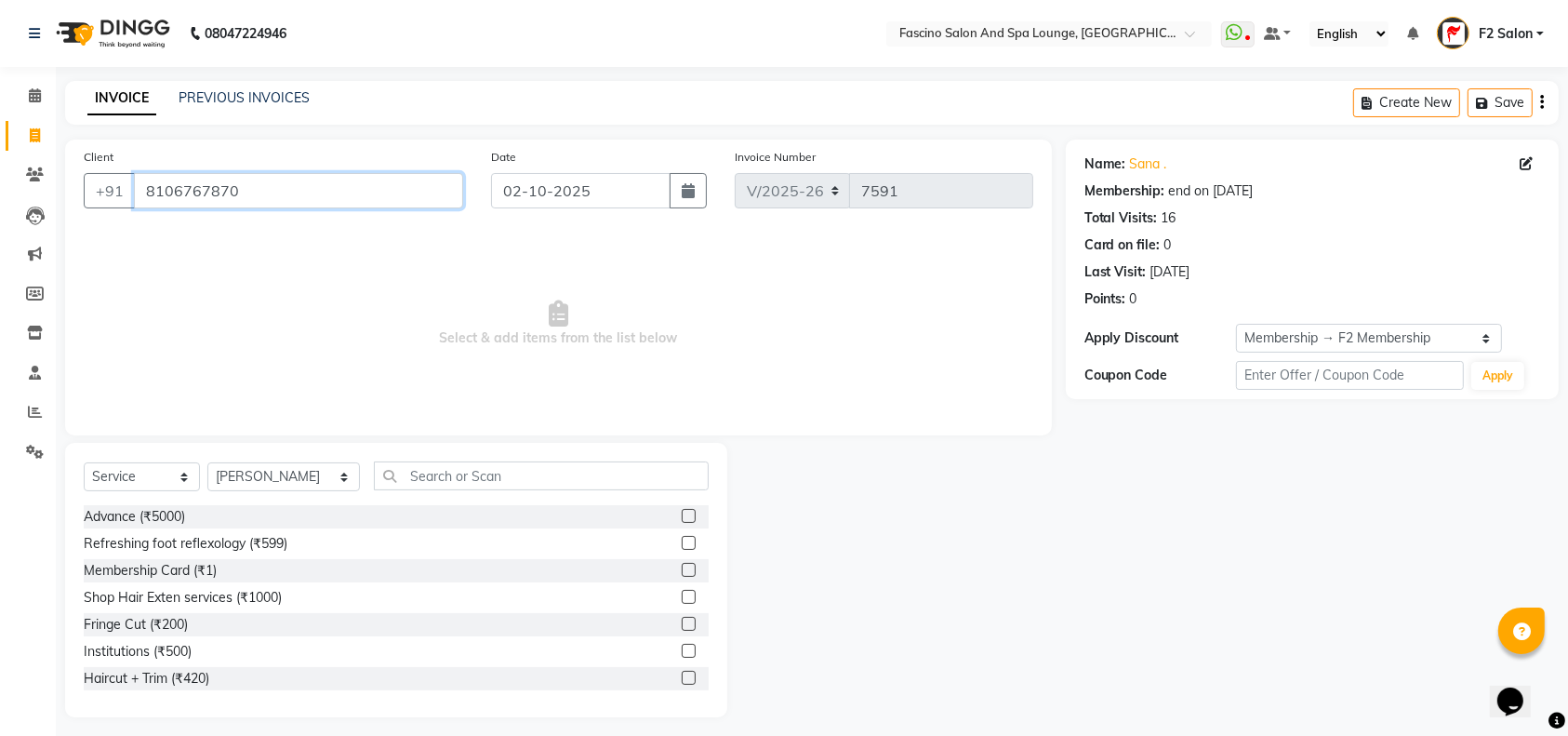
click at [198, 191] on input "8106767870" at bounding box center [298, 191] width 329 height 36
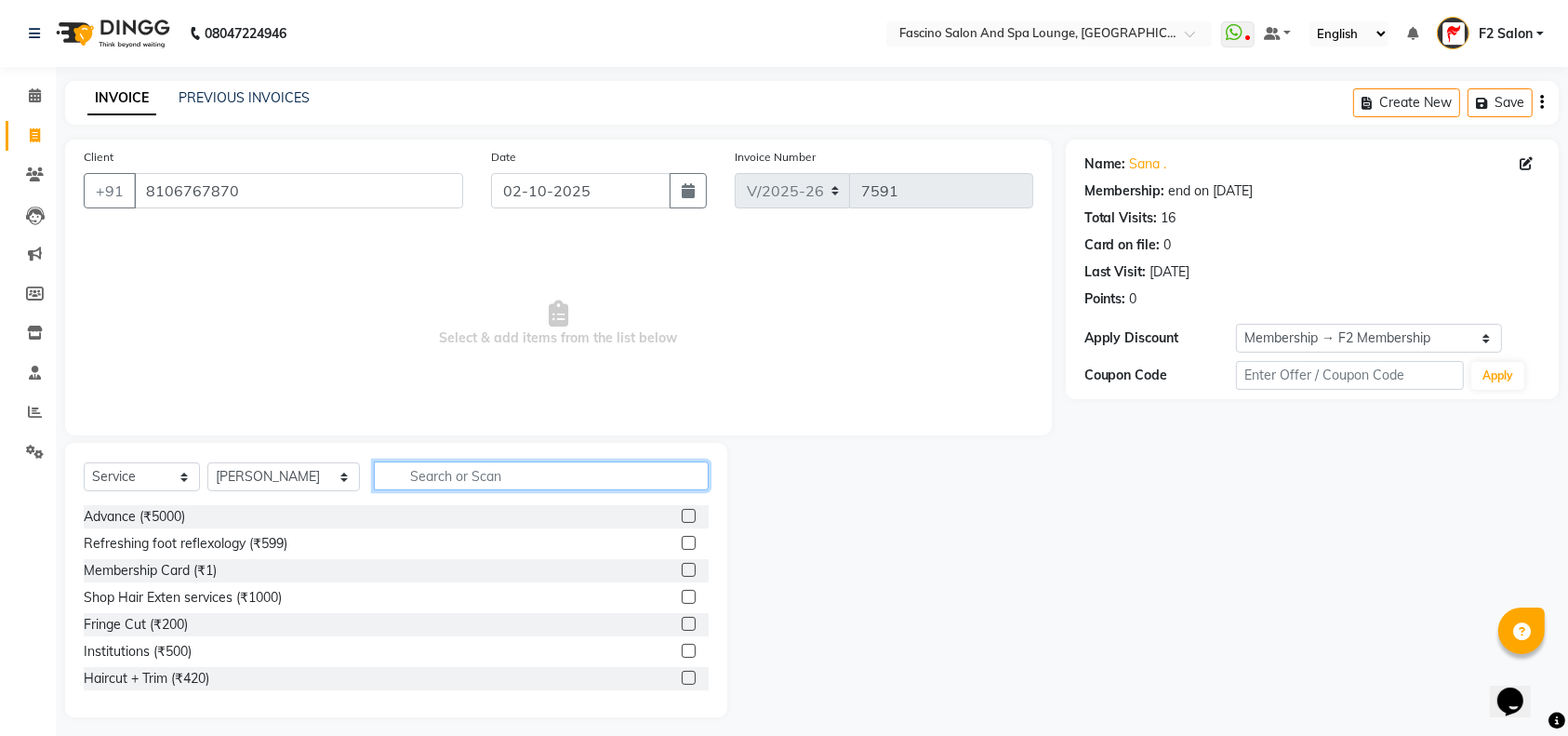
click at [380, 476] on input "text" at bounding box center [541, 475] width 335 height 29
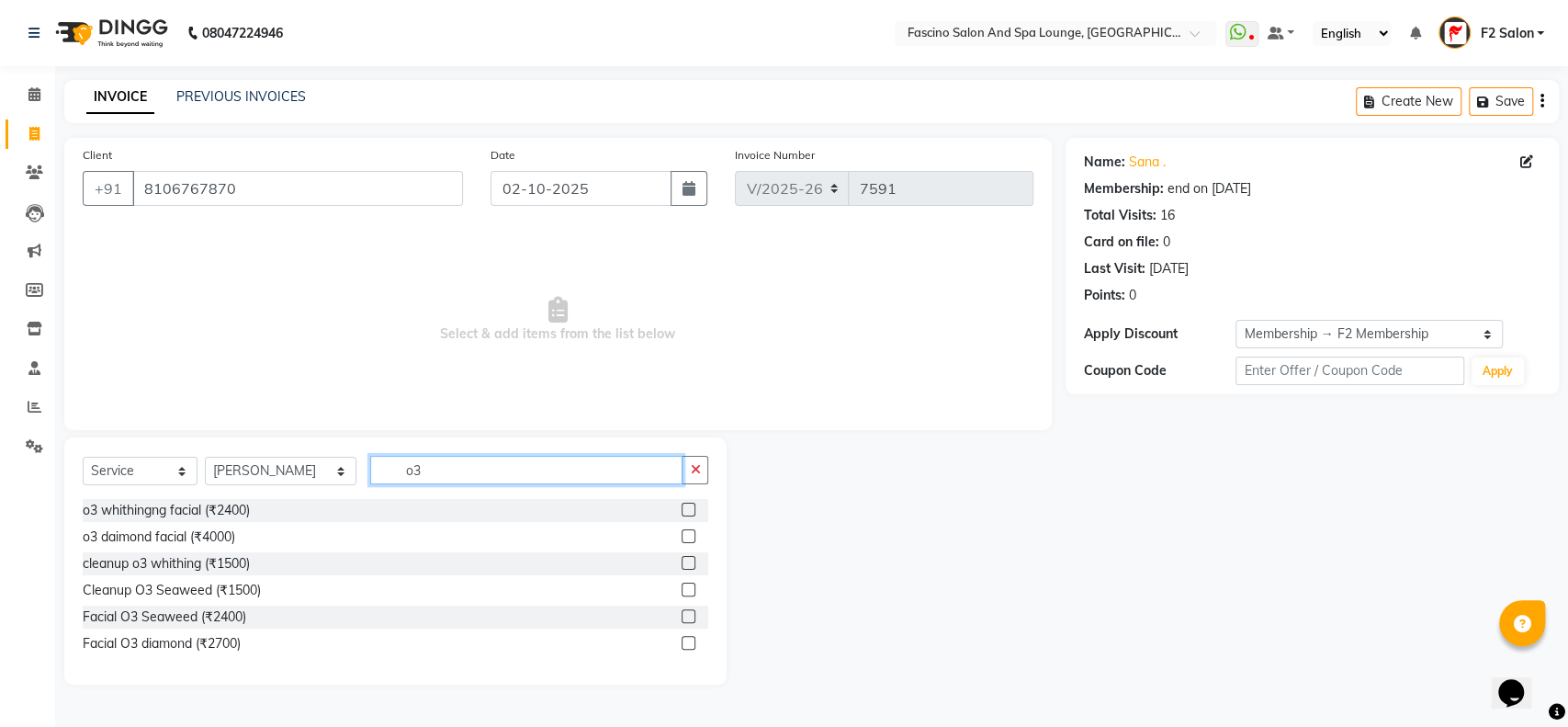
type input "o"
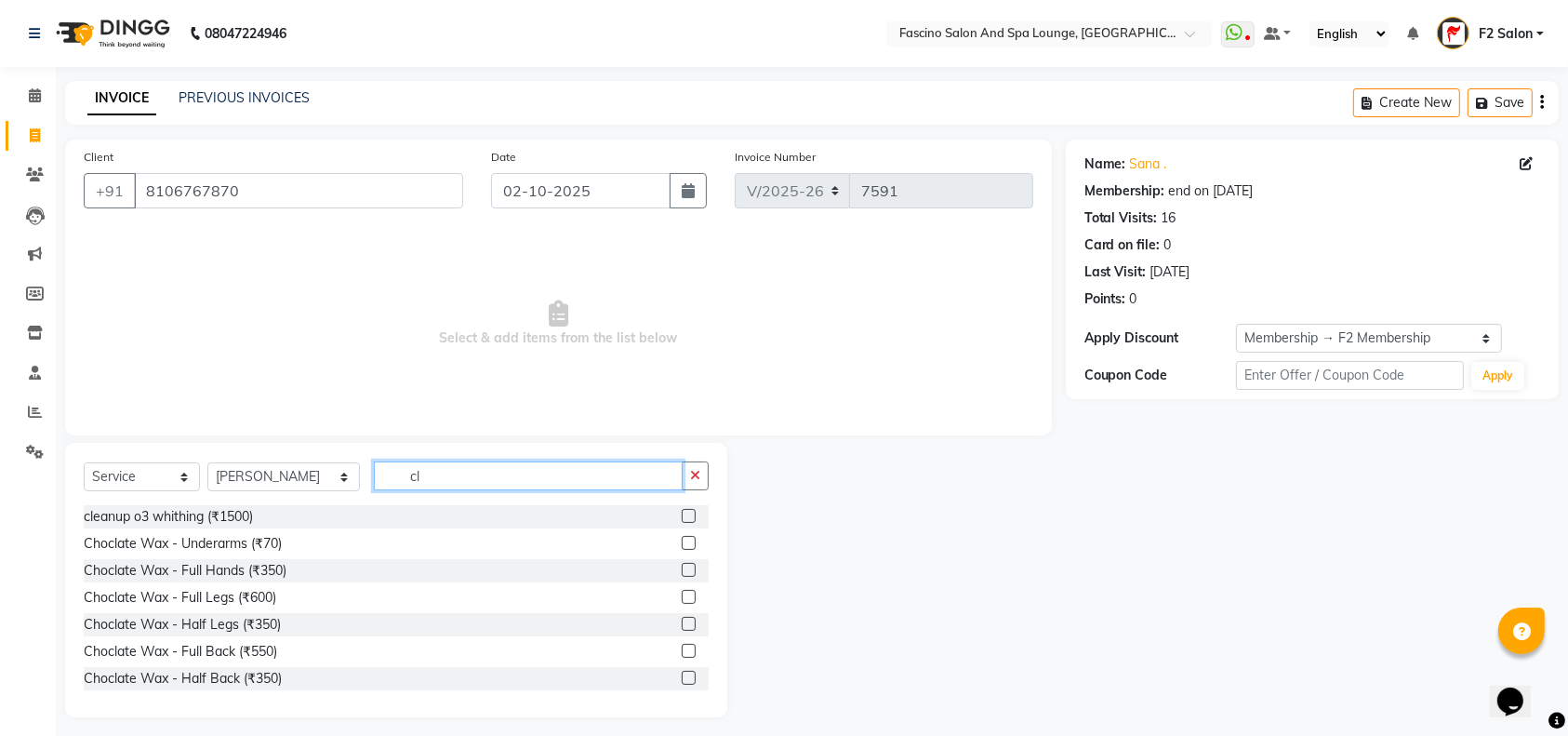
type input "cl"
click at [682, 517] on label at bounding box center [689, 516] width 14 height 14
click at [682, 517] on input "checkbox" at bounding box center [688, 517] width 12 height 12
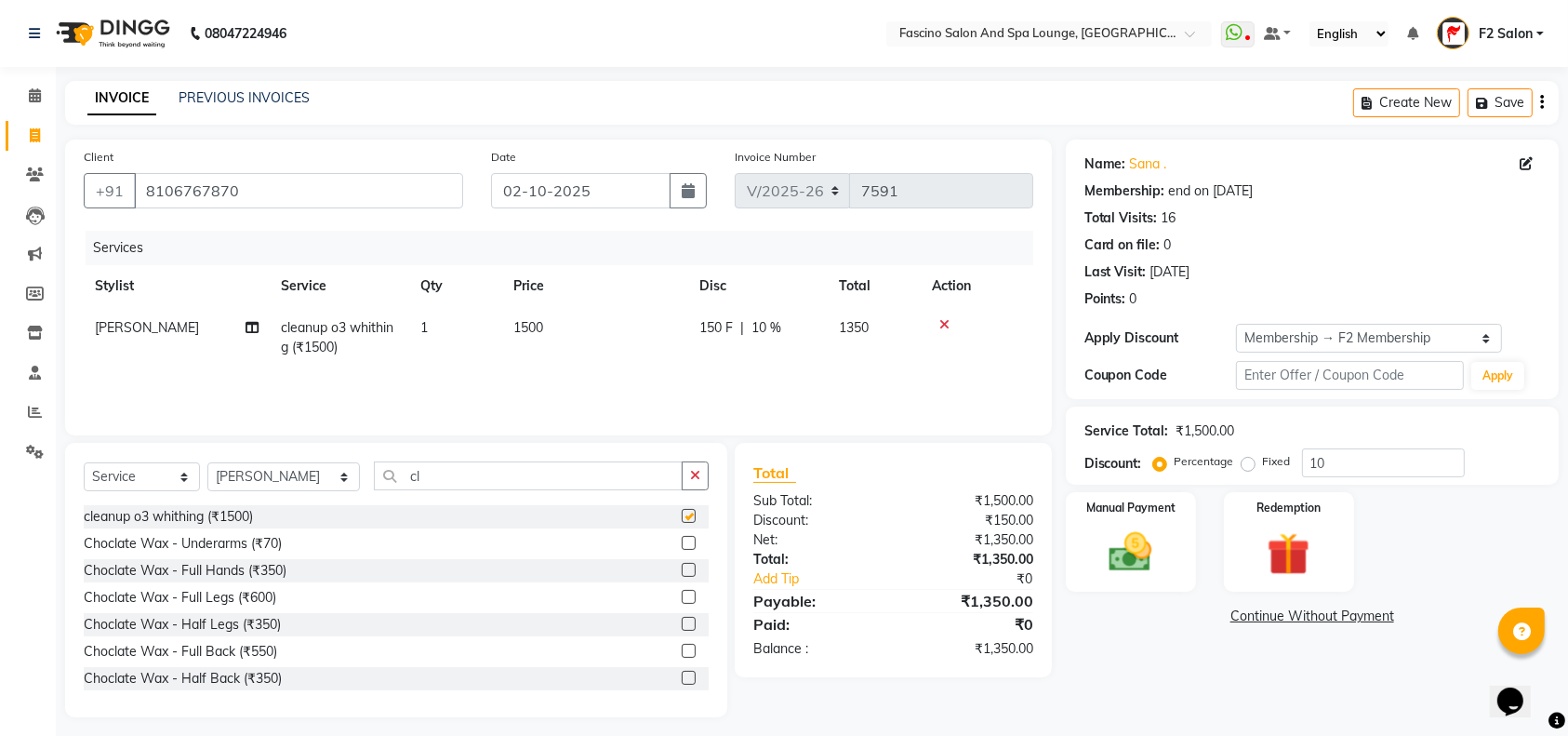
checkbox input "false"
click at [566, 314] on td "1500" at bounding box center [595, 337] width 186 height 61
select select "76334"
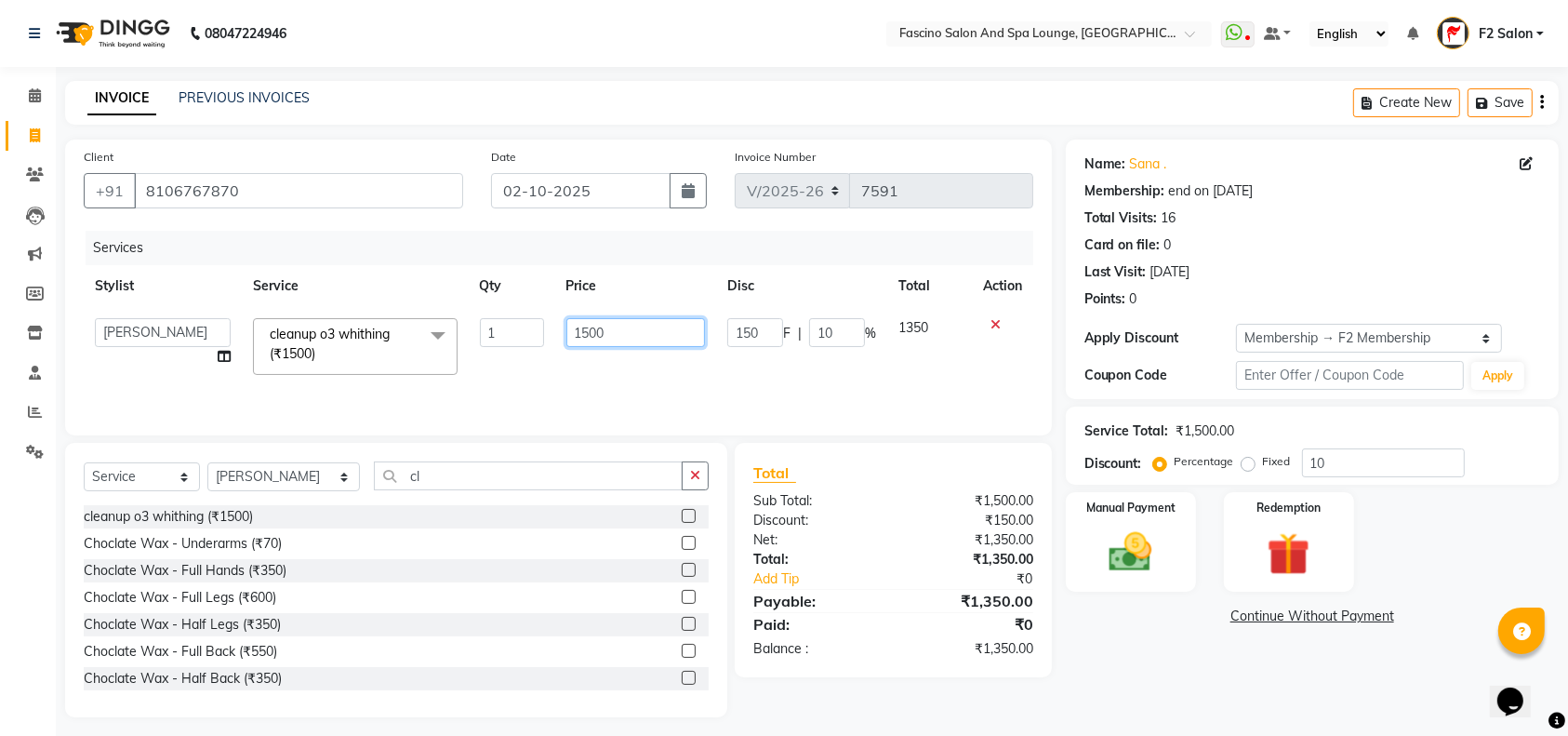
click at [617, 331] on input "1500" at bounding box center [636, 332] width 139 height 29
type input "1"
type input "1300"
click at [408, 480] on input "cl" at bounding box center [528, 475] width 309 height 29
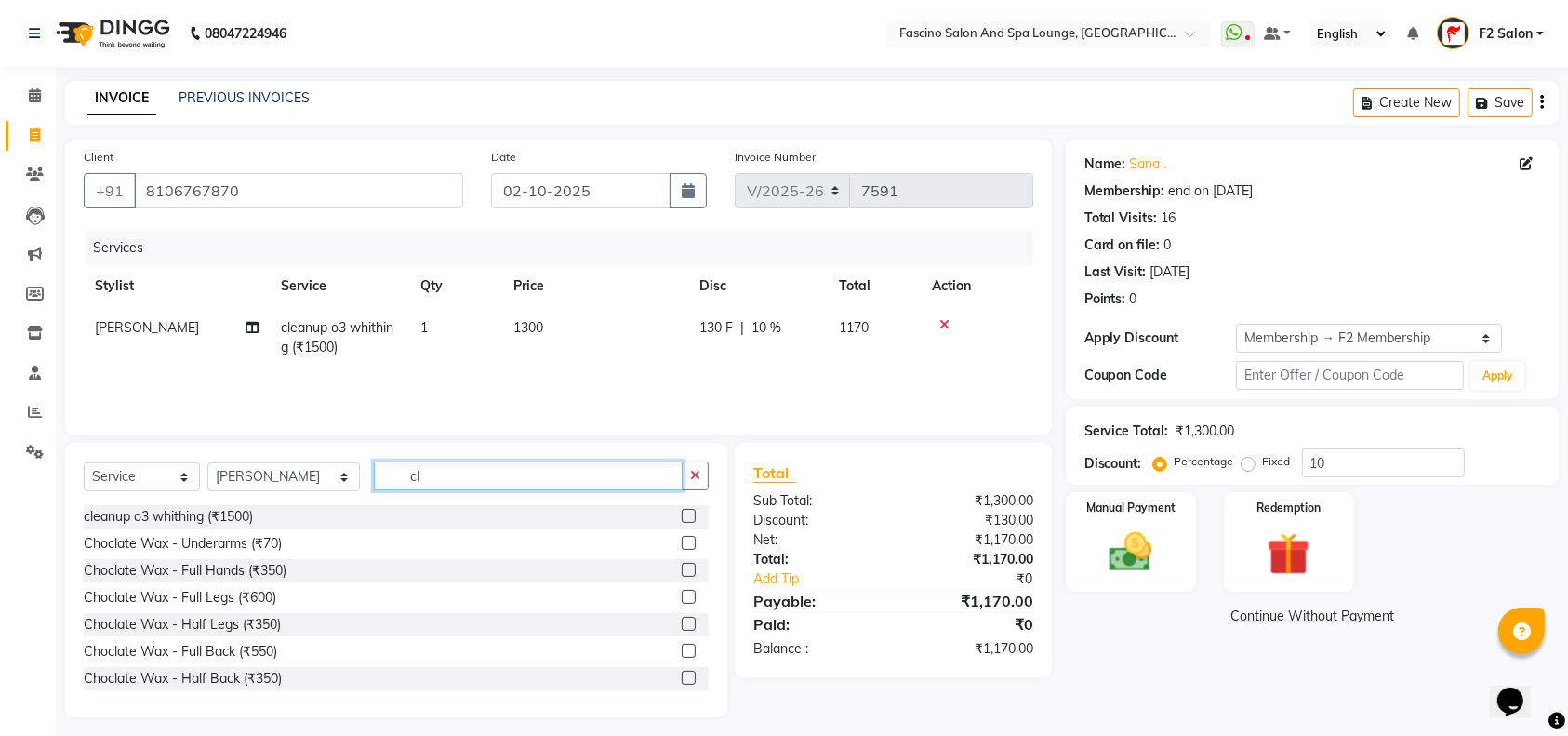
type input "c"
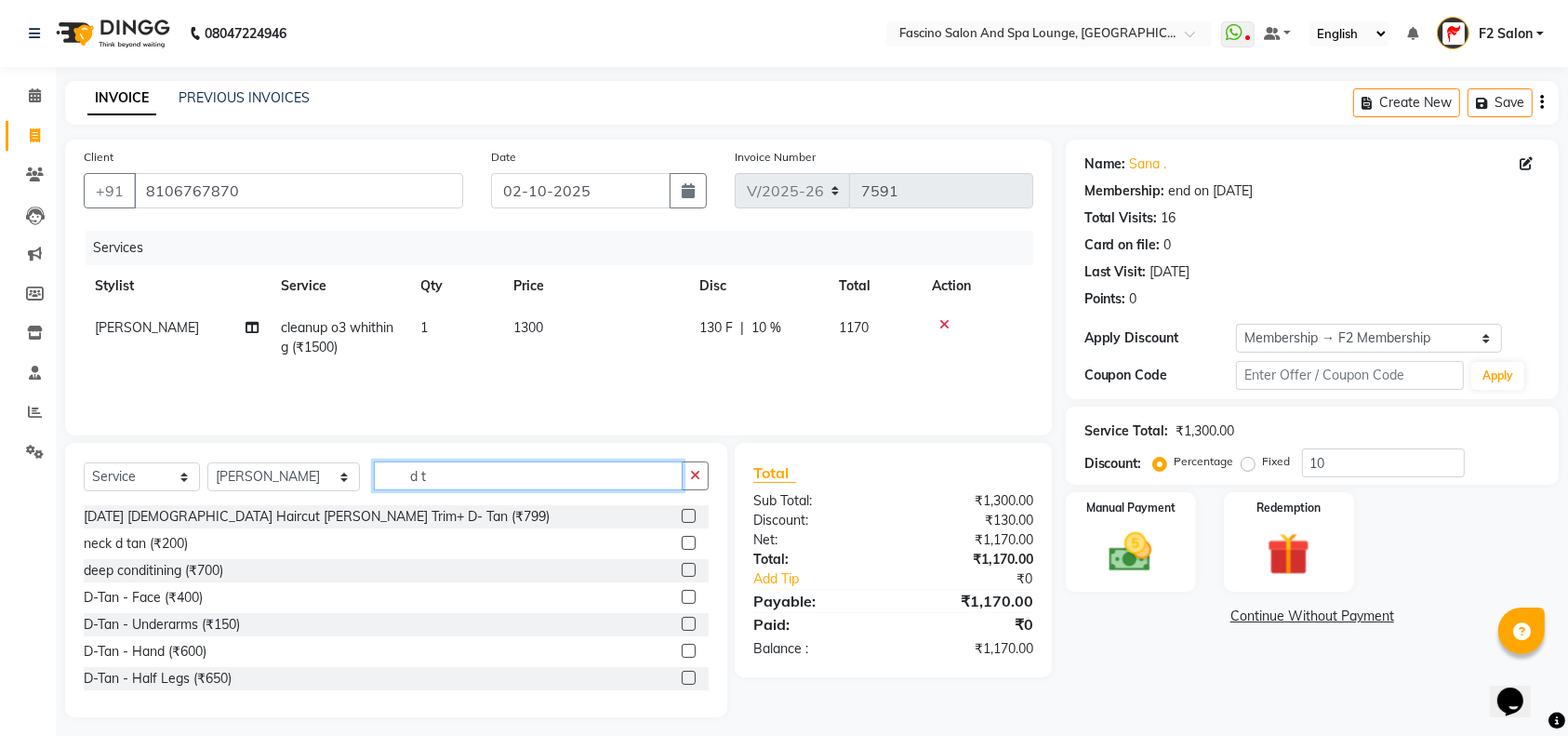
type input "d t"
click at [682, 597] on label at bounding box center [689, 597] width 14 height 14
click at [682, 597] on input "checkbox" at bounding box center [688, 598] width 12 height 12
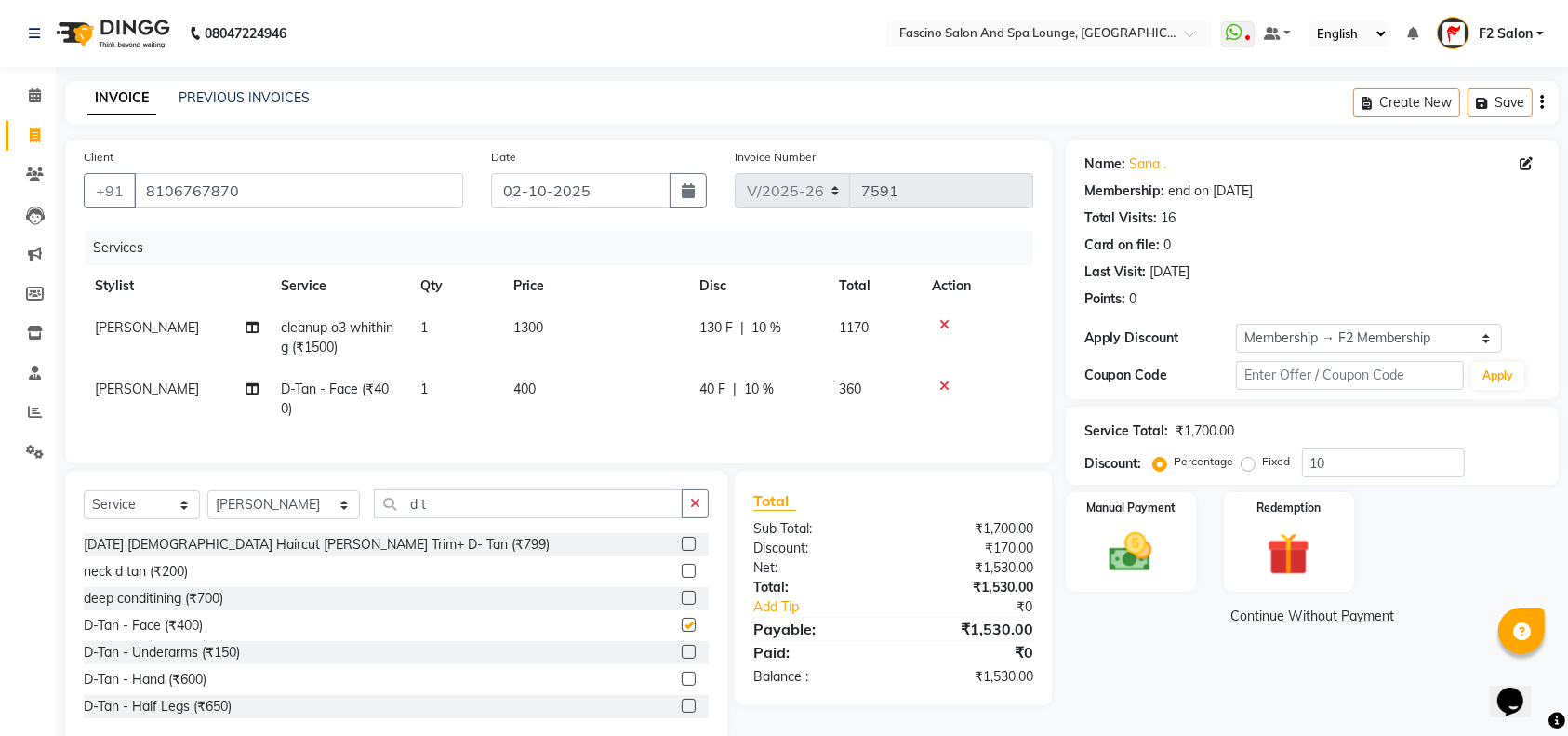
checkbox input "false"
click at [581, 374] on td "400" at bounding box center [595, 398] width 186 height 61
select select "76334"
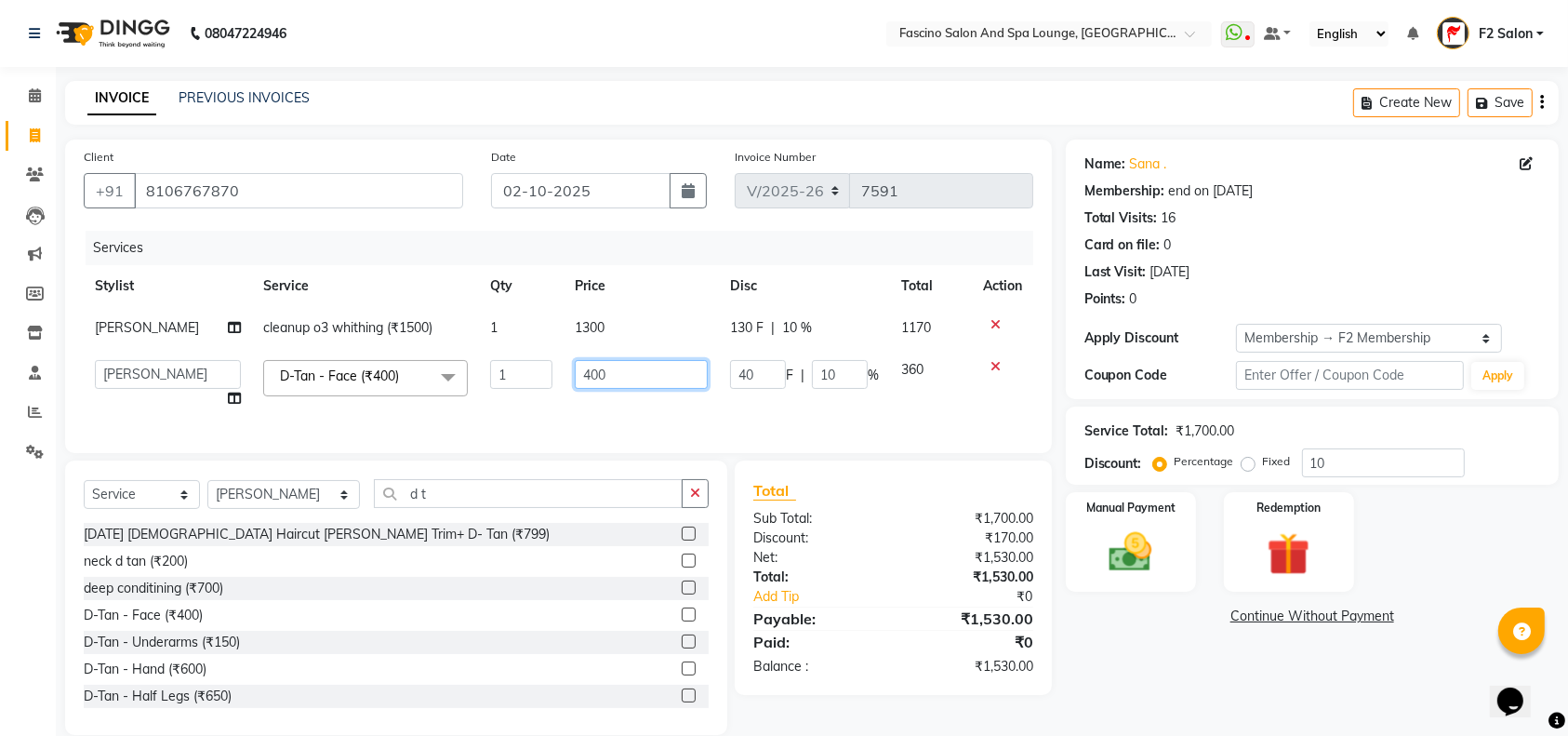
click at [617, 375] on input "400" at bounding box center [641, 375] width 132 height 29
type input "4"
type input "350"
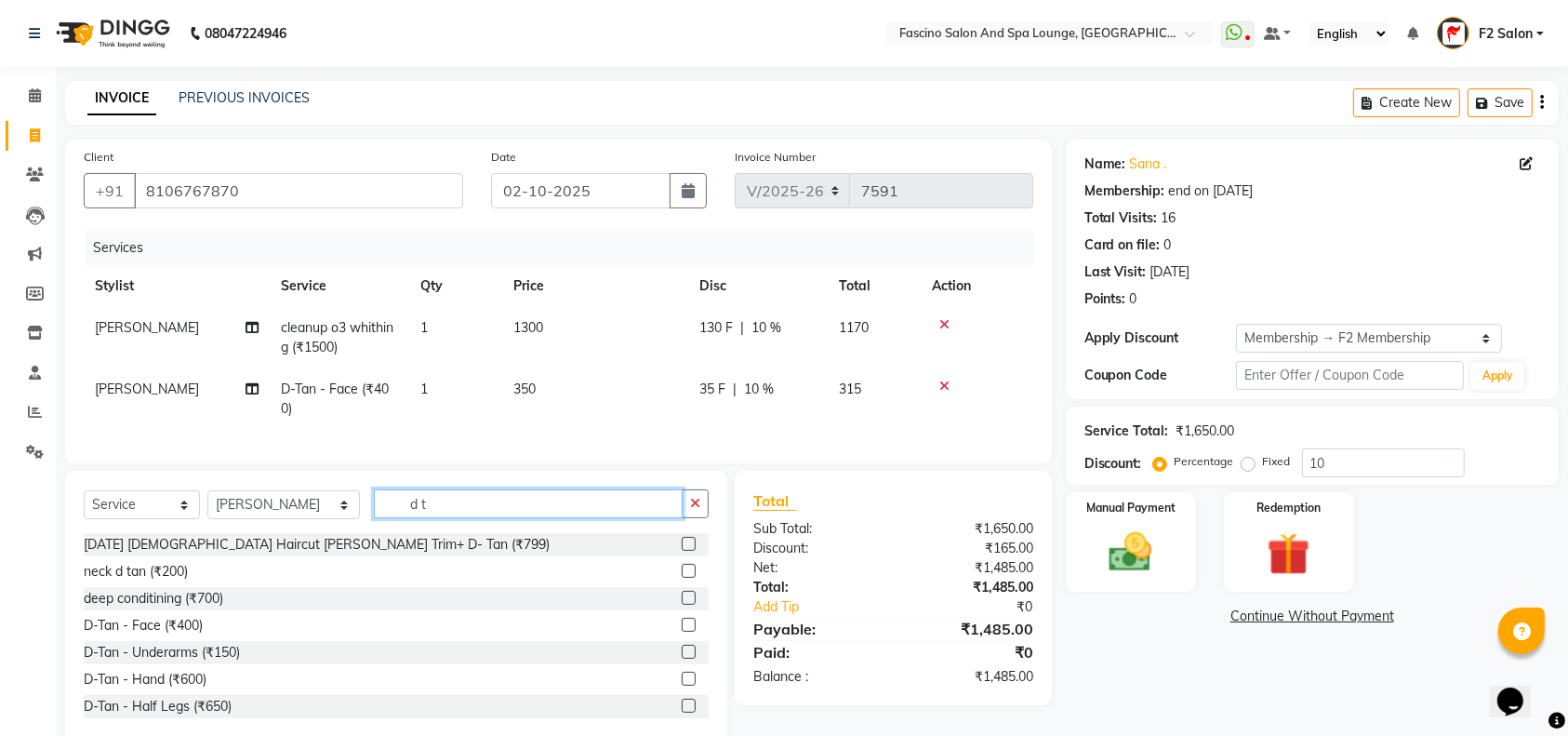
click at [413, 506] on div "Select Service Product Membership Package Voucher Prepaid Gift Card Select Styl…" at bounding box center [396, 608] width 662 height 275
type input "d"
type input "ric"
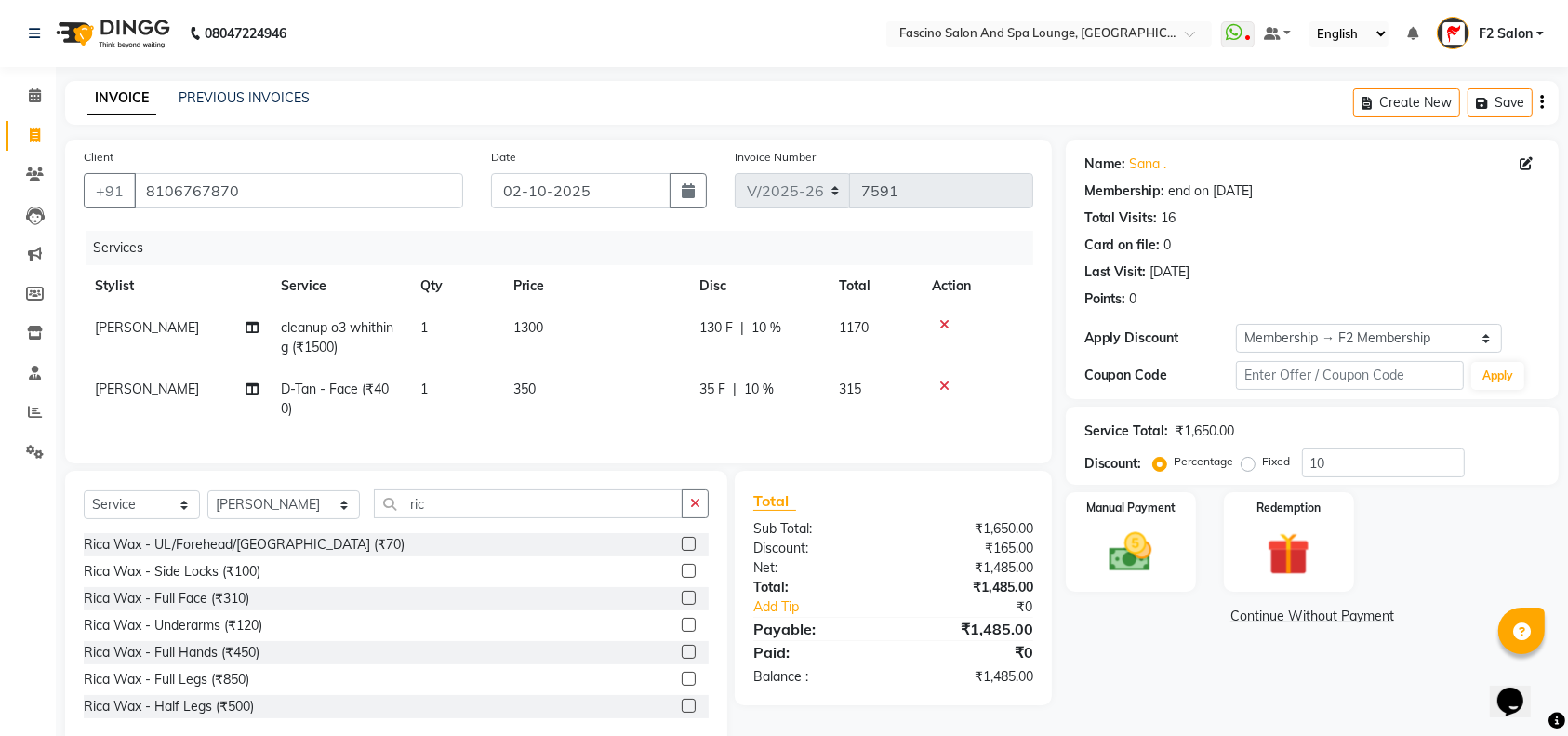
click at [682, 659] on label at bounding box center [689, 651] width 14 height 14
click at [682, 659] on input "checkbox" at bounding box center [688, 652] width 12 height 12
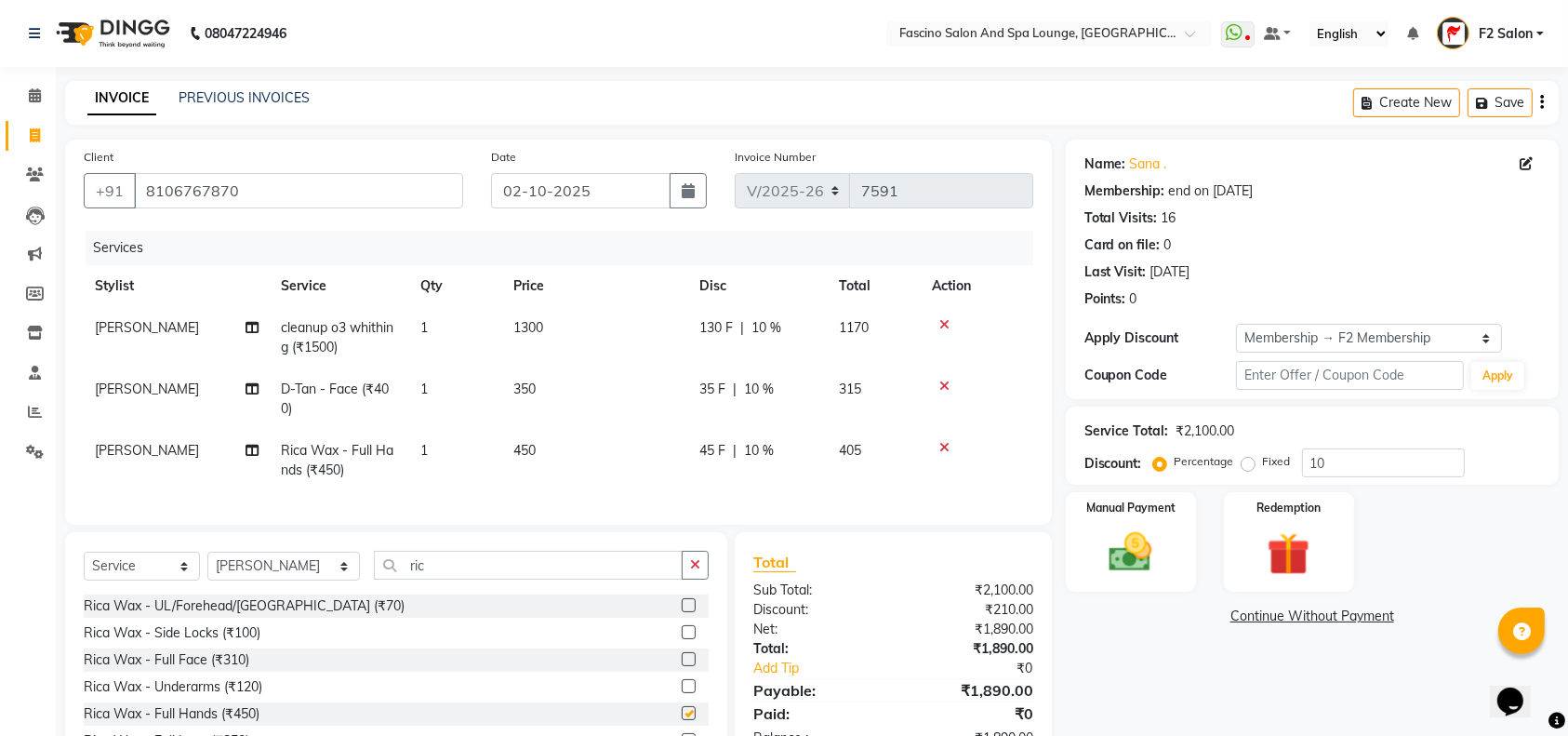
checkbox input "false"
click at [564, 443] on td "450" at bounding box center [595, 460] width 186 height 61
select select "76334"
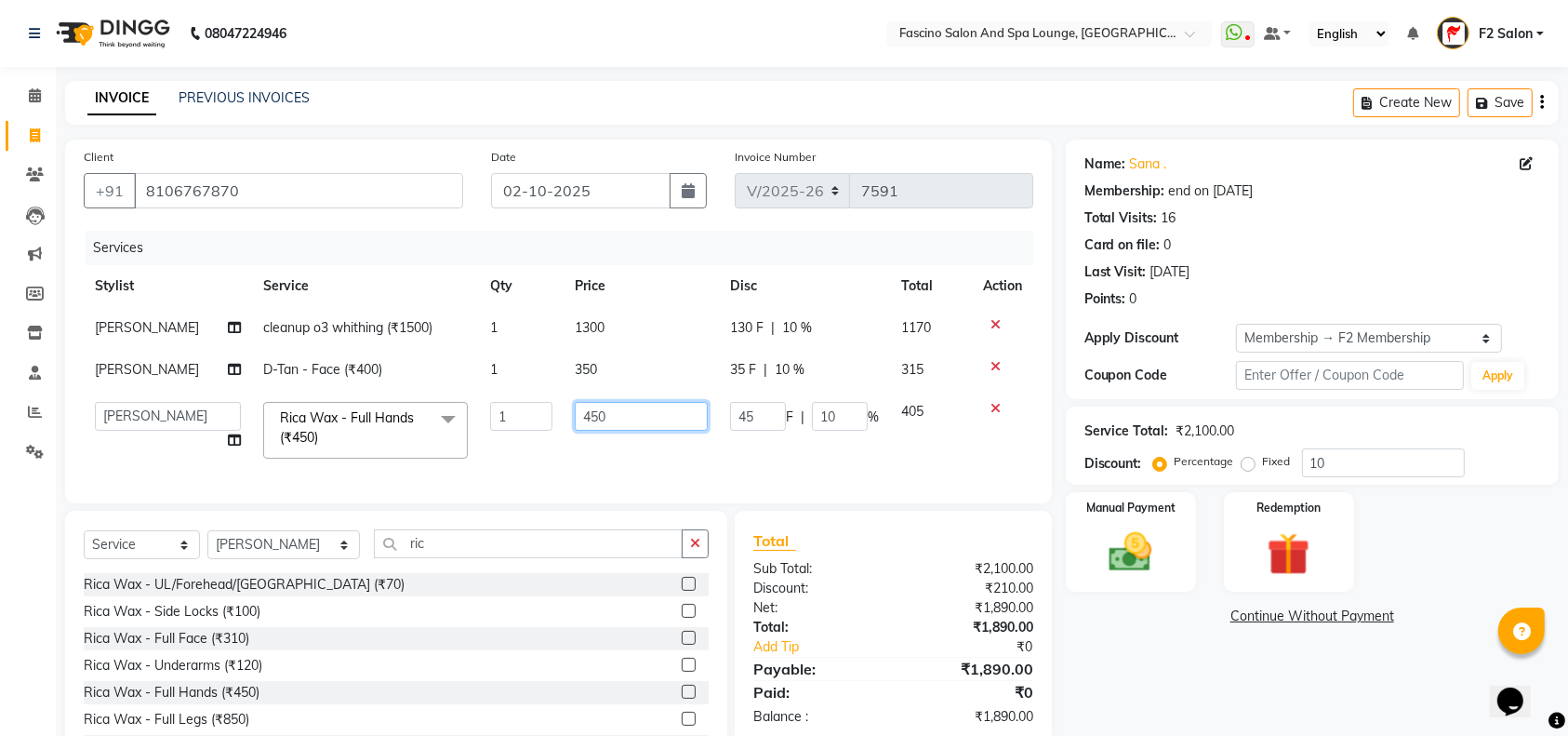
click at [617, 413] on input "450" at bounding box center [641, 416] width 132 height 29
type input "4"
type input "400"
click at [671, 681] on div "Rica Wax - UL/Forehead/Chin (₹70) Rica Wax - Side Locks (₹100) Rica Wax - Full …" at bounding box center [396, 666] width 625 height 186
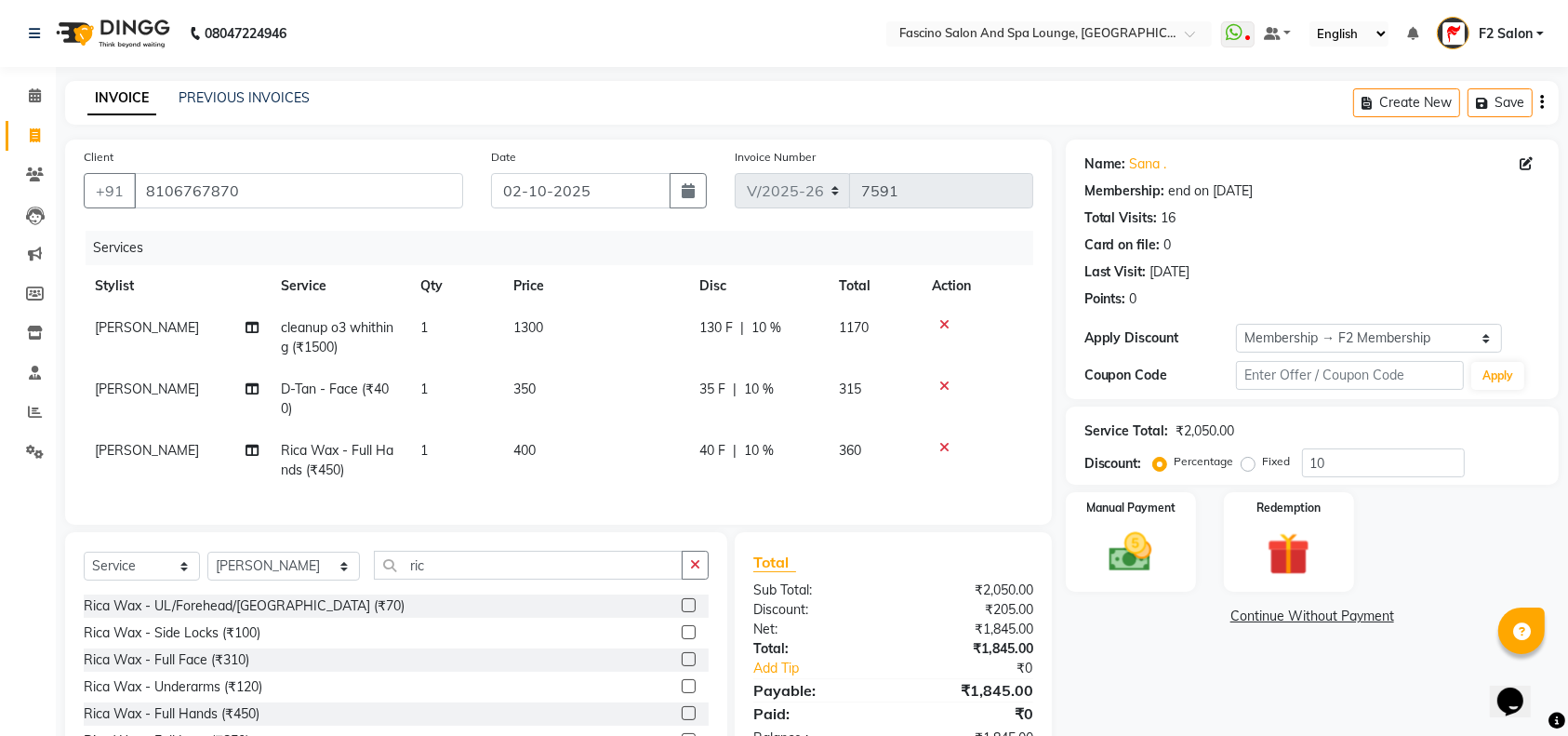
click at [682, 693] on label at bounding box center [689, 686] width 14 height 14
click at [682, 693] on input "checkbox" at bounding box center [688, 687] width 12 height 12
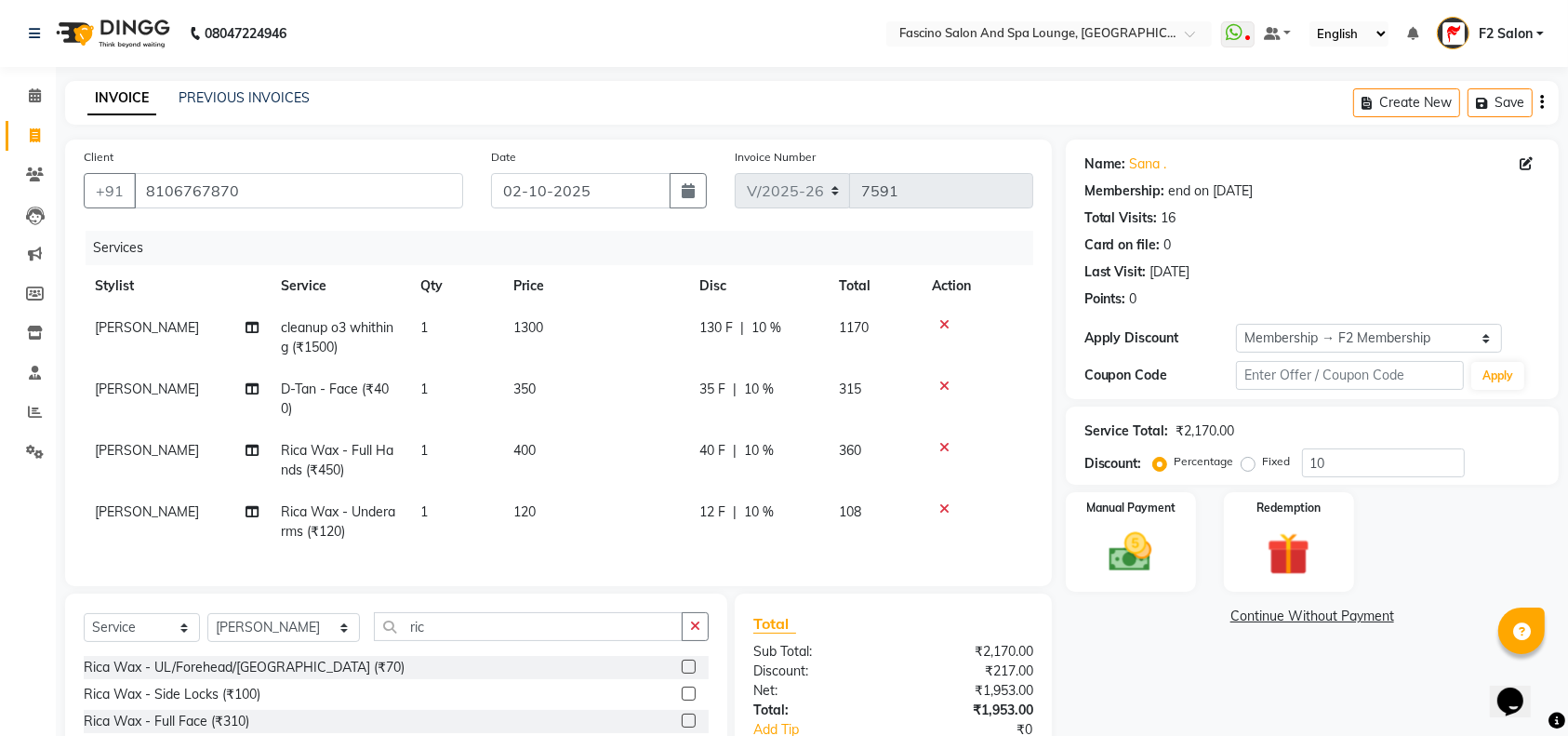
checkbox input "false"
click at [565, 502] on td "120" at bounding box center [595, 521] width 186 height 61
select select "76334"
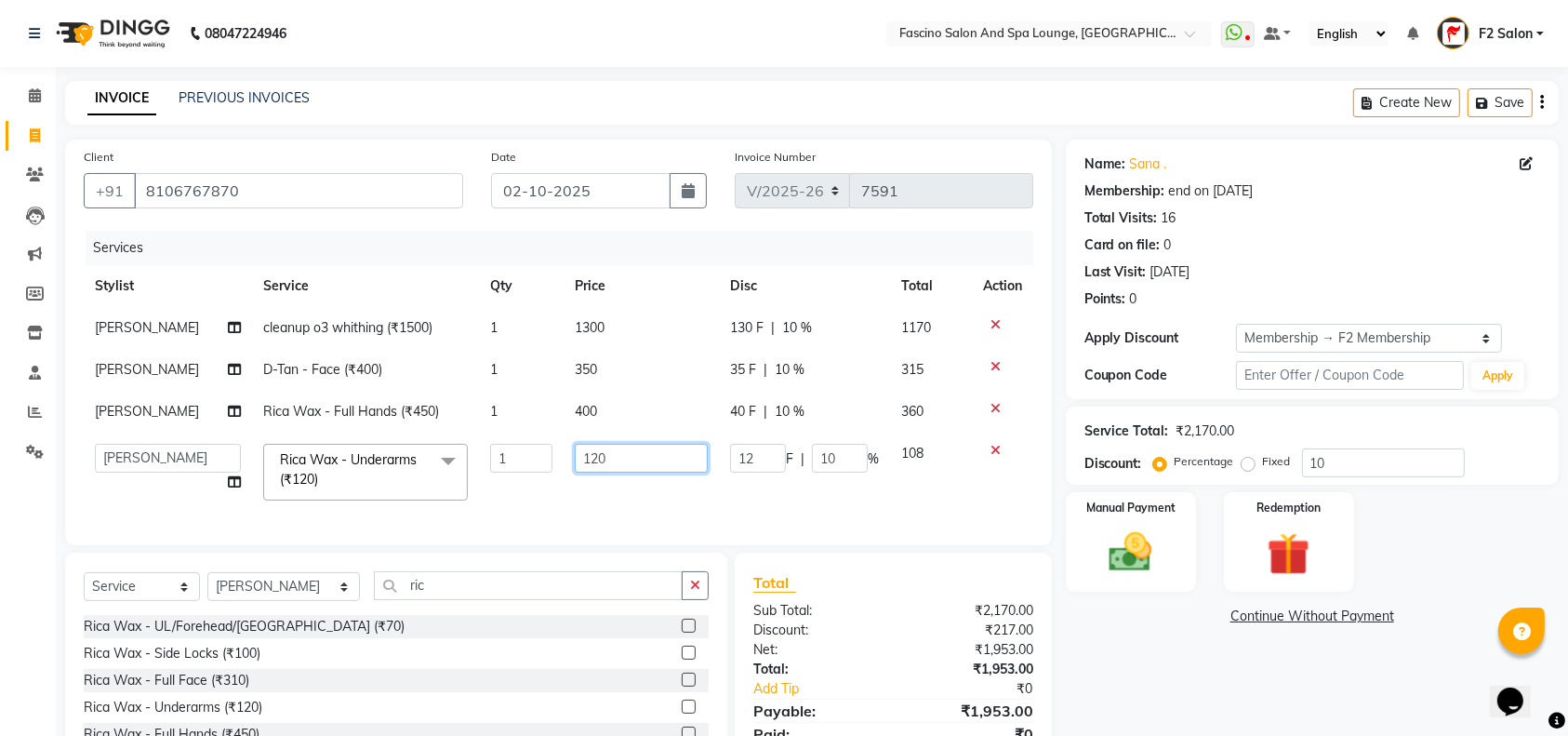
click at [615, 449] on input "120" at bounding box center [641, 458] width 132 height 29
type input "1"
type input "100"
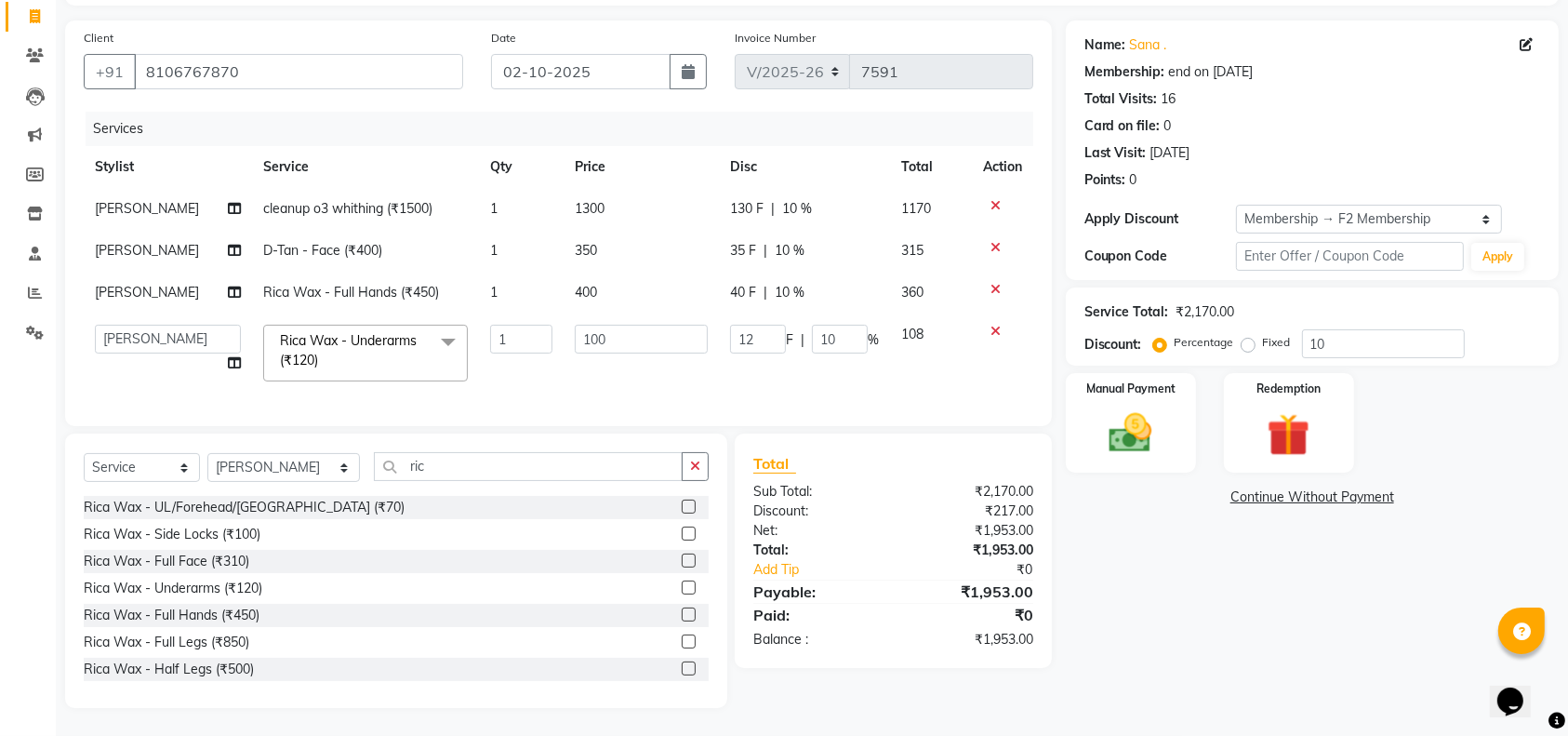
click at [669, 666] on div "Rica Wax - UL/Forehead/Chin (₹70) Rica Wax - Side Locks (₹100) Rica Wax - Full …" at bounding box center [396, 589] width 625 height 186
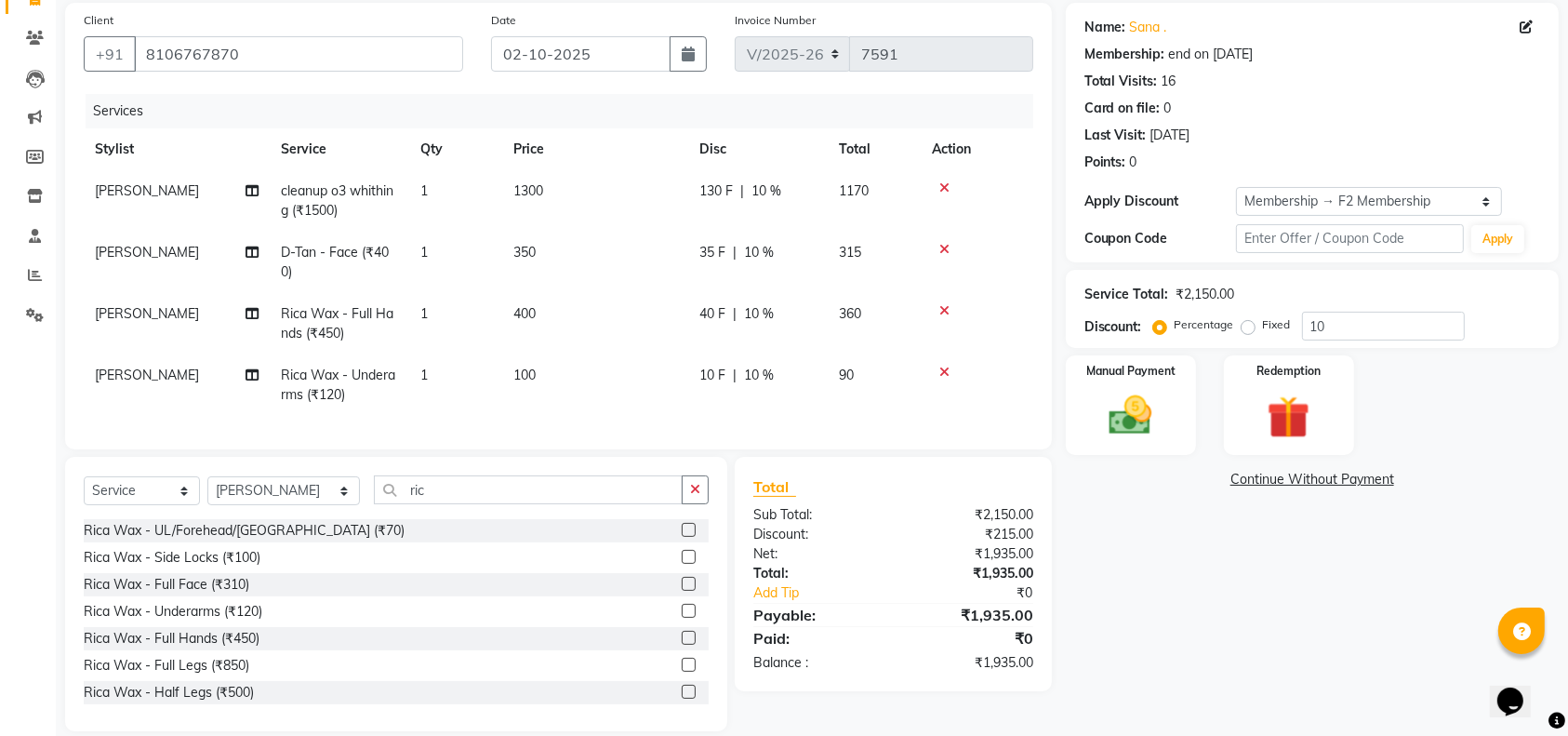
click at [682, 698] on label at bounding box center [689, 692] width 14 height 14
click at [682, 698] on input "checkbox" at bounding box center [688, 693] width 12 height 12
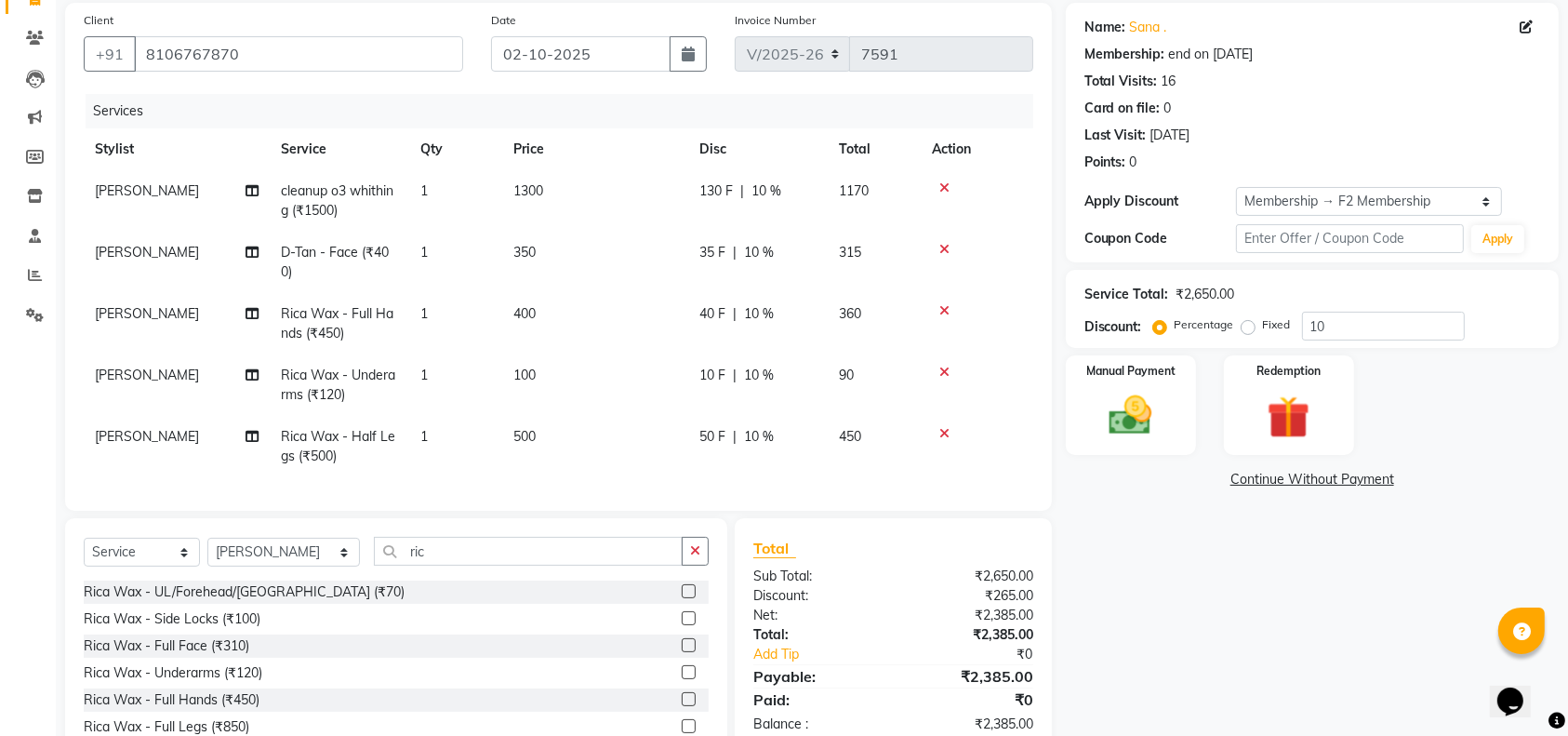
checkbox input "false"
click at [550, 411] on td "100" at bounding box center [595, 385] width 186 height 61
select select "76334"
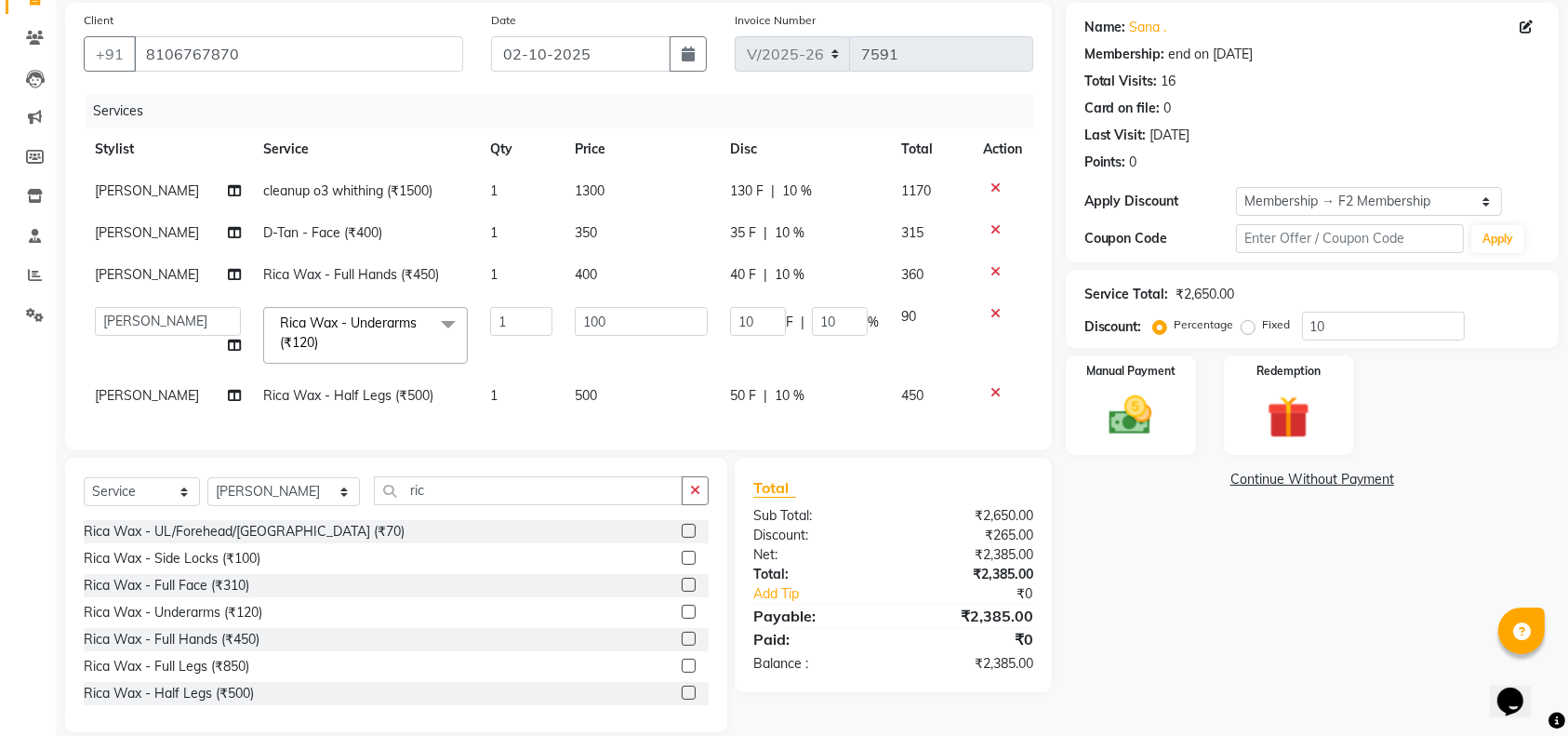
click at [601, 393] on td "500" at bounding box center [641, 395] width 154 height 41
select select "76334"
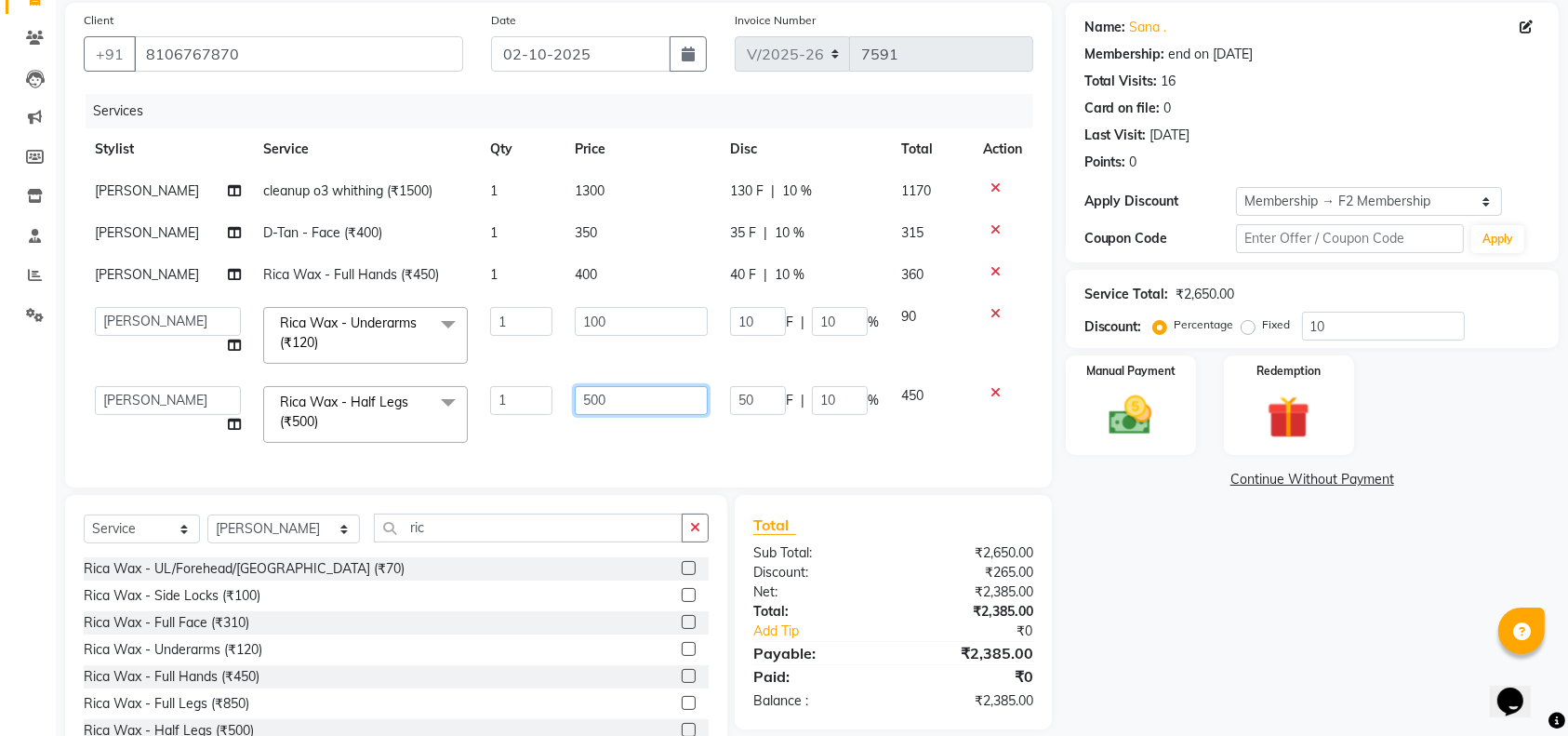
click at [615, 393] on input "500" at bounding box center [641, 400] width 132 height 29
type input "5"
type input "450"
click at [660, 450] on div "Client +91 8106767870 Date 02-10-2025 Invoice Number V/2025 V/2025-26 7591 Serv…" at bounding box center [558, 245] width 987 height 485
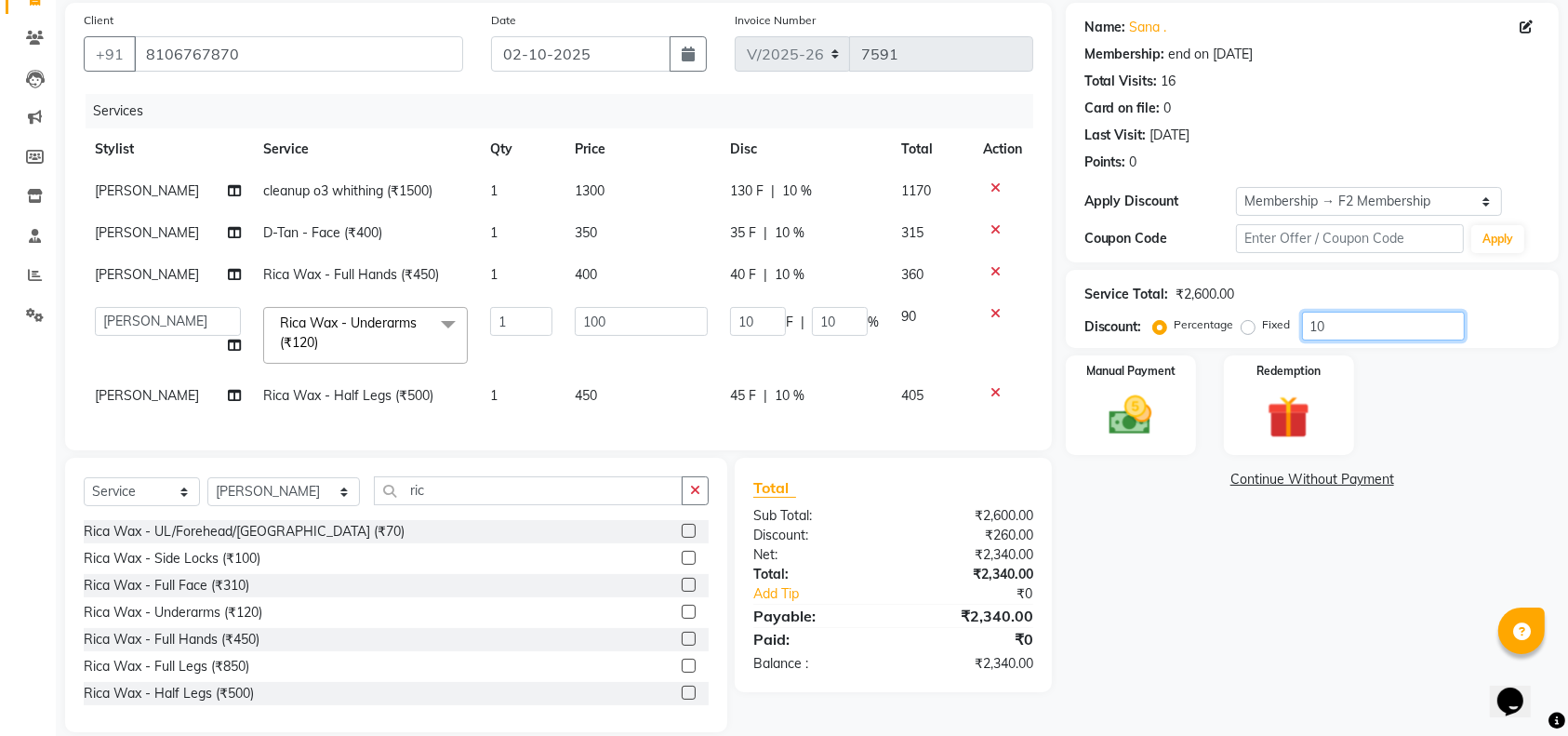
click at [1352, 323] on input "10" at bounding box center [1383, 326] width 163 height 29
type input "1"
type input "0"
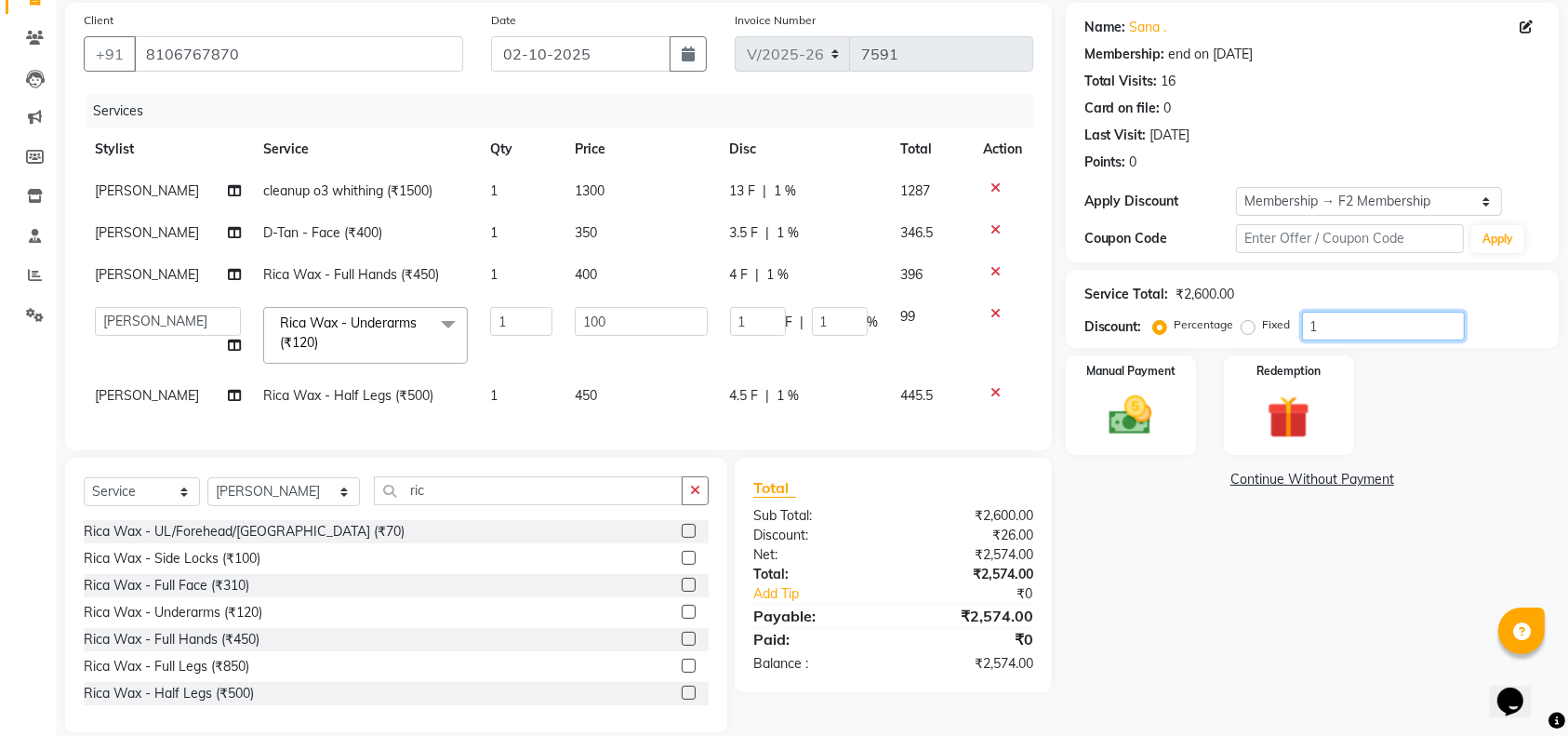
type input "0"
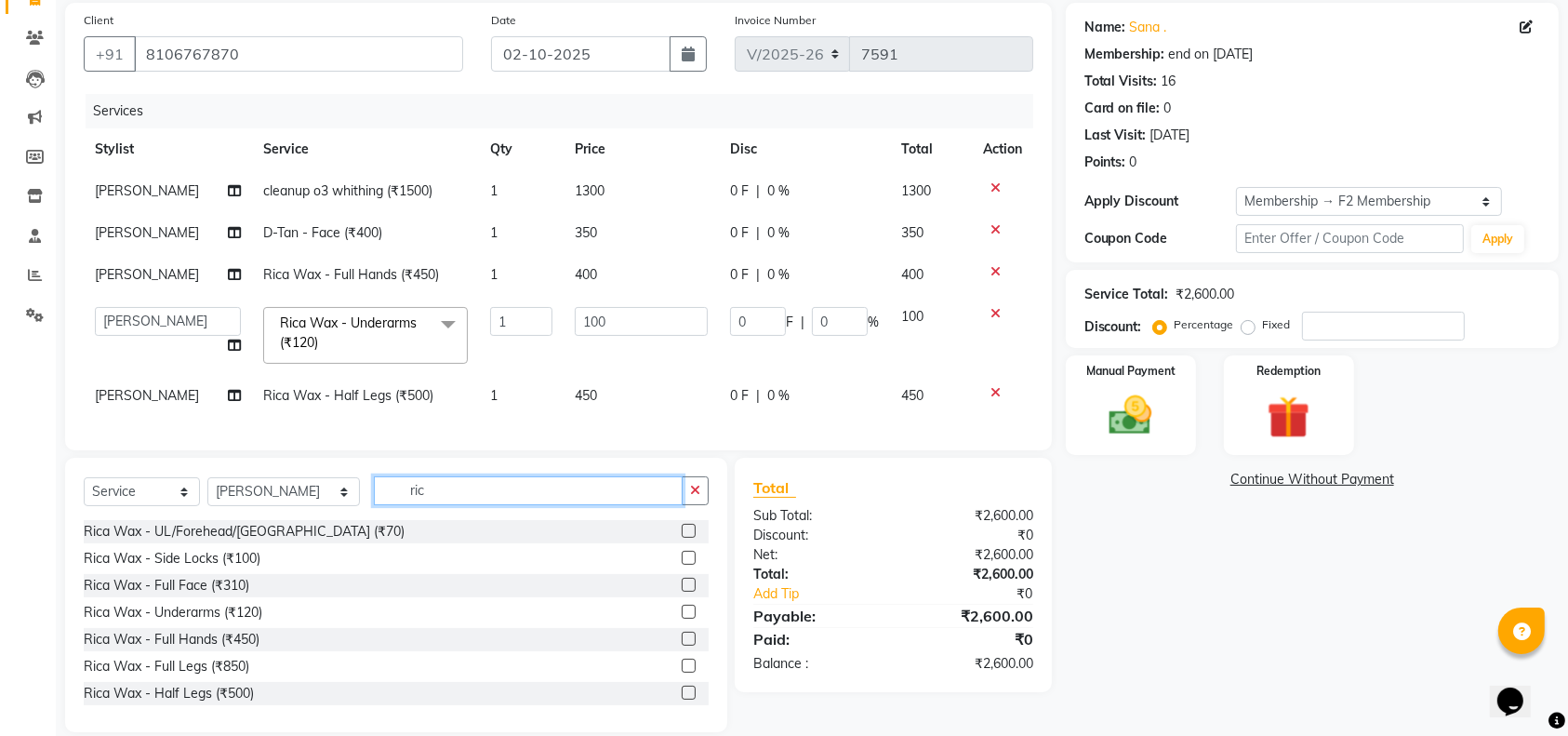
click at [420, 501] on input "ric" at bounding box center [528, 490] width 309 height 29
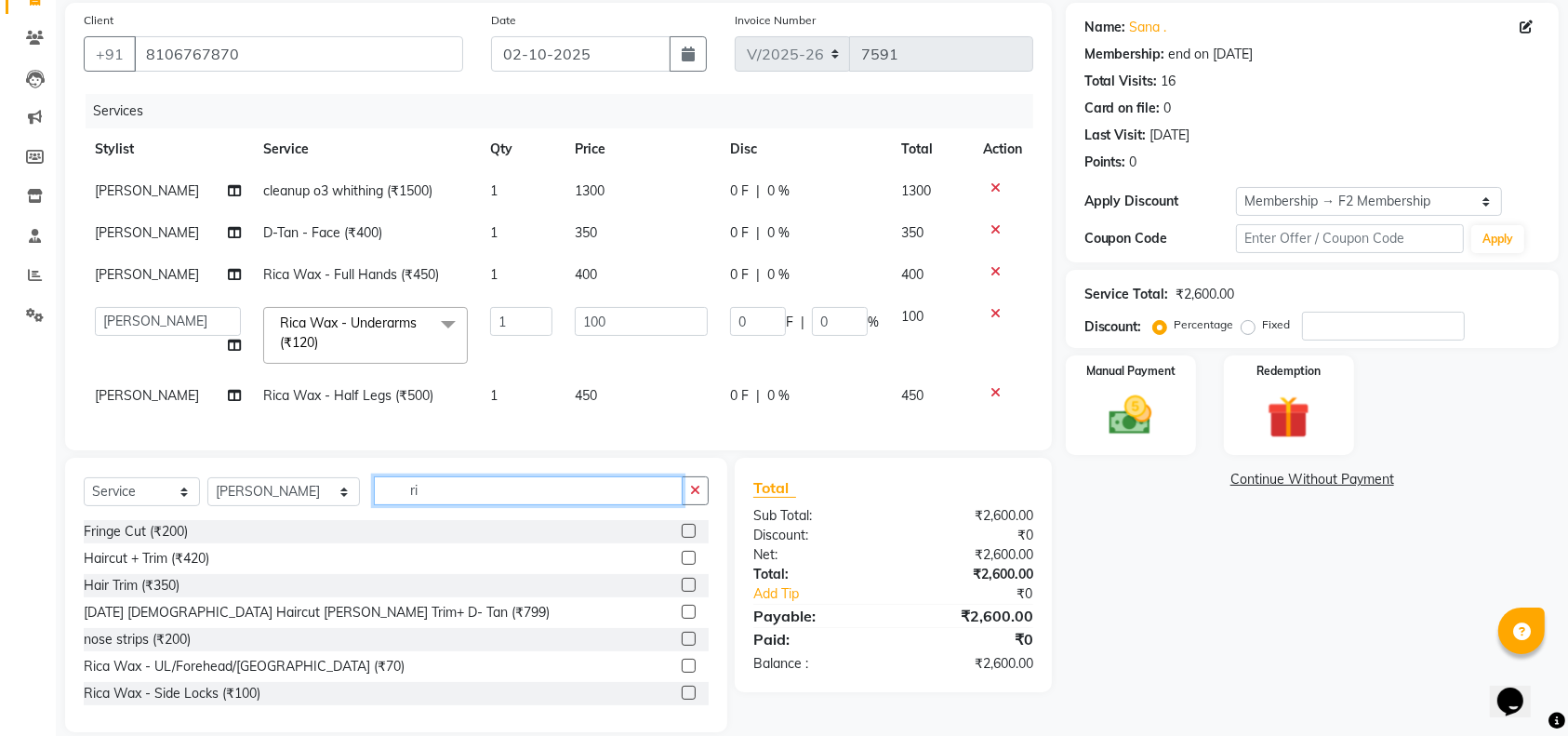
type input "r"
type input "th"
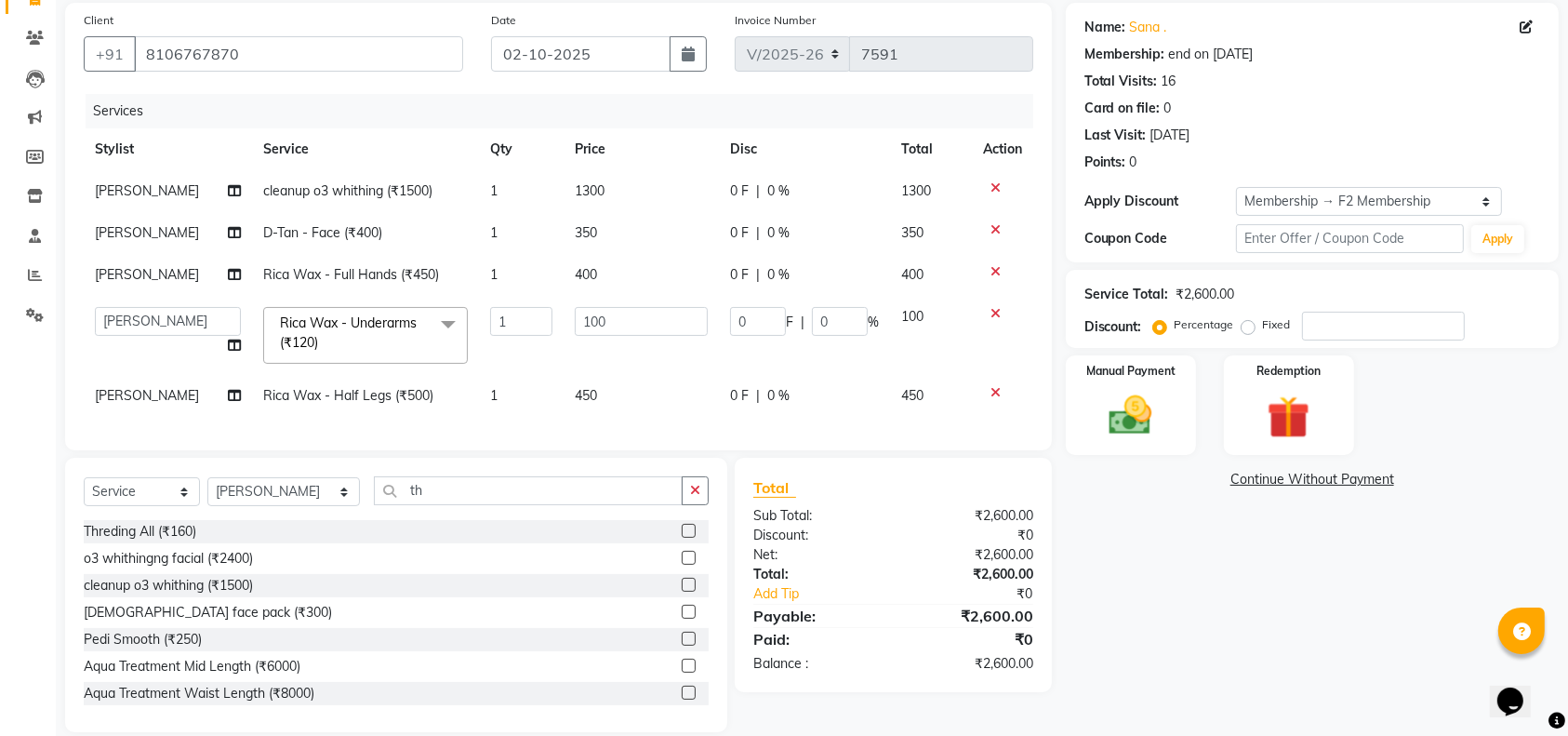
click at [682, 537] on label at bounding box center [689, 531] width 14 height 14
click at [682, 537] on input "checkbox" at bounding box center [688, 532] width 12 height 12
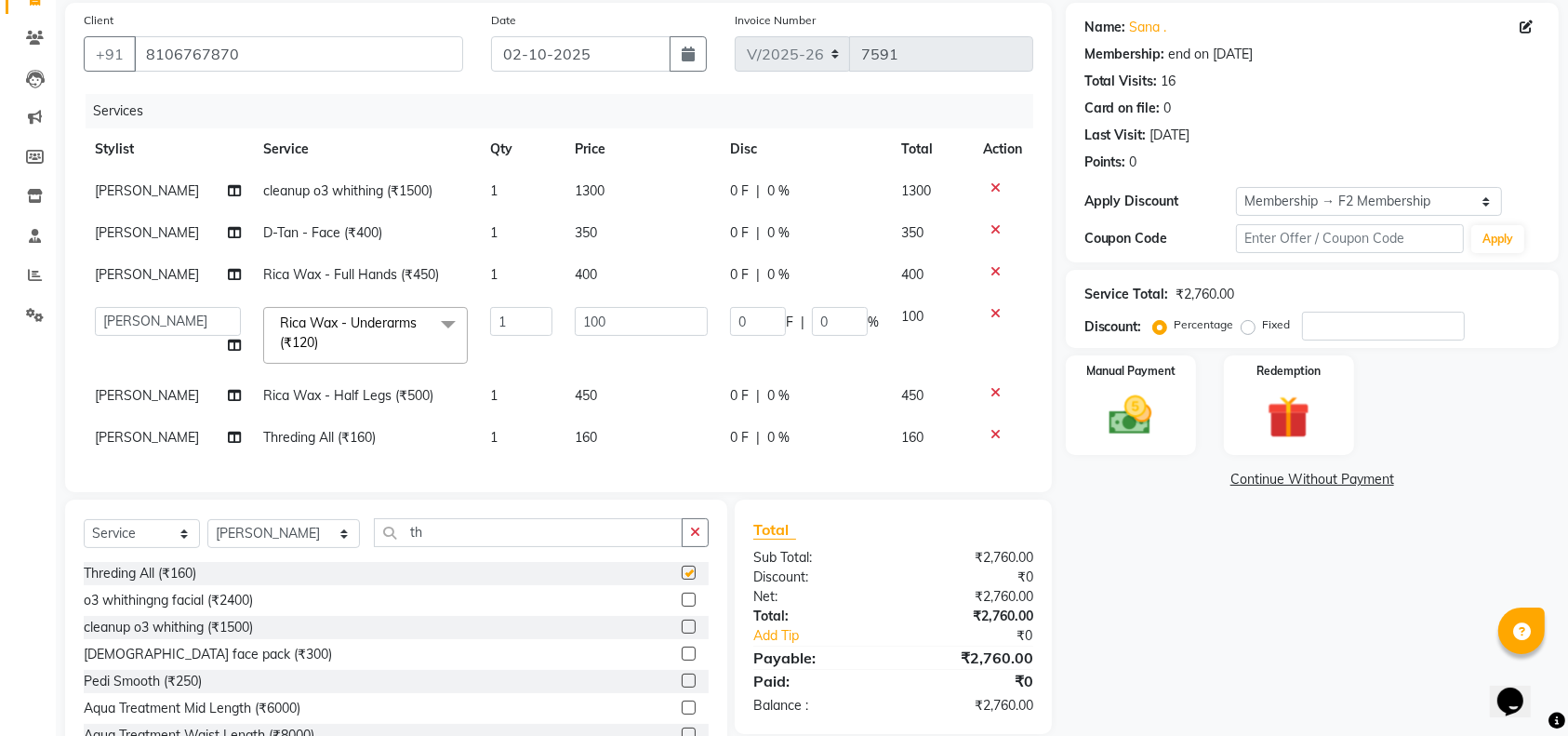
checkbox input "false"
click at [604, 435] on td "160" at bounding box center [641, 438] width 154 height 41
select select "76334"
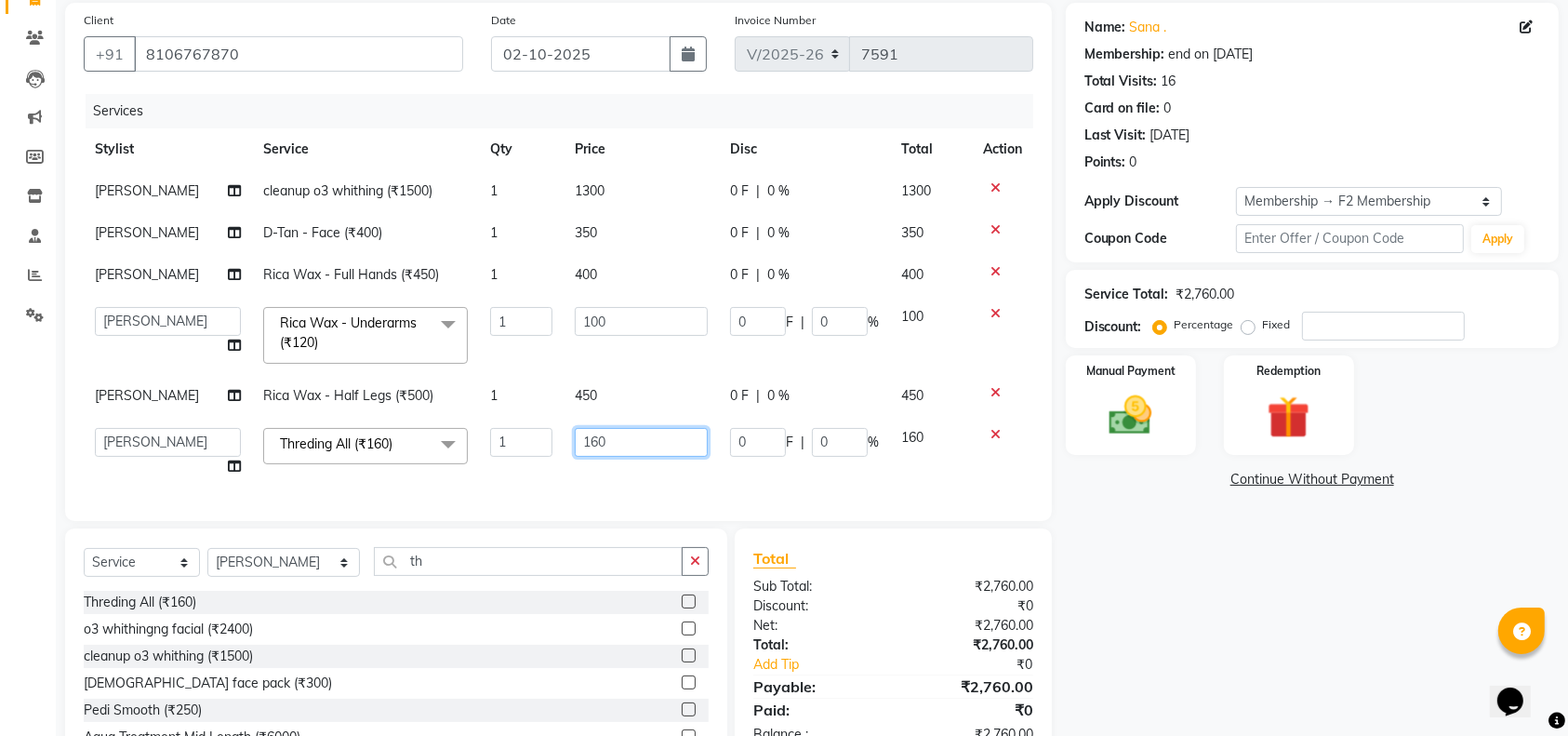
click at [632, 440] on input "160" at bounding box center [641, 442] width 132 height 29
type input "1"
type input "70"
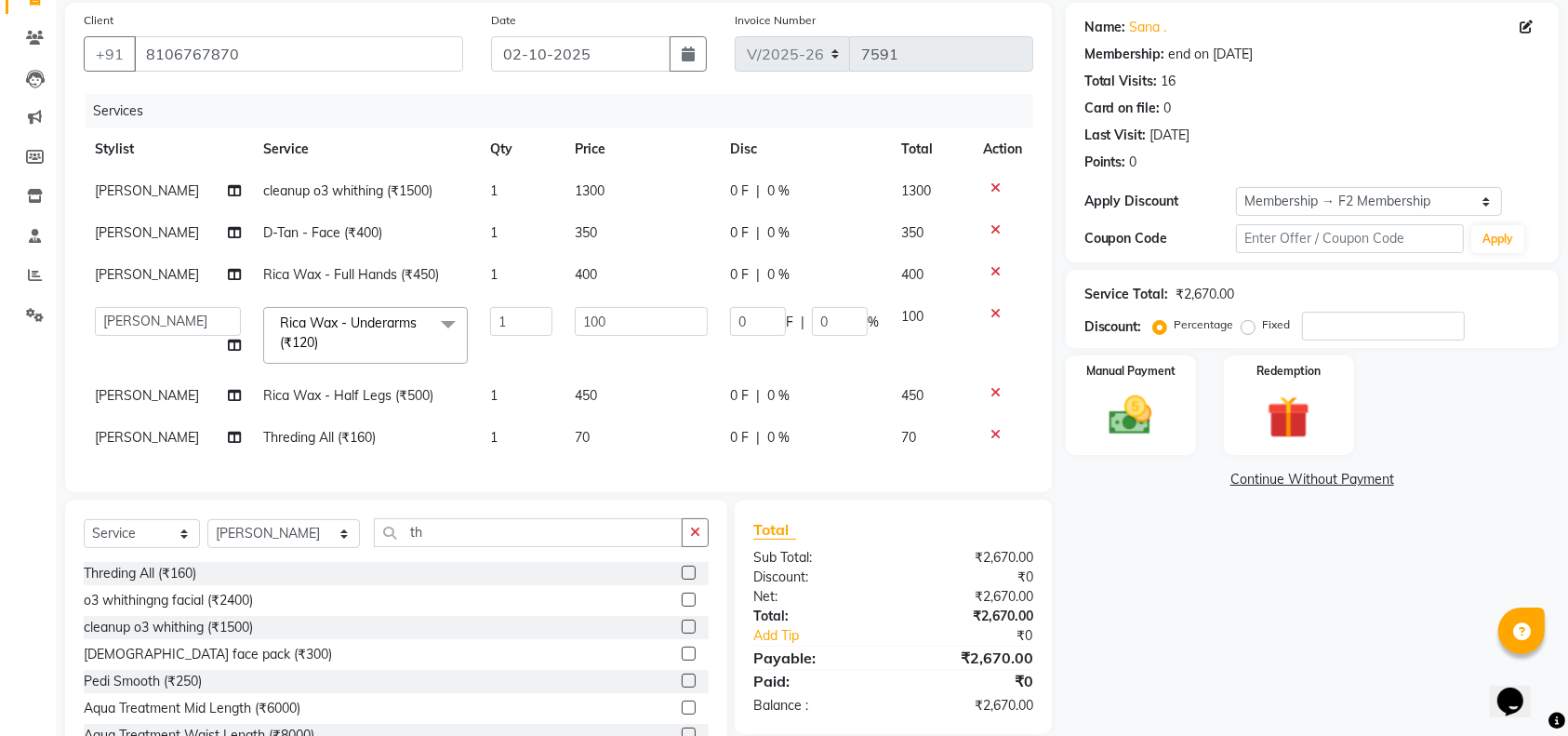
click at [689, 492] on div "Client +91 8106767870 Date 02-10-2025 Invoice Number V/2025 V/2025-26 7591 Serv…" at bounding box center [558, 248] width 987 height 489
click at [1160, 405] on img at bounding box center [1130, 415] width 72 height 51
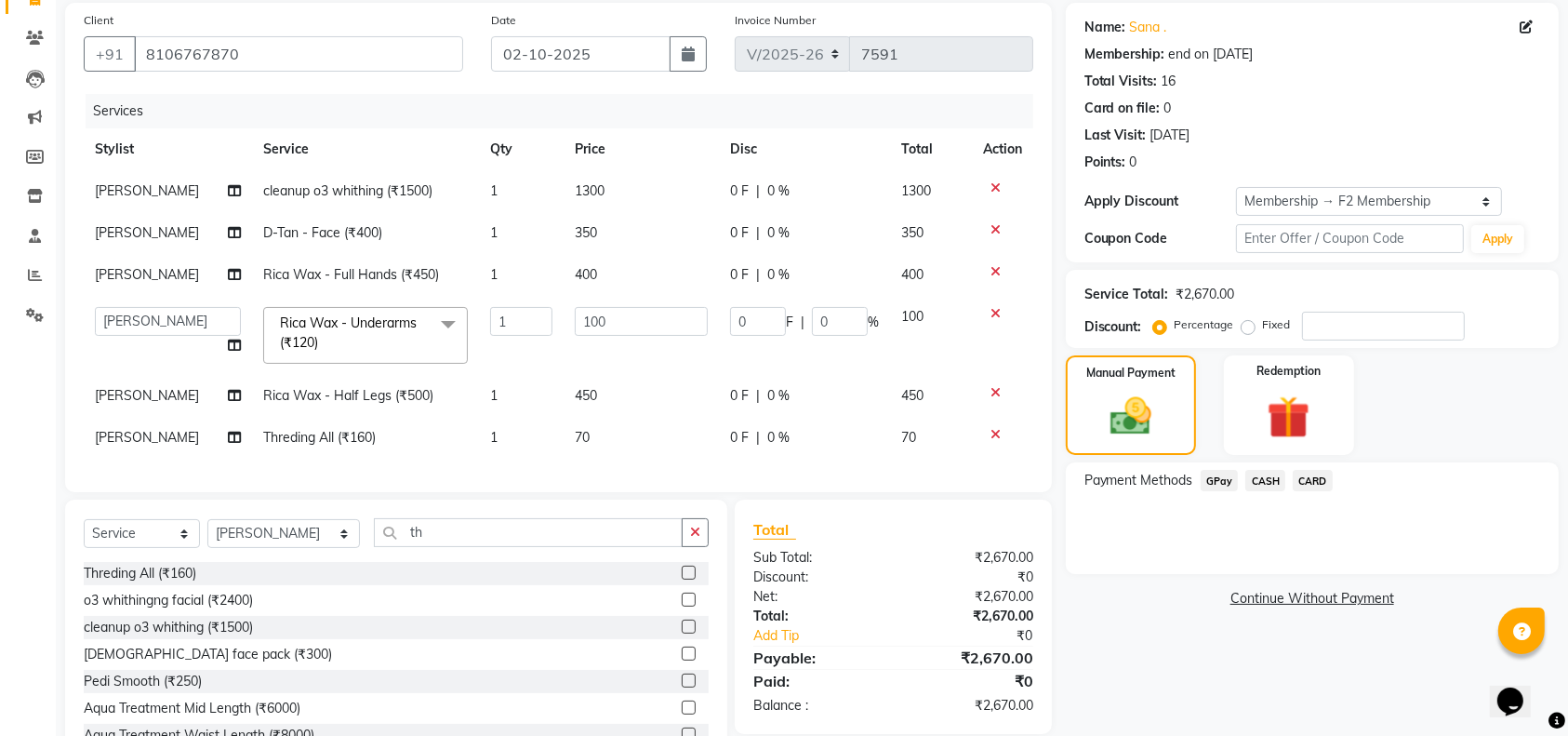
click at [1217, 480] on span "GPay" at bounding box center [1219, 480] width 39 height 22
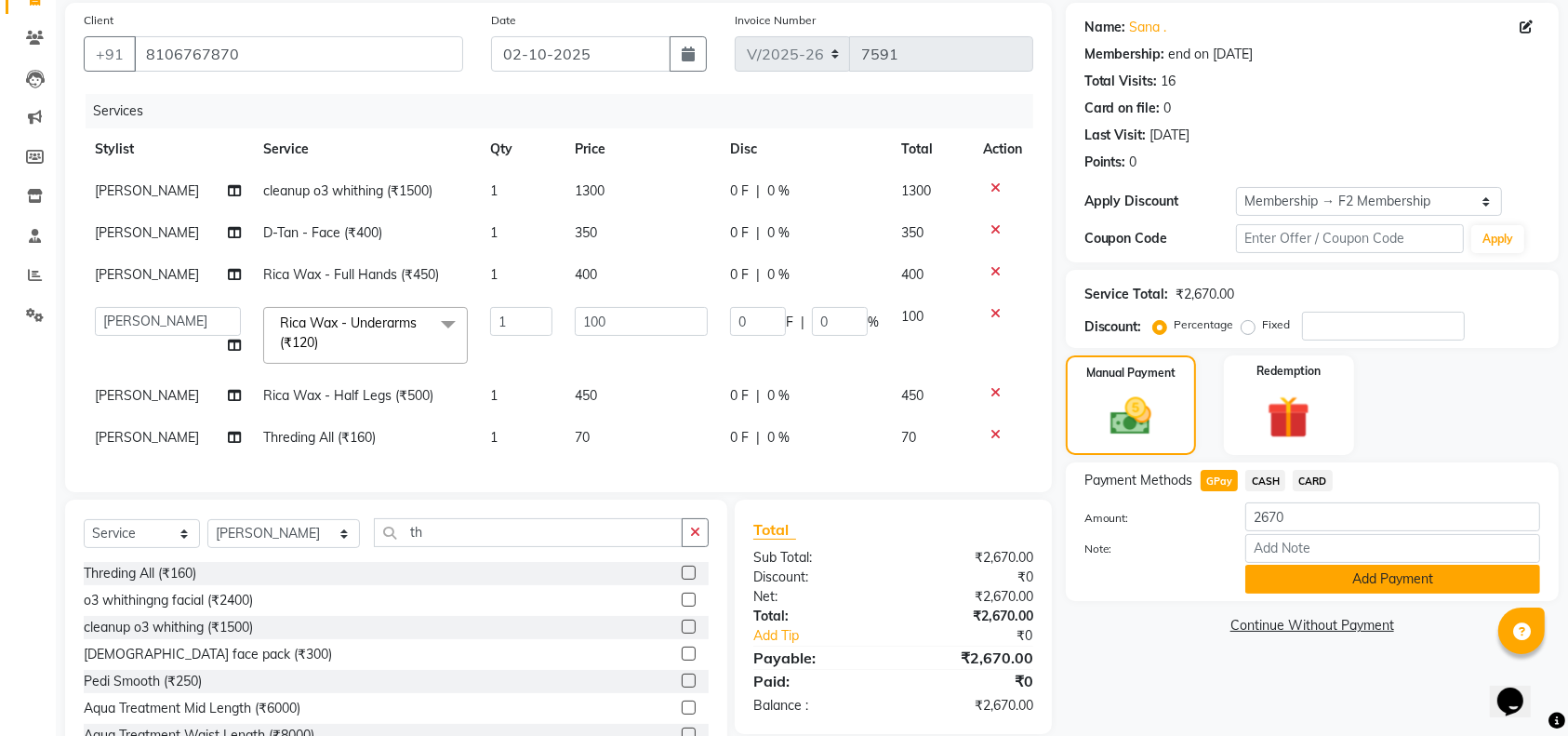
click at [1460, 581] on button "Add Payment" at bounding box center [1392, 579] width 294 height 29
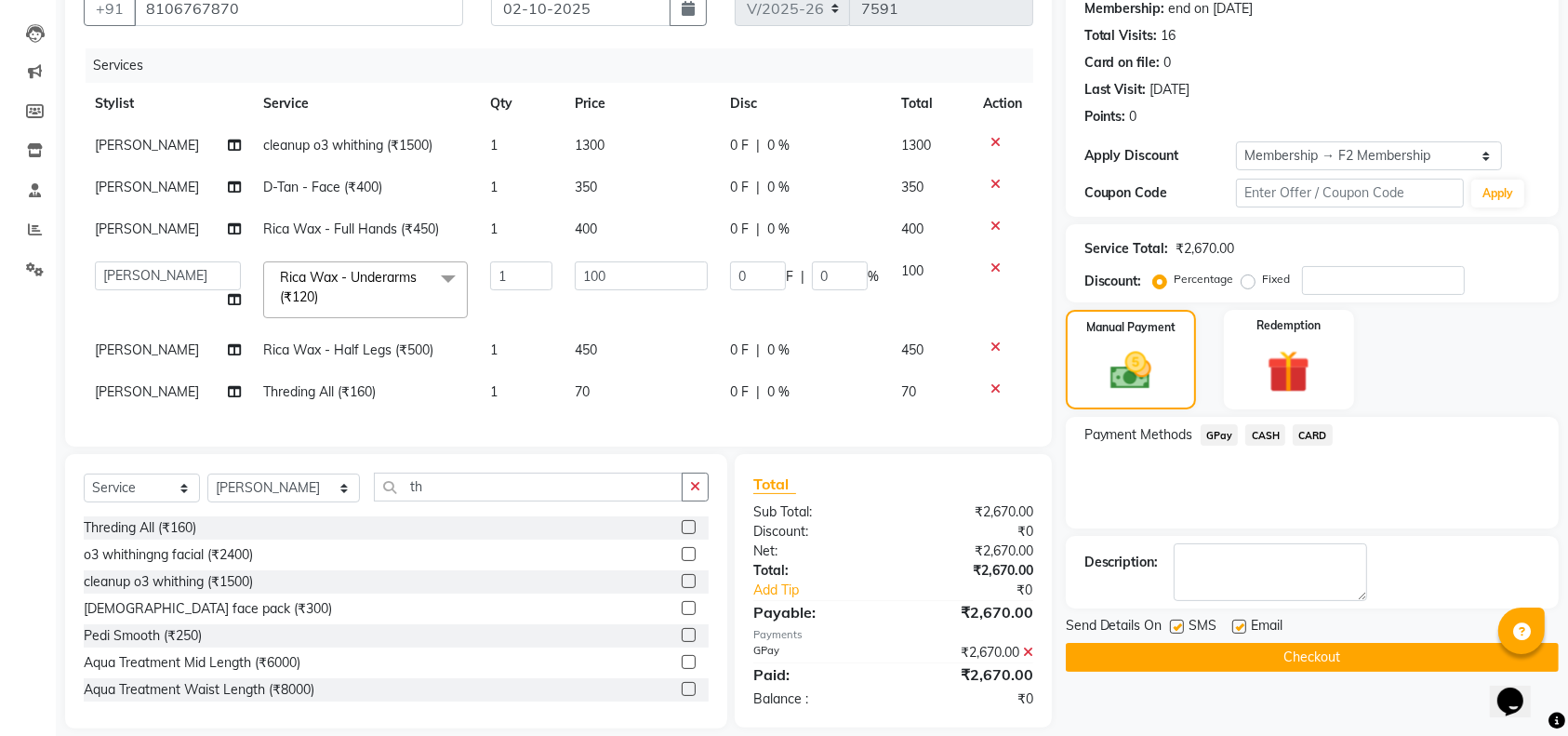
scroll to position [220, 0]
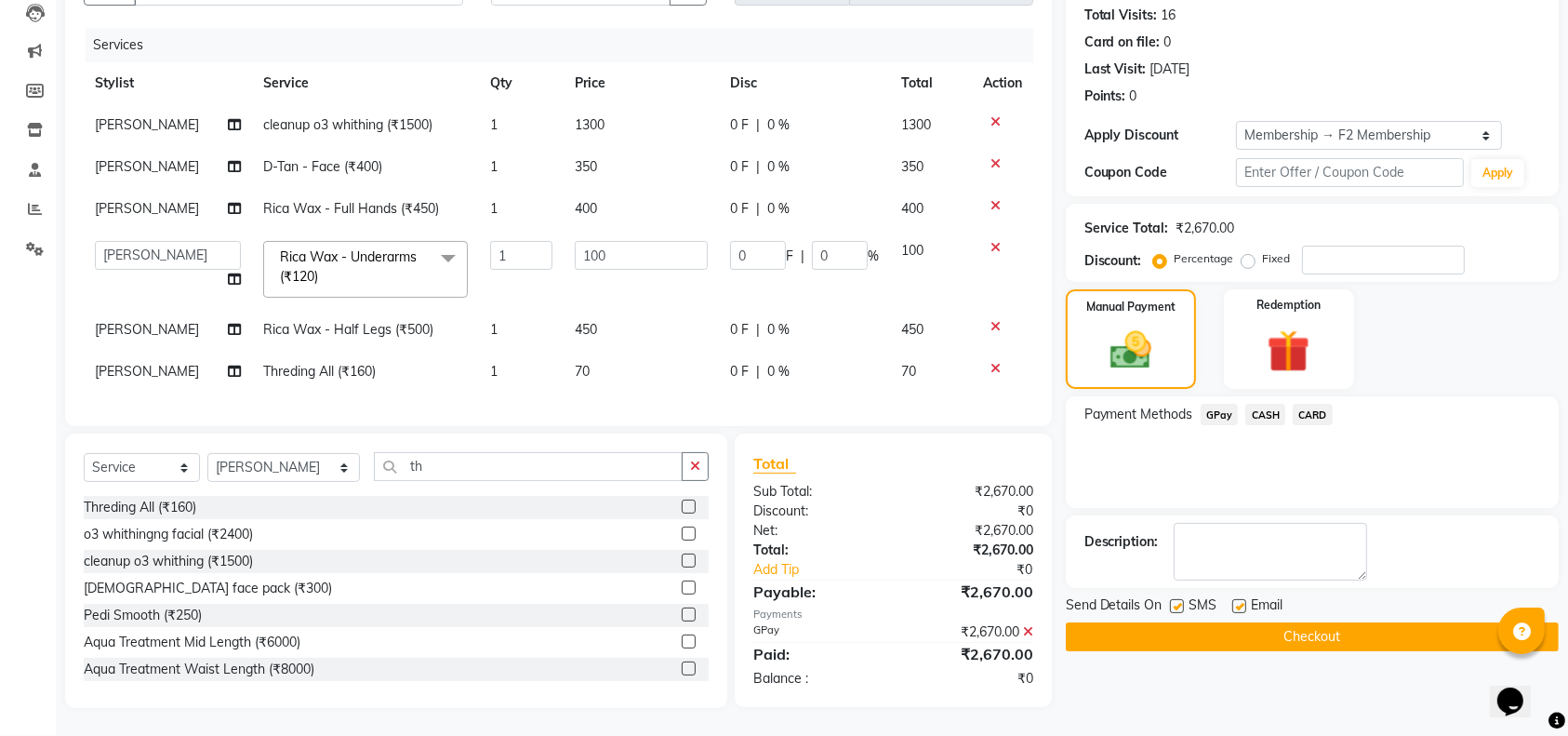
click at [1397, 622] on button "Checkout" at bounding box center [1312, 636] width 493 height 29
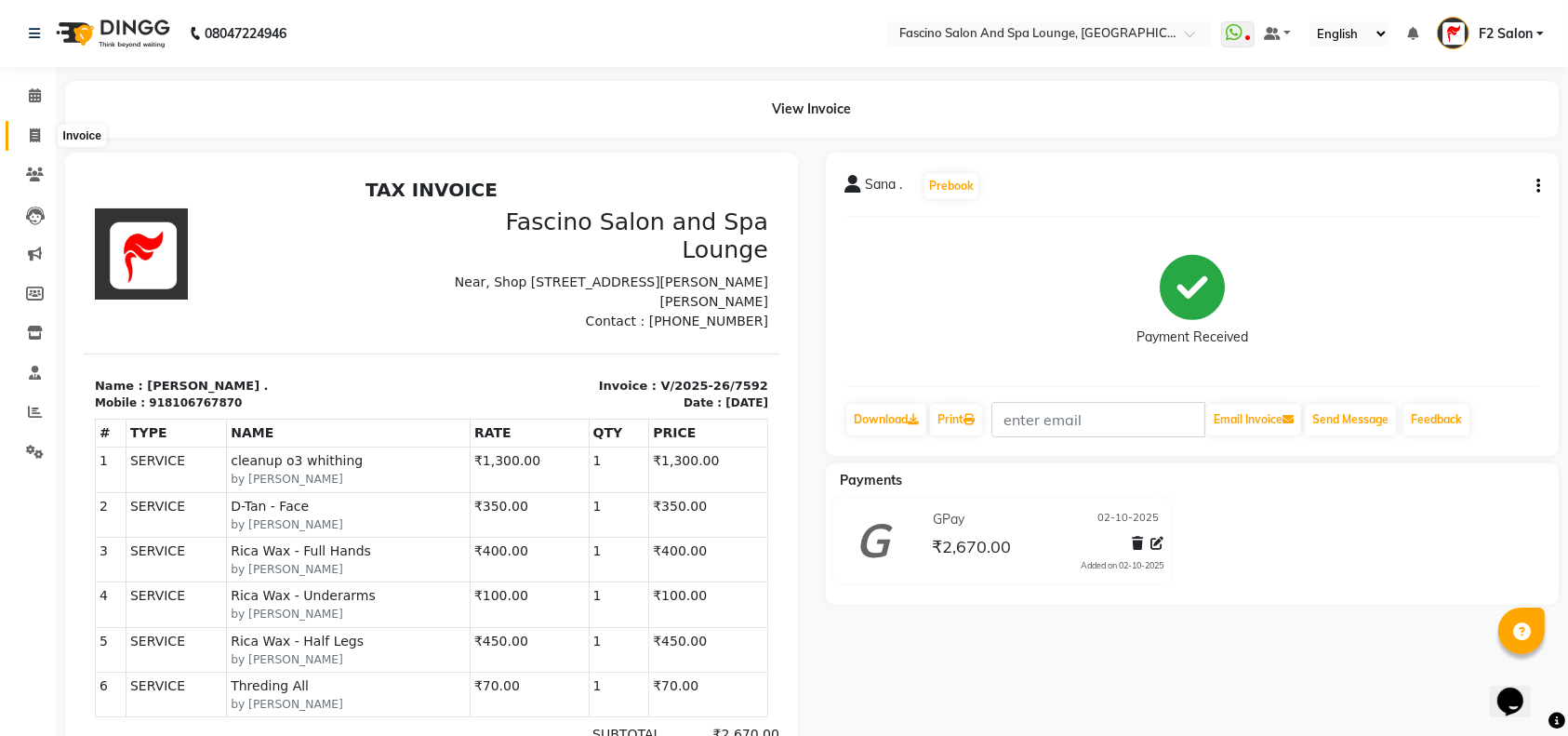
click at [34, 128] on icon at bounding box center [35, 135] width 10 height 14
select select "service"
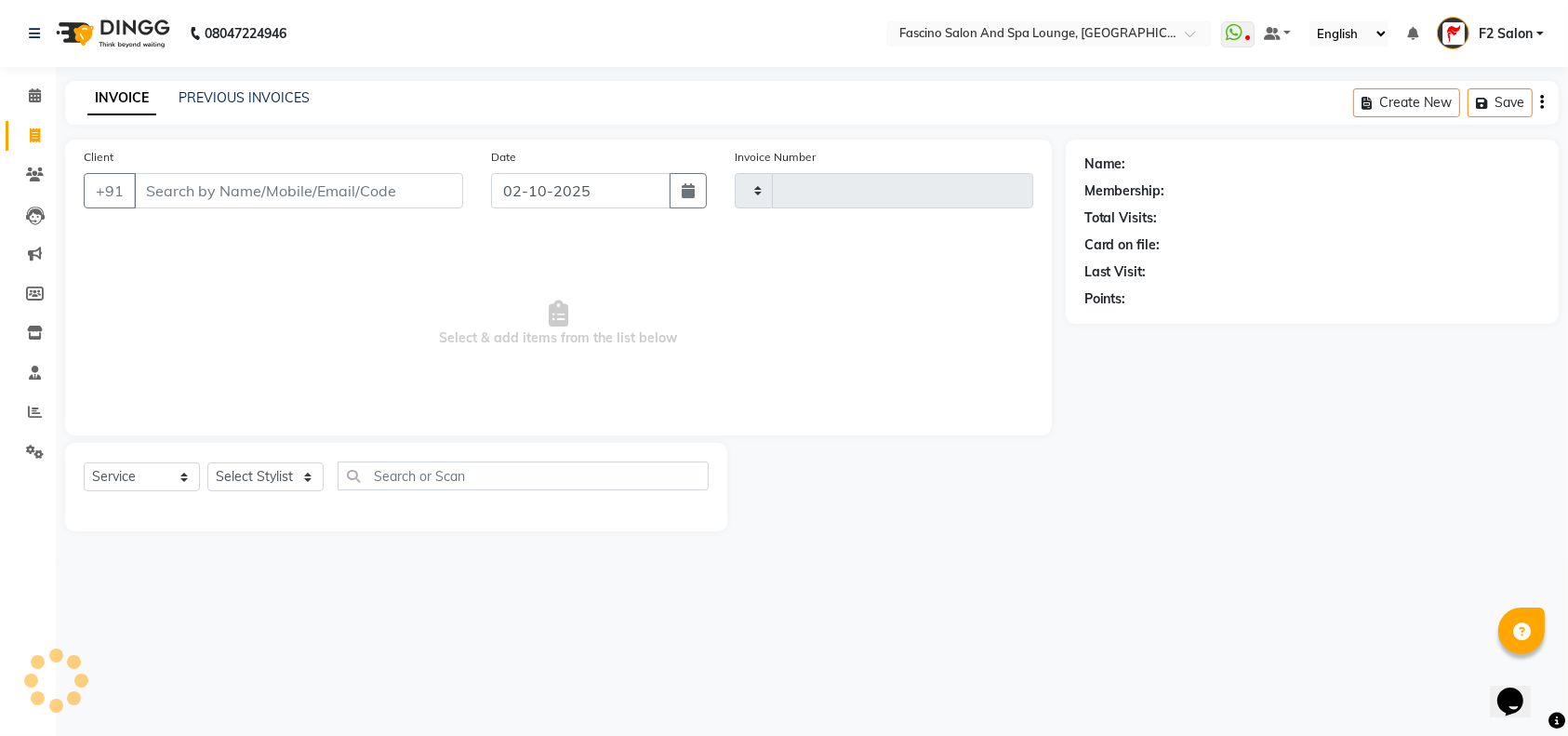
type input "7593"
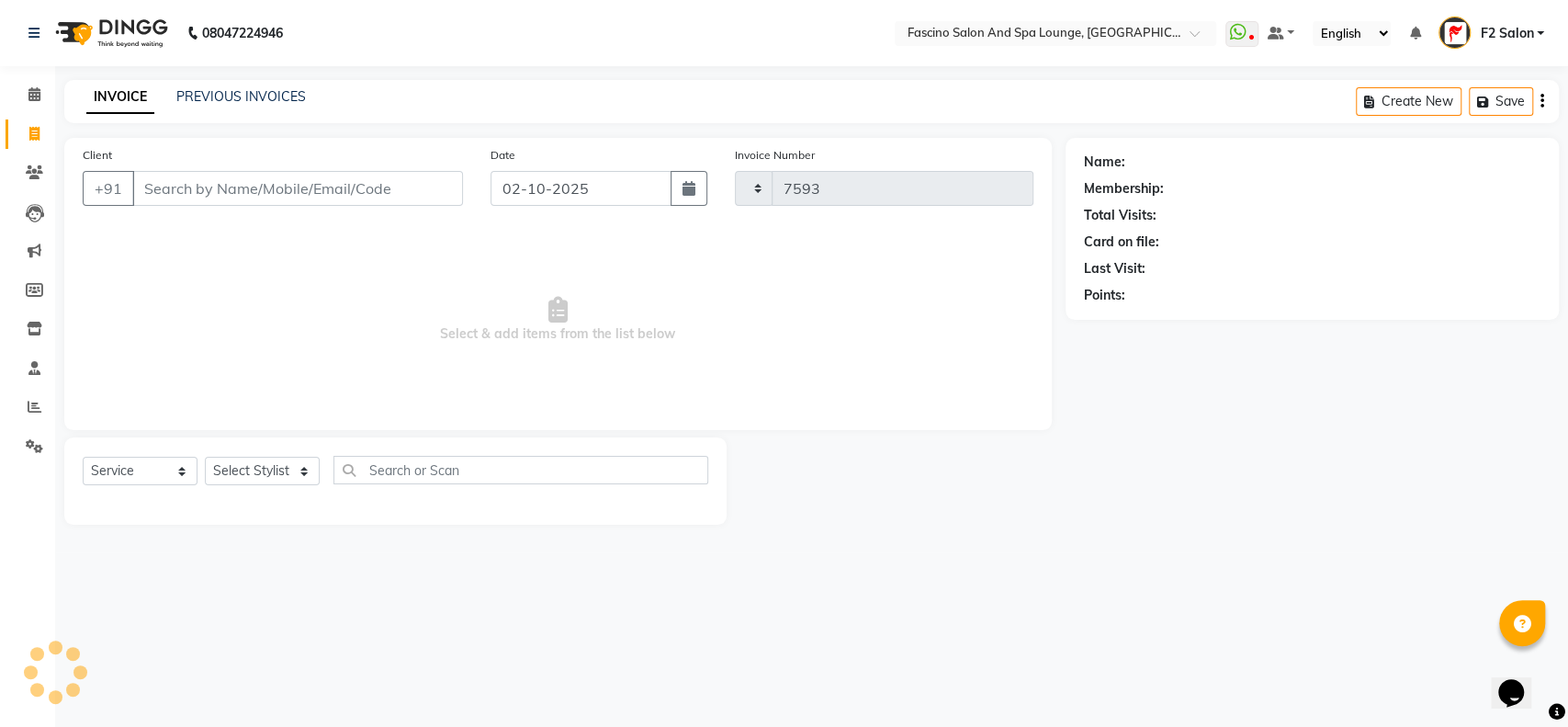
select select "129"
click at [201, 91] on link "PREVIOUS INVOICES" at bounding box center [241, 97] width 129 height 17
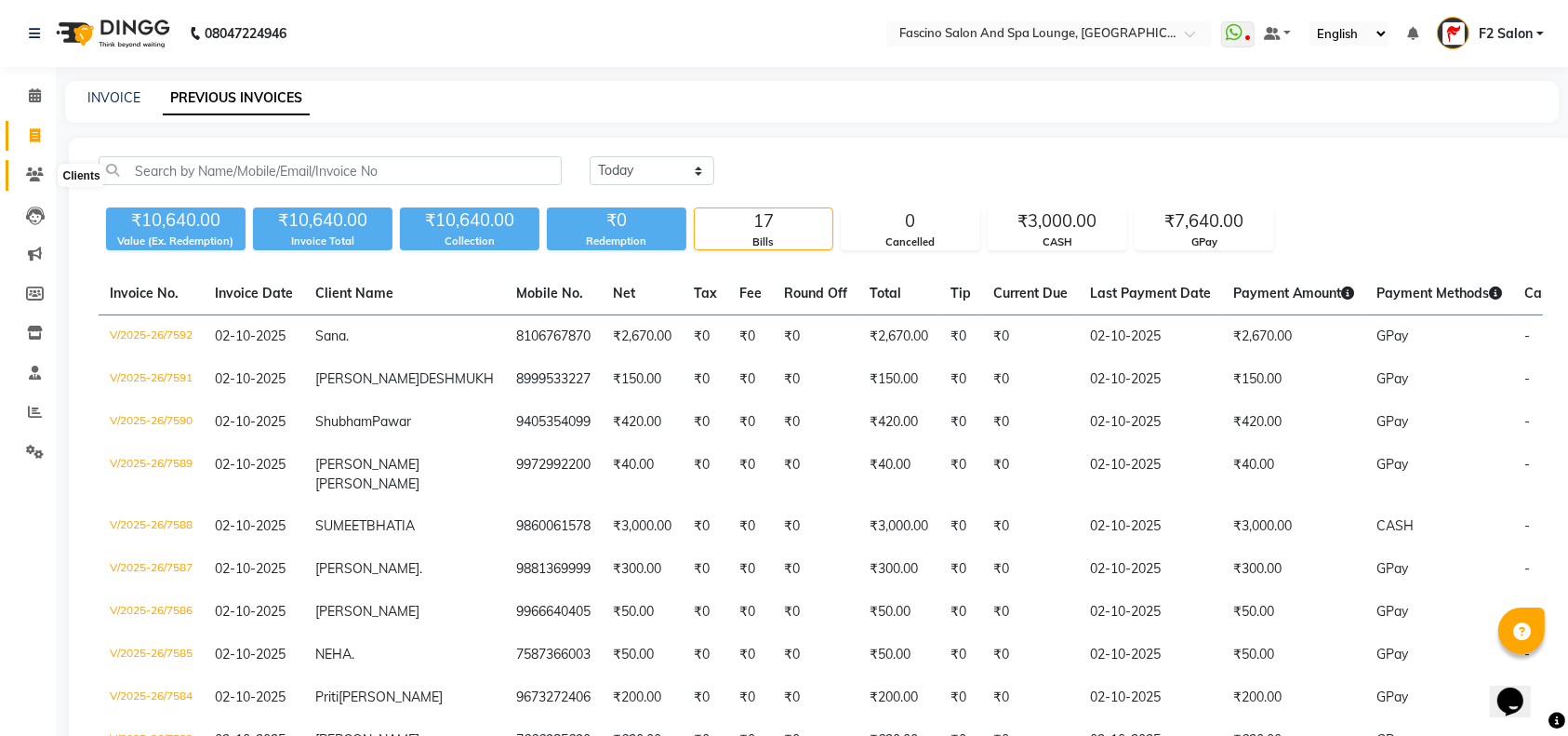
click at [35, 167] on span at bounding box center [35, 175] width 33 height 22
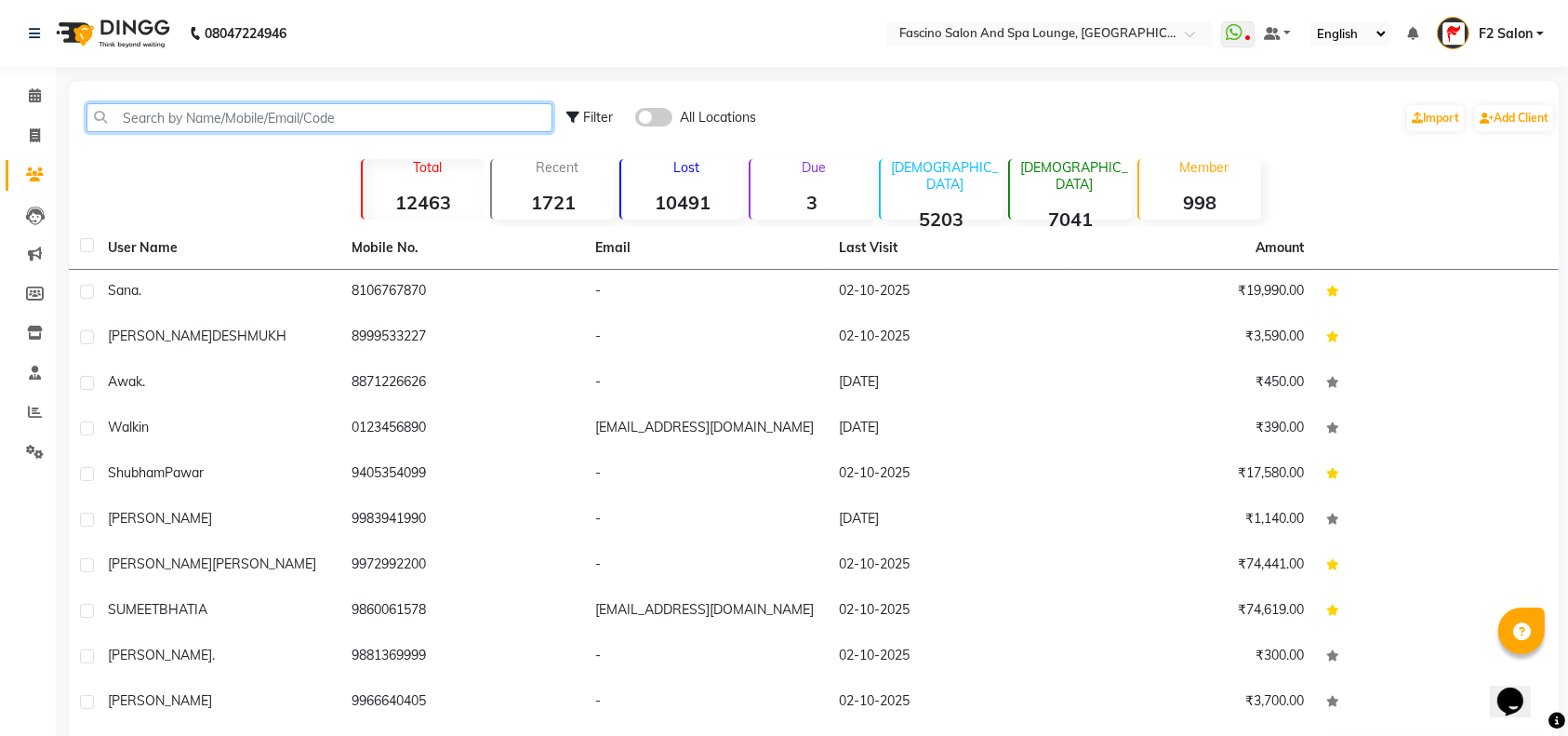
click at [122, 115] on input "text" at bounding box center [319, 118] width 466 height 29
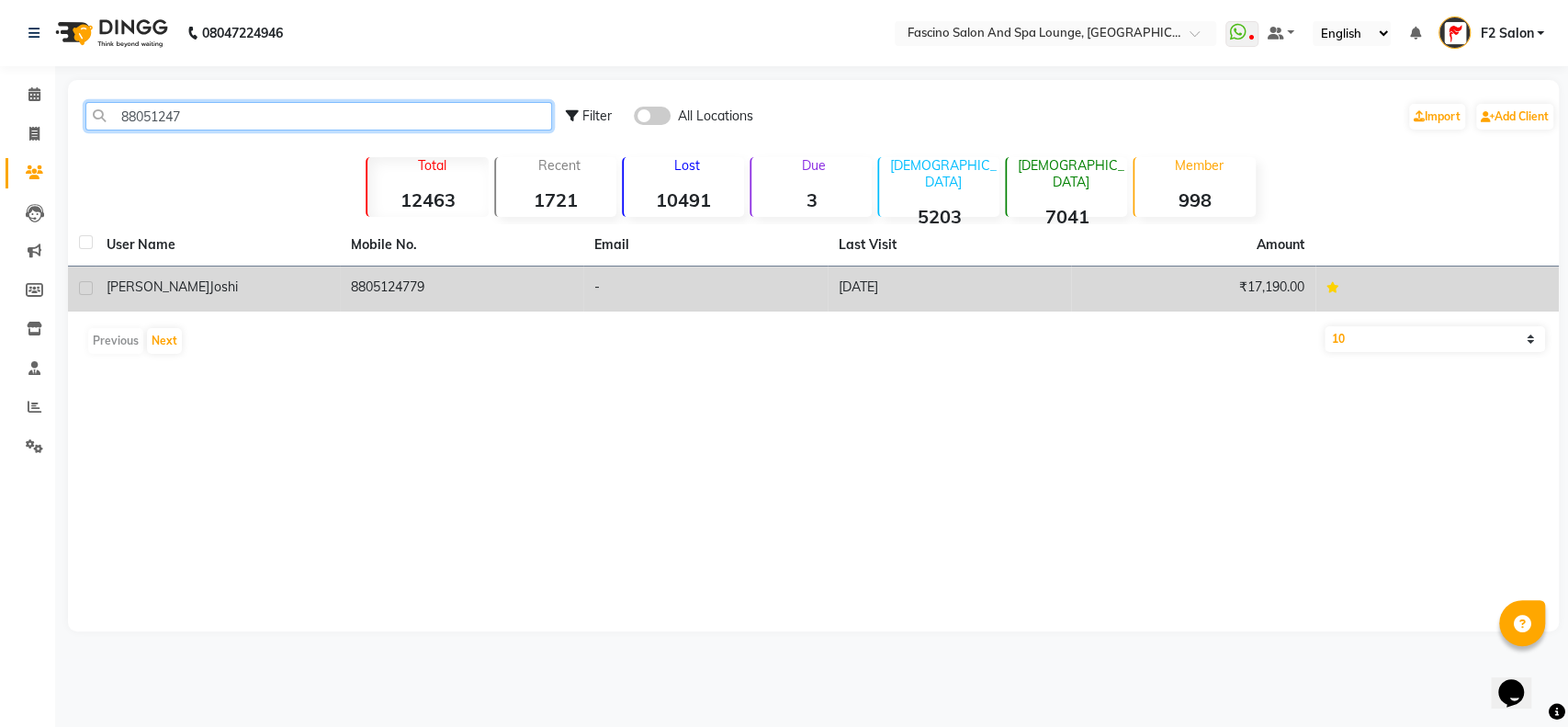
type input "88051247"
click at [464, 280] on td "8805124779" at bounding box center [462, 289] width 244 height 45
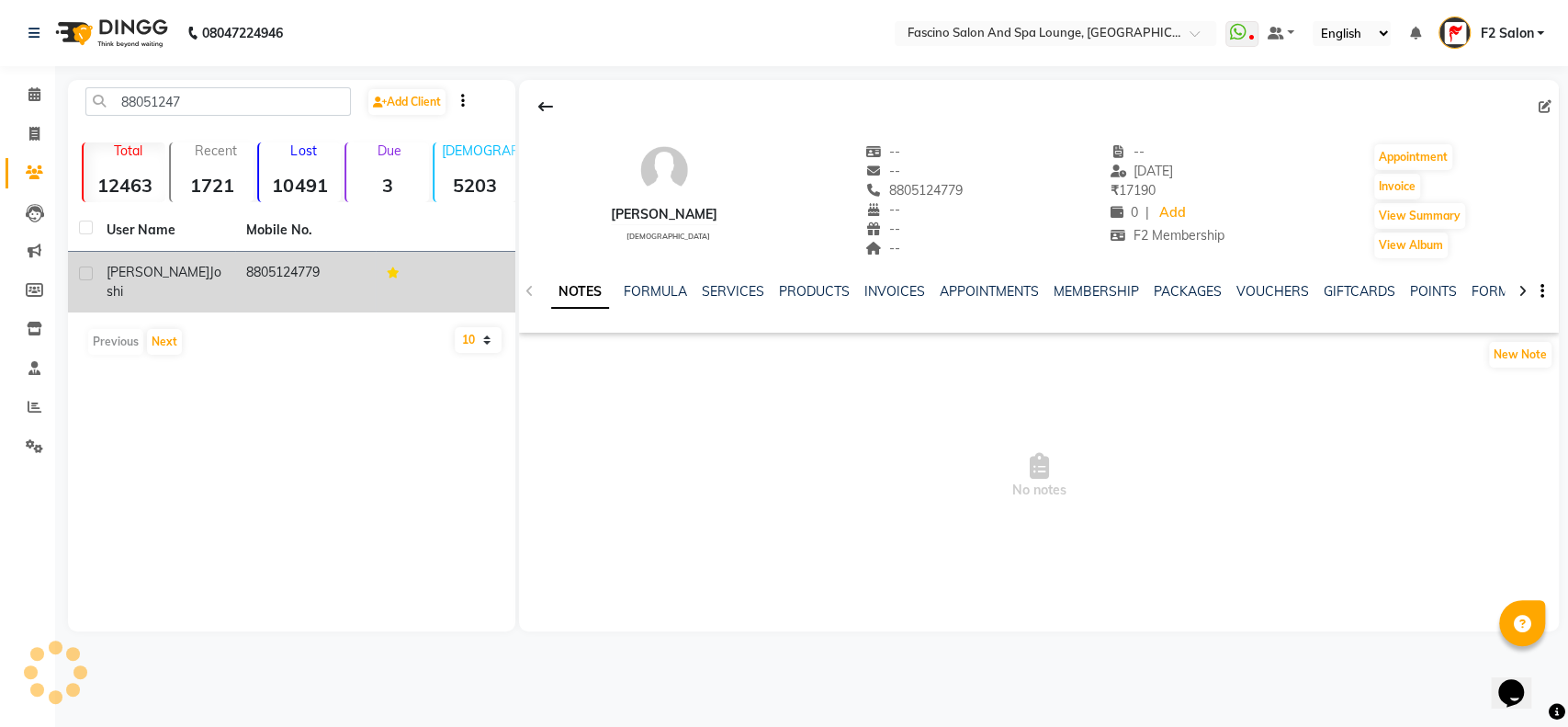
click at [464, 280] on td at bounding box center [445, 282] width 139 height 60
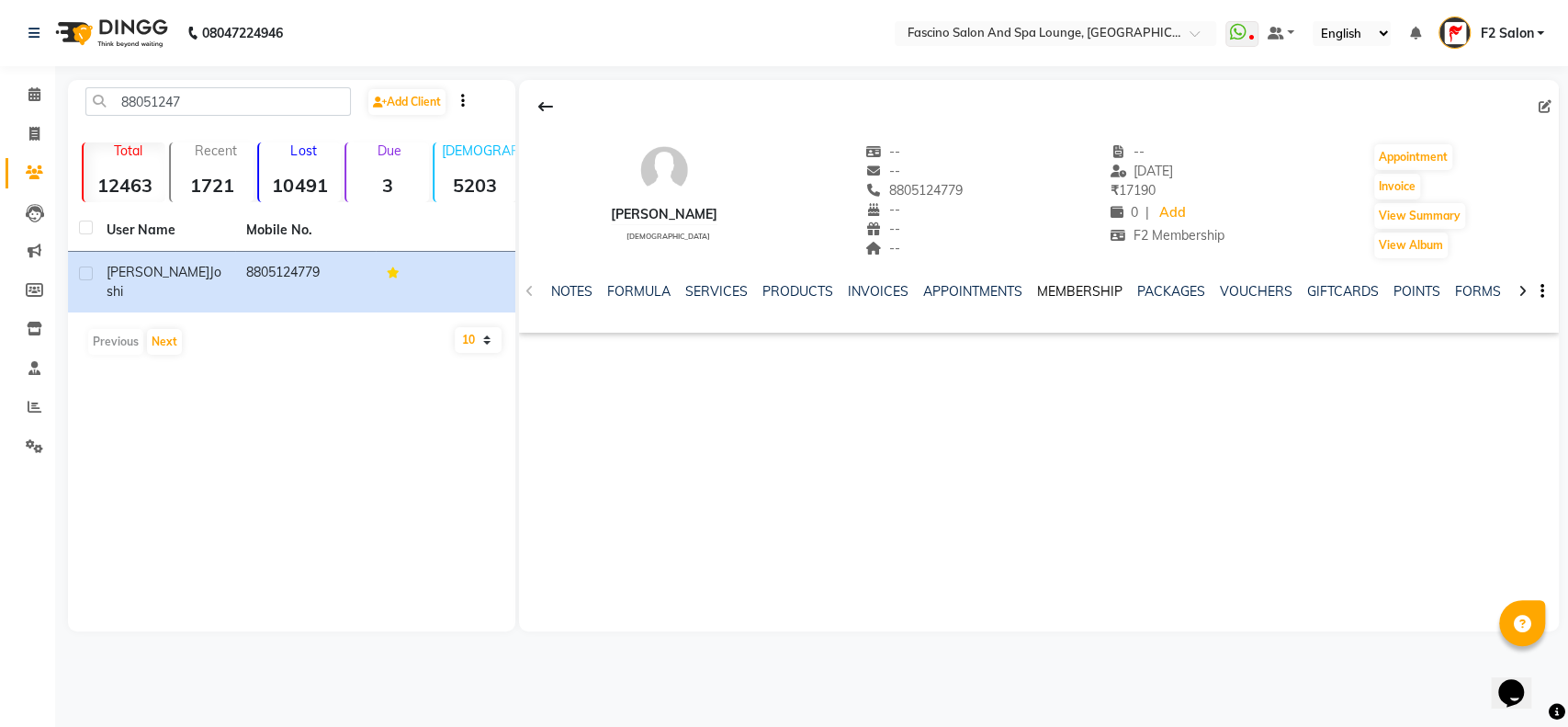
click at [1063, 291] on link "MEMBERSHIP" at bounding box center [1080, 291] width 86 height 17
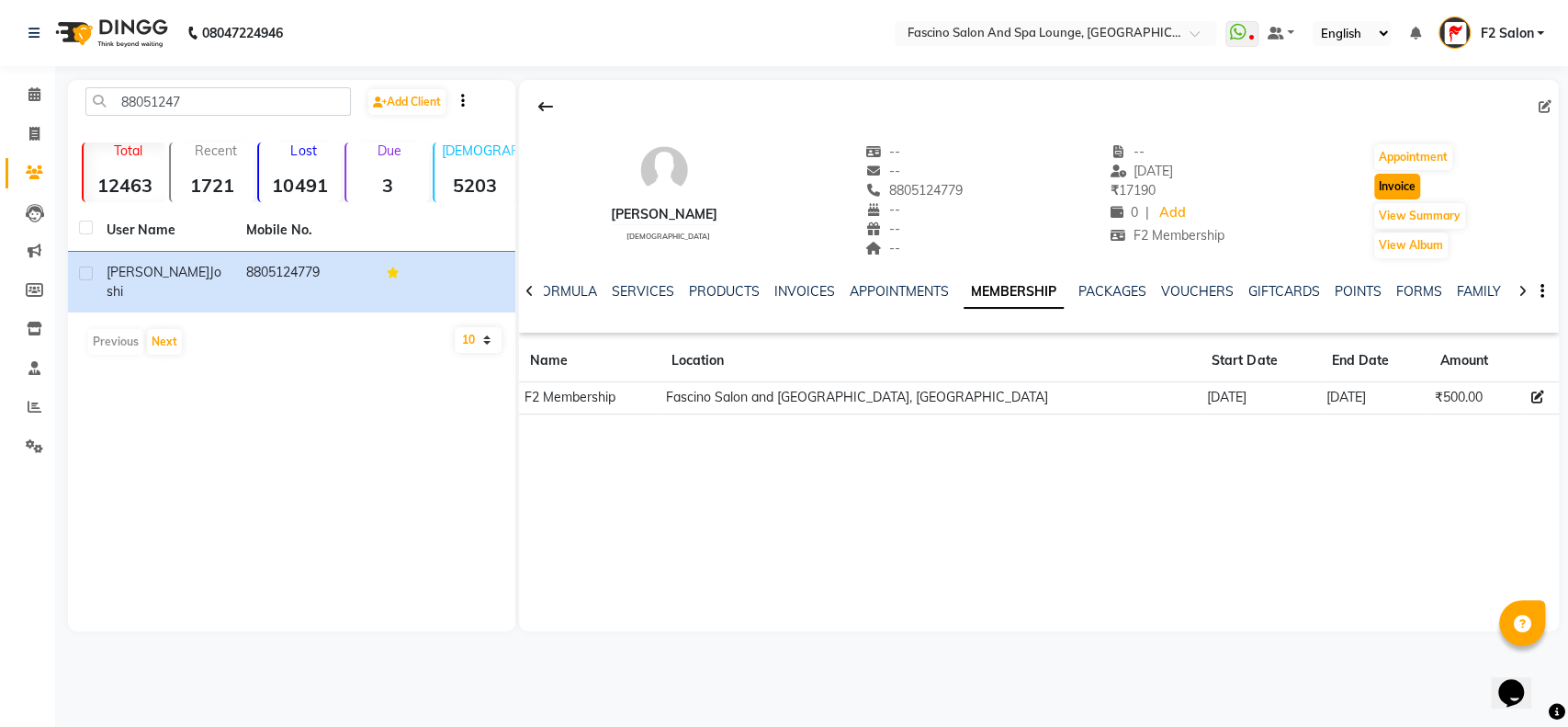
click at [1382, 183] on button "Invoice" at bounding box center [1397, 187] width 46 height 26
select select "service"
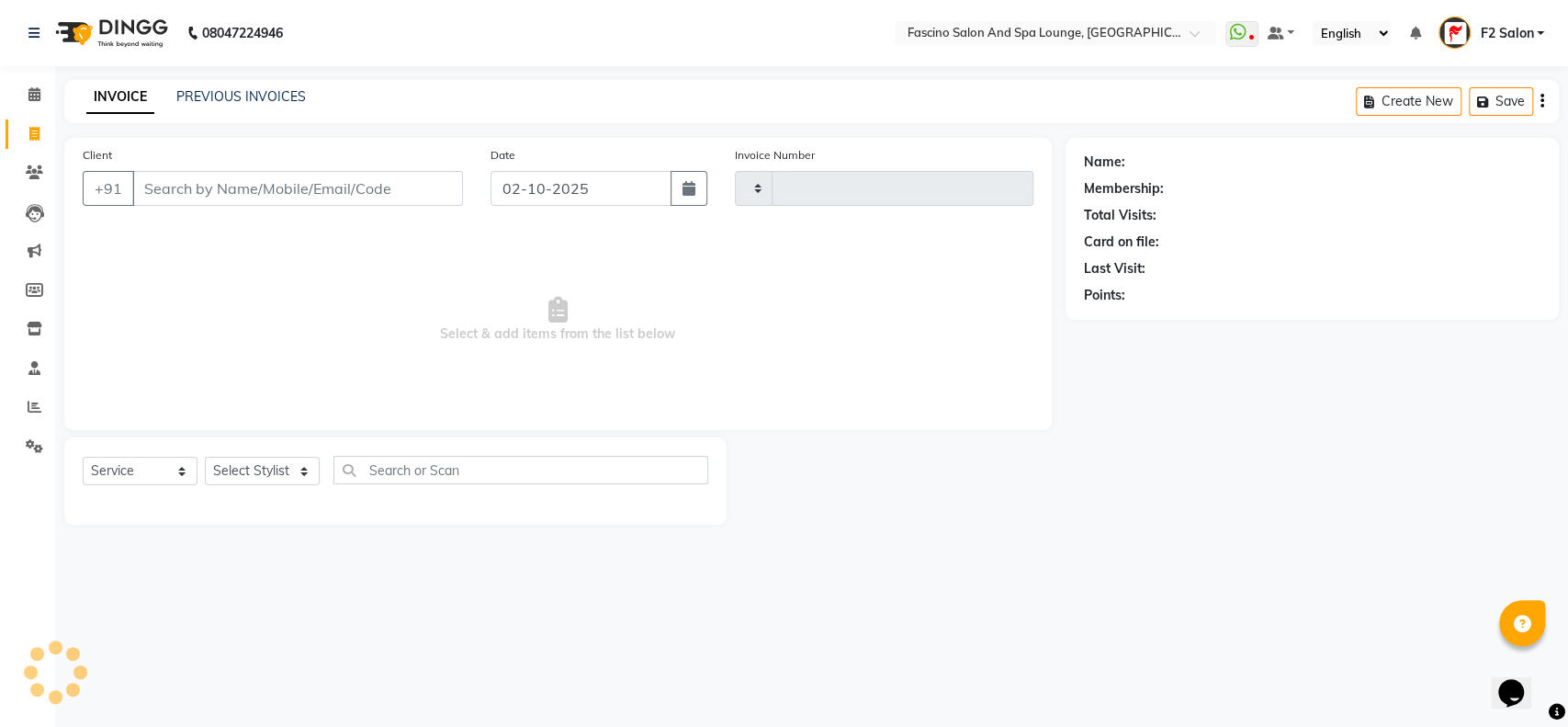
type input "8805124779"
type input "7593"
select select "129"
select select "1: Object"
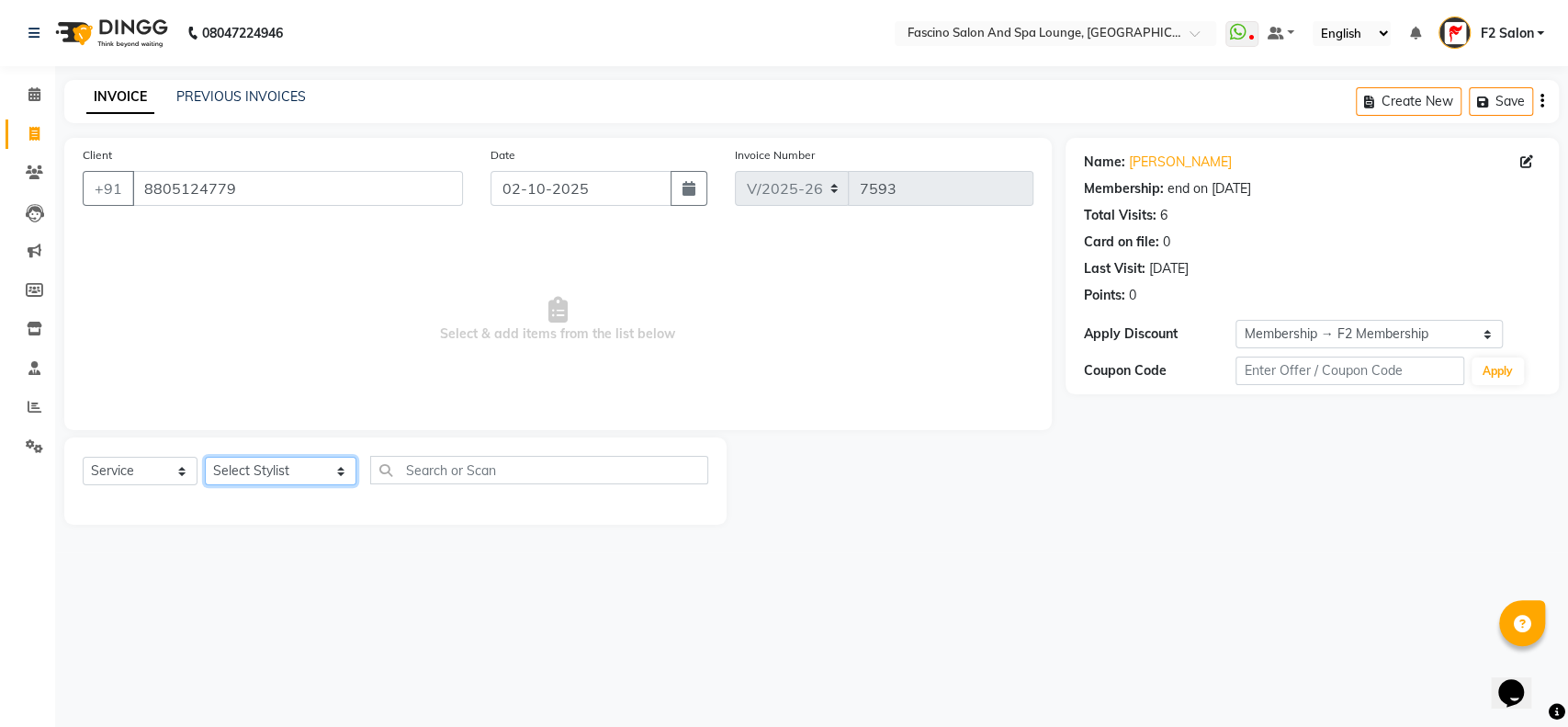
click at [306, 464] on select "Select Stylist akash F3 [PERSON_NAME] [PERSON_NAME] Bhushan [PERSON_NAME] Mam […" at bounding box center [280, 470] width 152 height 29
select select "25247"
click at [204, 456] on select "Select Stylist akash F3 [PERSON_NAME] [PERSON_NAME] Bhushan [PERSON_NAME] Mam […" at bounding box center [280, 470] width 152 height 29
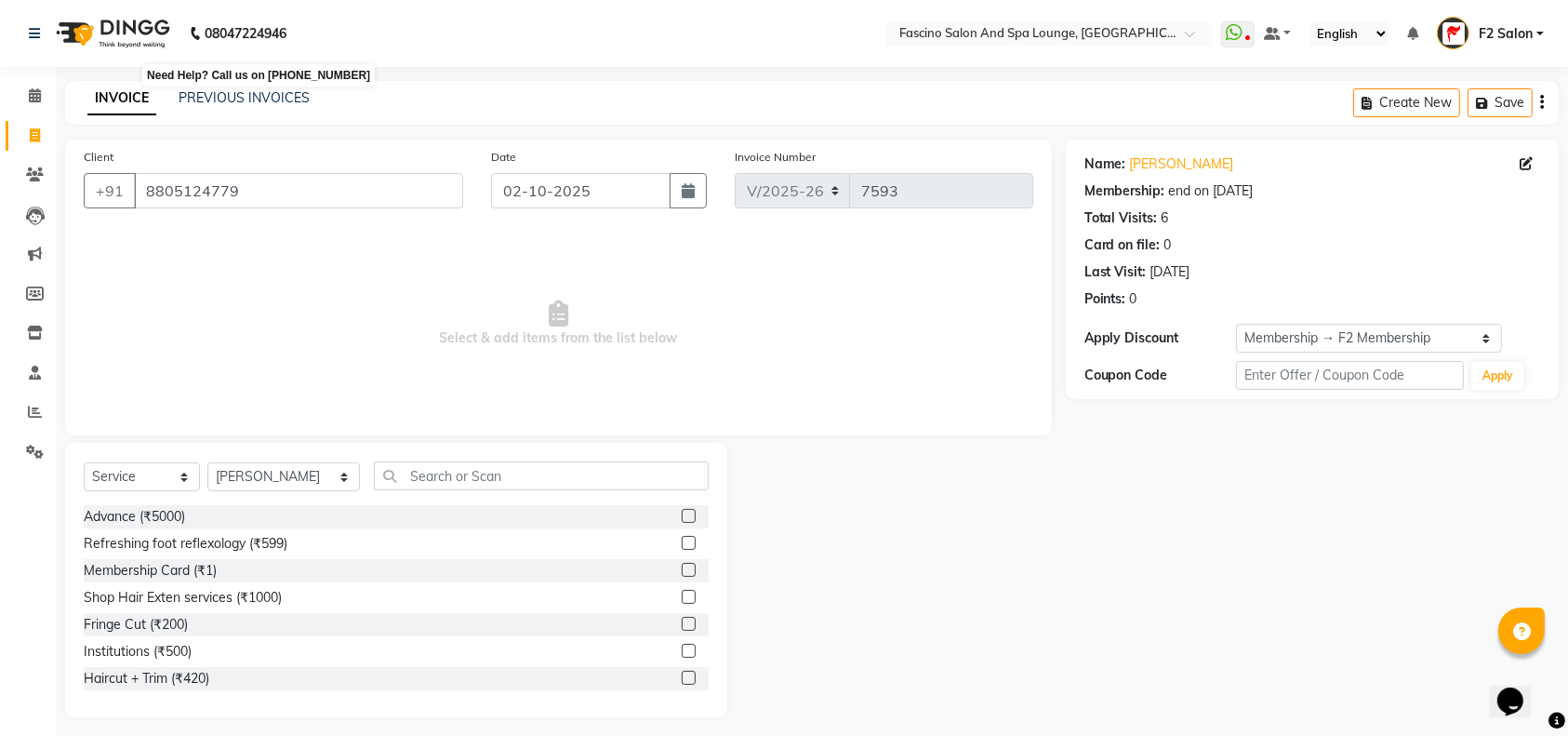
click at [269, 9] on b "08047224946" at bounding box center [245, 33] width 82 height 52
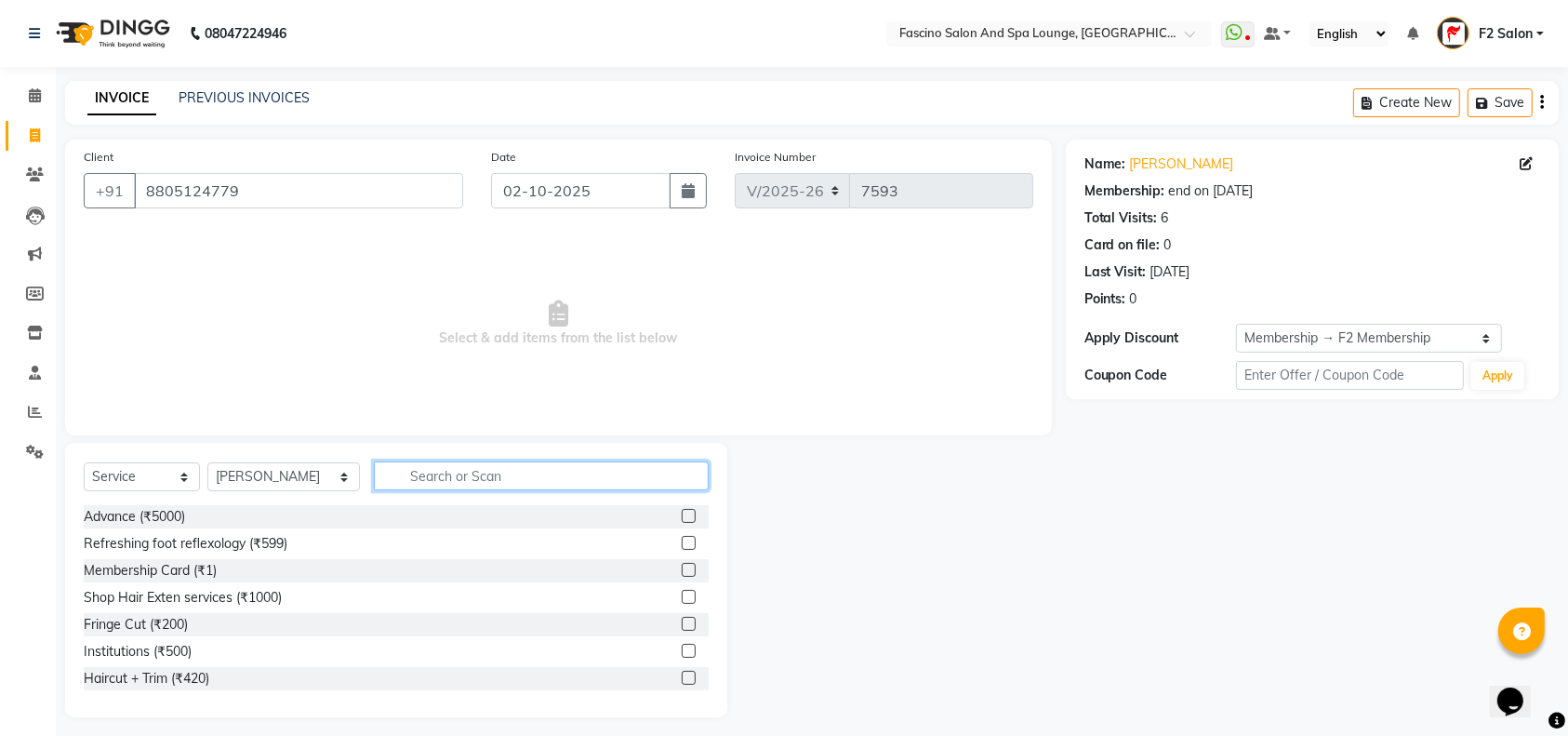
click at [373, 472] on input "text" at bounding box center [541, 475] width 335 height 29
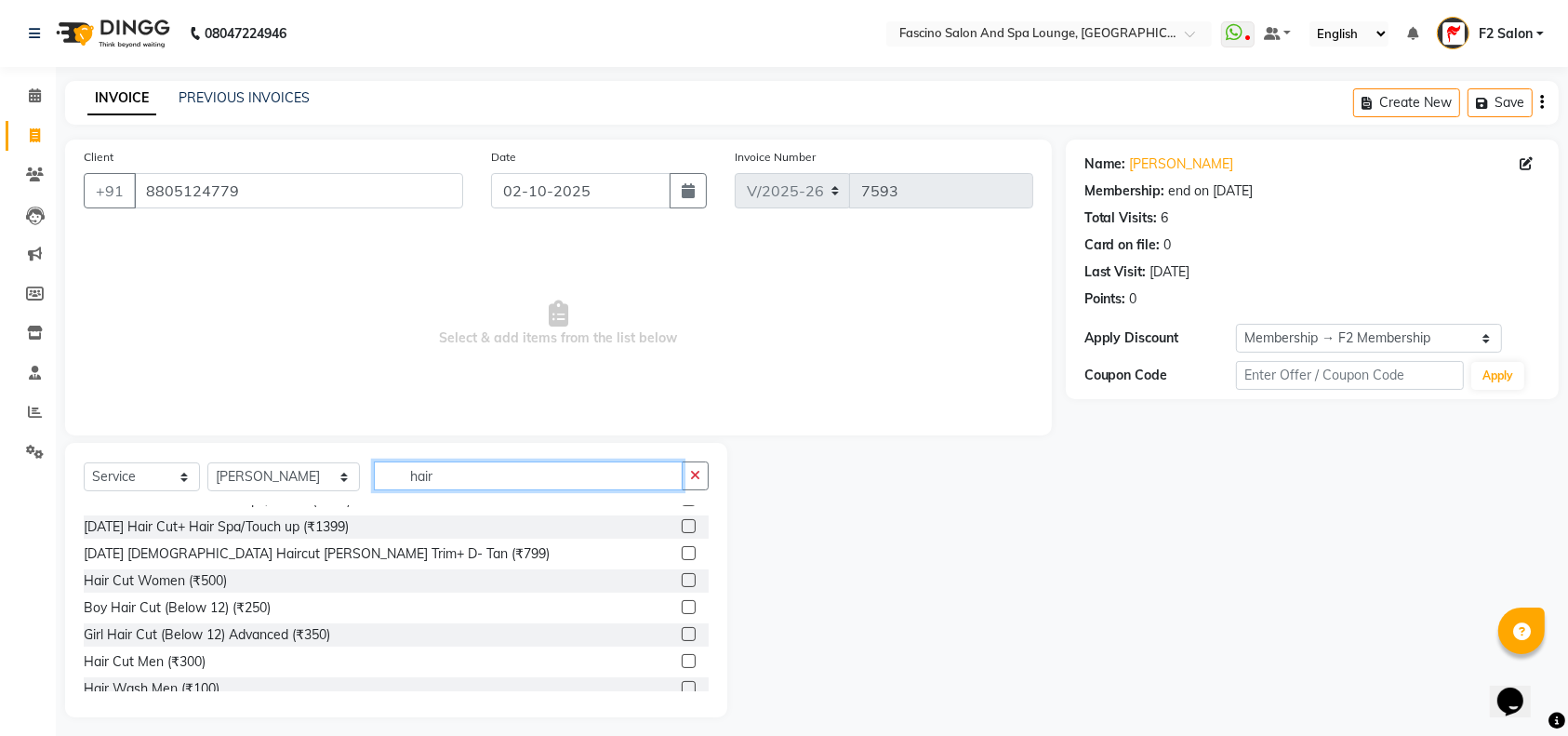
scroll to position [162, 0]
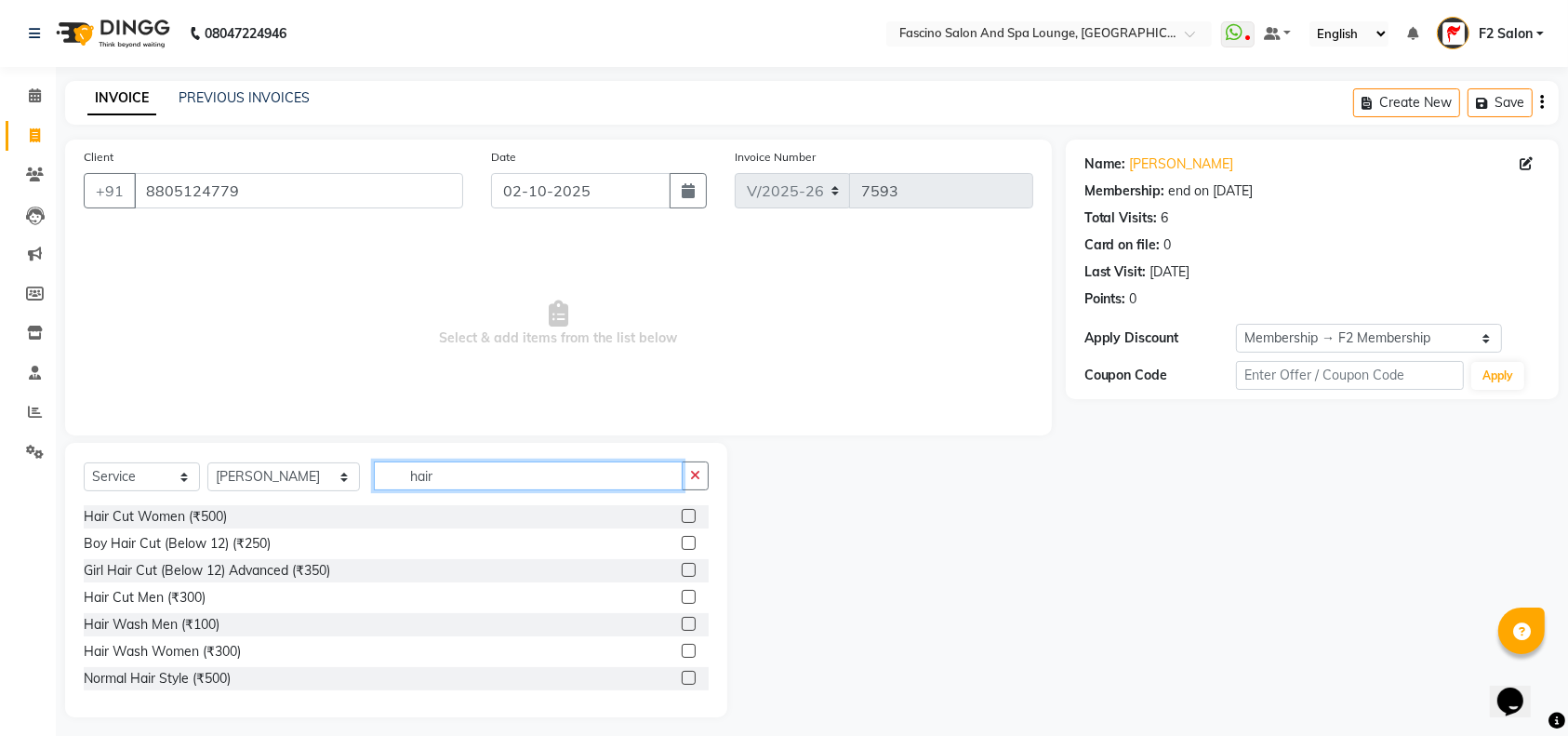
type input "hair"
click at [682, 597] on label at bounding box center [689, 597] width 14 height 14
click at [682, 597] on input "checkbox" at bounding box center [688, 598] width 12 height 12
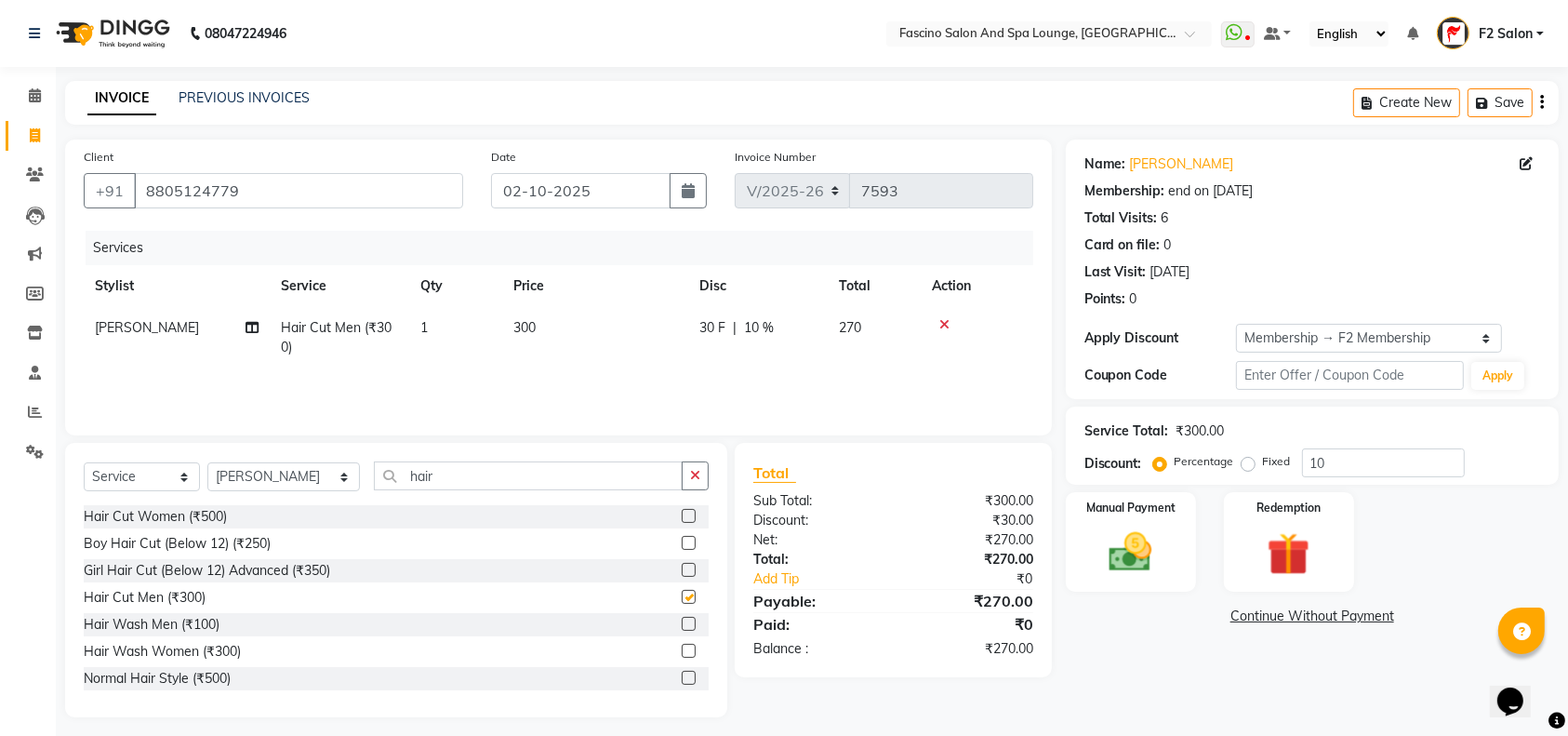
checkbox input "false"
click at [547, 318] on td "300" at bounding box center [595, 337] width 186 height 61
select select "25247"
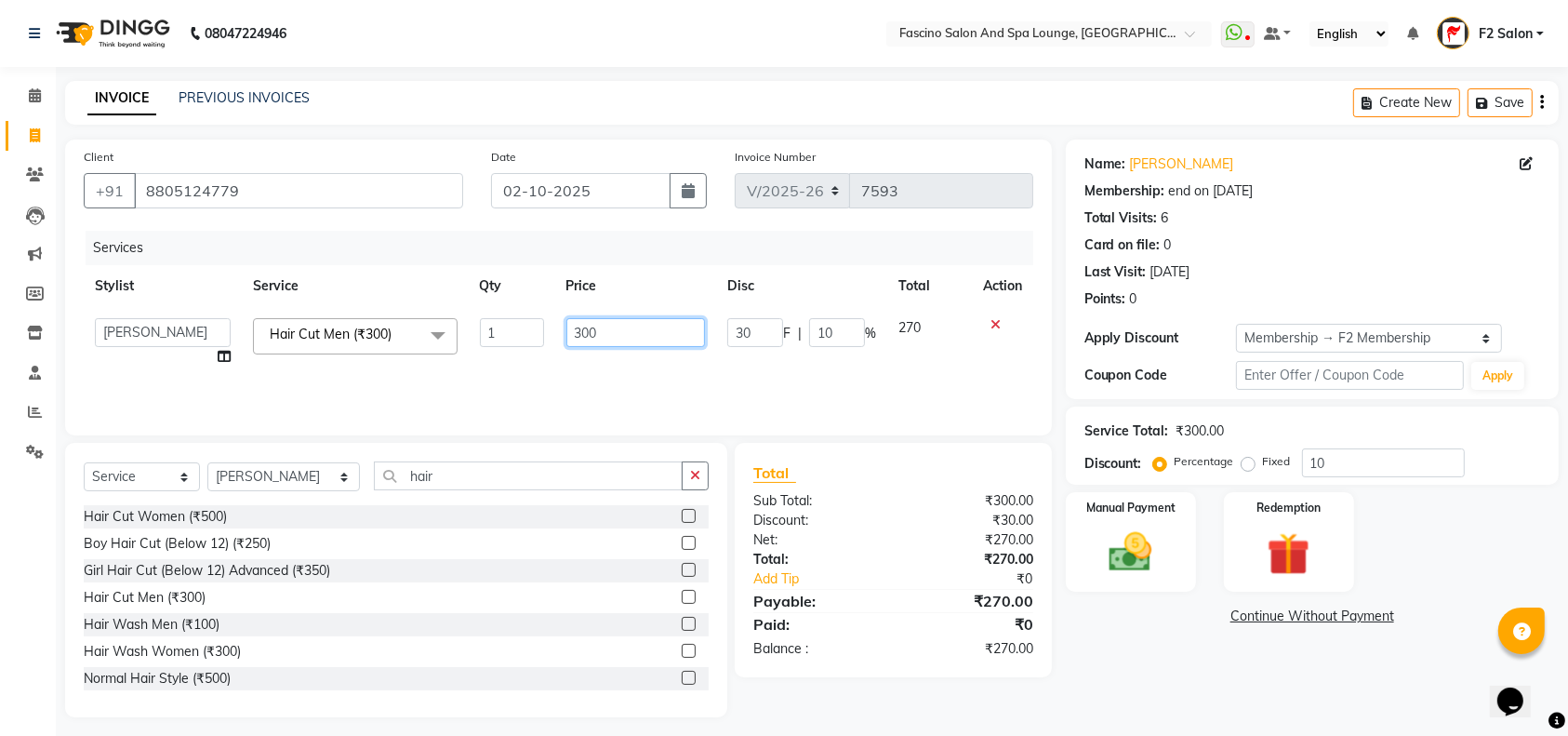
click at [627, 321] on input "300" at bounding box center [636, 332] width 139 height 29
type input "3"
type input "250"
click at [1342, 449] on input "10" at bounding box center [1383, 462] width 163 height 29
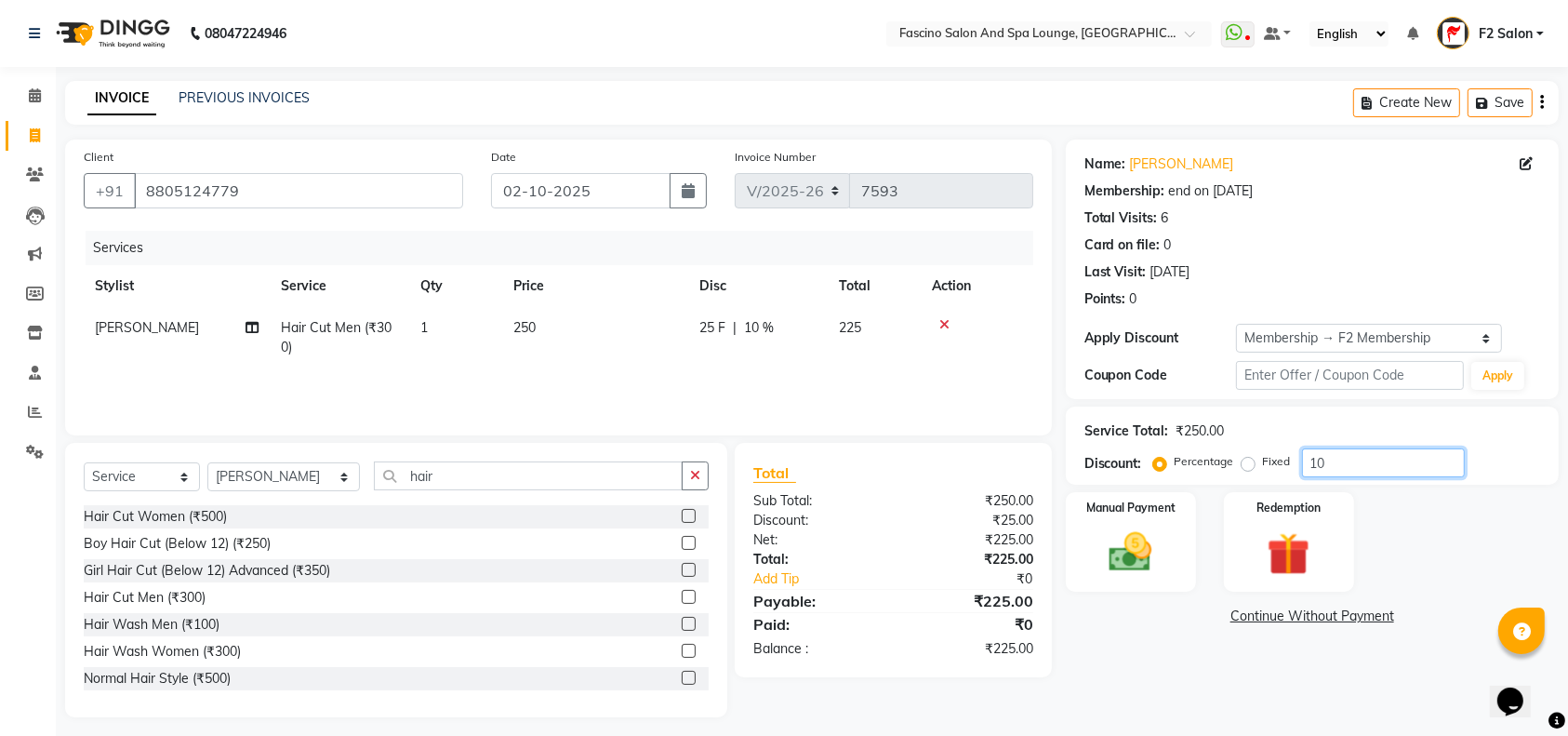
type input "1"
click at [1157, 552] on img at bounding box center [1130, 552] width 72 height 51
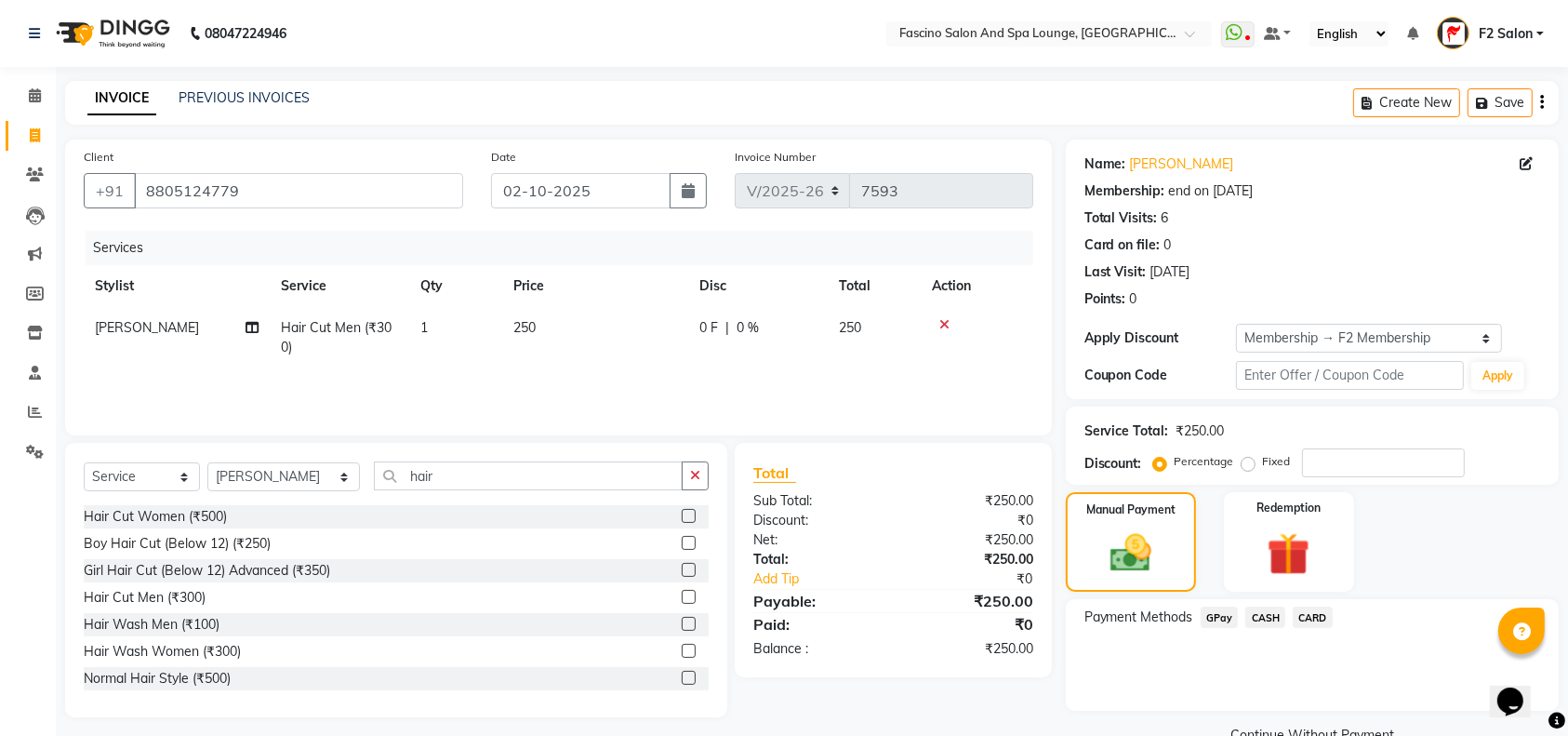
click at [1212, 615] on span "GPay" at bounding box center [1219, 617] width 39 height 22
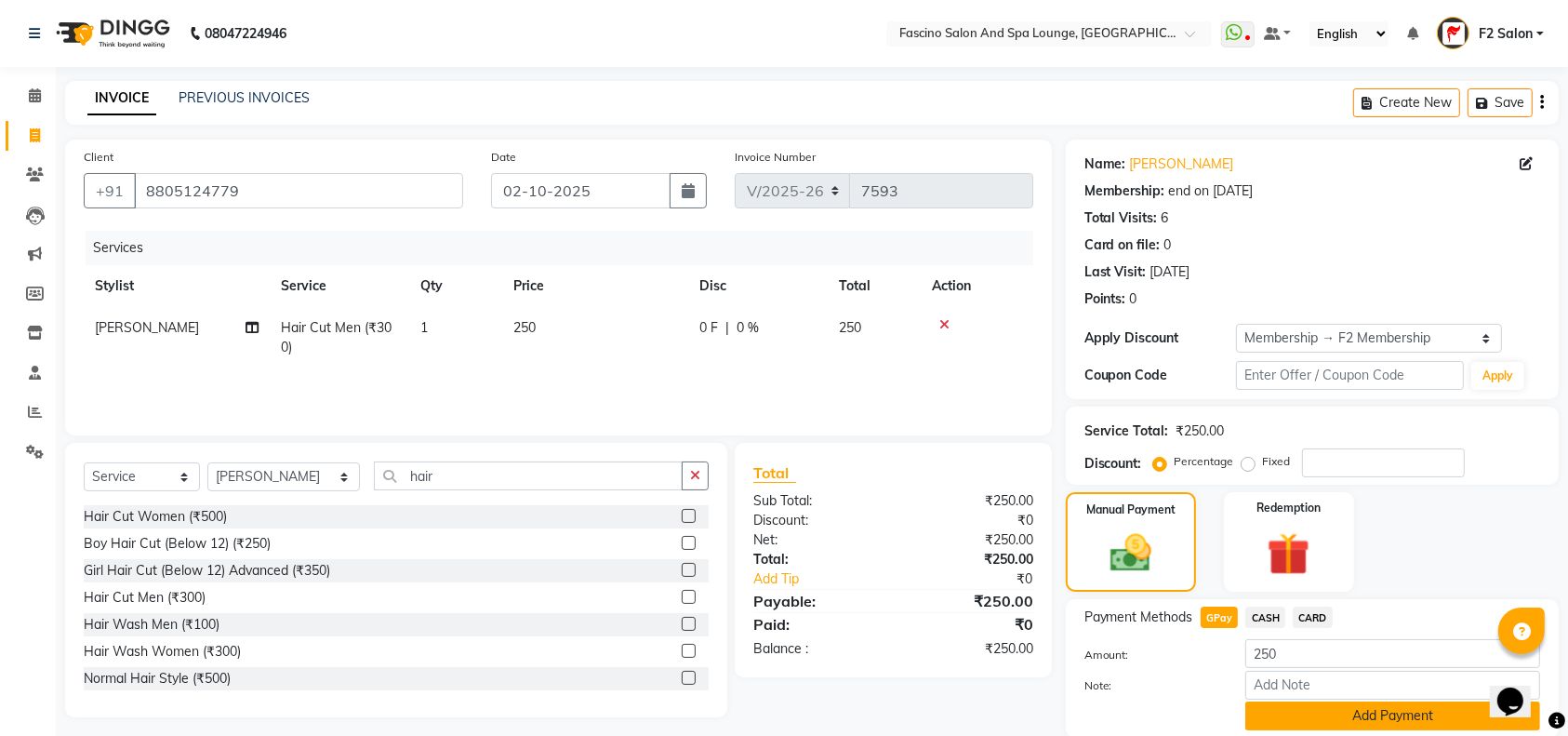
click at [1281, 717] on button "Add Payment" at bounding box center [1392, 715] width 294 height 29
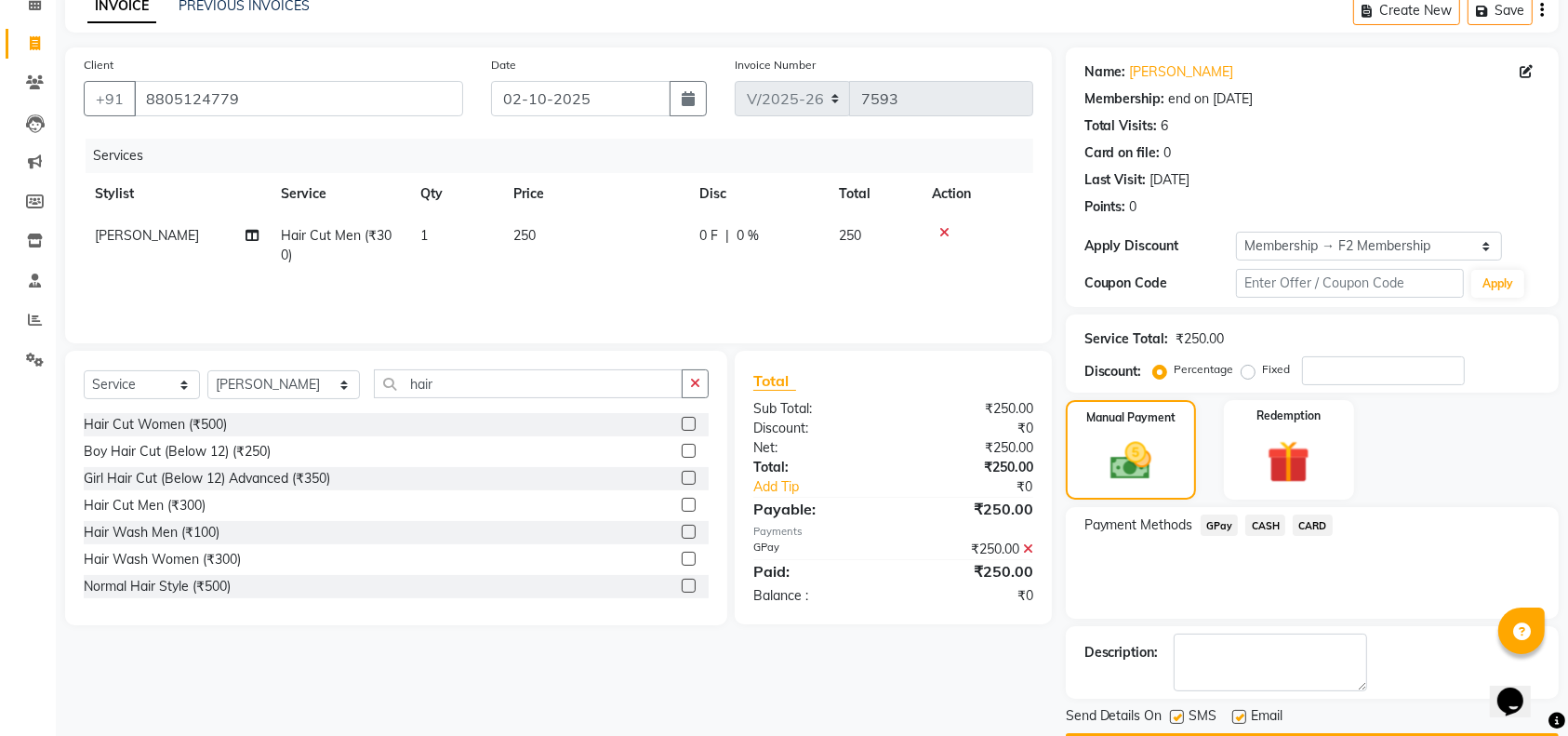
scroll to position [145, 0]
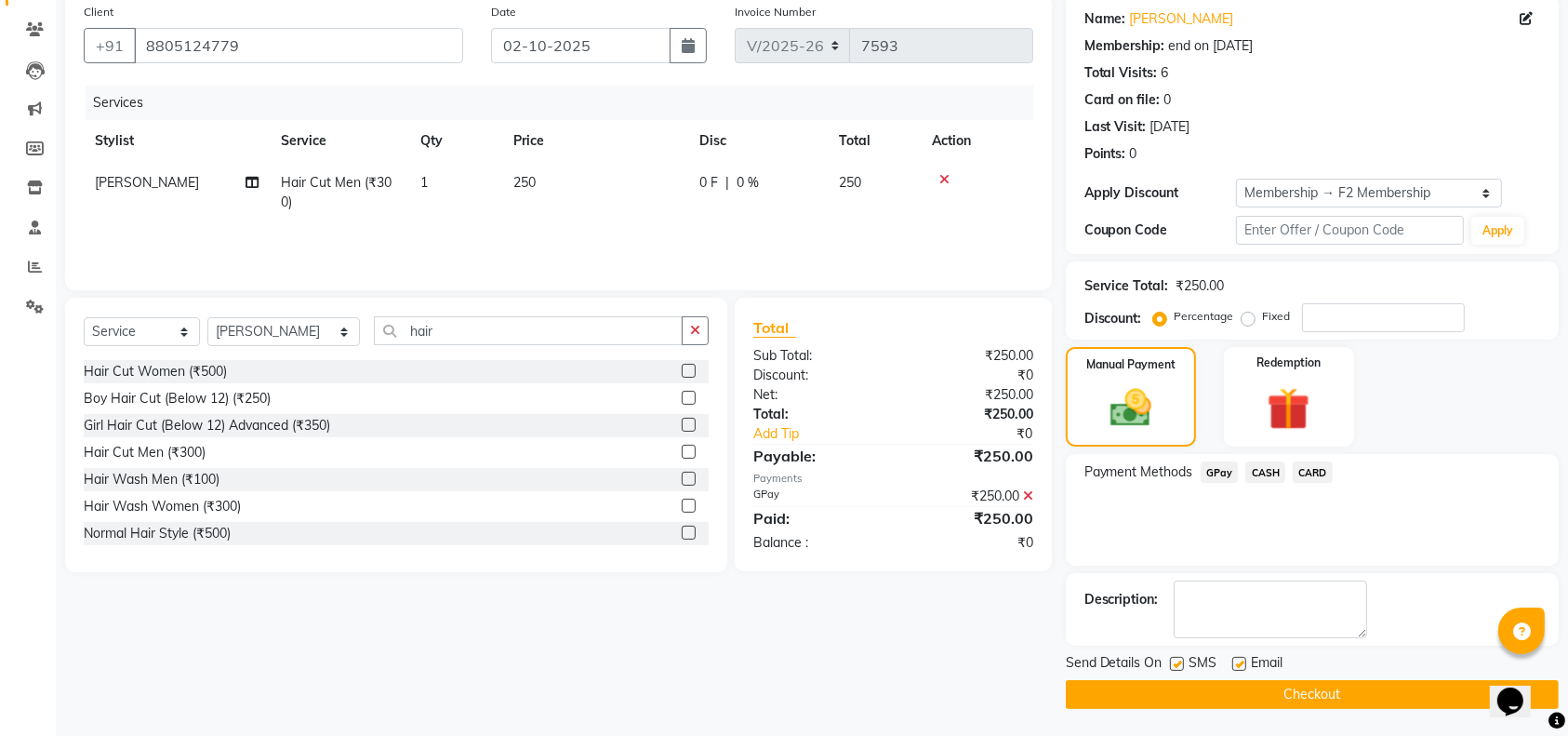
click at [1448, 691] on button "Checkout" at bounding box center [1312, 695] width 493 height 29
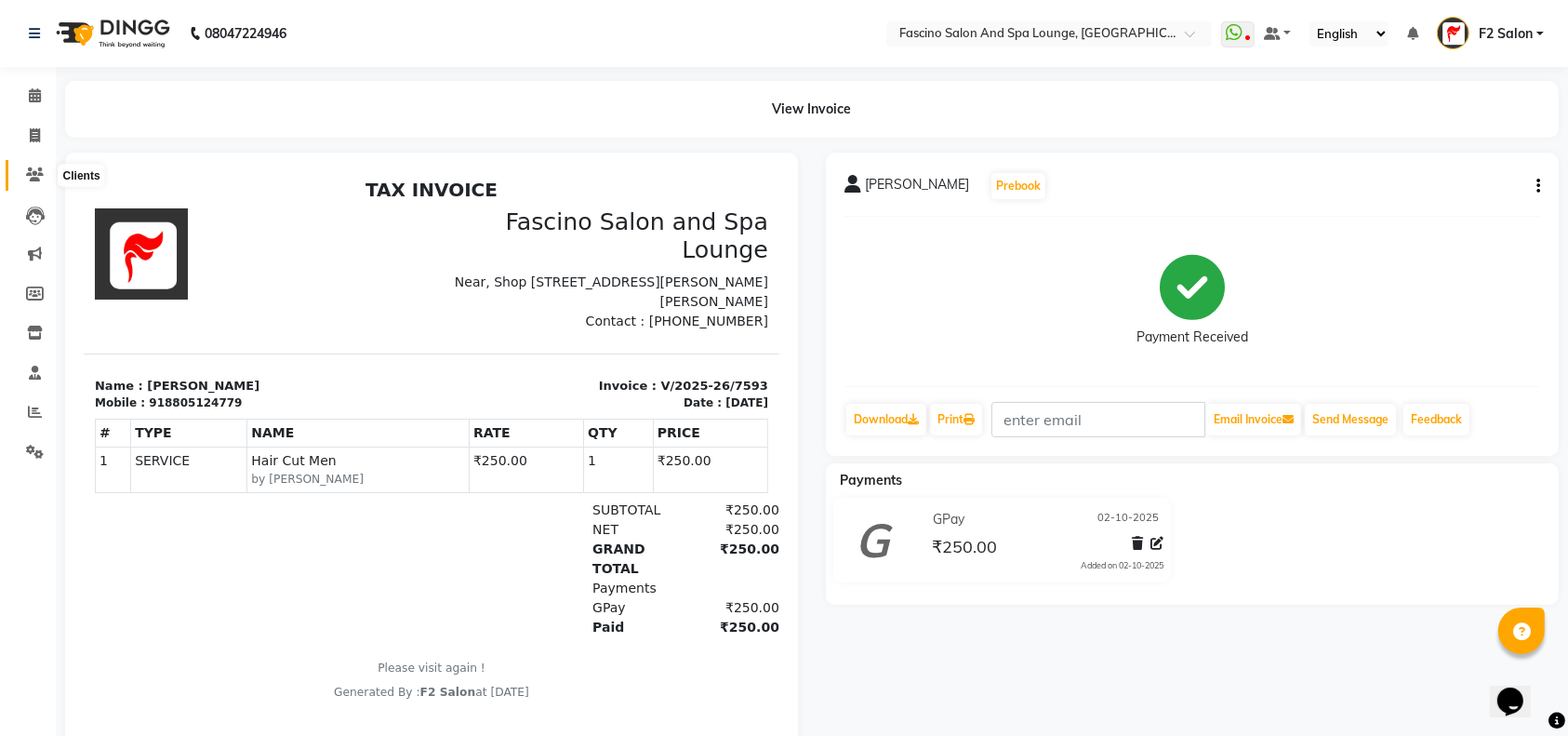
click at [36, 171] on icon at bounding box center [35, 174] width 18 height 14
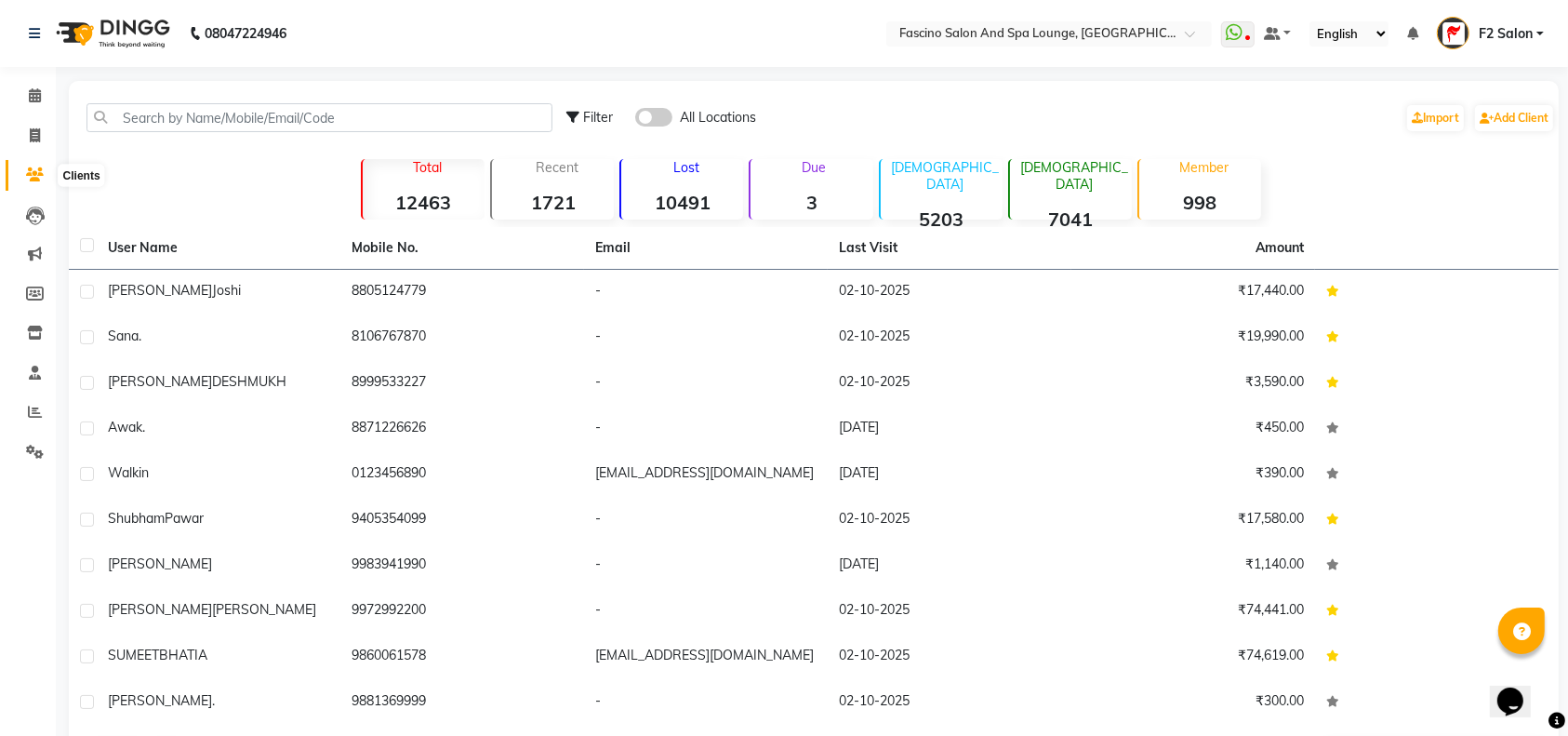
click at [32, 176] on icon at bounding box center [35, 174] width 18 height 14
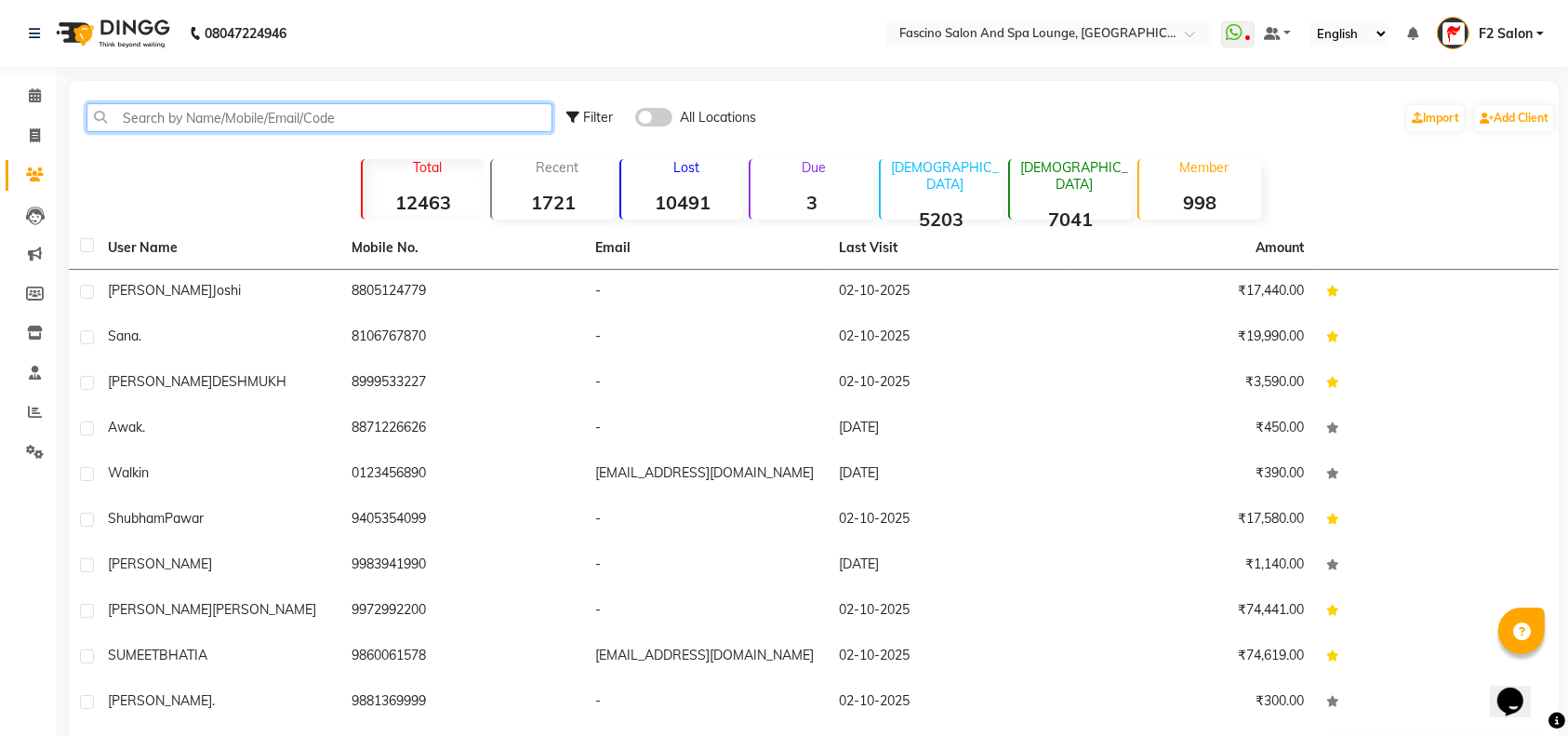
click at [127, 113] on input "text" at bounding box center [319, 118] width 466 height 29
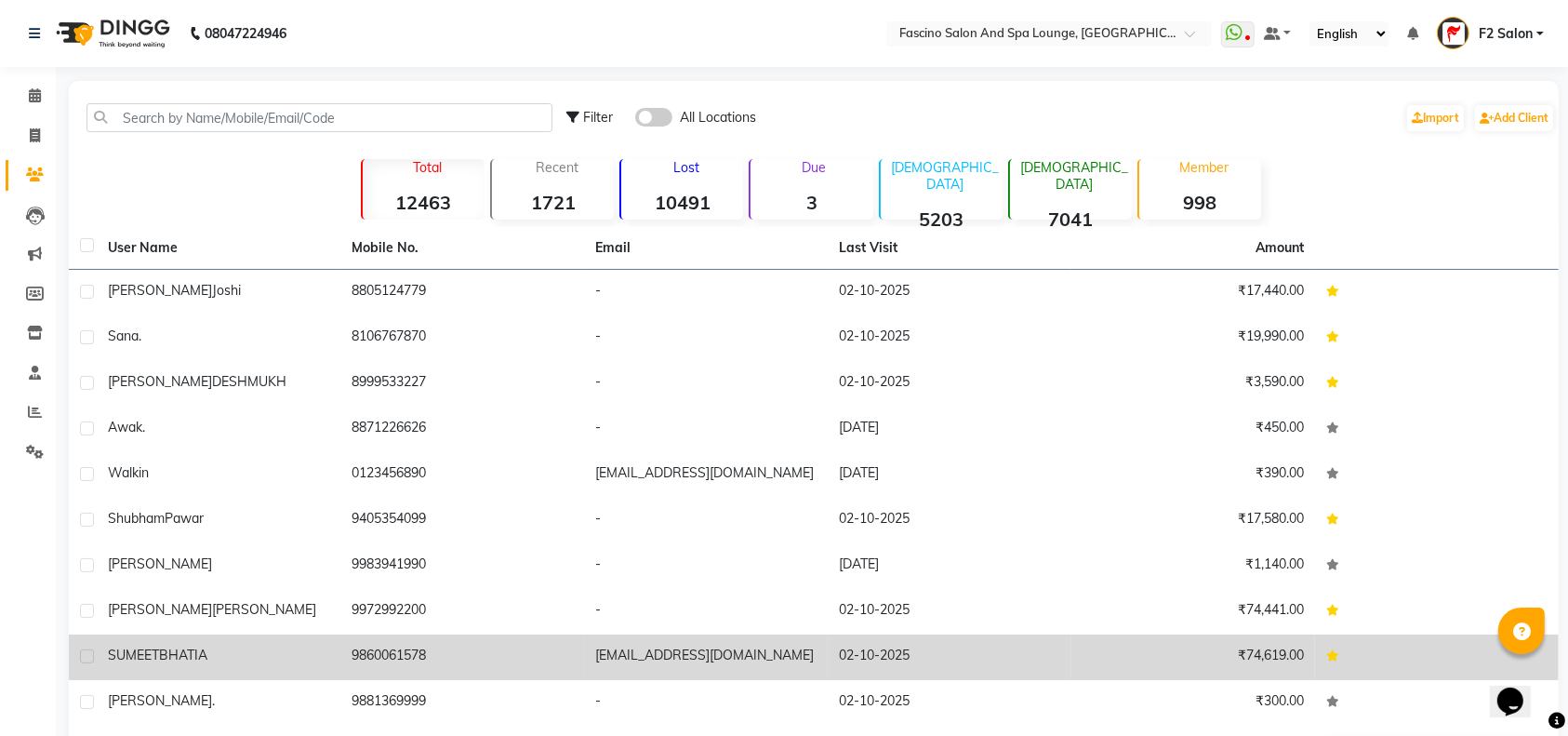
click at [382, 640] on td "9860061578" at bounding box center [462, 657] width 244 height 45
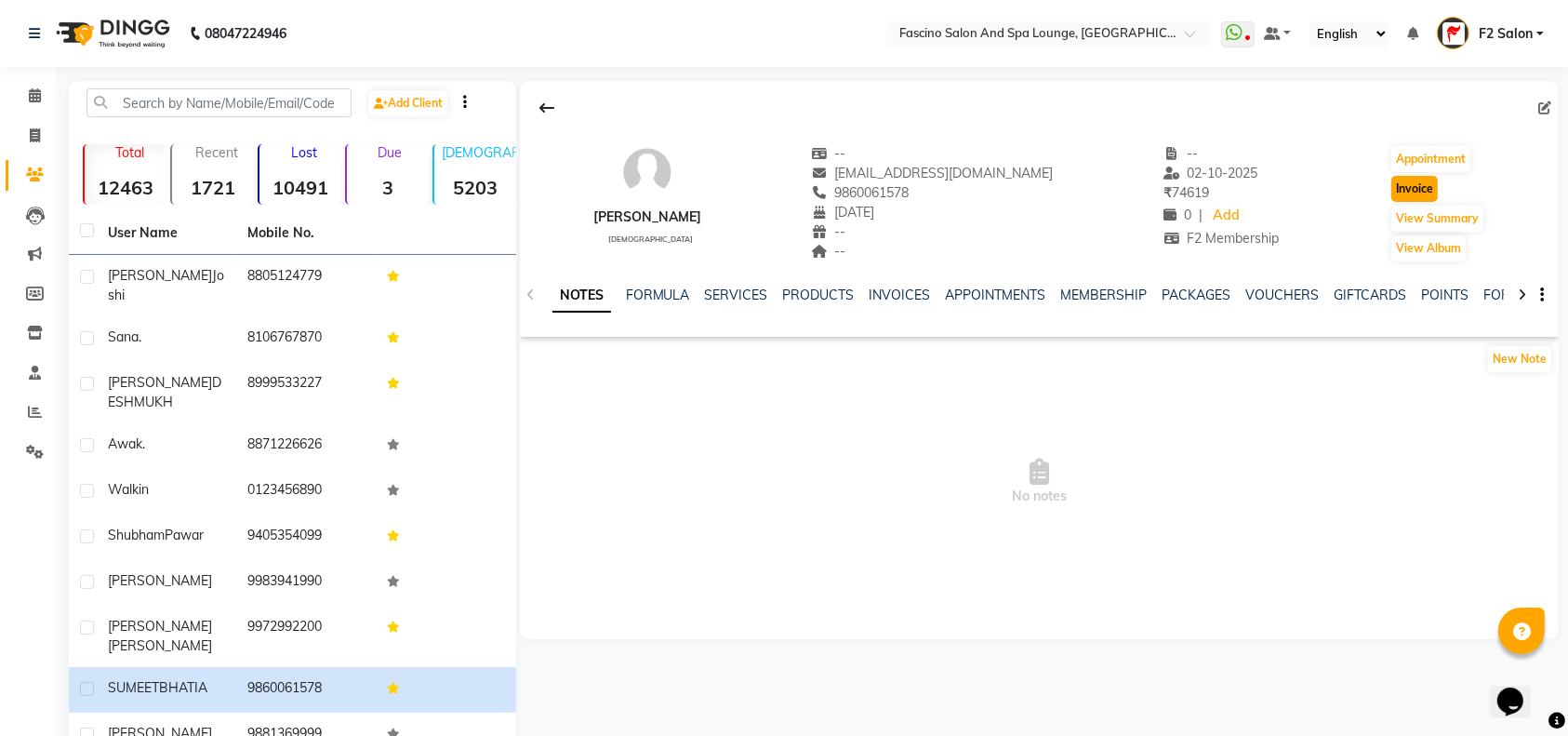
click at [1405, 187] on button "Invoice" at bounding box center [1414, 189] width 46 height 26
select select "service"
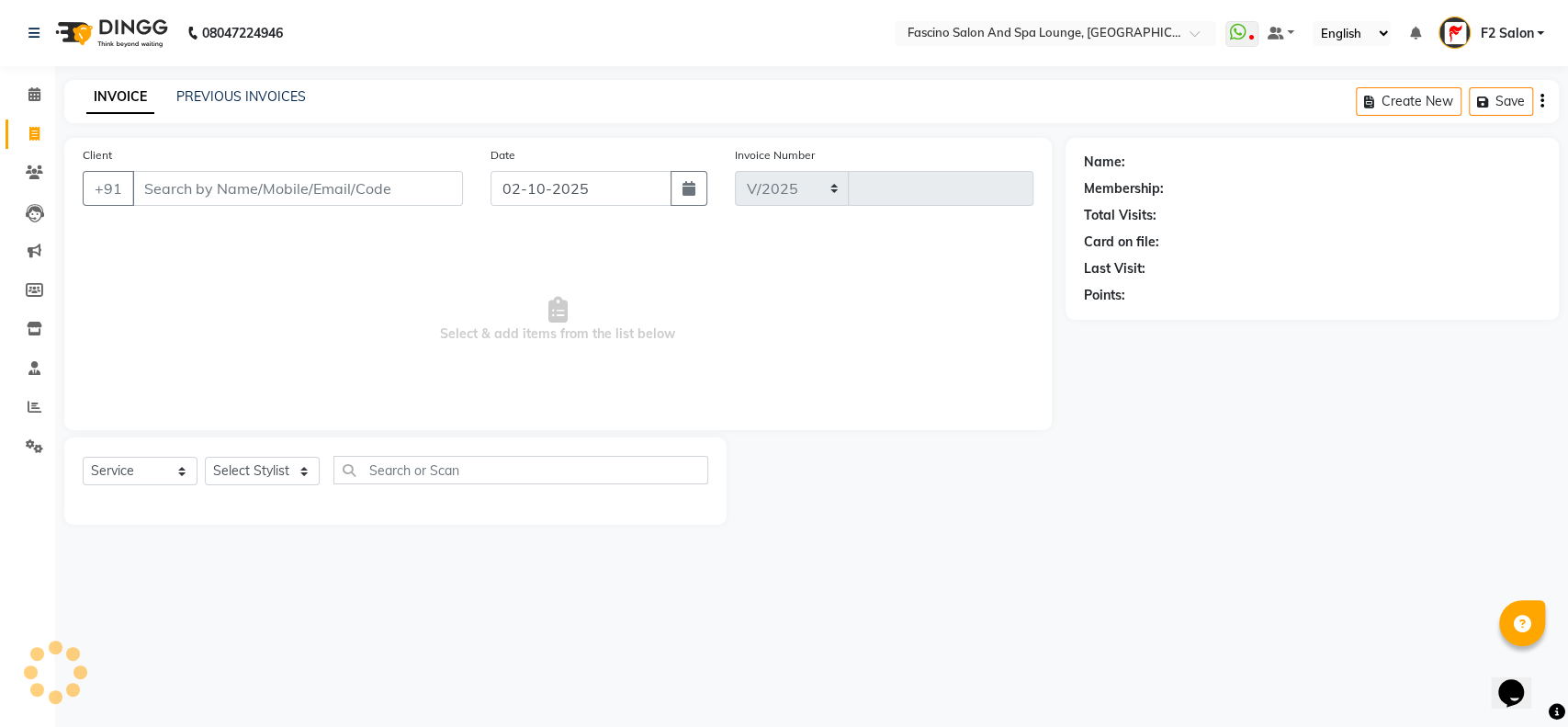
select select "129"
type input "7594"
type input "9860061578"
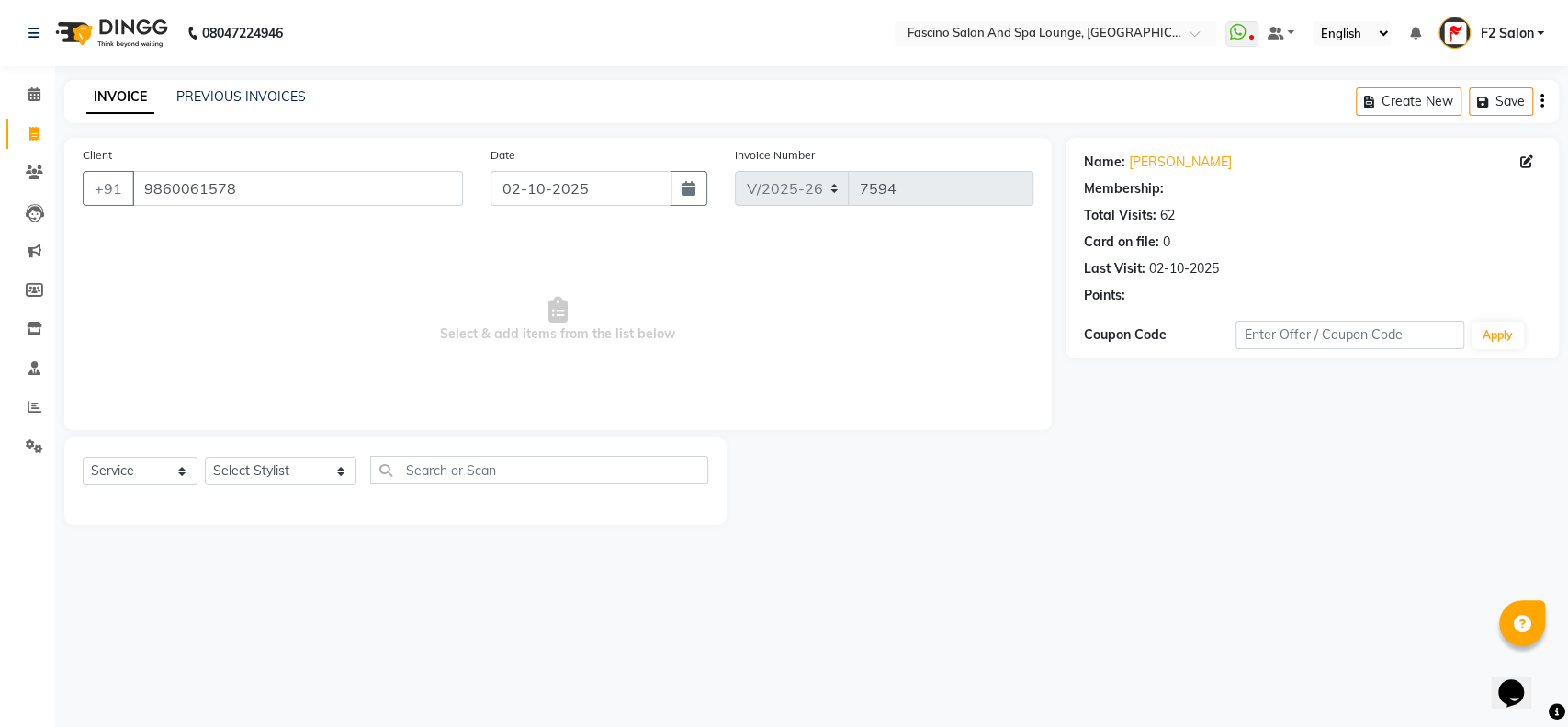
select select "1: Object"
click at [307, 469] on select "Select Stylist akash F3 [PERSON_NAME] [PERSON_NAME] Bhushan [PERSON_NAME] Mam […" at bounding box center [280, 470] width 152 height 29
select select "23065"
click at [204, 456] on select "Select Stylist akash F3 [PERSON_NAME] [PERSON_NAME] Bhushan [PERSON_NAME] Mam […" at bounding box center [280, 470] width 152 height 29
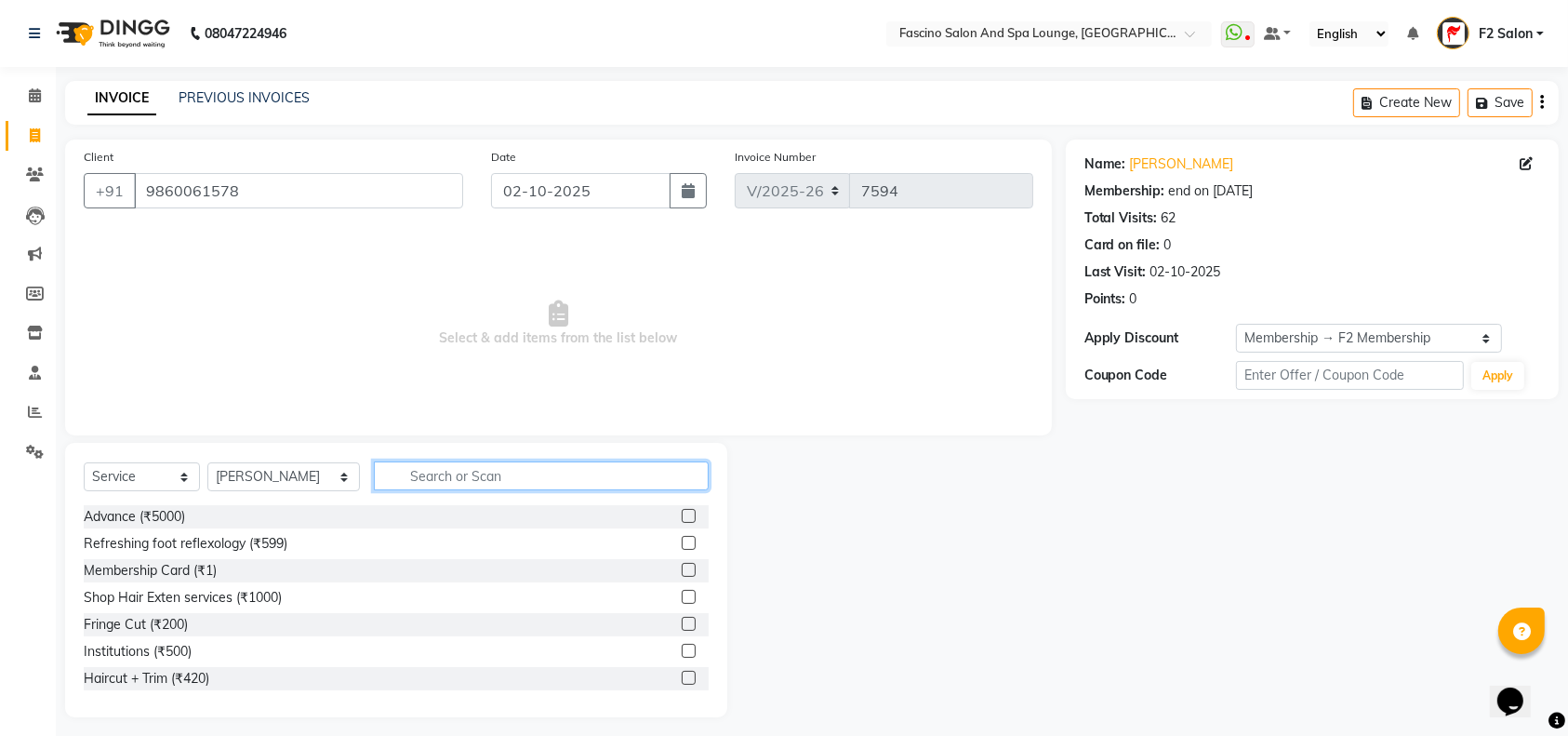
click at [379, 471] on input "text" at bounding box center [541, 475] width 335 height 29
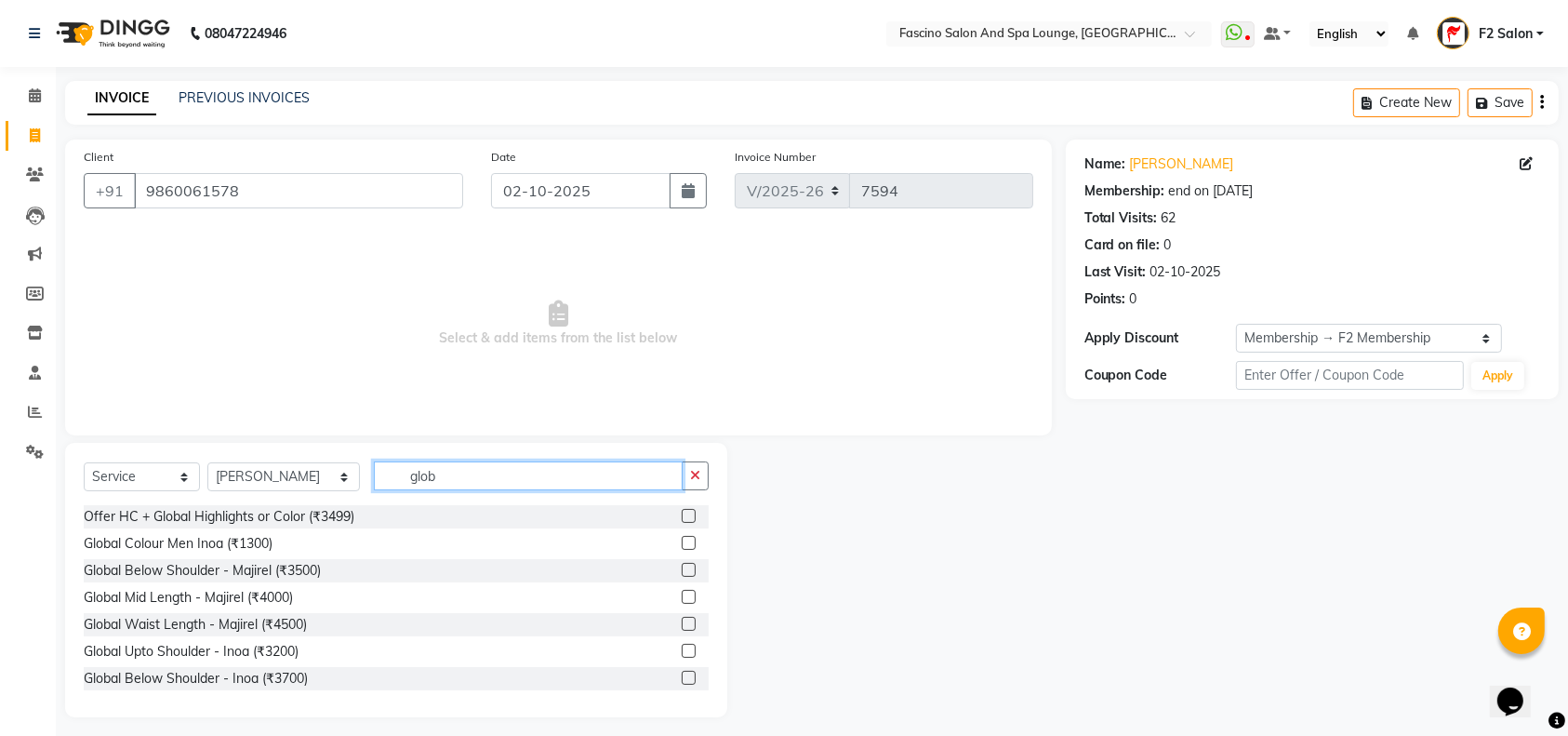
type input "glob"
click at [682, 518] on label at bounding box center [689, 516] width 14 height 14
click at [682, 518] on input "checkbox" at bounding box center [688, 517] width 12 height 12
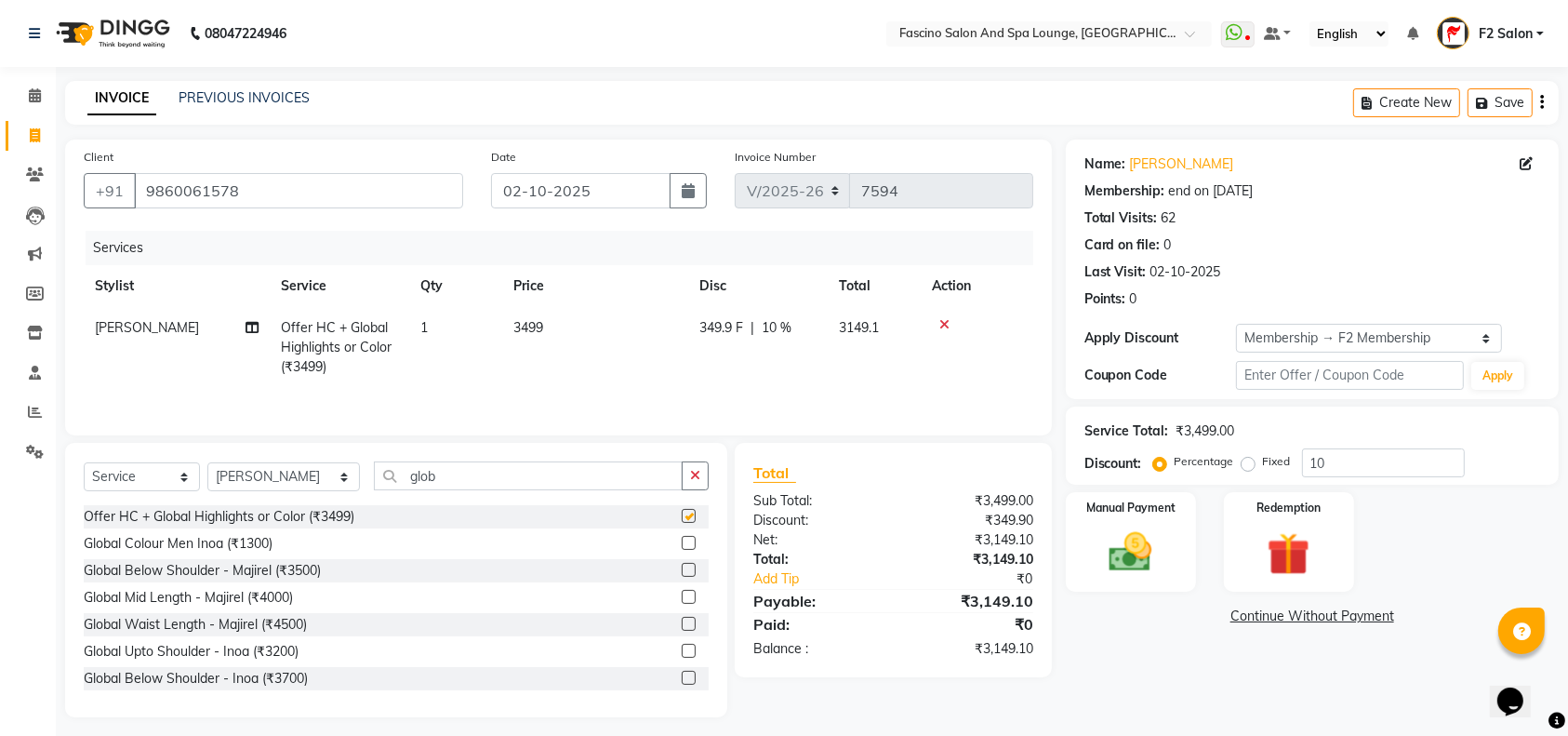
checkbox input "false"
click at [568, 311] on td "3499" at bounding box center [595, 347] width 186 height 81
select select "23065"
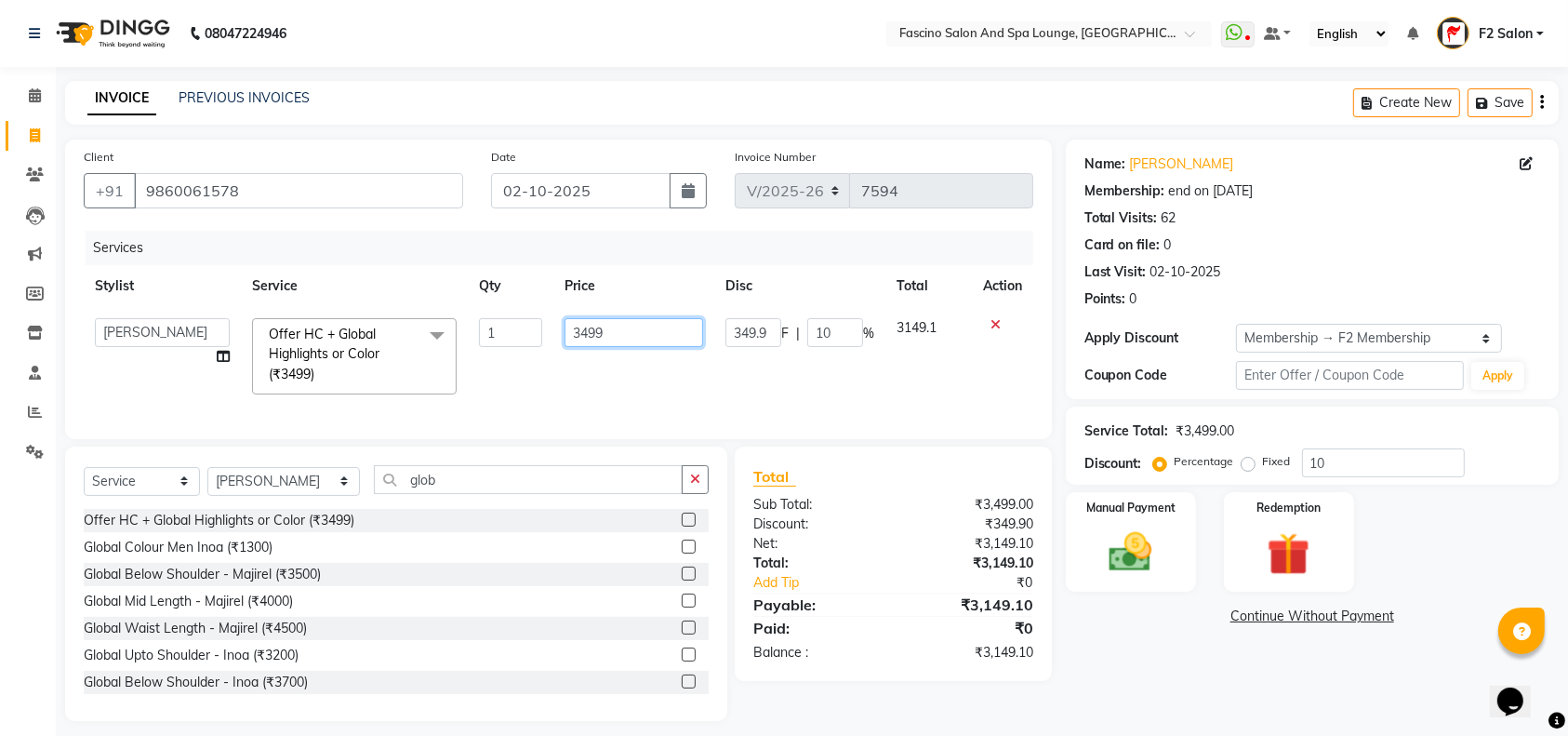
click at [614, 321] on input "3499" at bounding box center [633, 332] width 138 height 29
type input "3"
type input "5000"
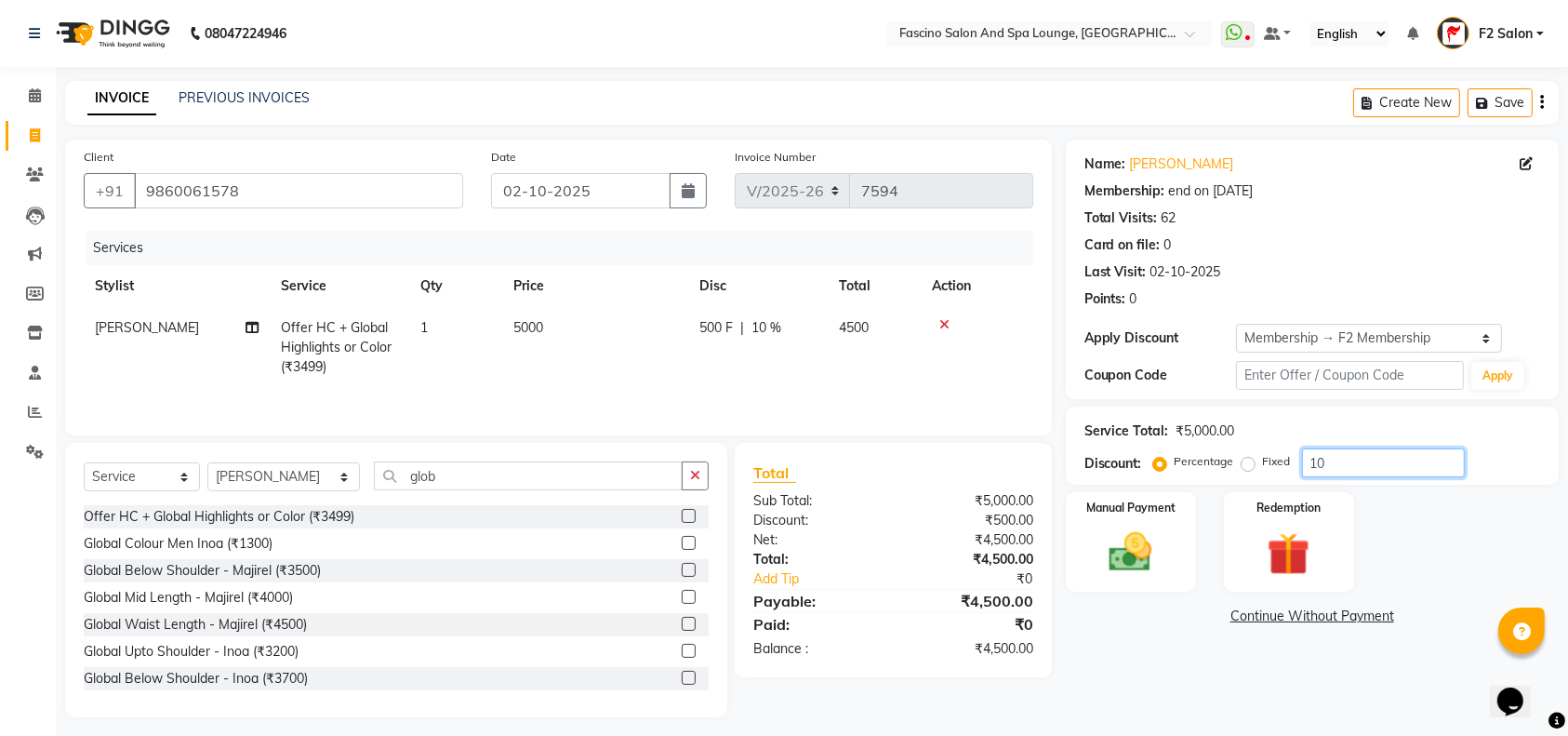
click at [1338, 462] on input "10" at bounding box center [1383, 462] width 163 height 29
type input "1"
click at [1149, 547] on img at bounding box center [1130, 552] width 72 height 51
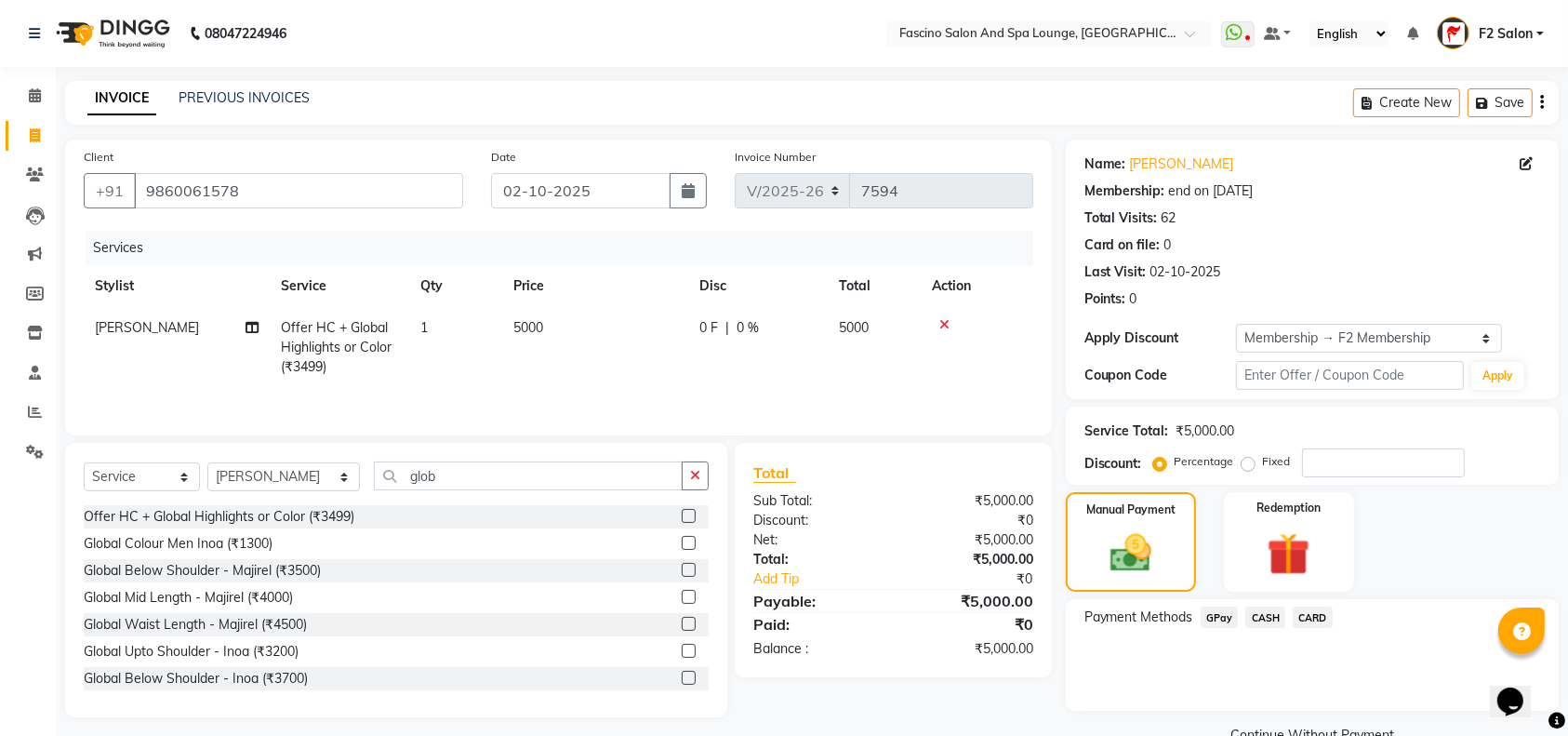
click at [563, 324] on td "5000" at bounding box center [595, 347] width 186 height 81
select select "23065"
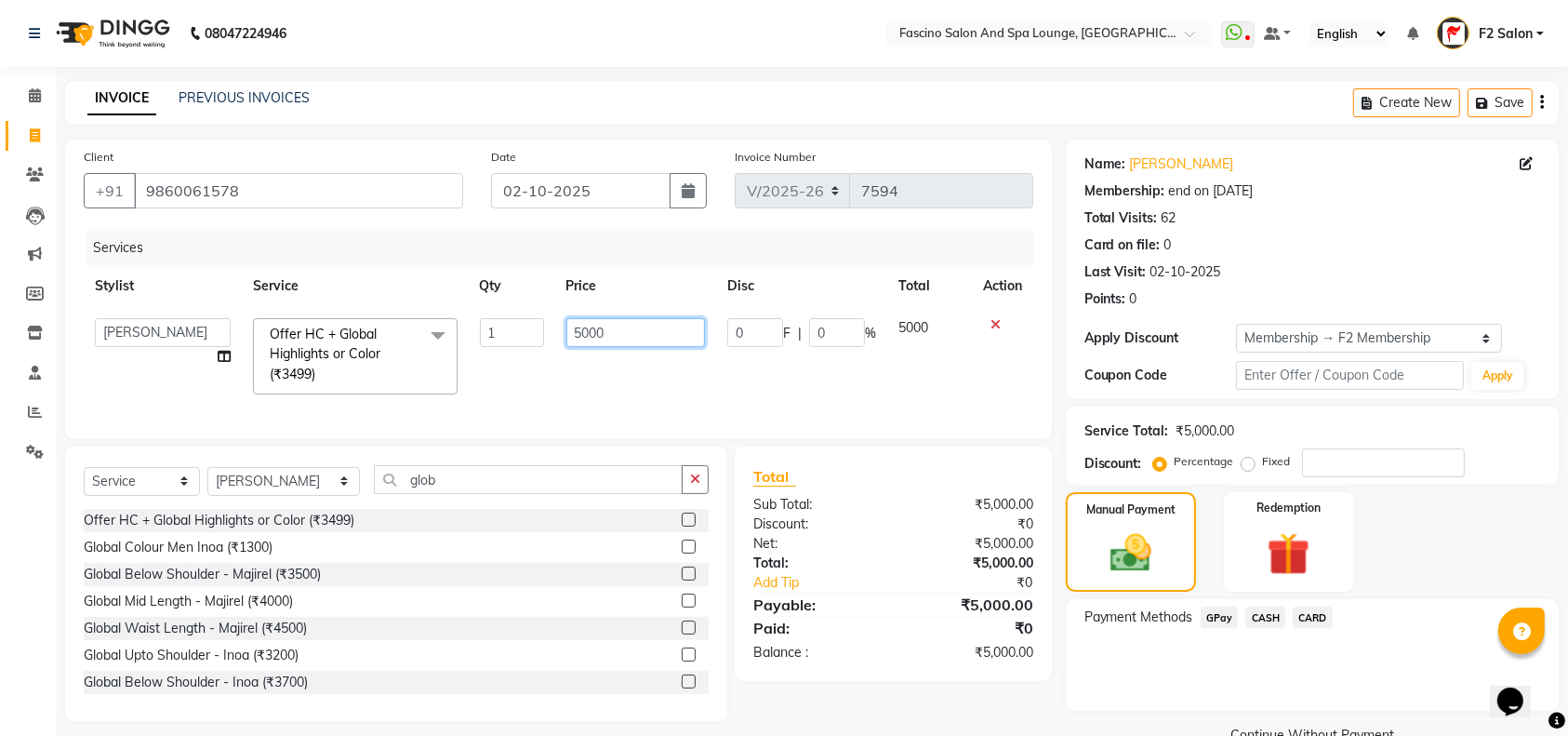
click at [632, 325] on input "5000" at bounding box center [636, 332] width 139 height 29
type input "5"
type input "3600"
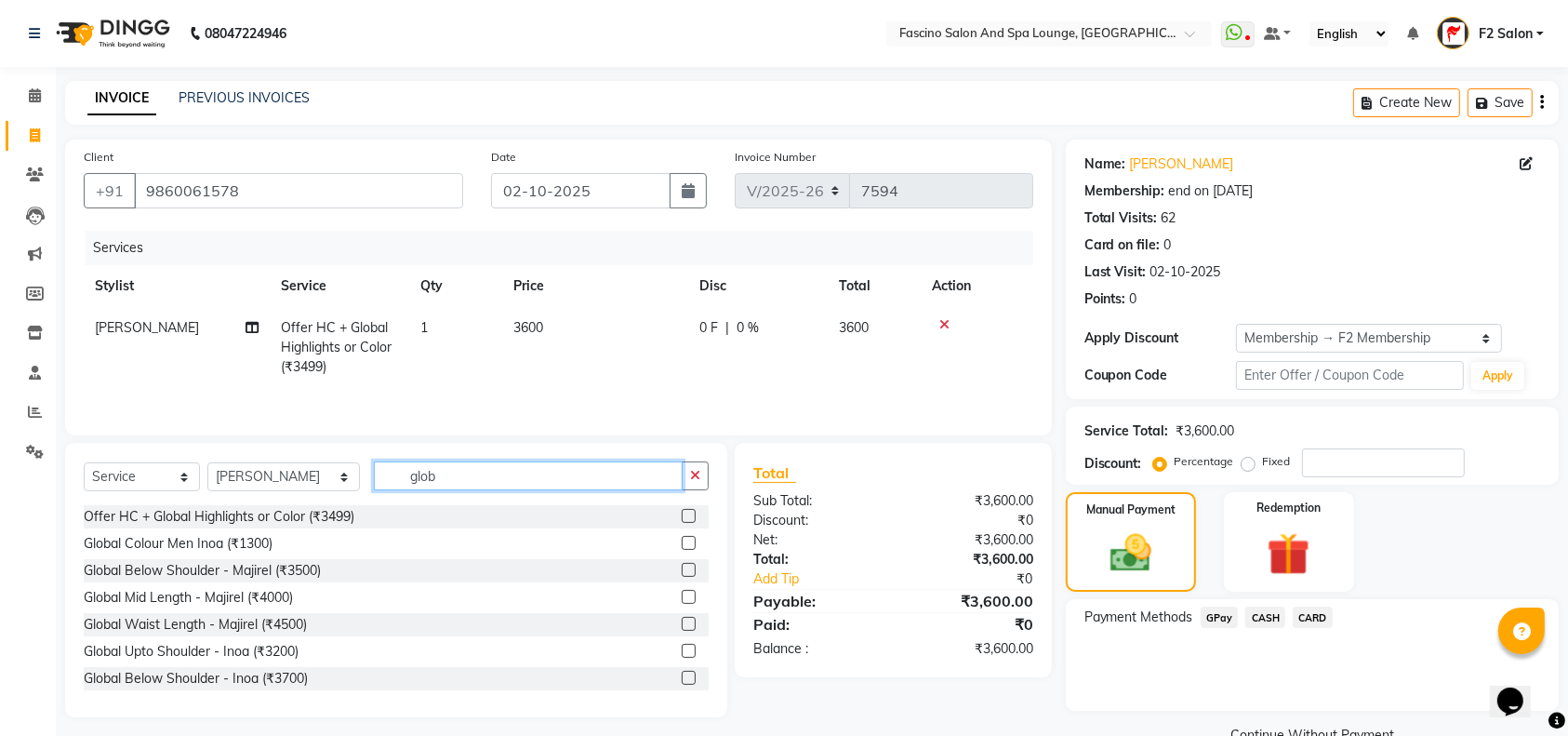
click at [447, 488] on input "glob" at bounding box center [528, 475] width 309 height 29
type input "g"
type input "roo"
click at [682, 598] on label at bounding box center [689, 597] width 14 height 14
click at [682, 598] on input "checkbox" at bounding box center [688, 598] width 12 height 12
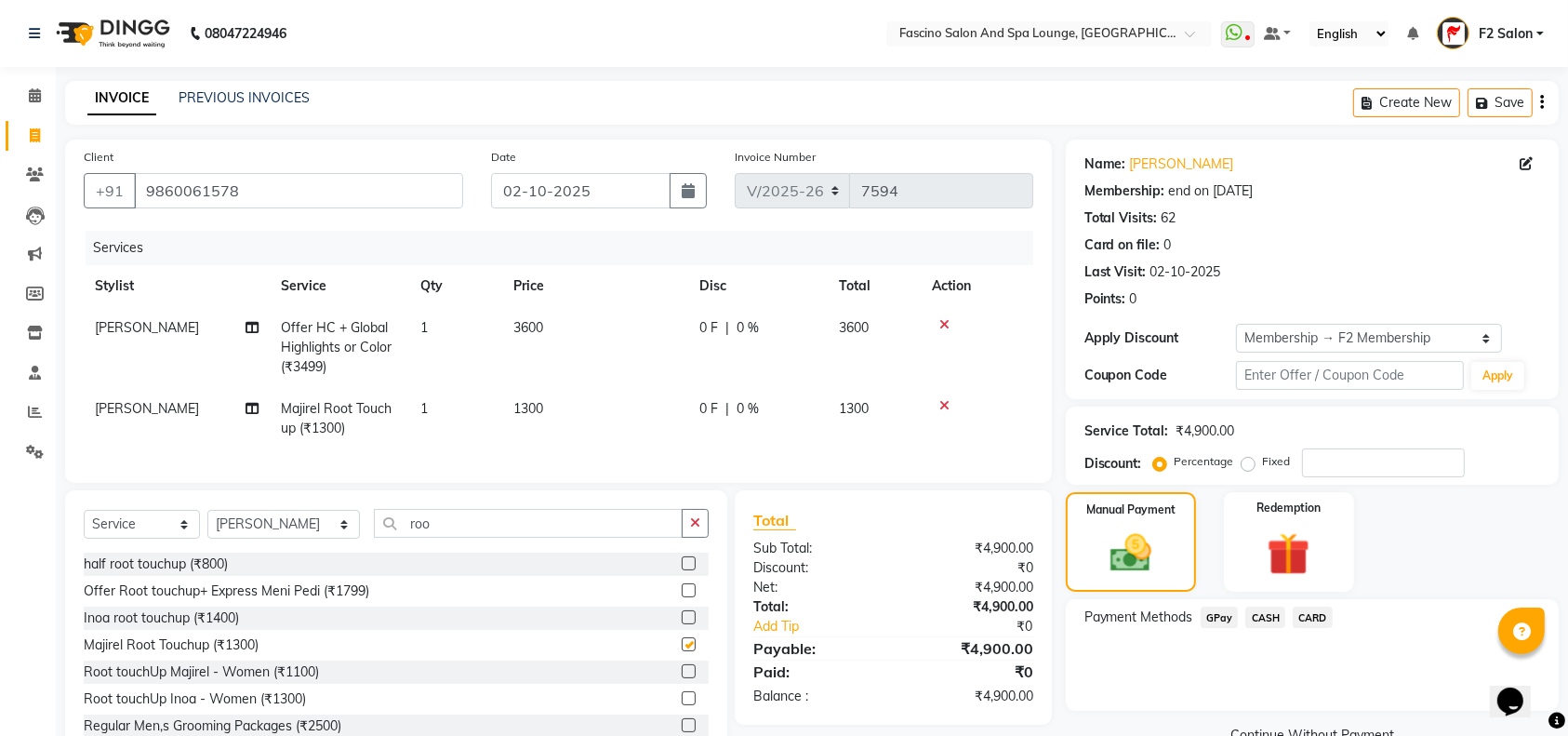
checkbox input "false"
click at [551, 403] on td "1300" at bounding box center [595, 418] width 186 height 61
select select "23065"
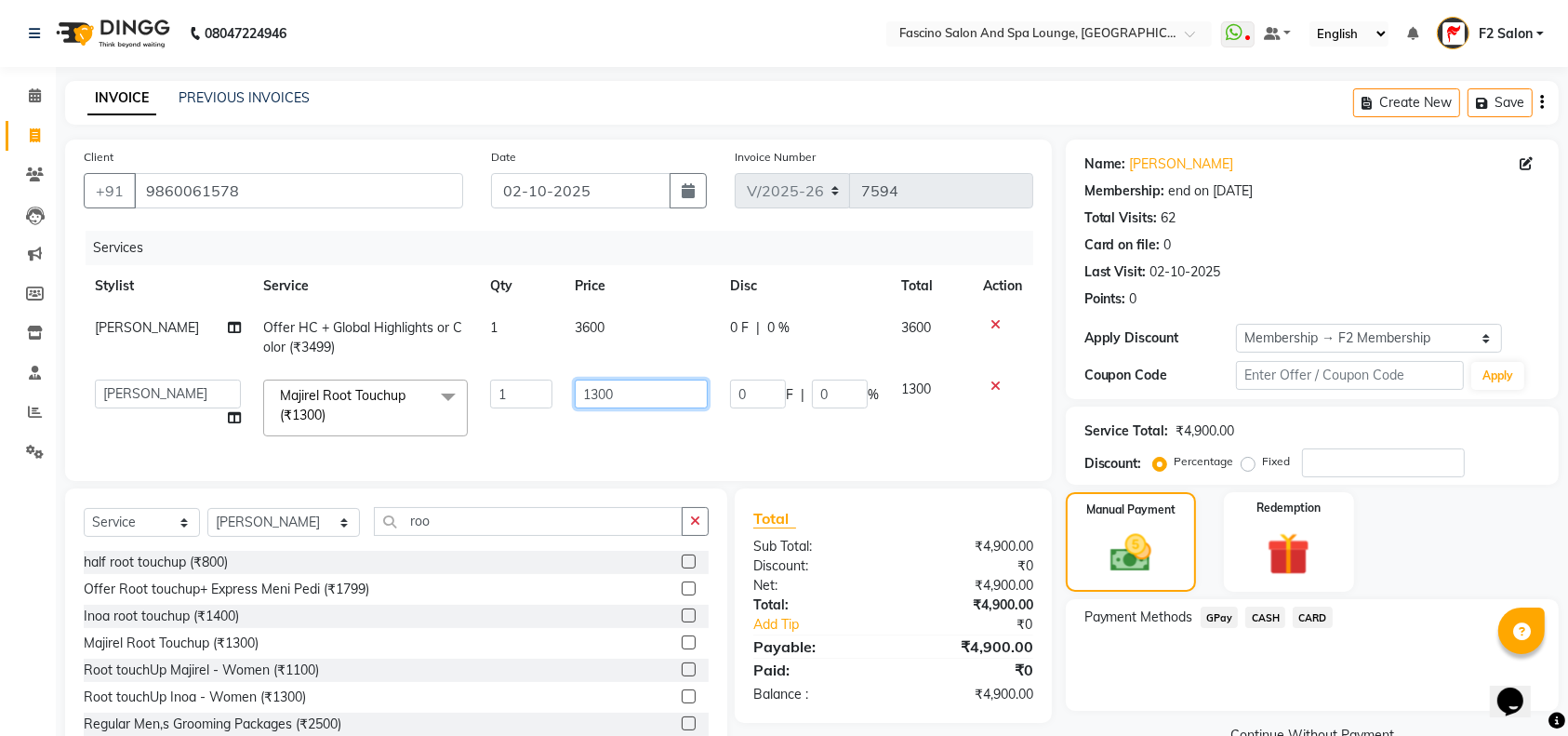
click at [615, 392] on input "1300" at bounding box center [641, 393] width 132 height 29
type input "1"
type input "1400"
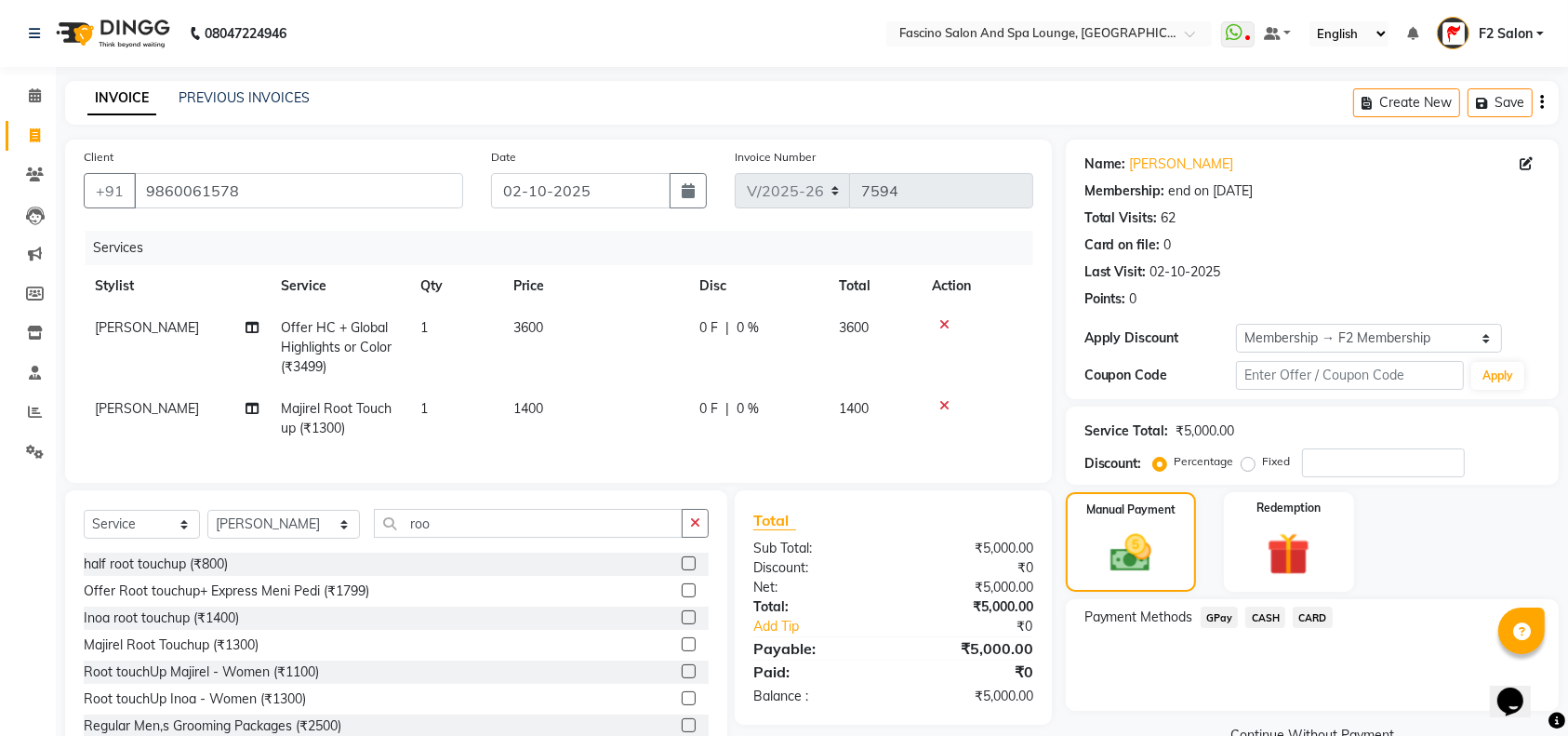
click at [839, 437] on tr "Ram Gandgule Majirel Root Touchup (₹1300) 1 1400 0 F | 0 % 1400" at bounding box center [558, 418] width 949 height 61
click at [1166, 539] on div "Manual Payment" at bounding box center [1131, 542] width 135 height 104
click at [1211, 615] on span "GPay" at bounding box center [1219, 617] width 39 height 22
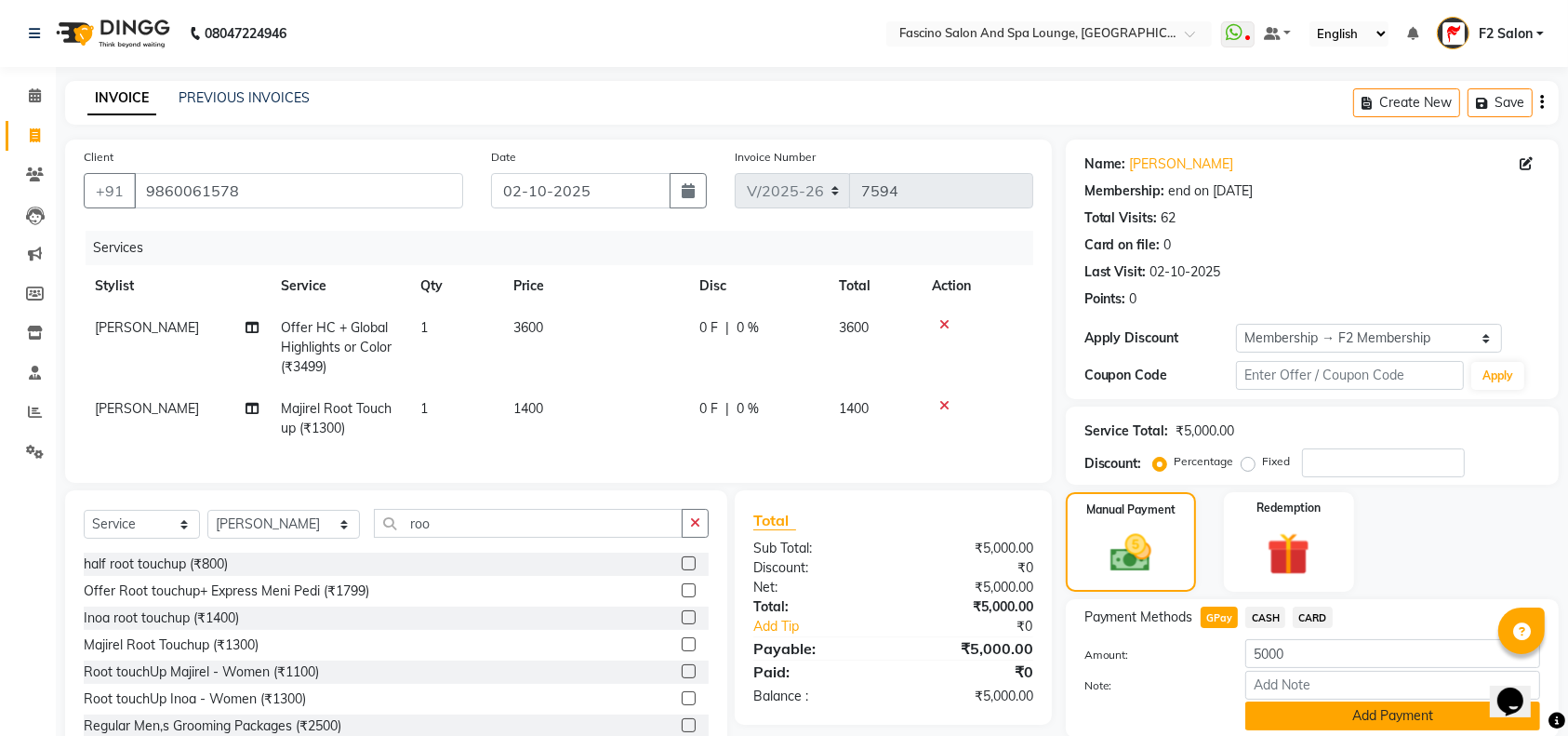
click at [1315, 711] on button "Add Payment" at bounding box center [1392, 715] width 294 height 29
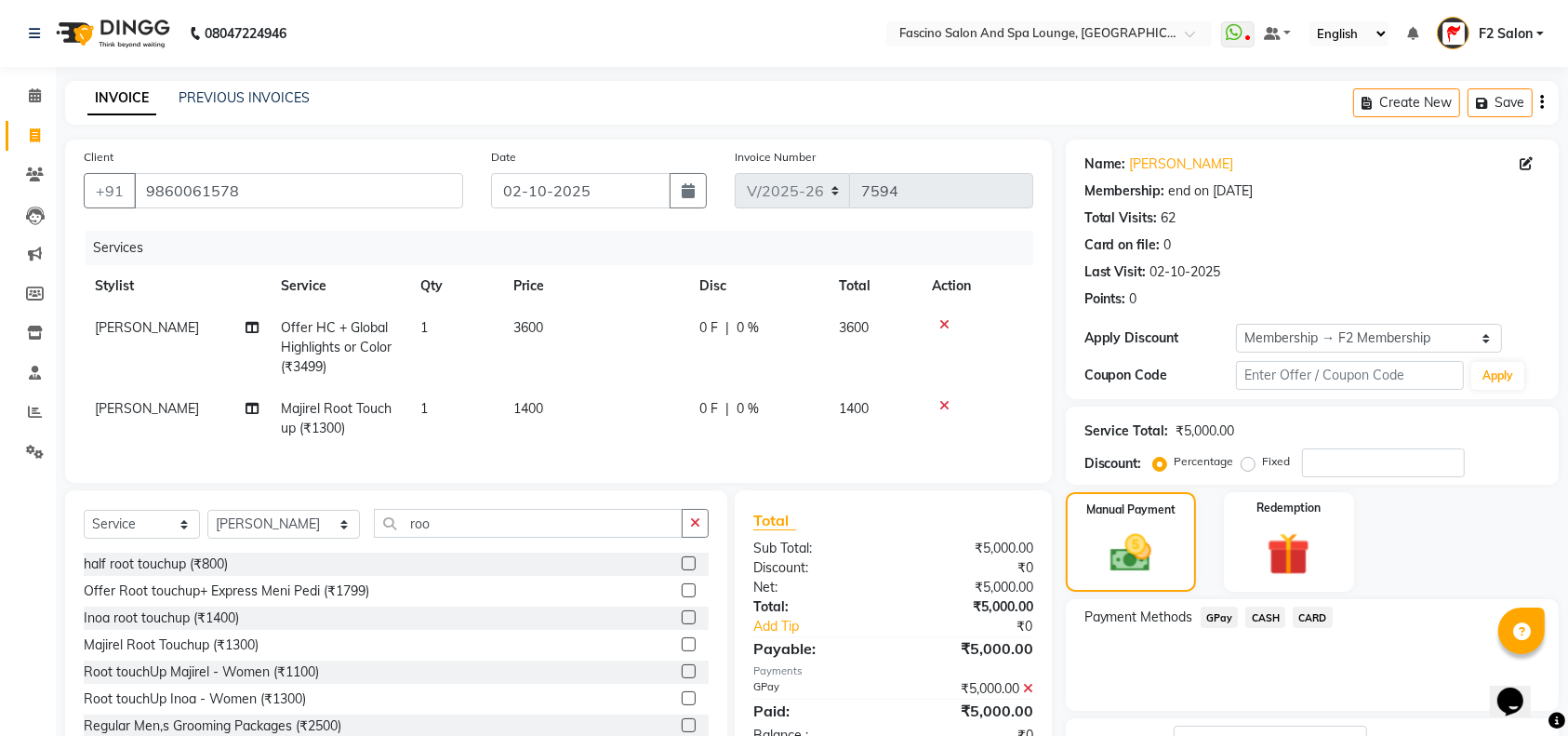
scroll to position [145, 0]
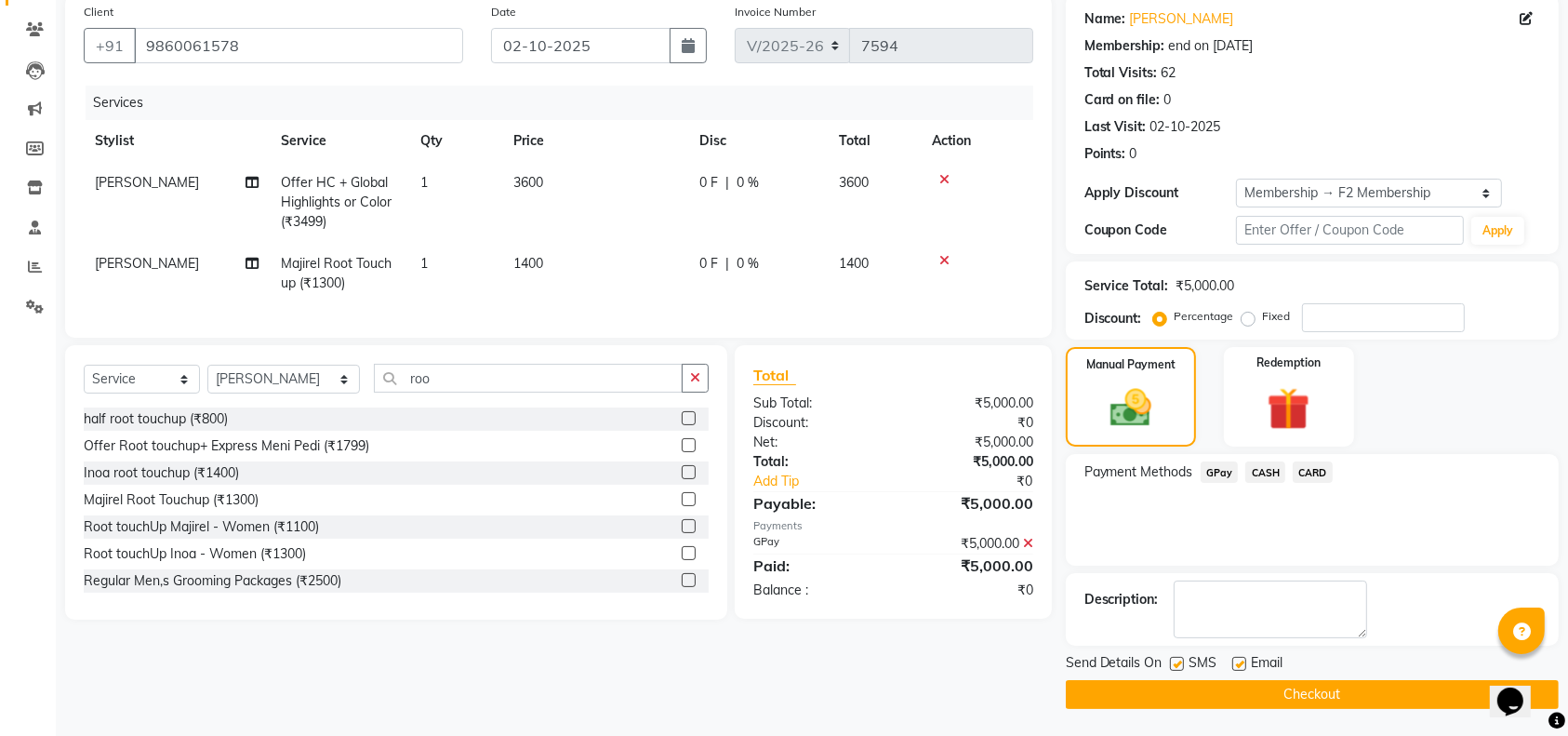
click at [1408, 696] on button "Checkout" at bounding box center [1312, 695] width 493 height 29
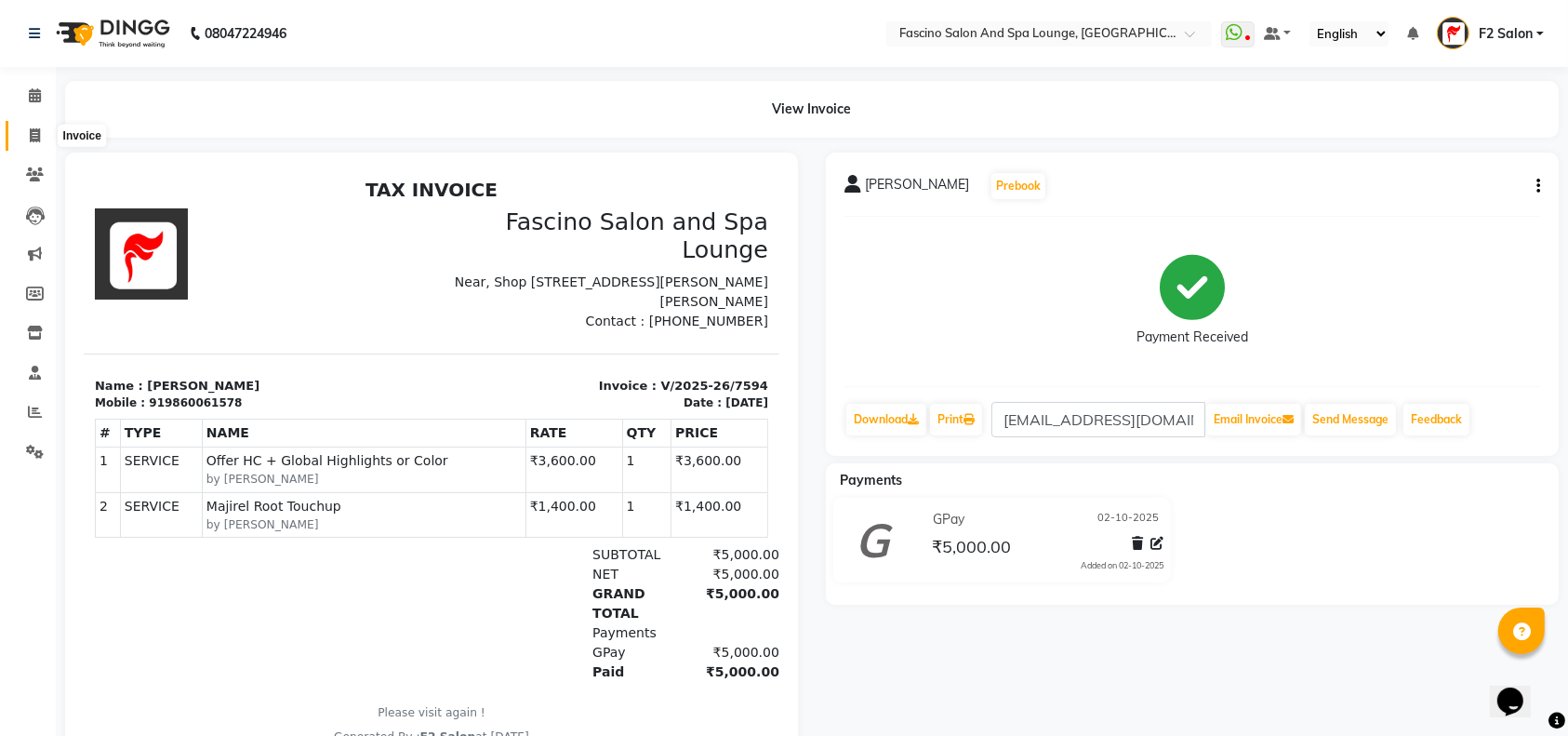
click at [39, 134] on icon at bounding box center [35, 135] width 10 height 14
select select "129"
select select "service"
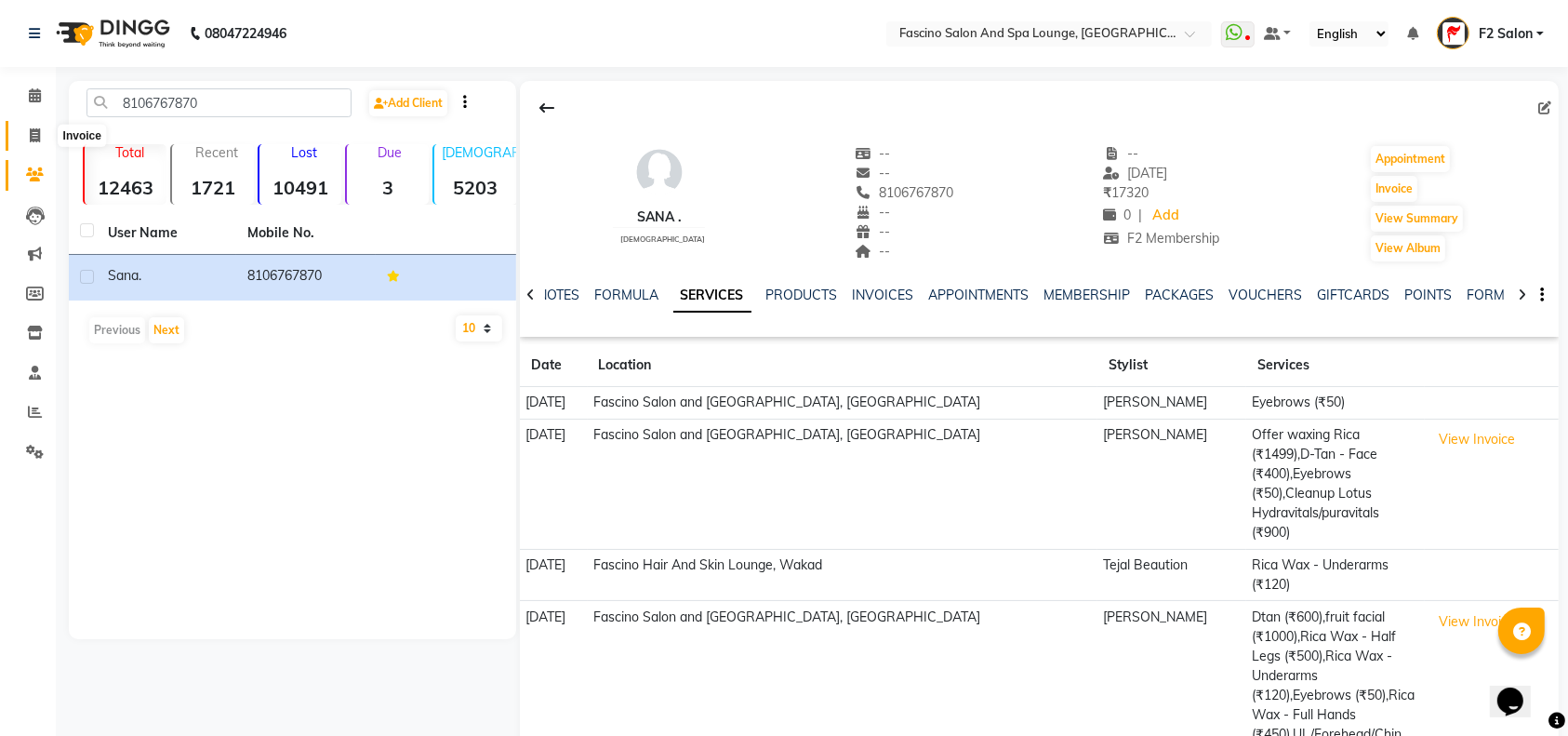
click at [34, 134] on icon at bounding box center [35, 135] width 10 height 14
select select "129"
select select "service"
